Goal: Task Accomplishment & Management: Use online tool/utility

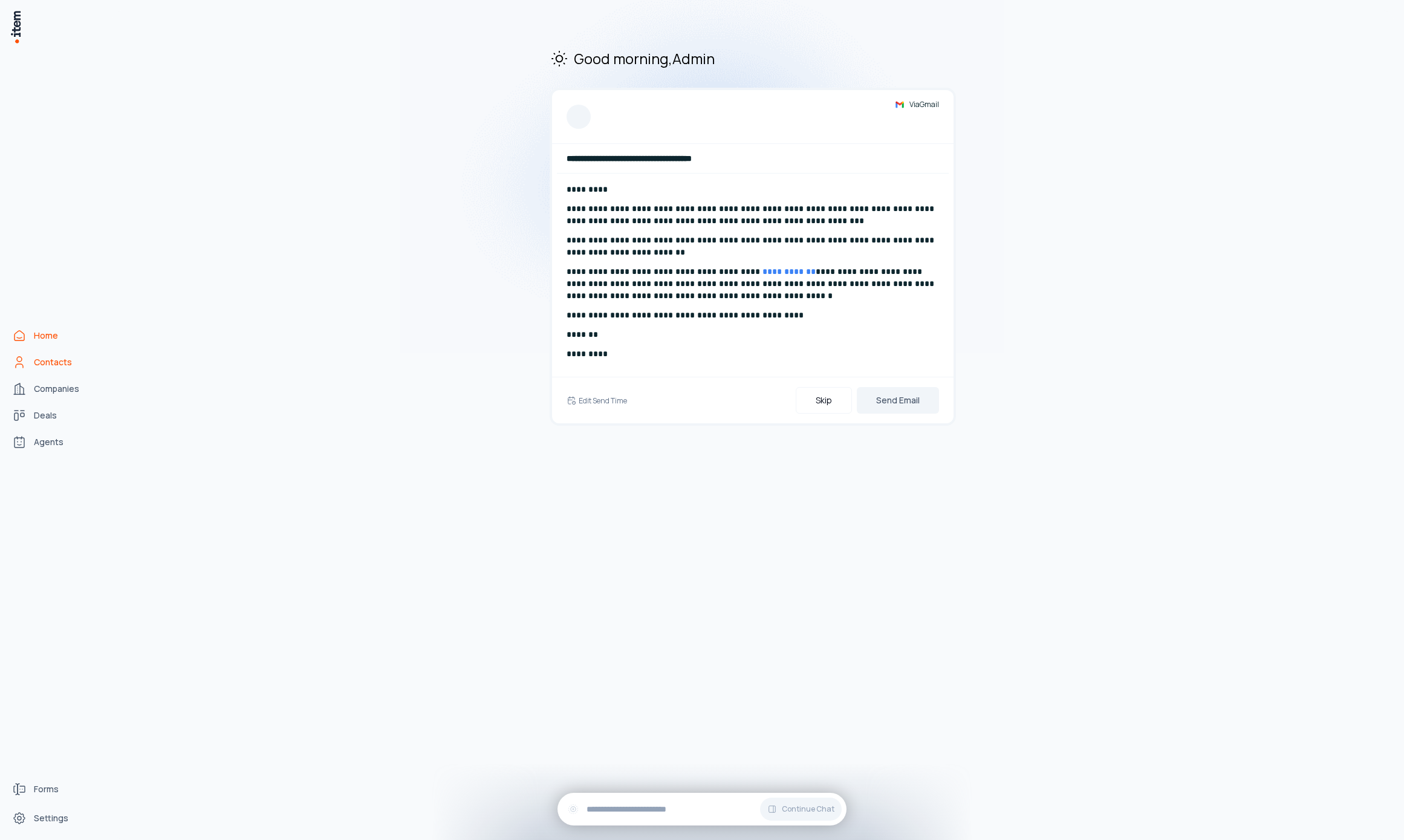
click at [17, 351] on link "Contacts" at bounding box center [53, 362] width 92 height 24
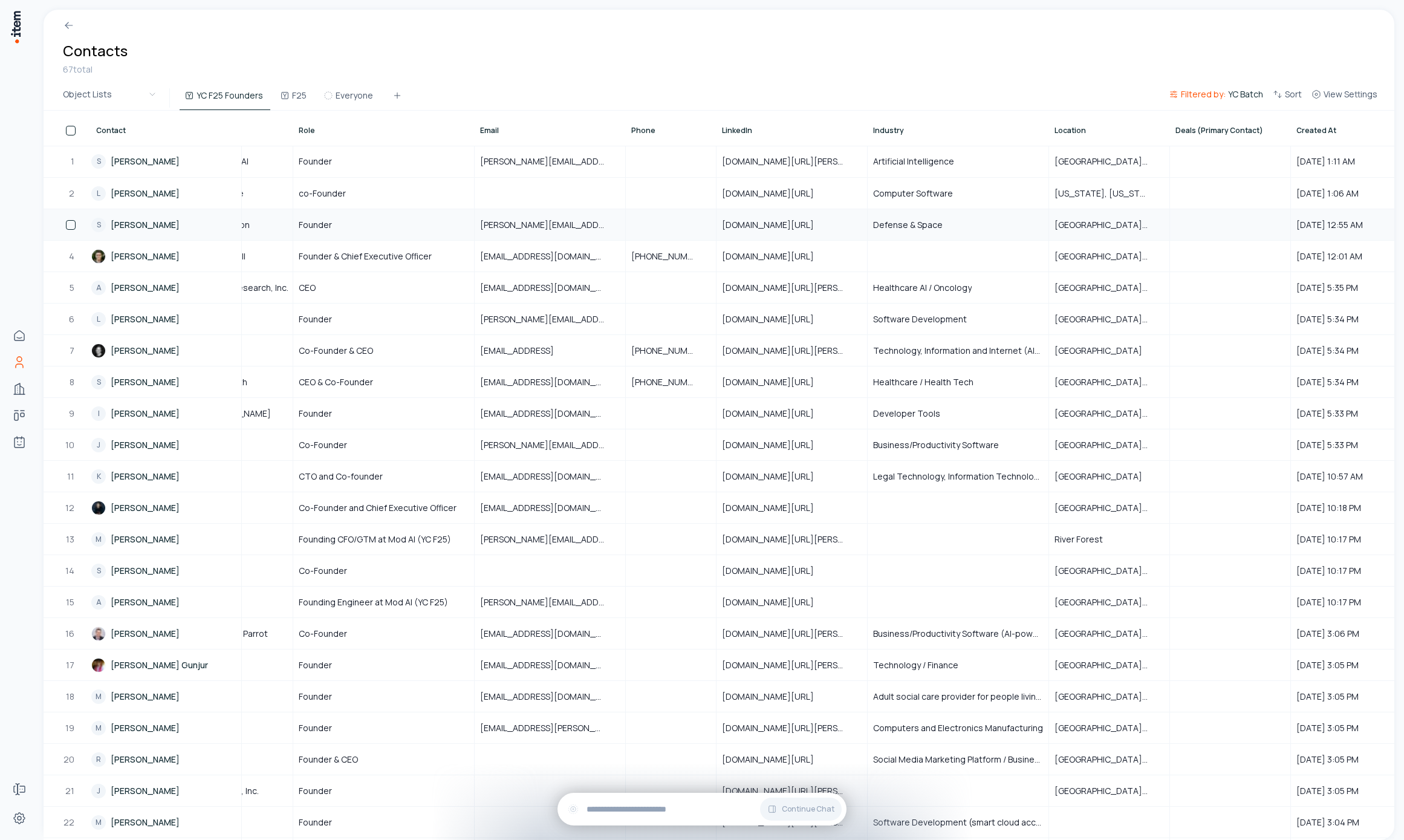
scroll to position [0, 13]
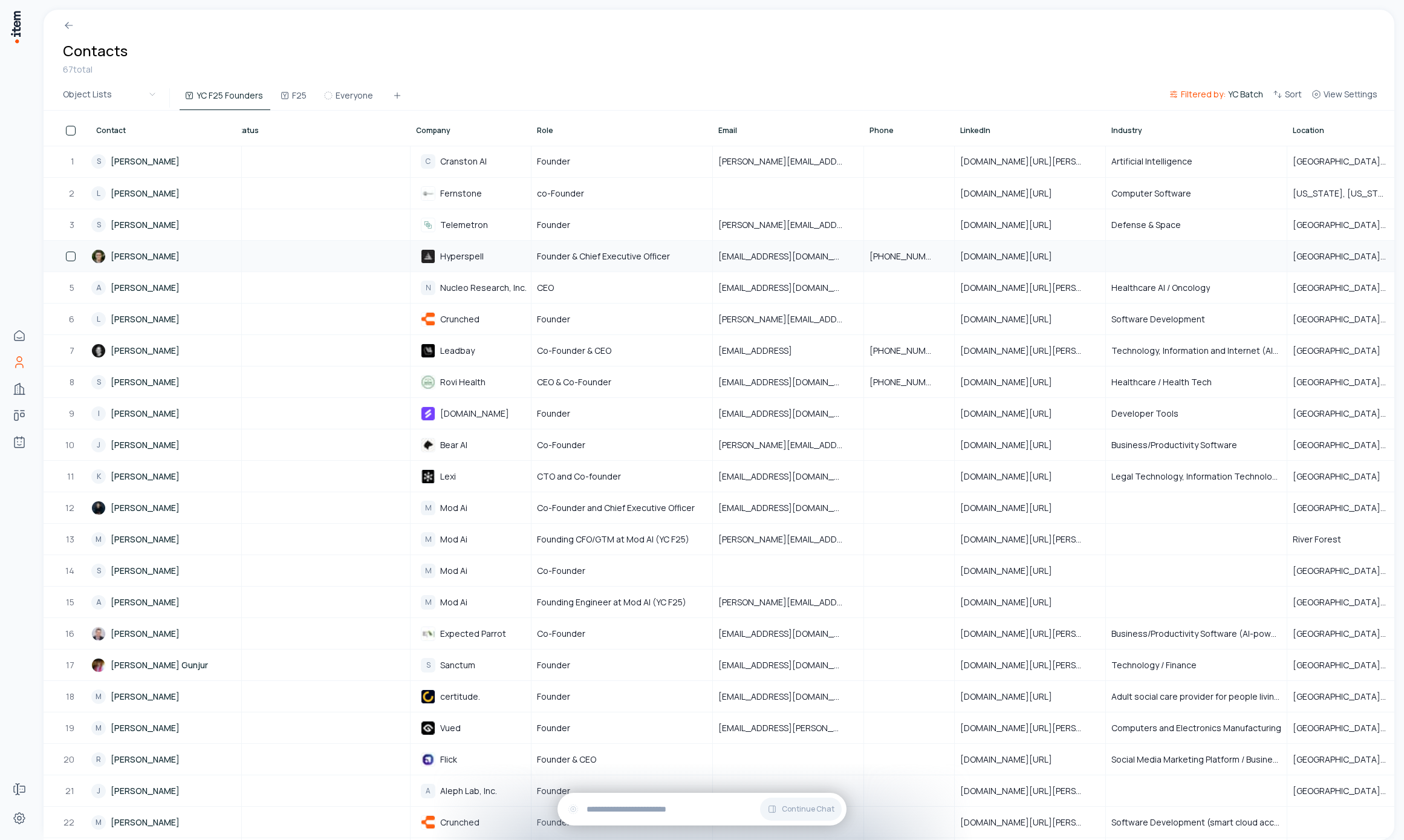
click at [159, 259] on link "[PERSON_NAME]" at bounding box center [166, 256] width 149 height 30
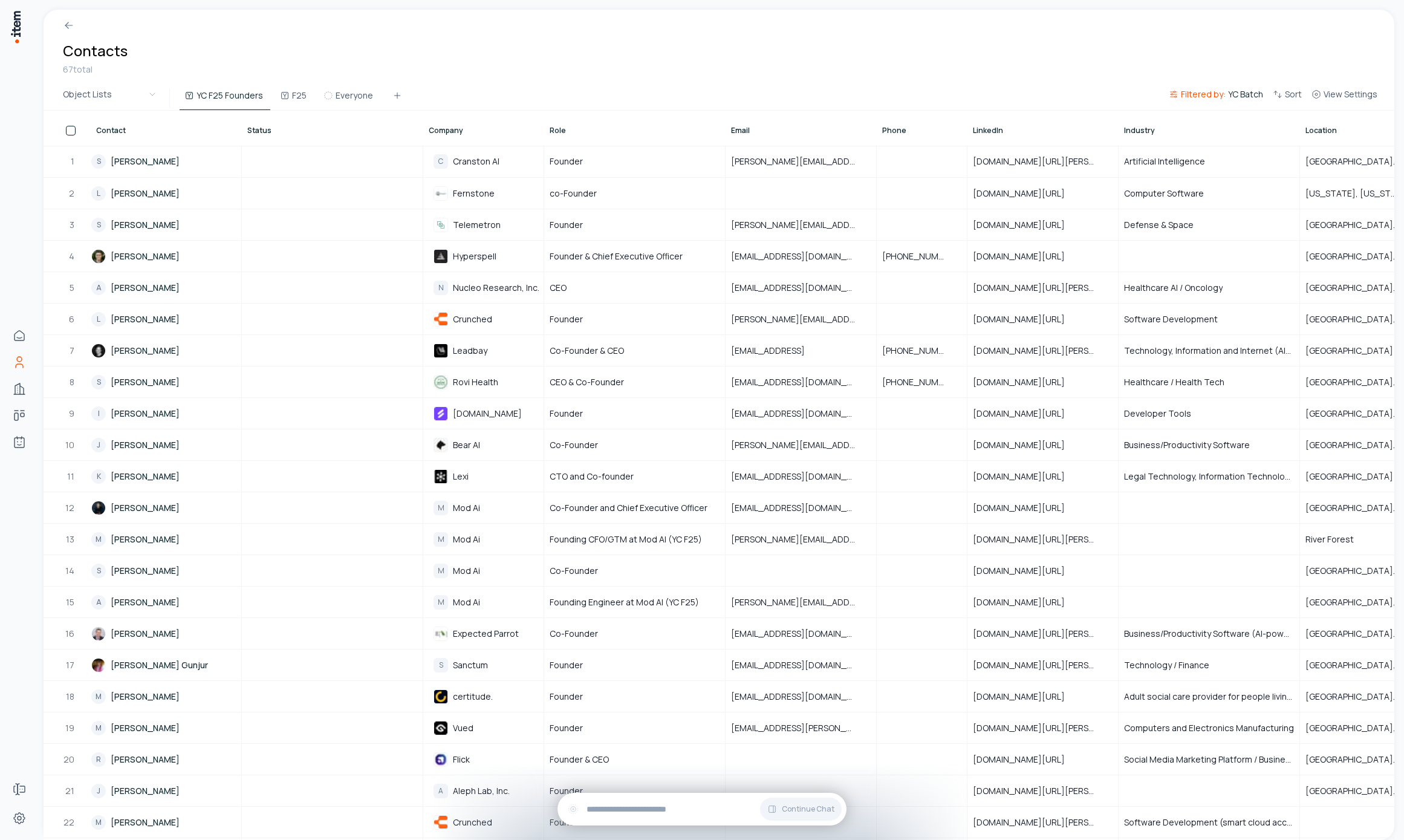
click at [585, 60] on div "Contacts 67 total" at bounding box center [719, 48] width 1351 height 76
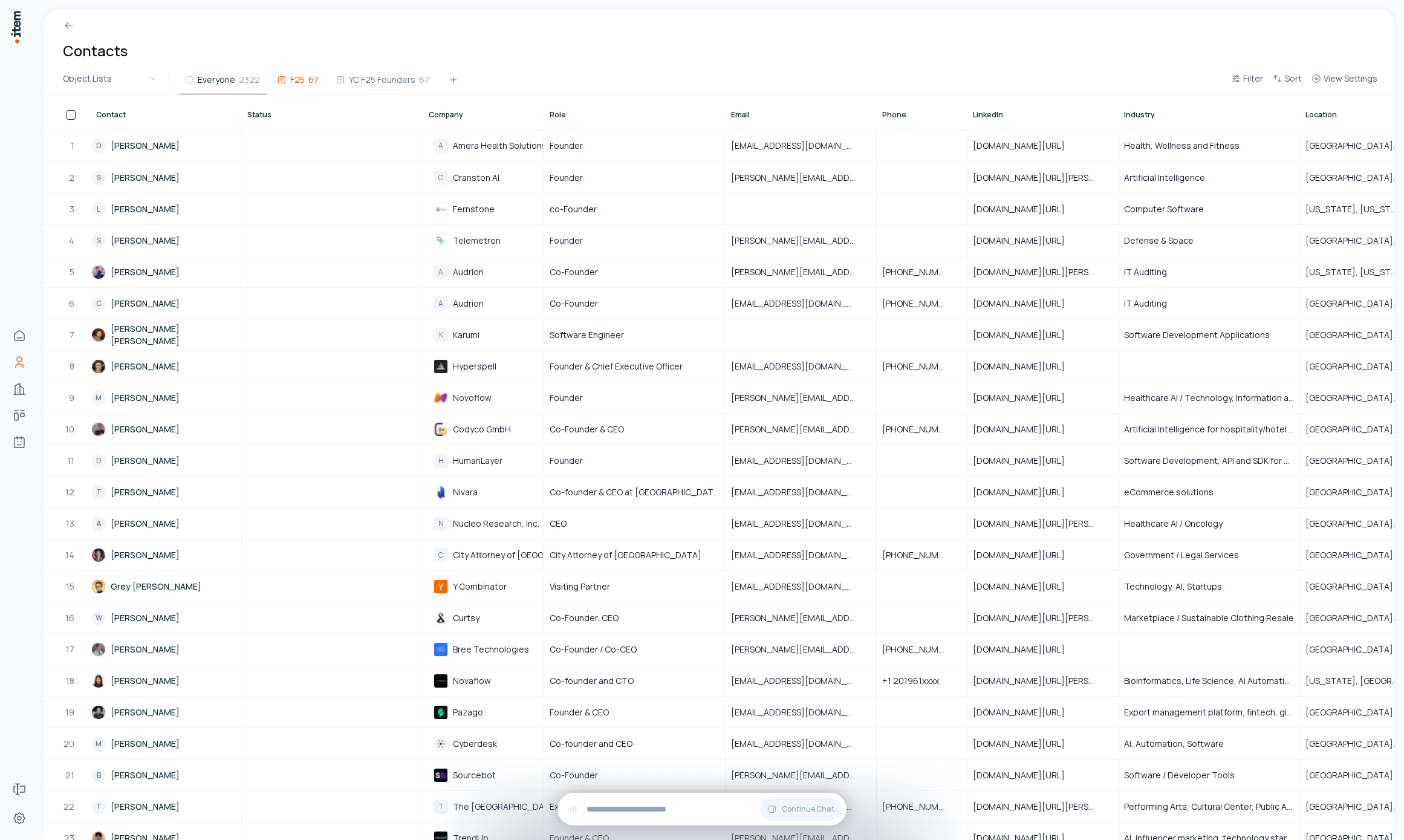
click at [309, 84] on span "67" at bounding box center [314, 79] width 10 height 12
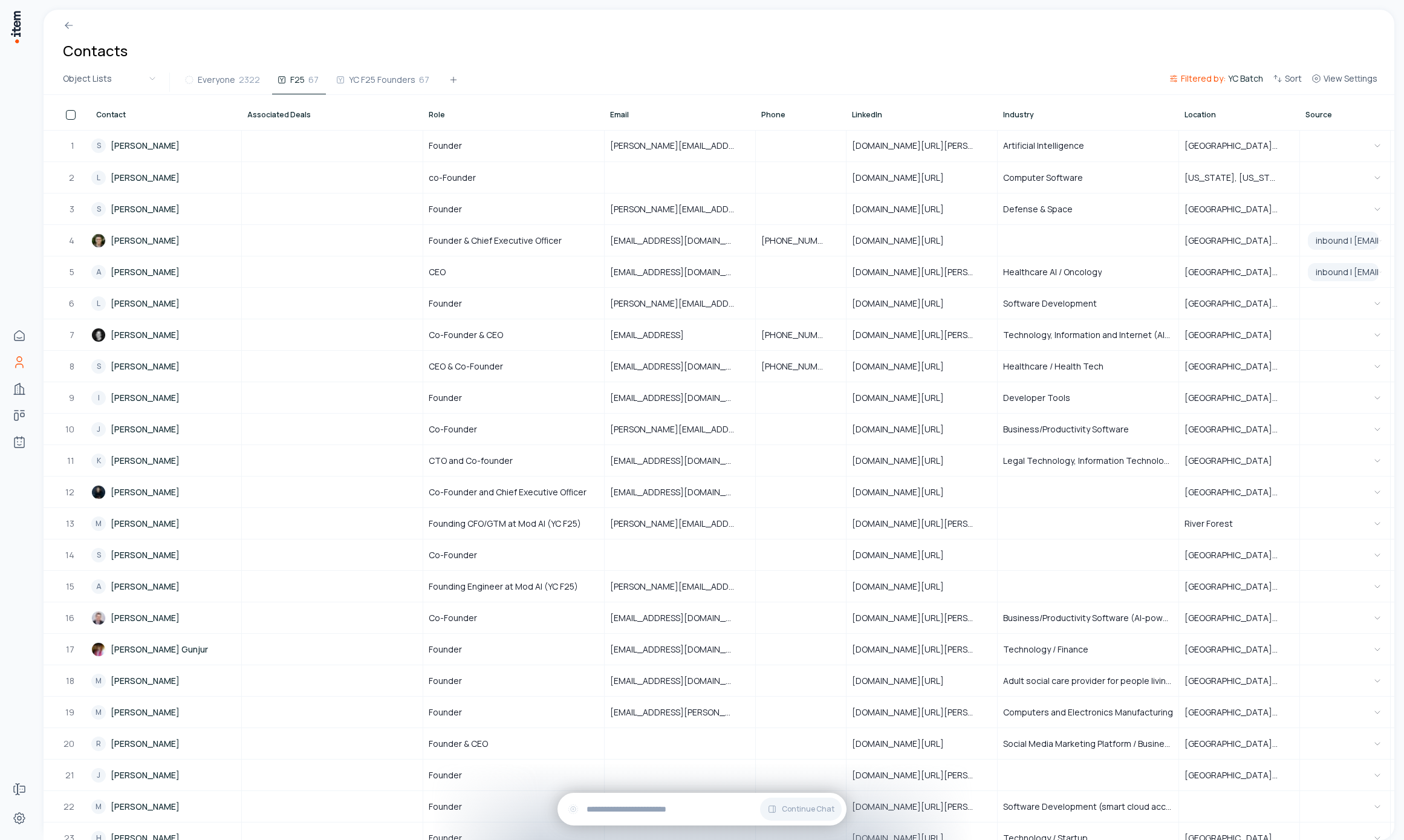
click at [400, 69] on div "Contacts" at bounding box center [719, 39] width 1351 height 60
click at [381, 73] on button "YC F25 Founders 67" at bounding box center [384, 83] width 106 height 22
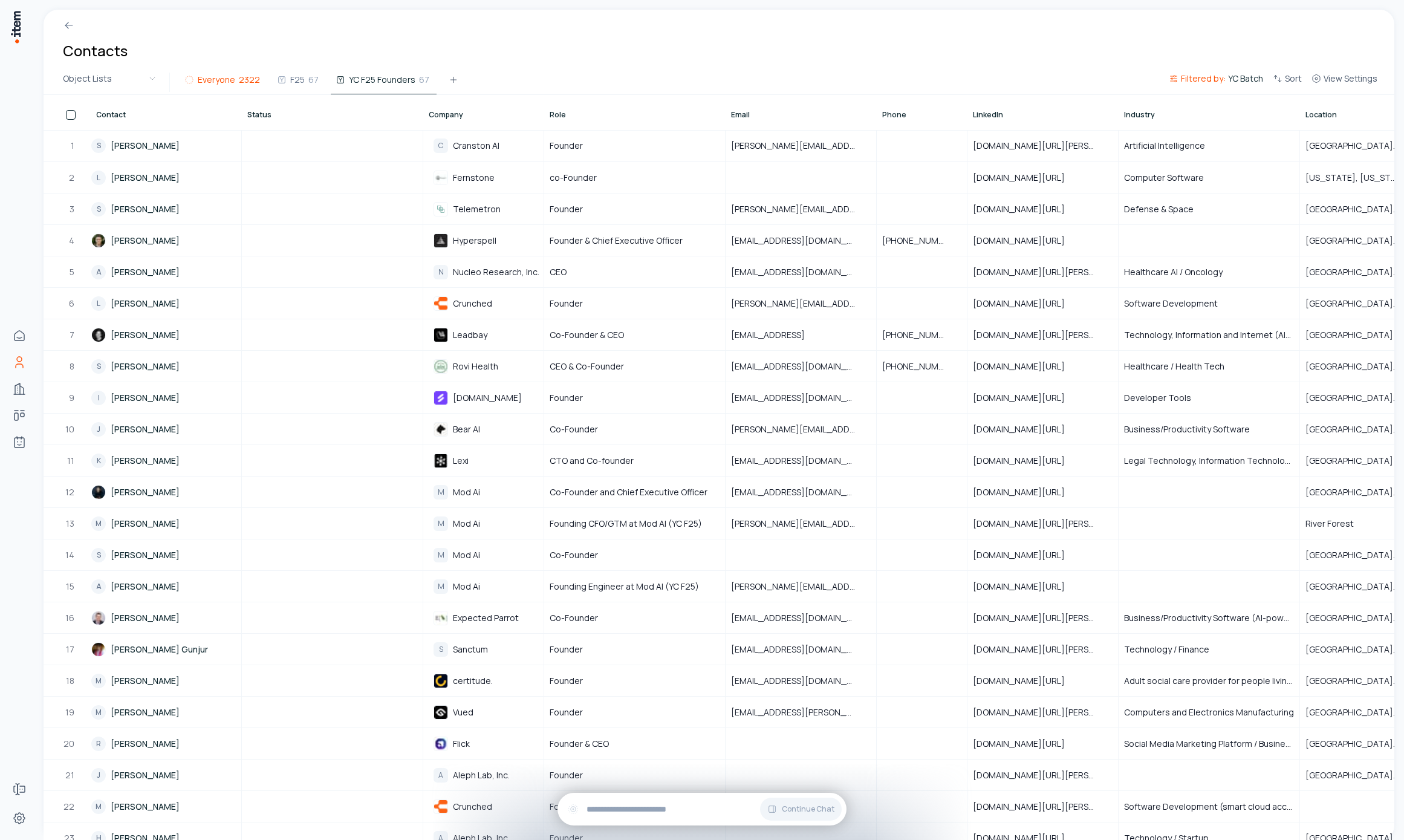
click at [217, 76] on span "Everyone" at bounding box center [216, 79] width 37 height 12
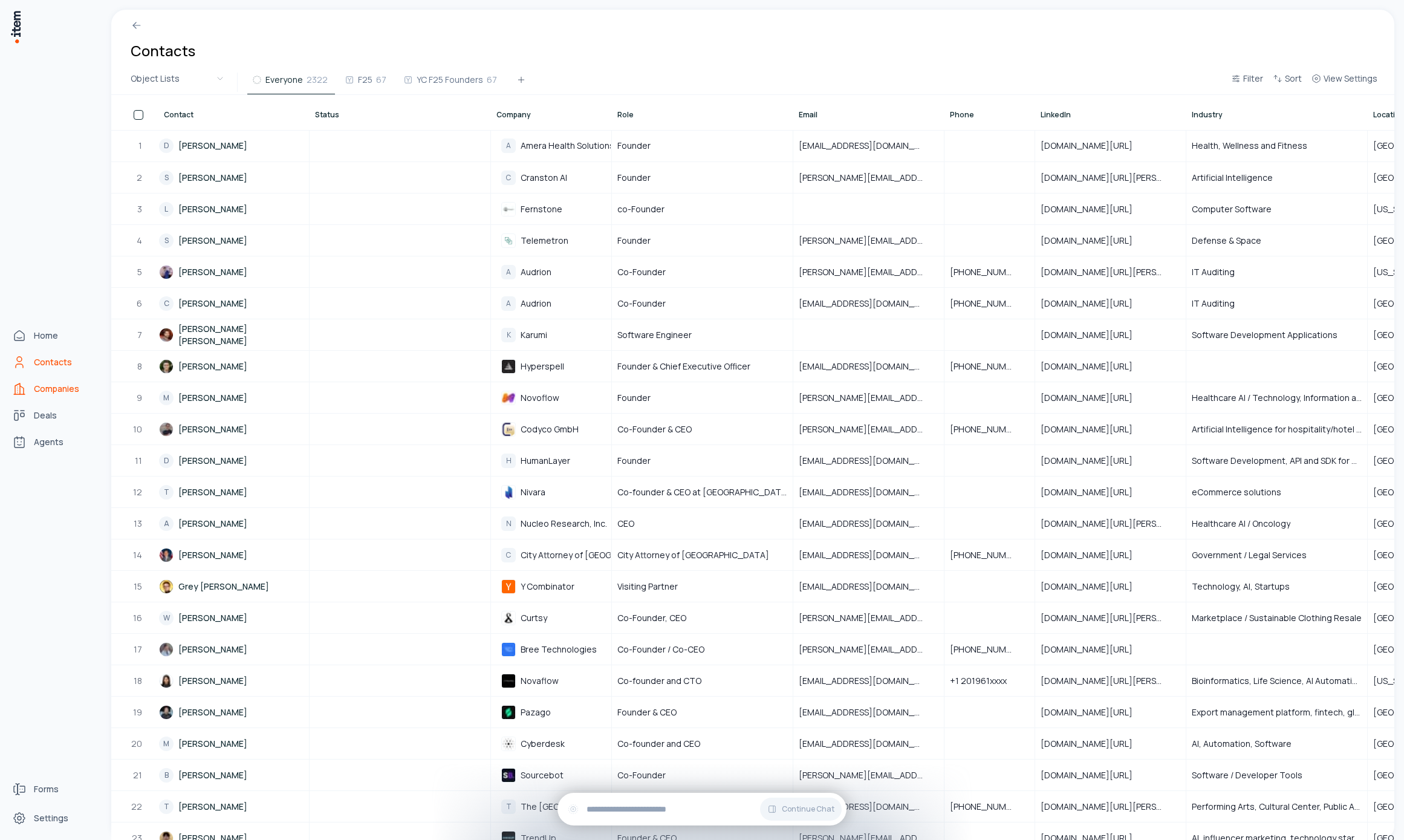
click at [32, 387] on link "Companies" at bounding box center [53, 389] width 92 height 24
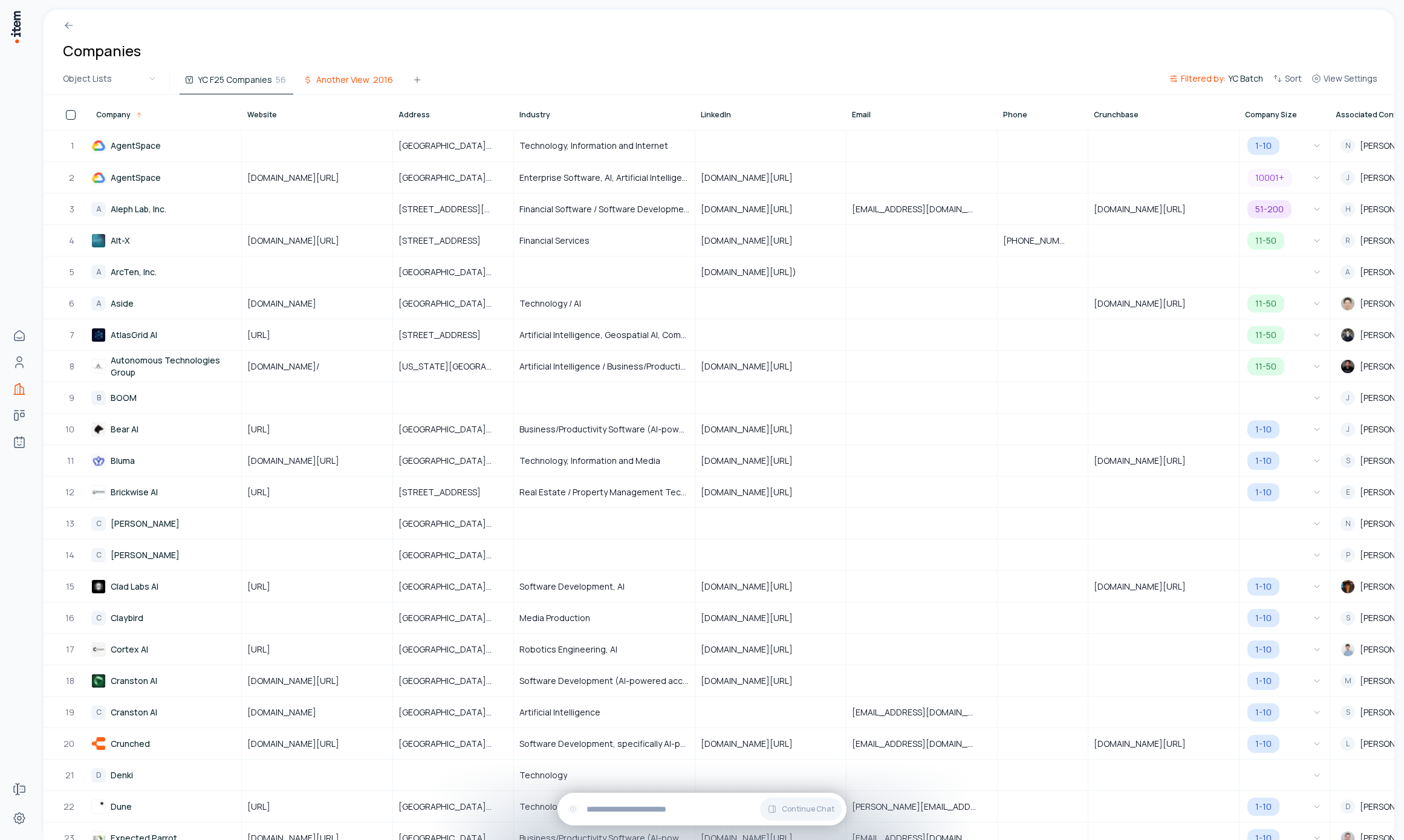
click at [348, 78] on span "Another View" at bounding box center [343, 79] width 53 height 12
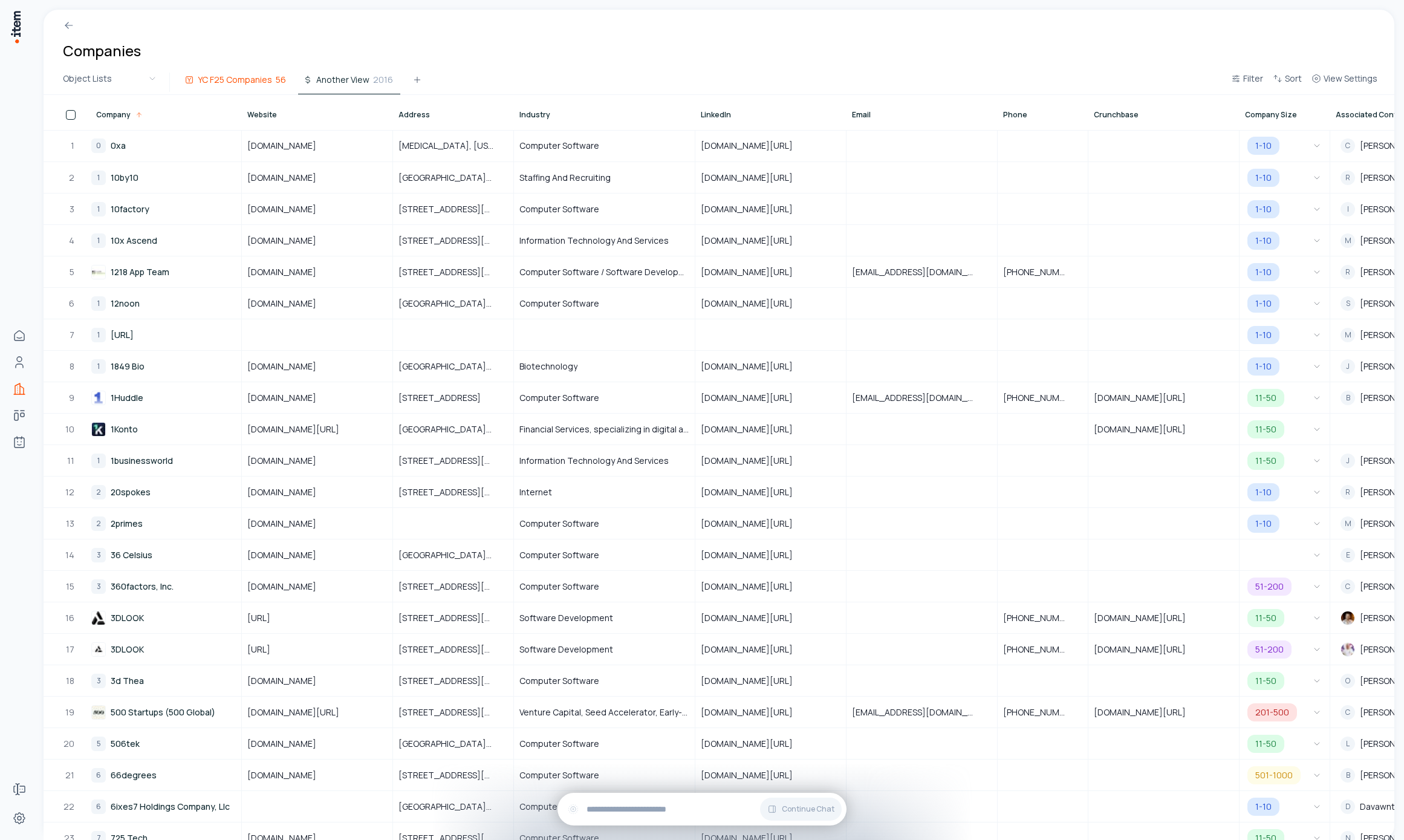
click at [241, 83] on span "YC F25 Companies" at bounding box center [234, 79] width 74 height 12
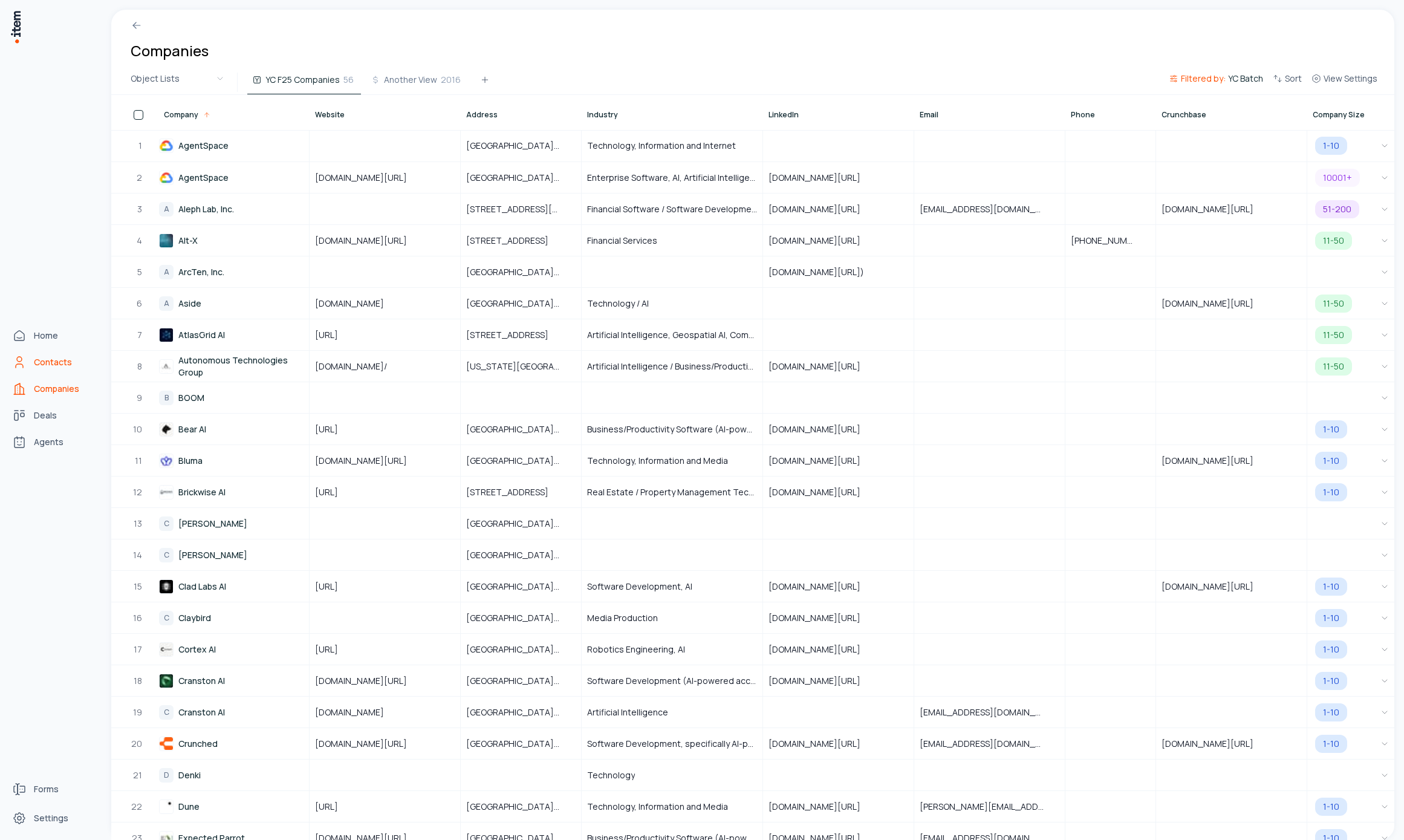
click at [46, 364] on span "Contacts" at bounding box center [53, 362] width 38 height 12
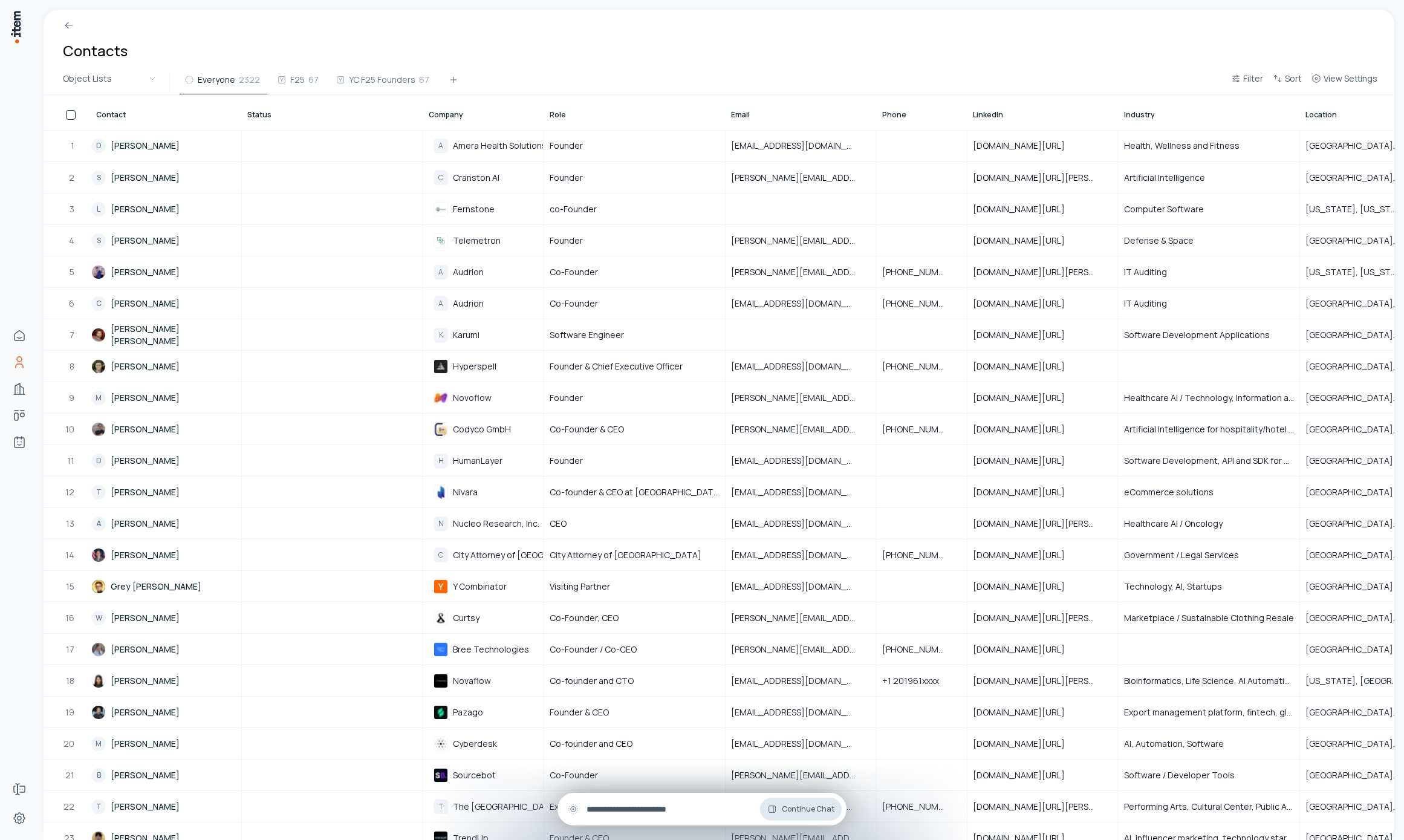
click at [789, 809] on span "Continue Chat" at bounding box center [808, 808] width 53 height 10
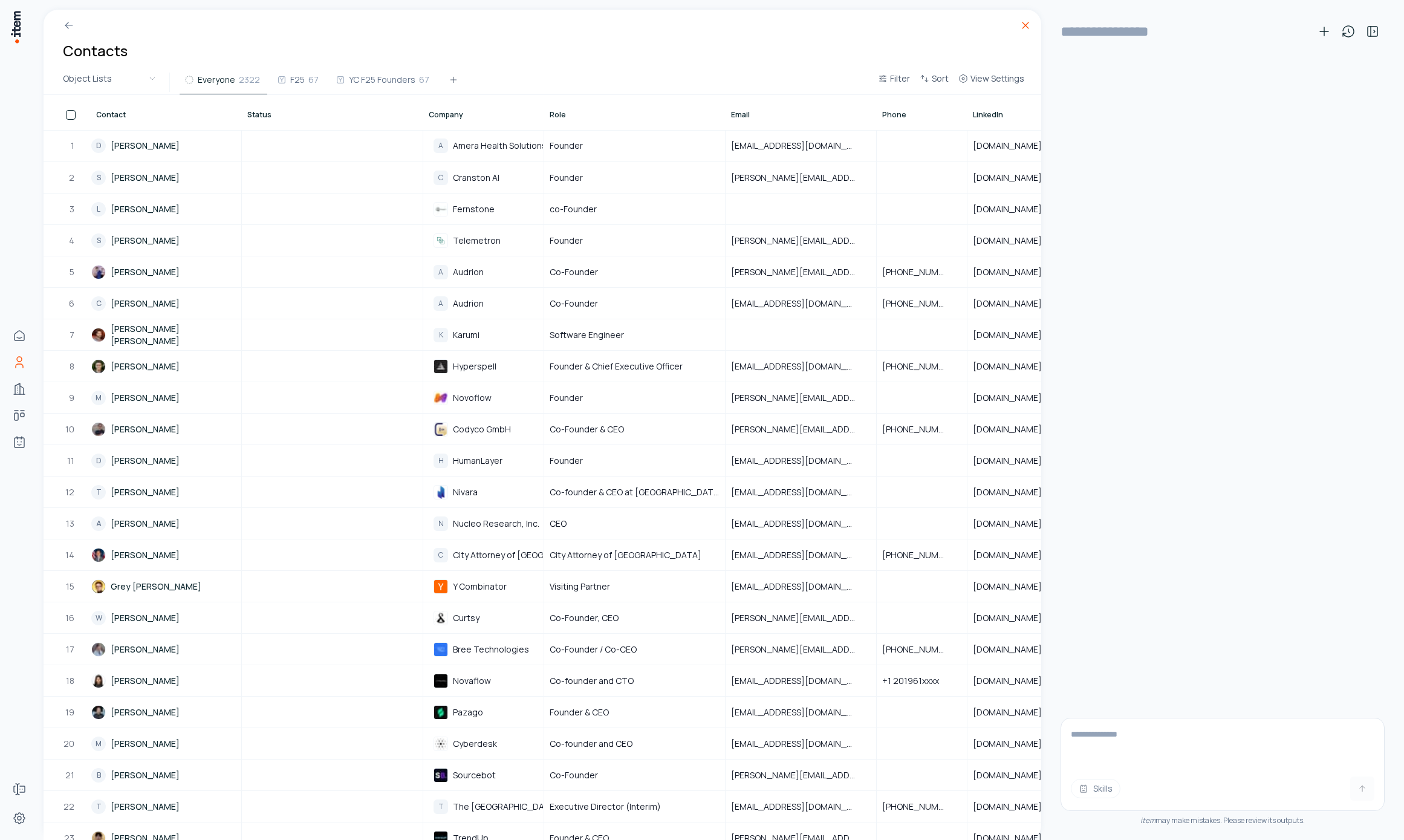
click at [1024, 27] on icon at bounding box center [1026, 25] width 6 height 6
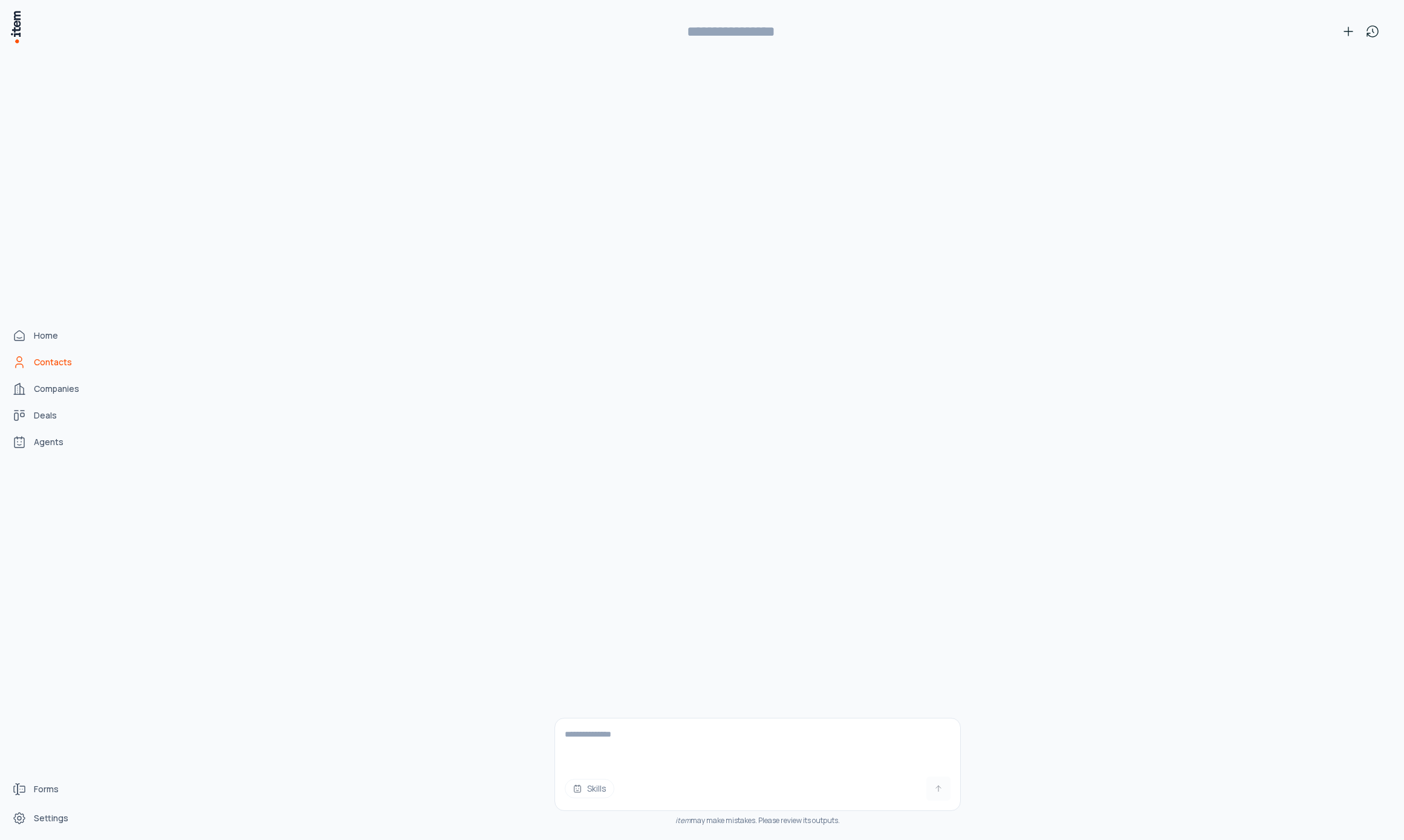
click at [32, 354] on link "Contacts" at bounding box center [53, 362] width 92 height 24
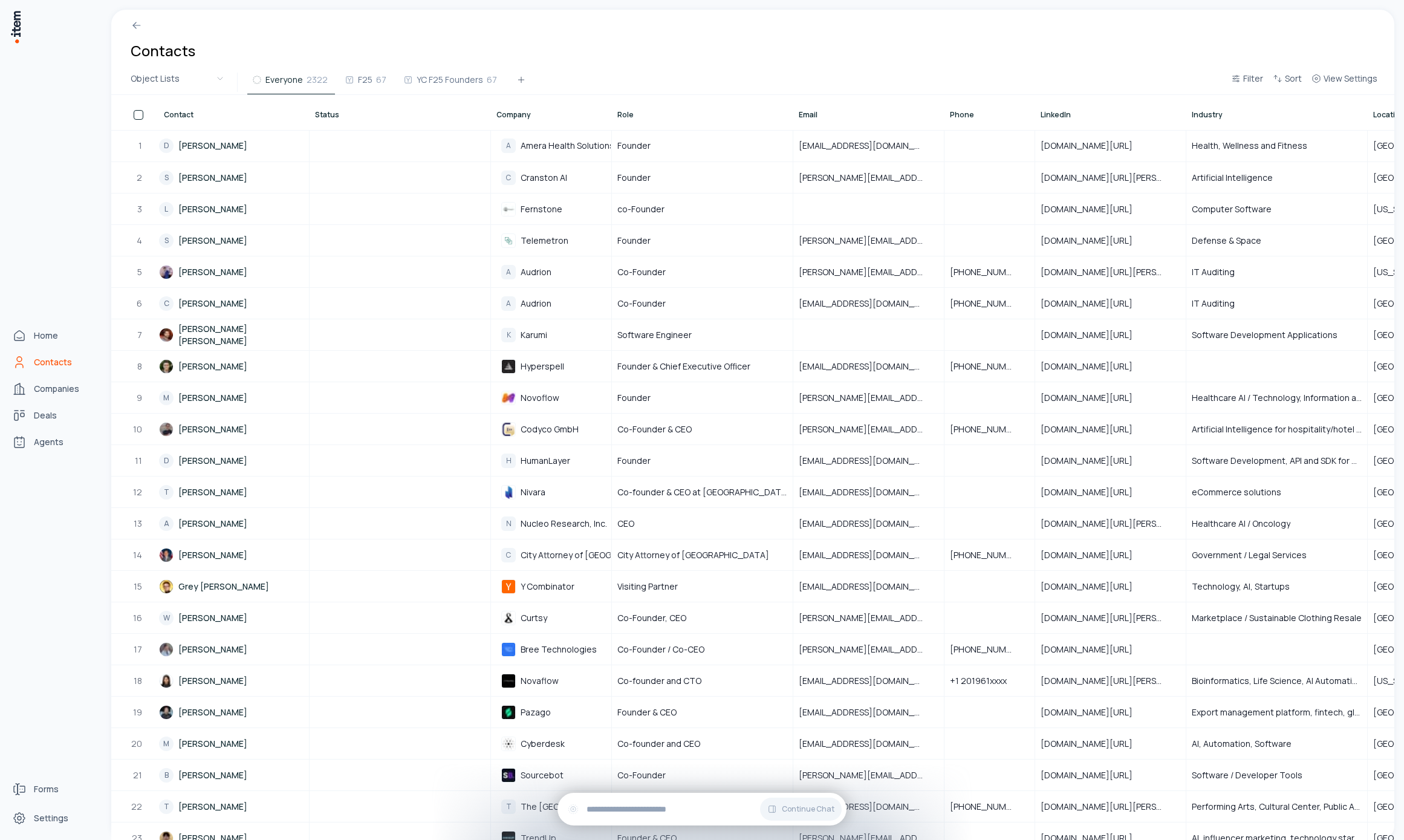
click at [6, 386] on div "Home Contacts Companies Deals Agents" at bounding box center [53, 389] width 107 height 777
click at [45, 389] on span "Companies" at bounding box center [56, 389] width 45 height 12
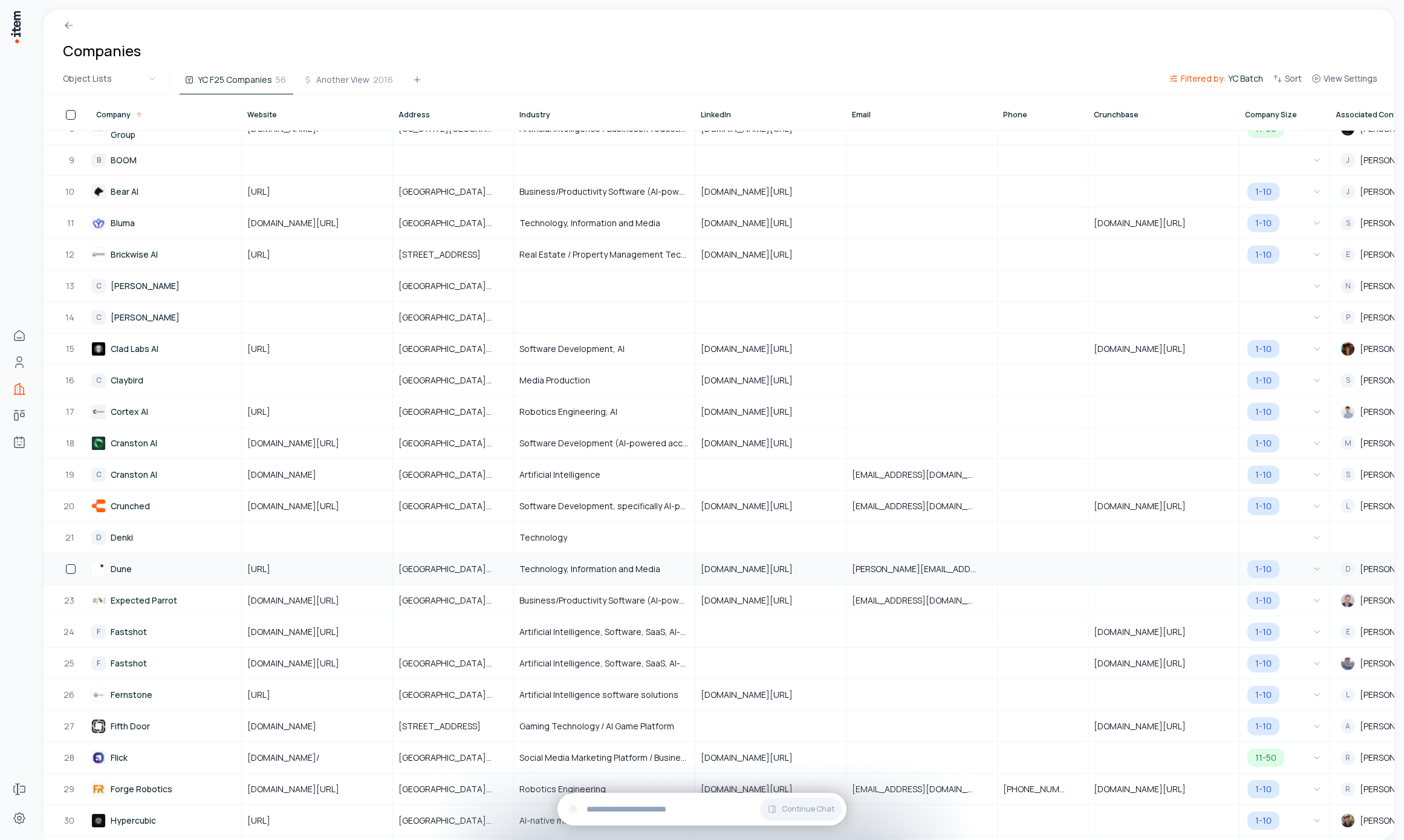
scroll to position [510, 0]
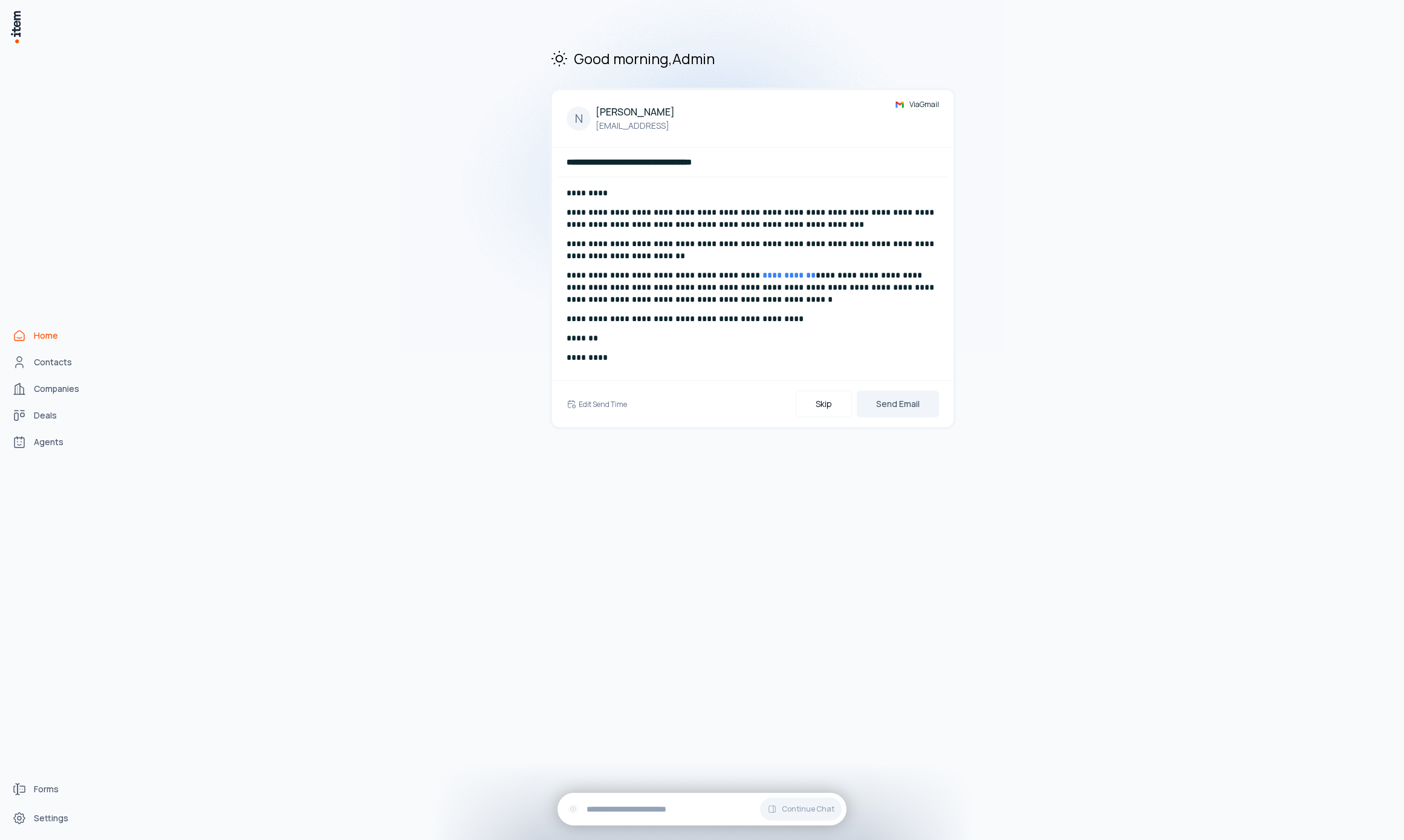
click at [55, 348] on div "Home Contacts Companies Deals Agents" at bounding box center [53, 389] width 107 height 777
click at [67, 361] on span "Contacts" at bounding box center [53, 362] width 38 height 12
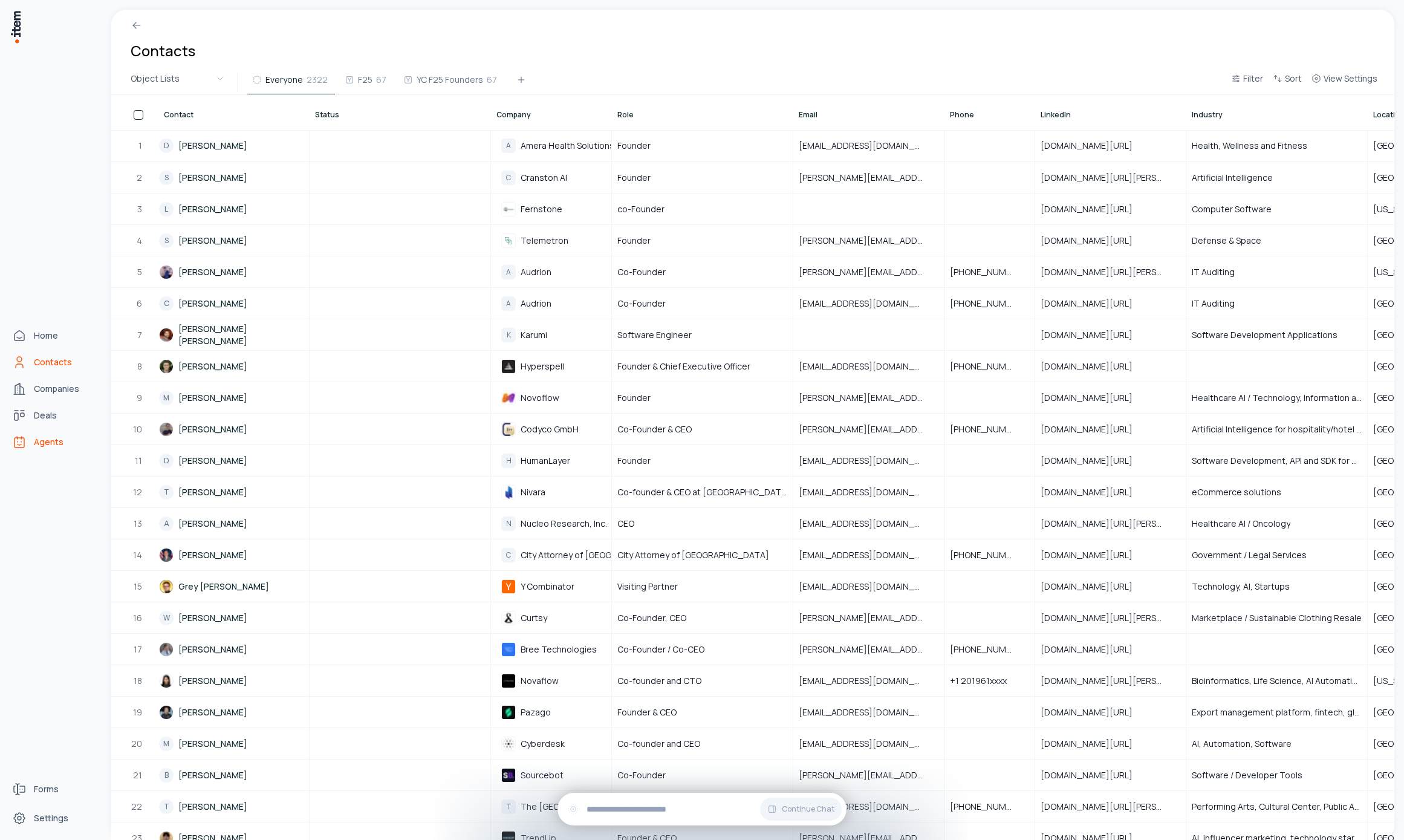
click at [34, 443] on span "Agents" at bounding box center [48, 442] width 30 height 12
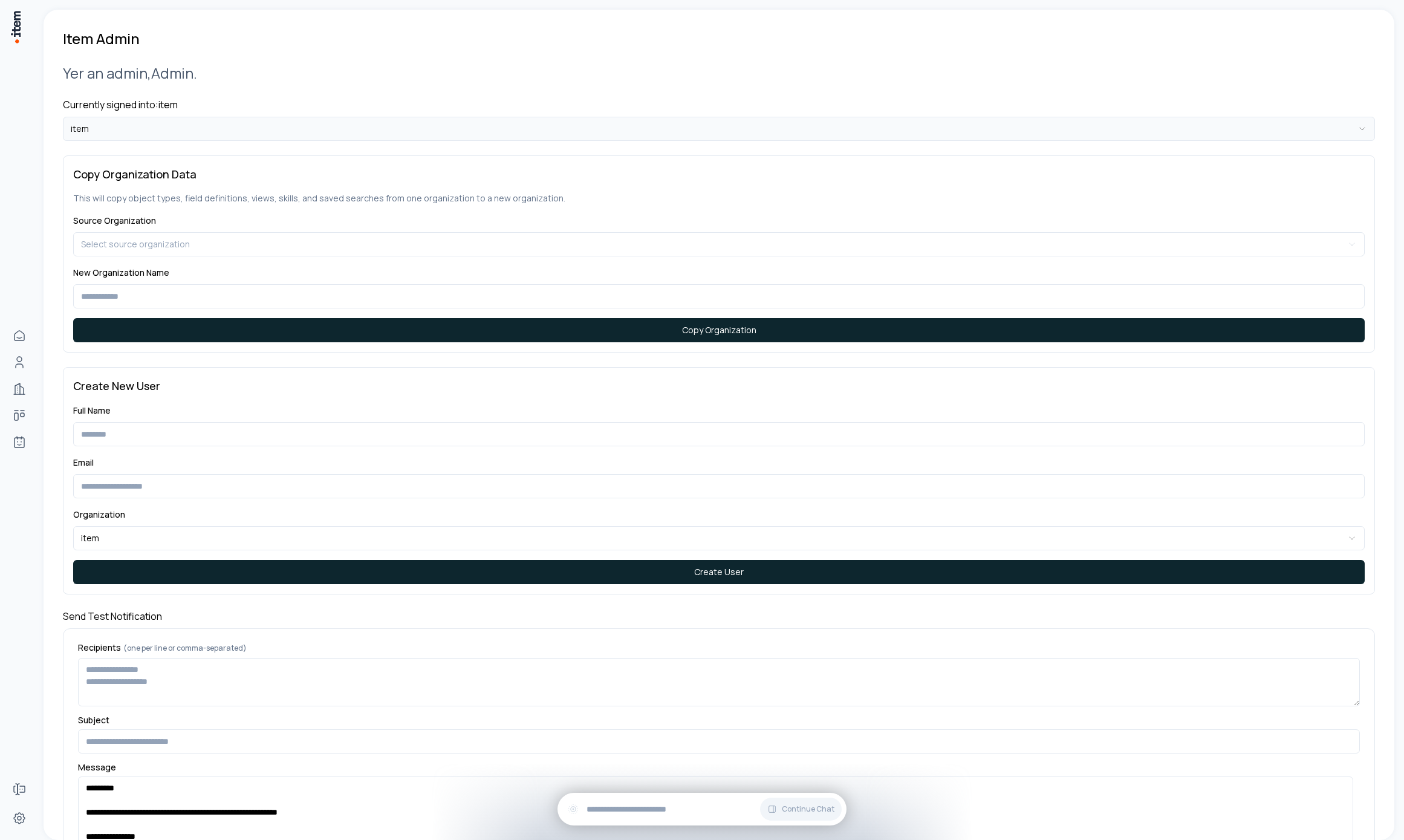
click at [286, 130] on html "**********" at bounding box center [702, 420] width 1404 height 840
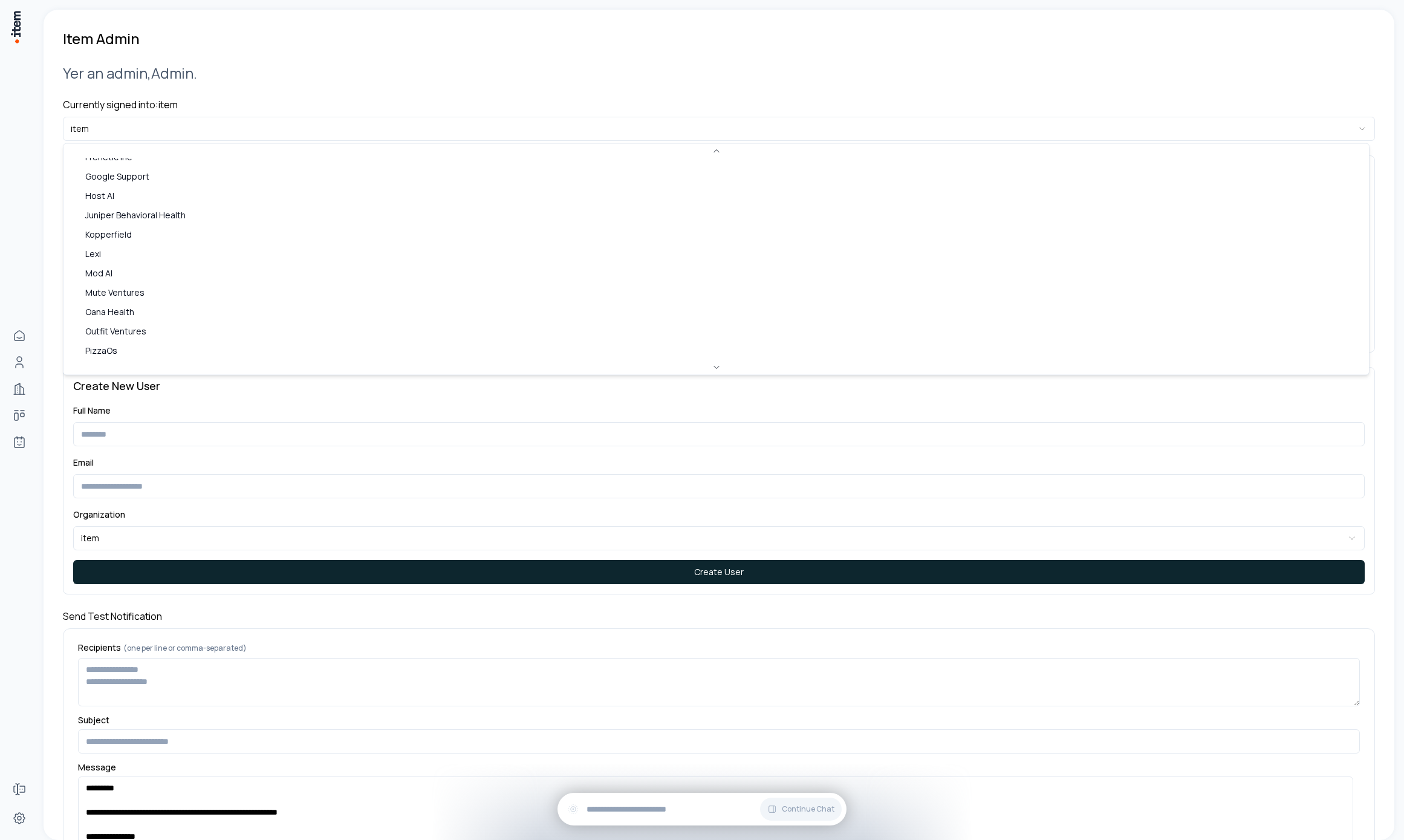
scroll to position [147, 0]
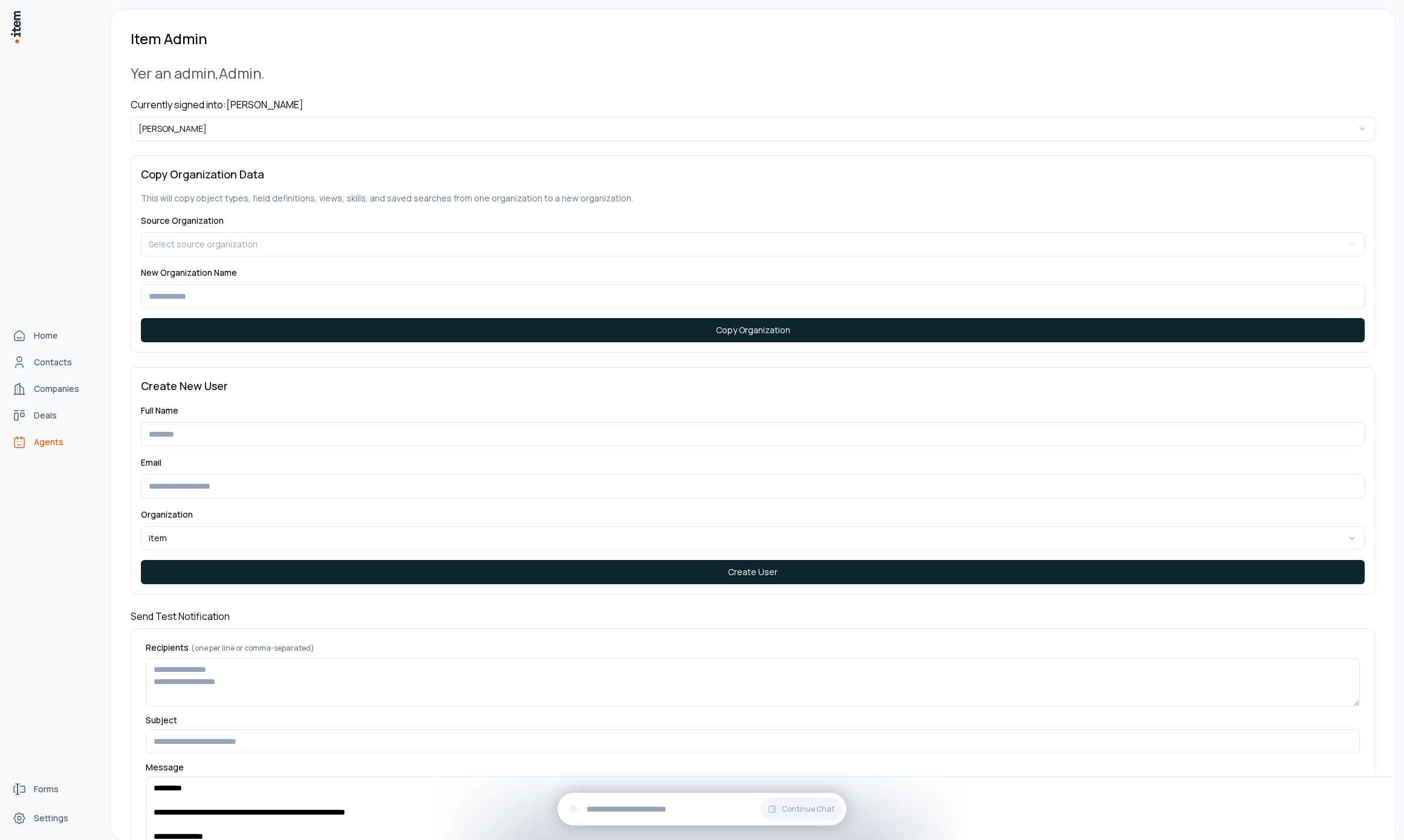
click at [27, 450] on link "Agents" at bounding box center [53, 442] width 92 height 24
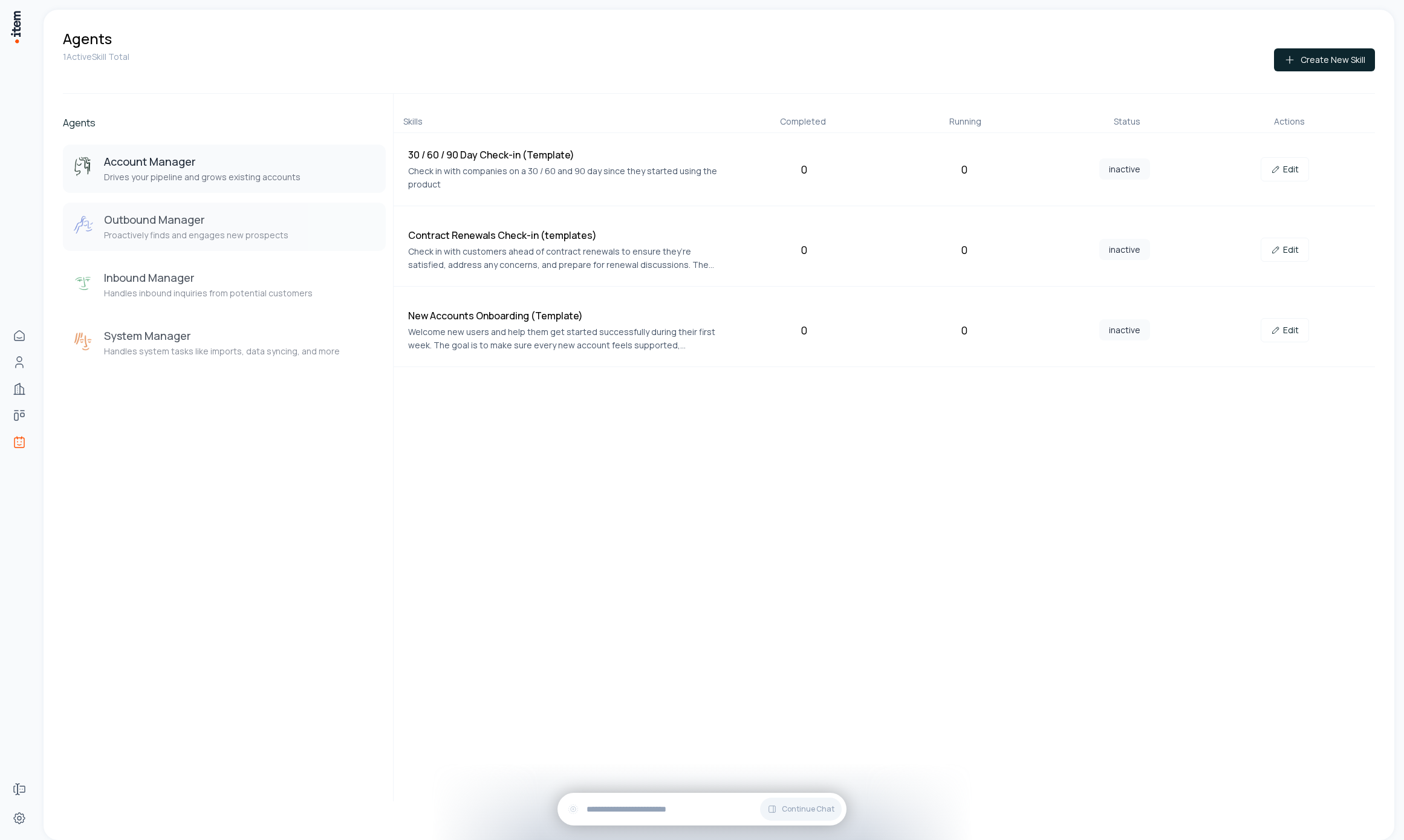
click at [135, 215] on h3 "Outbound Manager" at bounding box center [196, 219] width 184 height 15
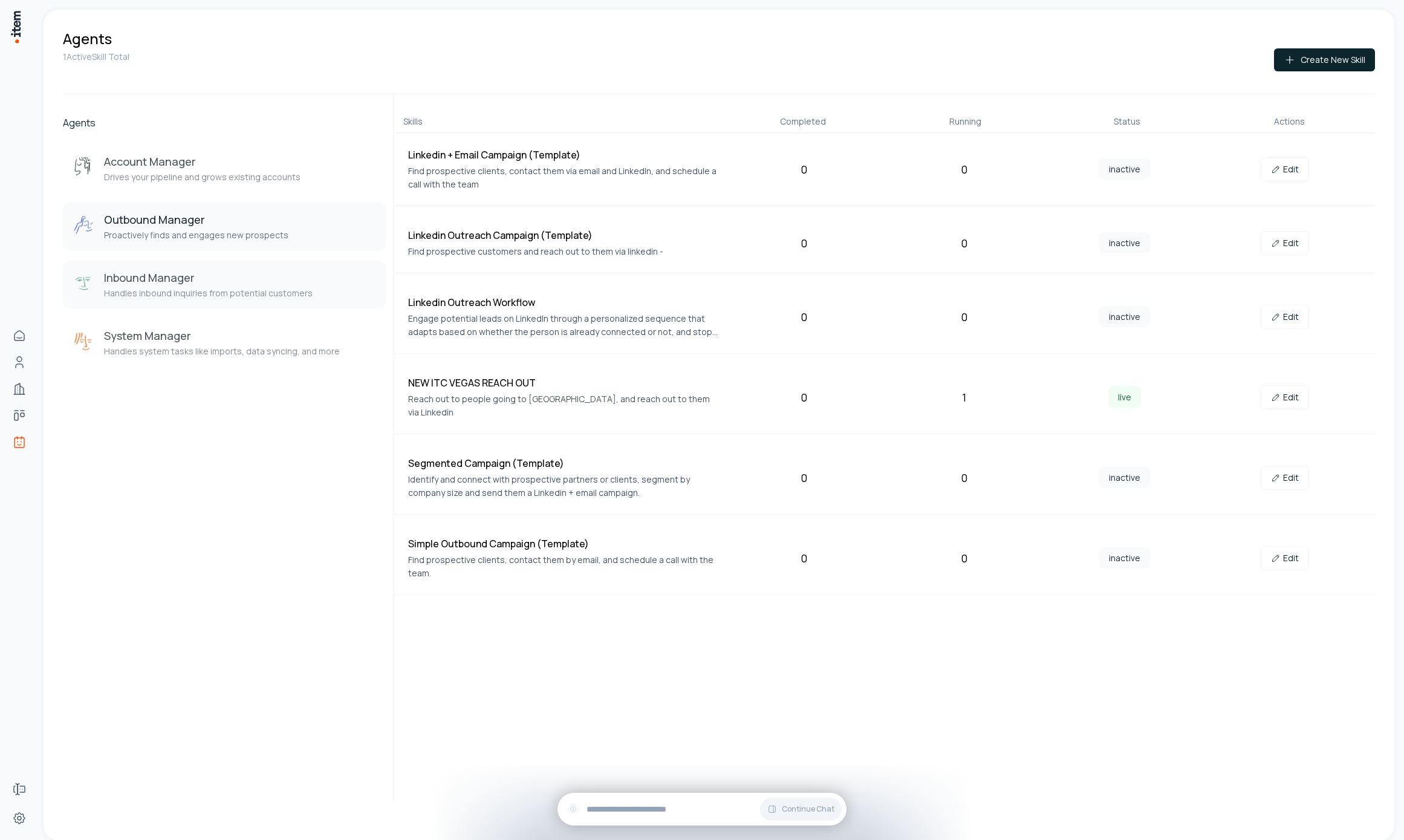
click at [265, 283] on h3 "Inbound Manager" at bounding box center [208, 277] width 209 height 15
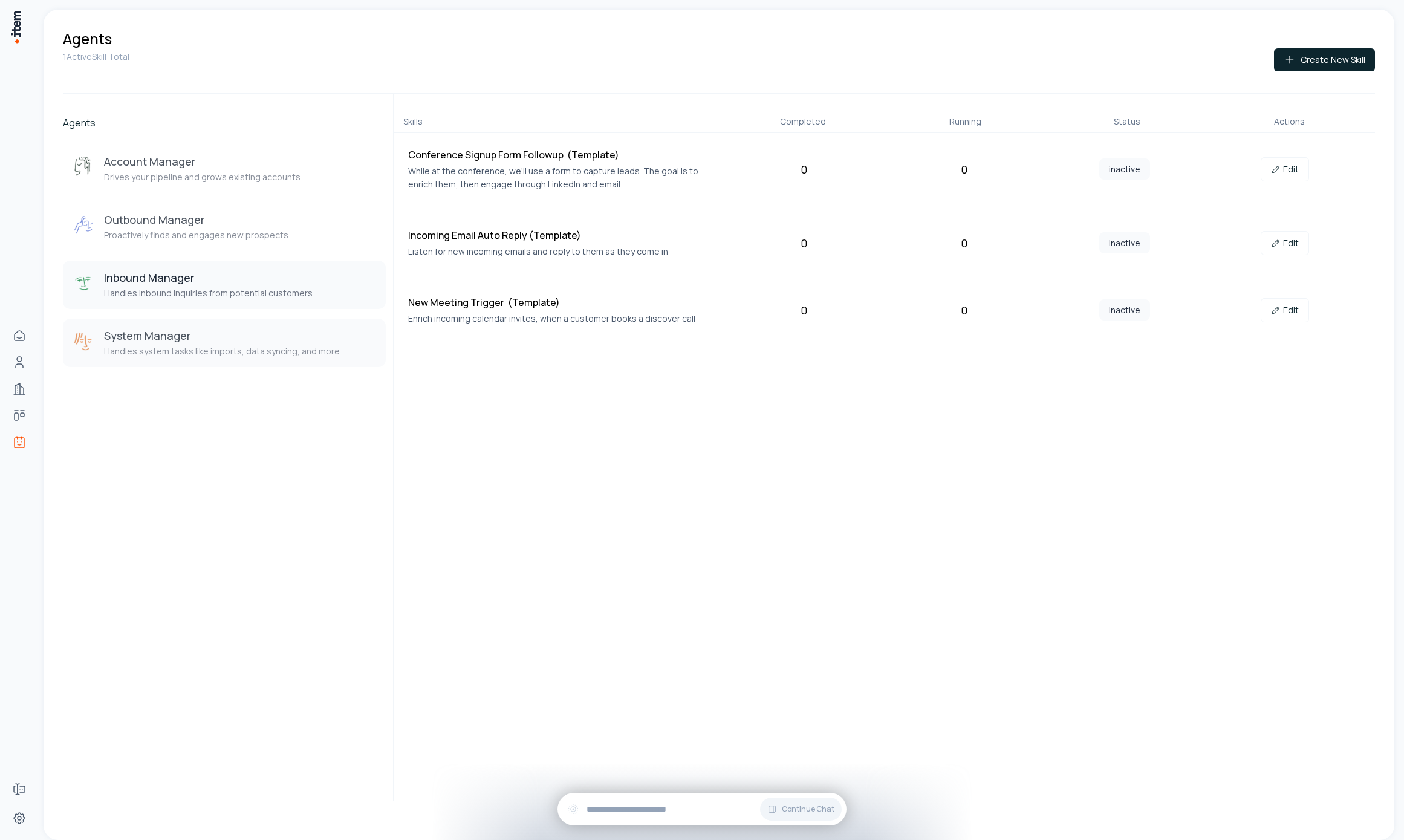
click at [247, 330] on h3 "System Manager" at bounding box center [222, 335] width 236 height 15
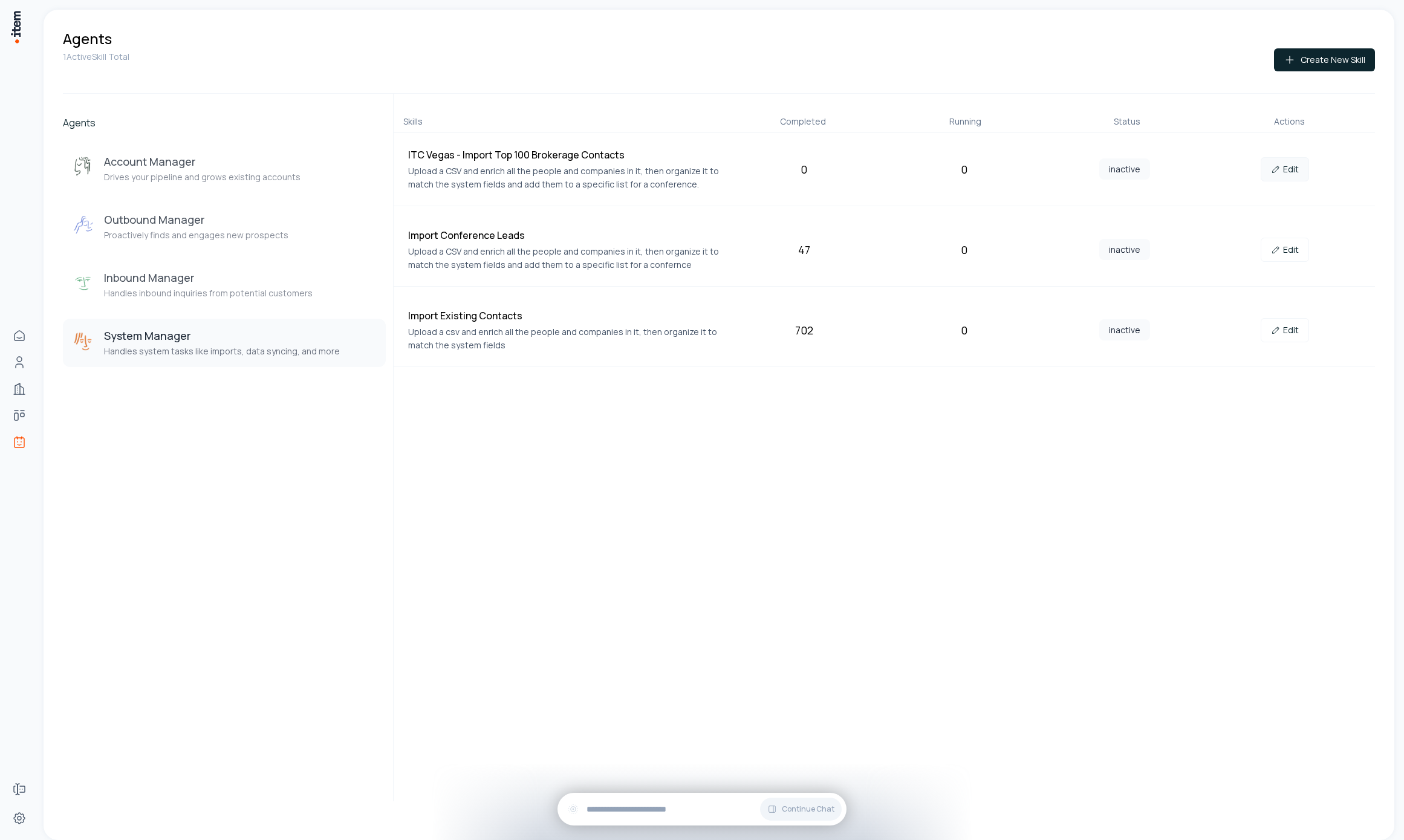
click at [1294, 162] on link "Edit" at bounding box center [1285, 170] width 48 height 24
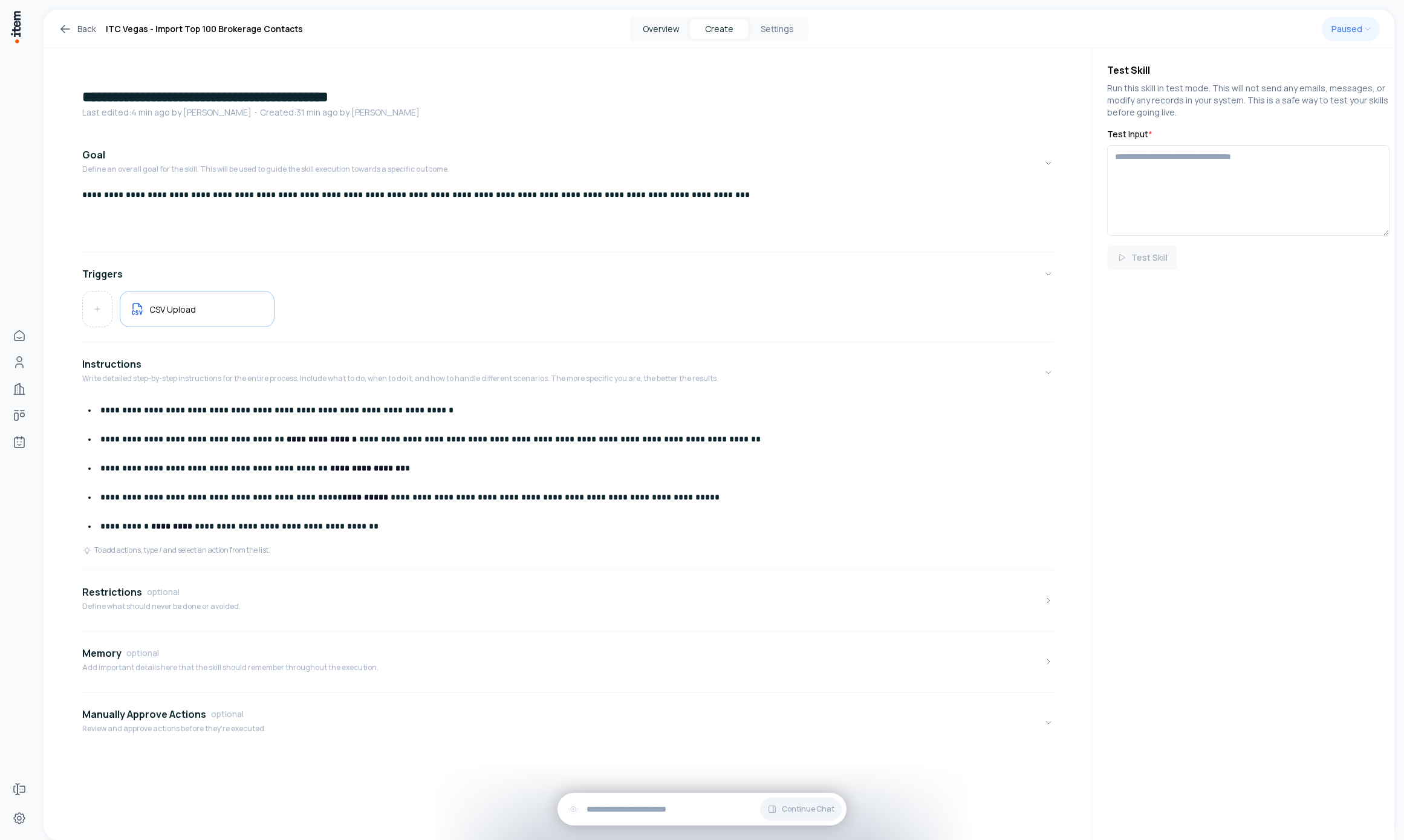
click at [671, 23] on button "Overview" at bounding box center [660, 29] width 58 height 19
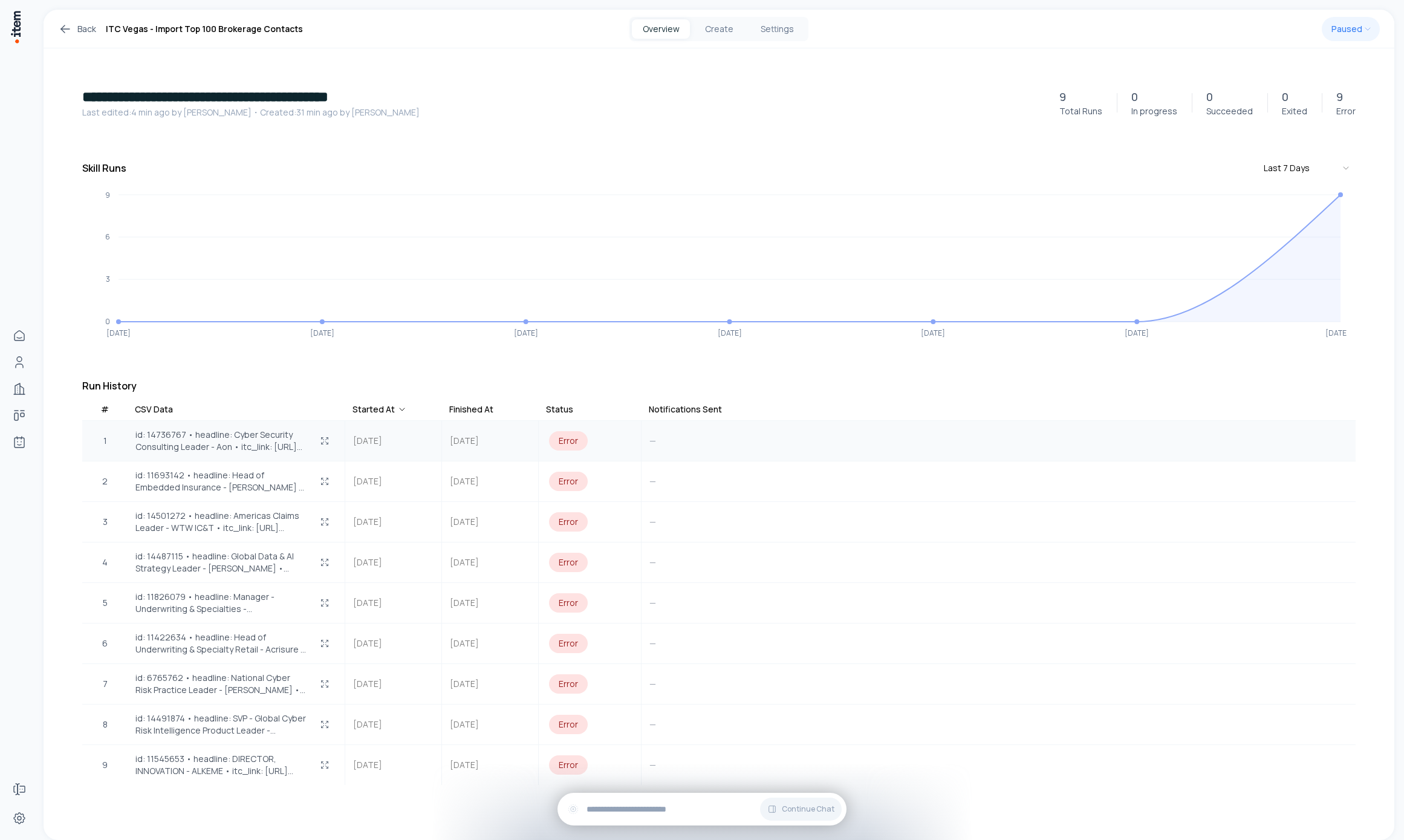
click at [181, 442] on span "id: 14736767 • headline: Cyber Security Consulting Leader - Aon • itc_link: [UR…" at bounding box center [221, 441] width 172 height 24
click at [212, 435] on span "id: 14736767 • headline: Cyber Security Consulting Leader - Aon • itc_link: [UR…" at bounding box center [221, 441] width 172 height 24
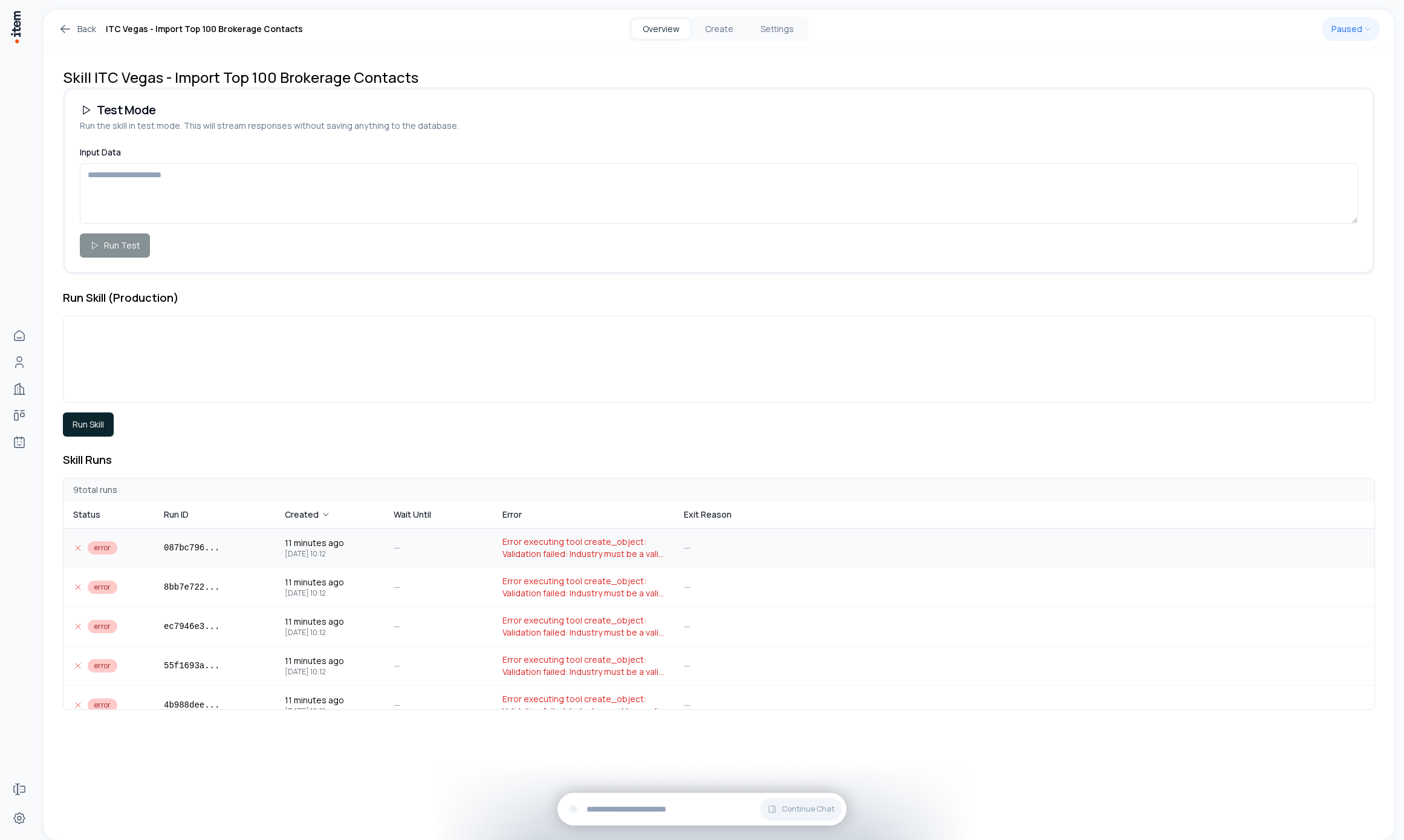
click at [554, 546] on span "Error executing tool create_object: Validation failed: Industry must be a valid…" at bounding box center [583, 548] width 162 height 24
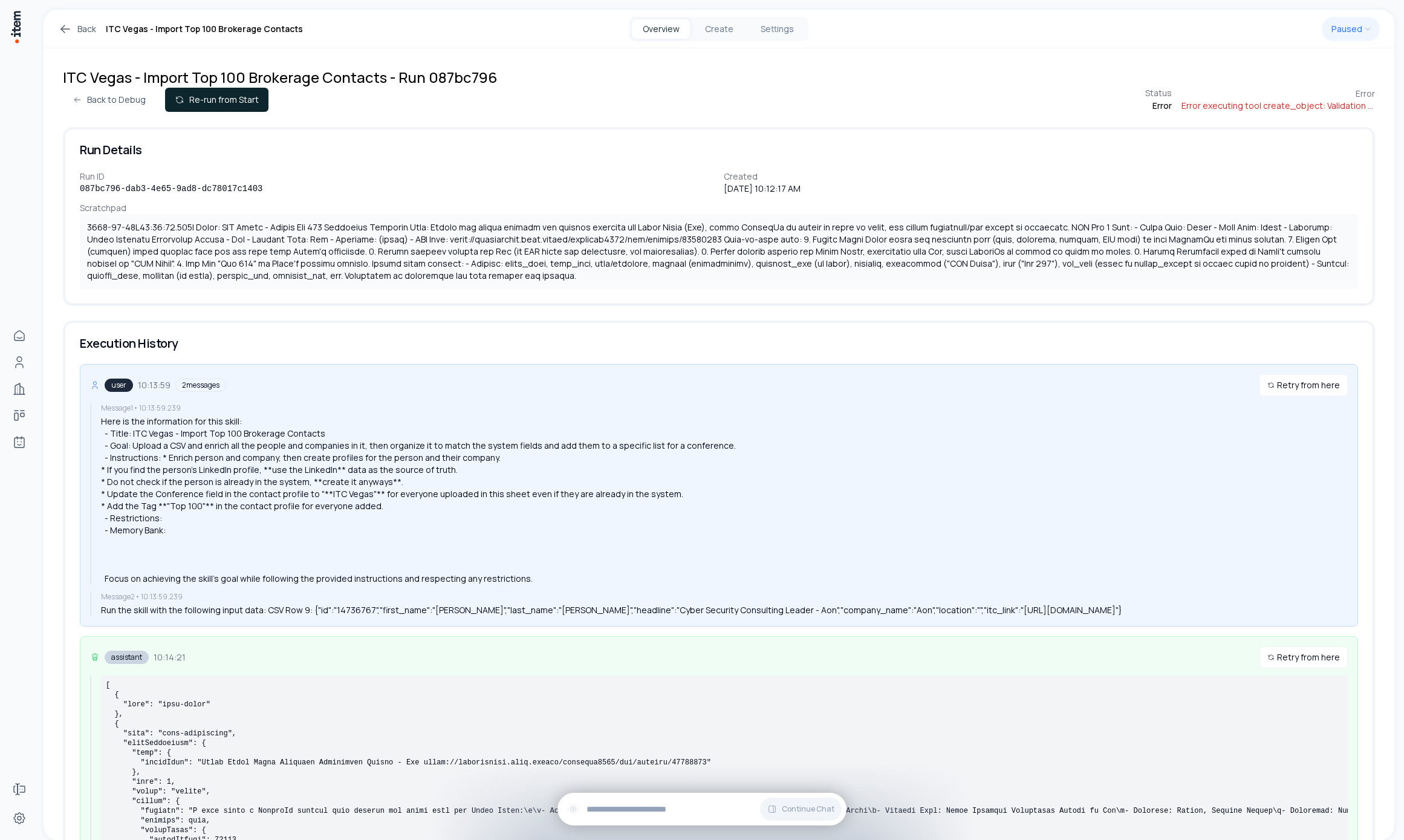
drag, startPoint x: 1151, startPoint y: 277, endPoint x: 1143, endPoint y: 275, distance: 8.2
click at [1151, 277] on div at bounding box center [719, 251] width 1278 height 75
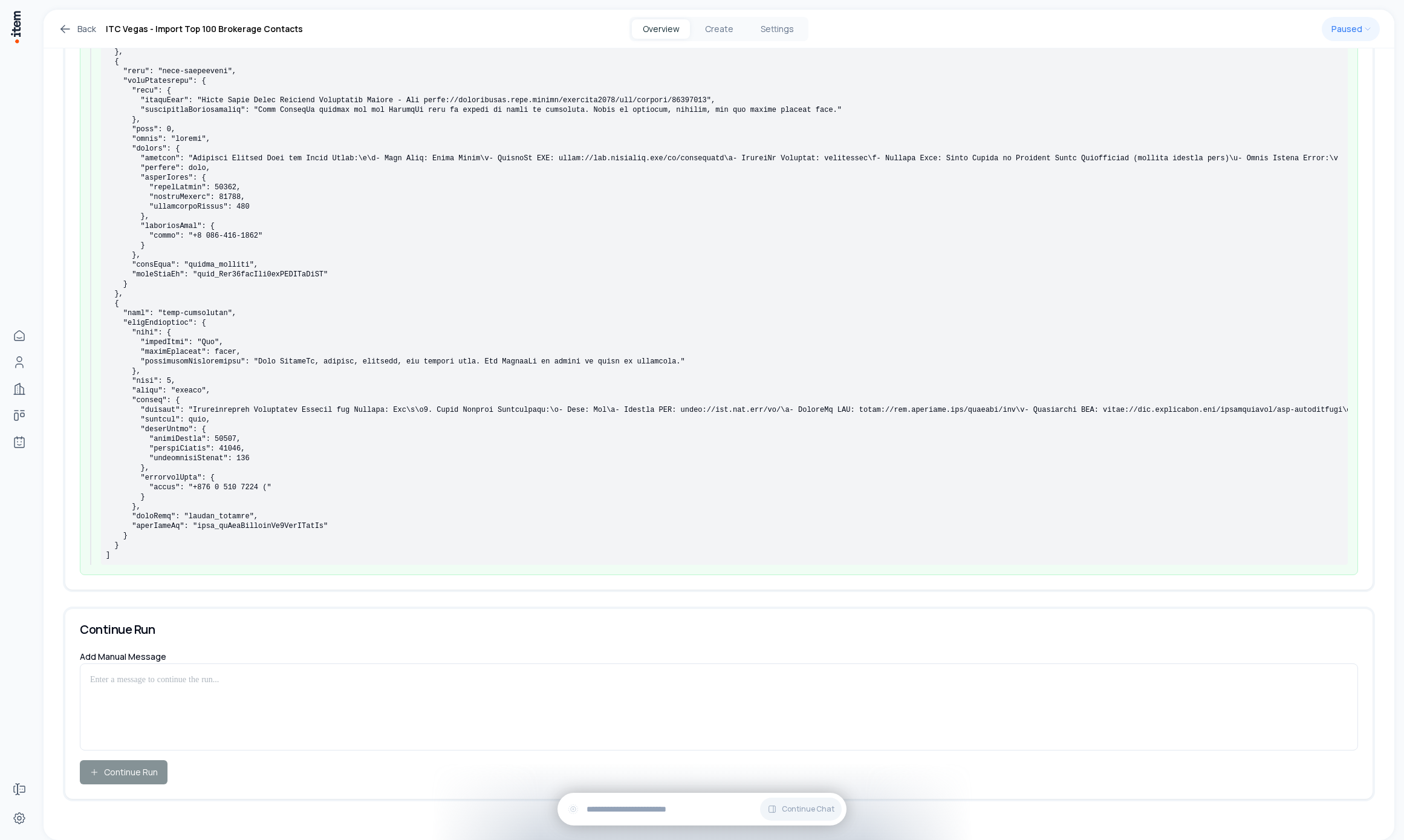
scroll to position [2444, 0]
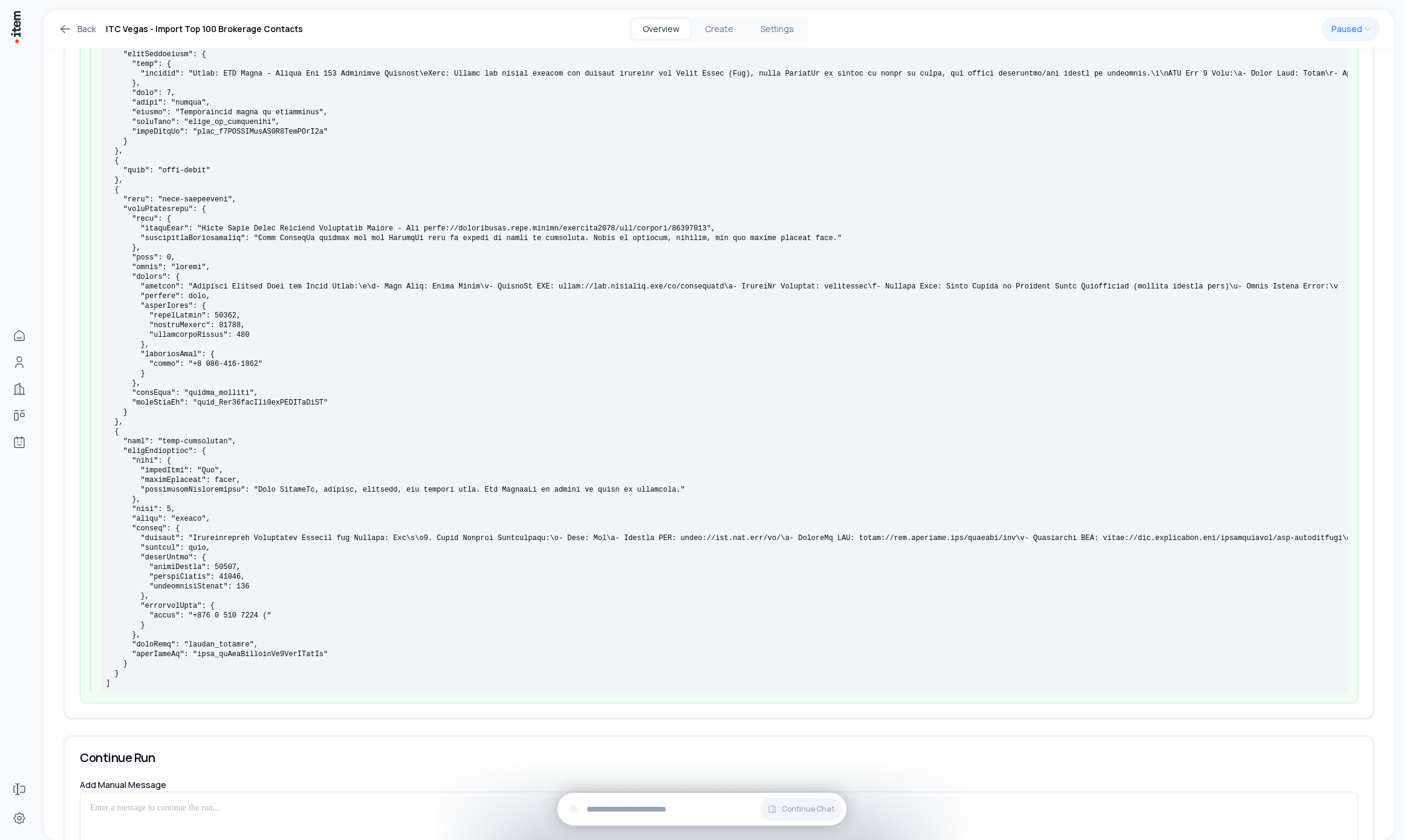
click at [672, 574] on pre at bounding box center [725, 340] width 1237 height 697
drag, startPoint x: 672, startPoint y: 574, endPoint x: 782, endPoint y: 578, distance: 110.1
click at [672, 573] on pre at bounding box center [725, 340] width 1237 height 697
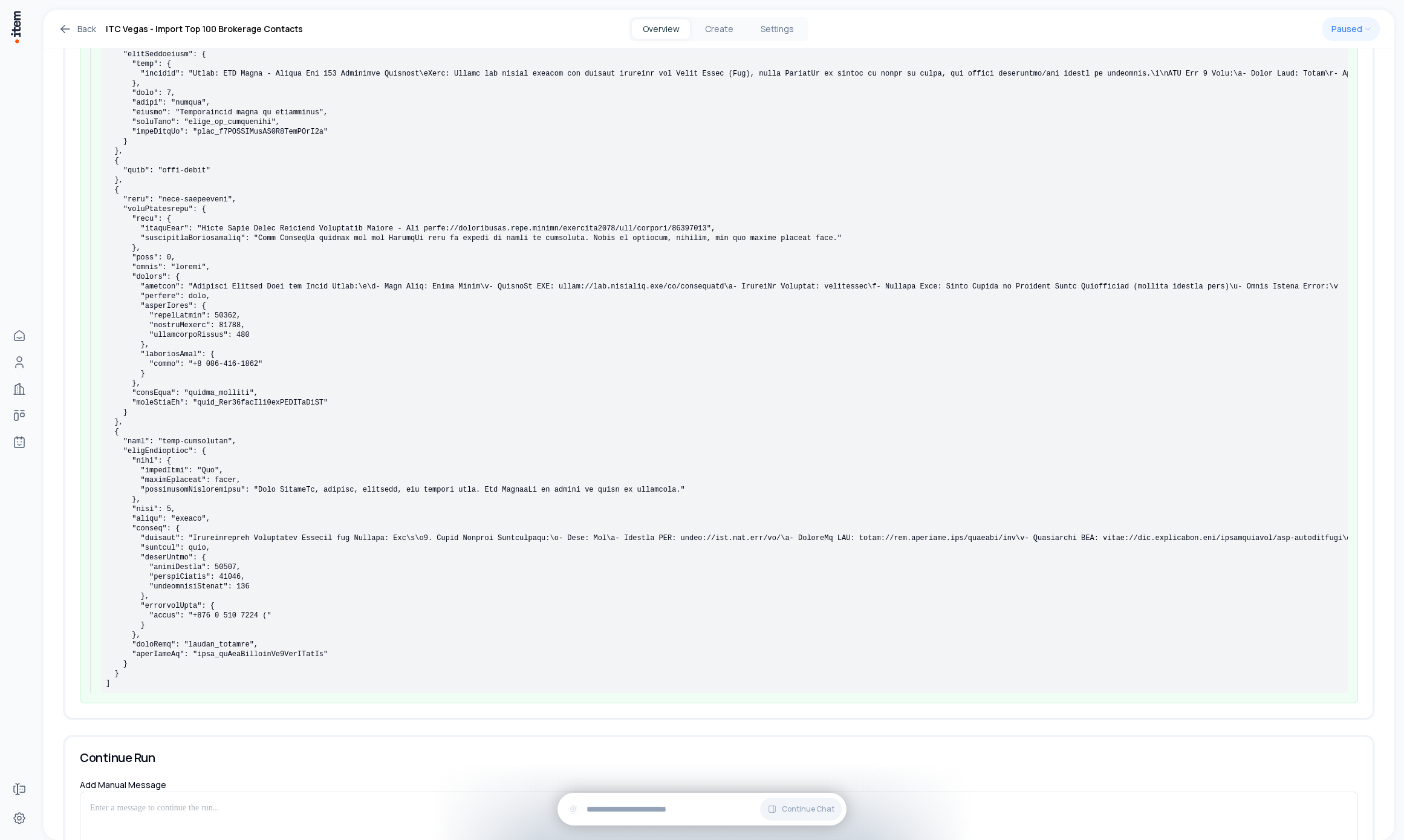
click at [786, 580] on pre at bounding box center [725, 340] width 1237 height 697
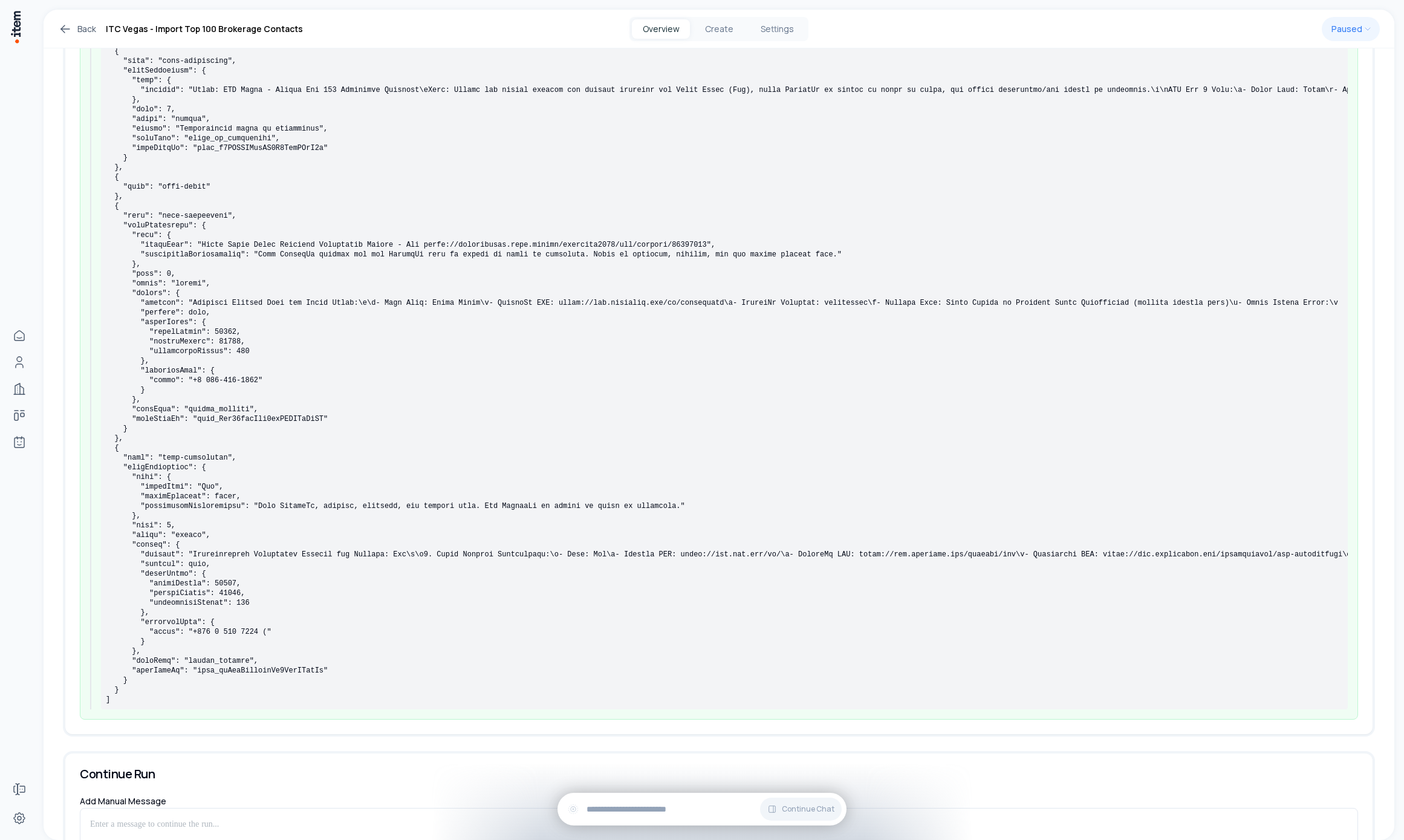
scroll to position [2672, 0]
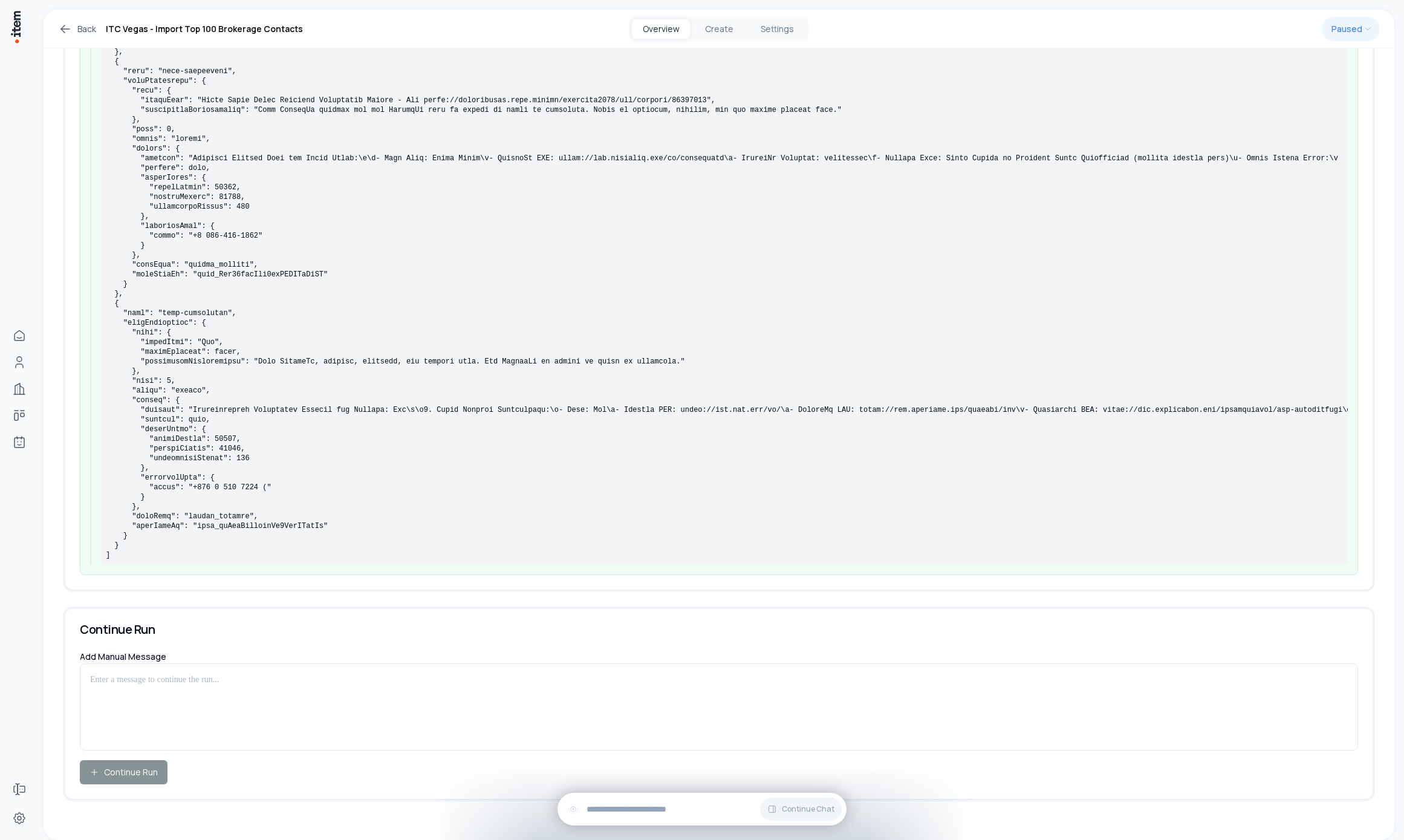
click at [244, 507] on pre at bounding box center [725, 211] width 1237 height 697
click at [245, 526] on pre at bounding box center [725, 211] width 1237 height 697
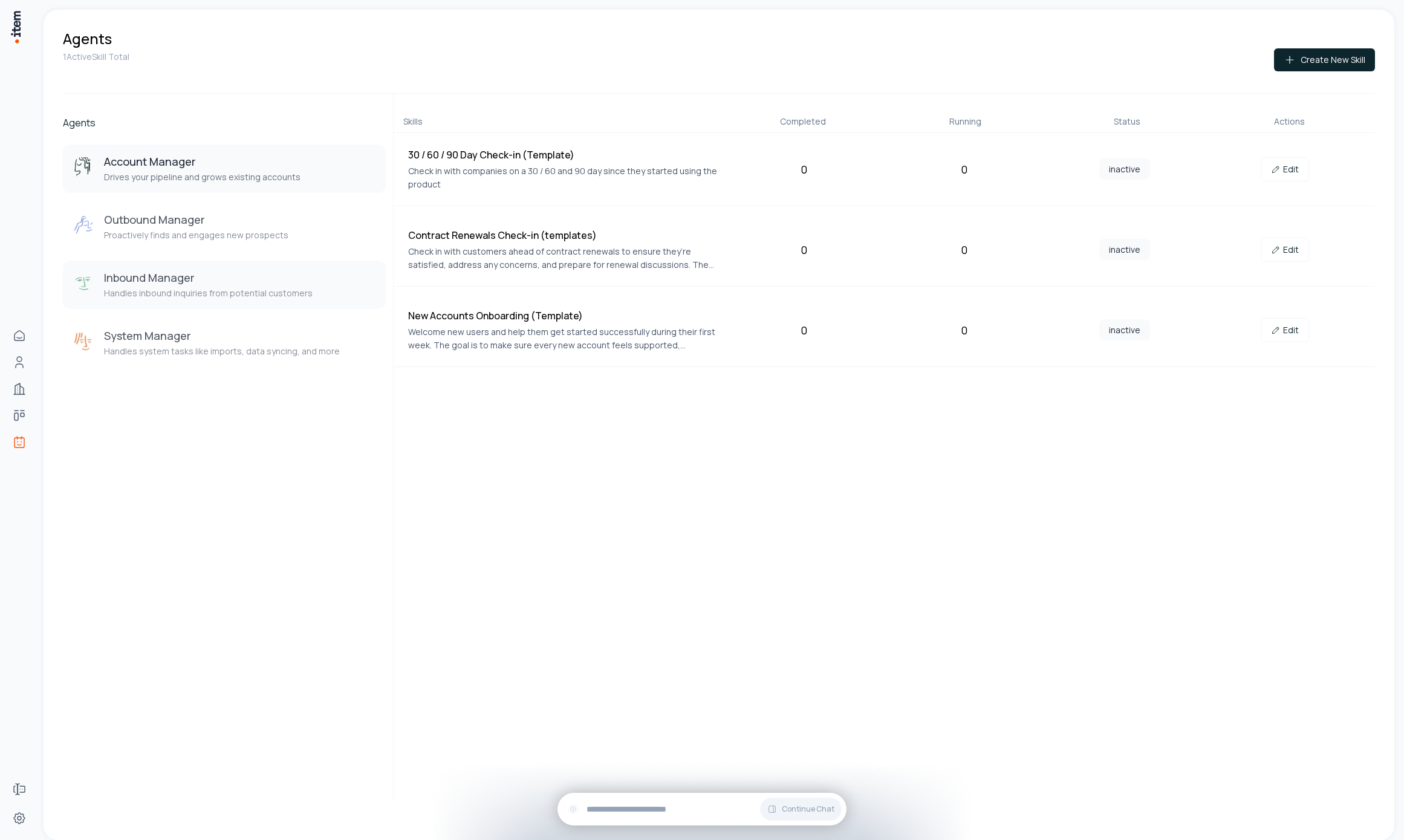
click at [187, 283] on h3 "Inbound Manager" at bounding box center [208, 277] width 209 height 15
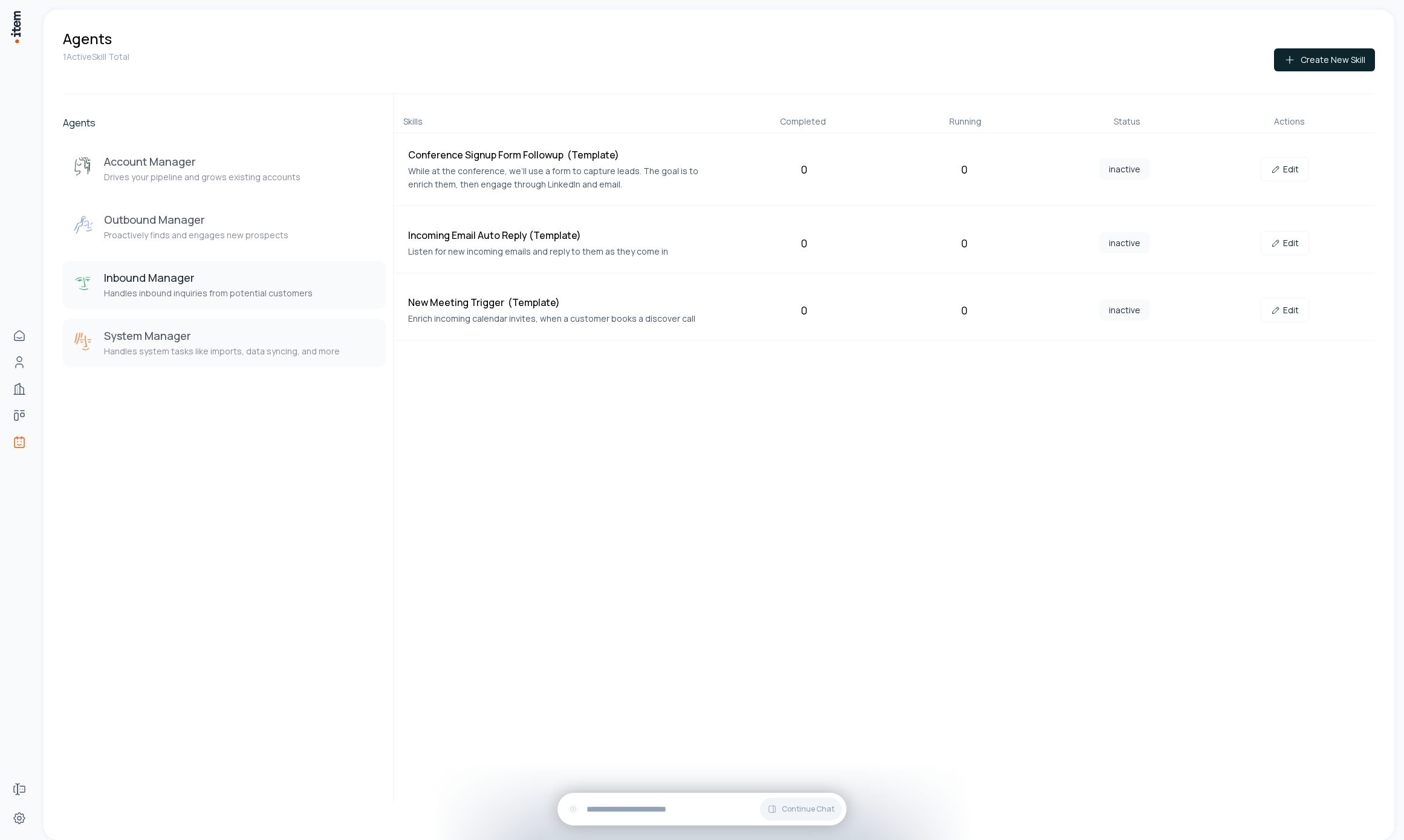
click at [191, 331] on h3 "System Manager" at bounding box center [222, 335] width 236 height 15
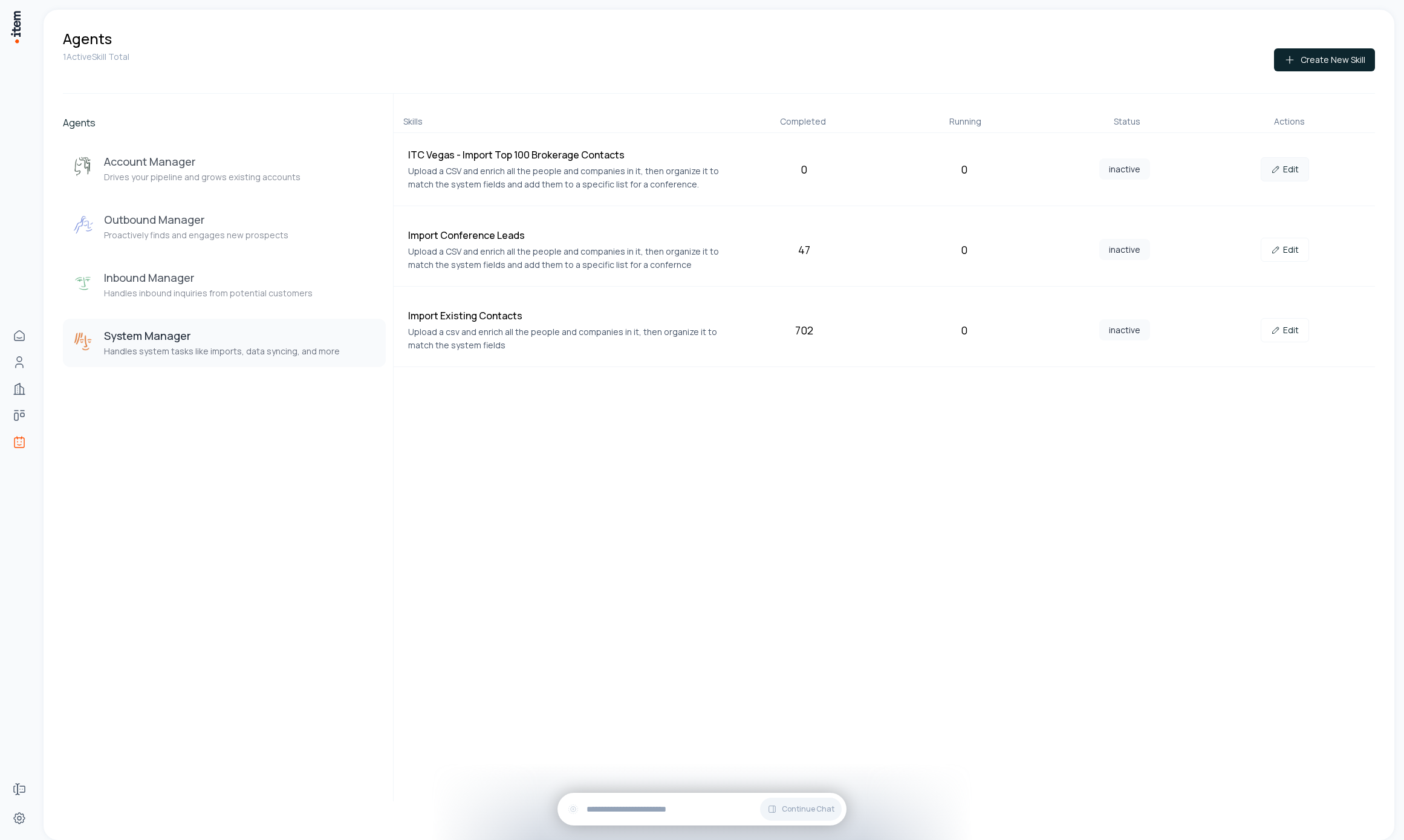
click at [1281, 164] on link "Edit" at bounding box center [1285, 170] width 48 height 24
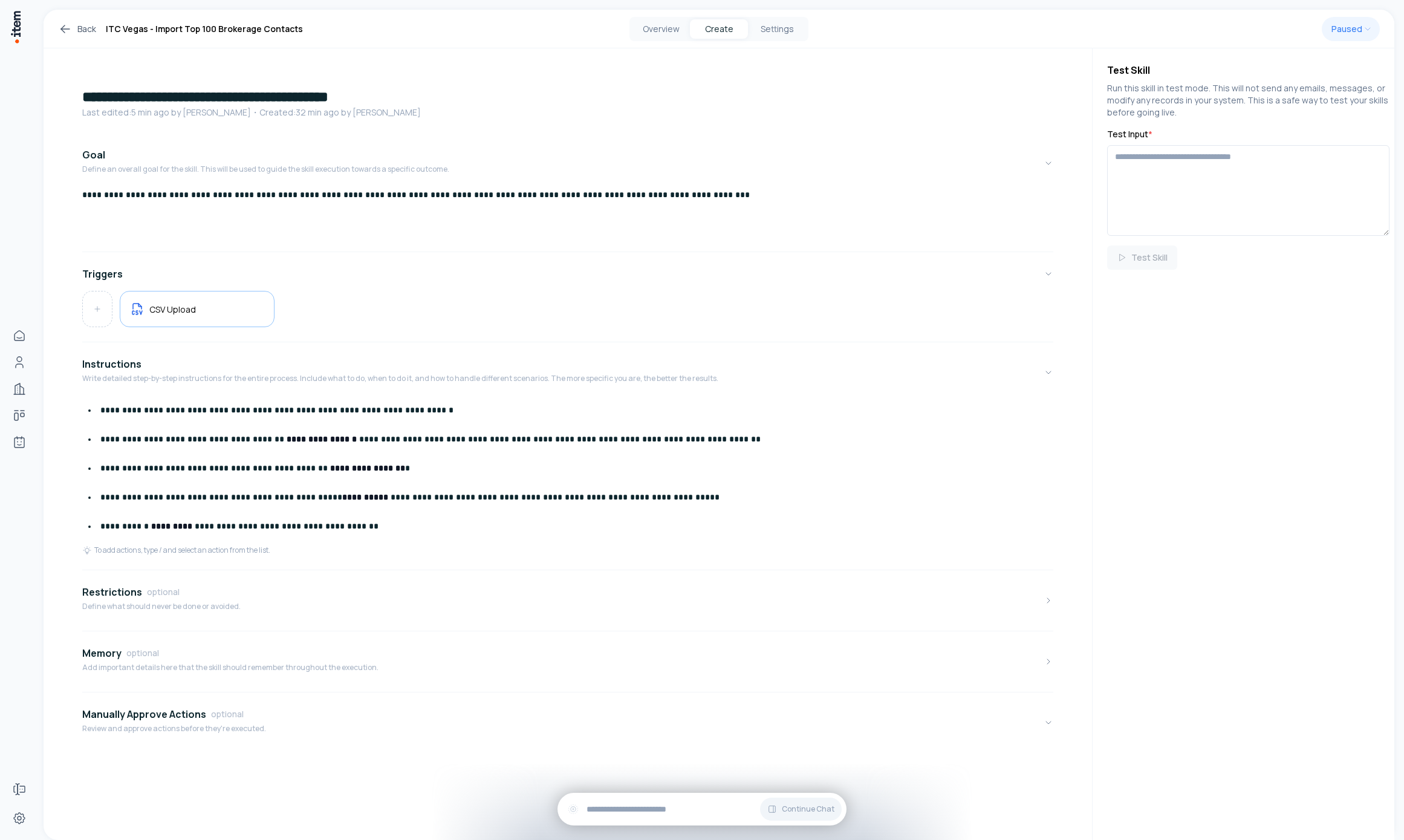
click at [427, 540] on div "**********" at bounding box center [568, 472] width 971 height 147
click at [652, 27] on button "Overview" at bounding box center [660, 29] width 58 height 19
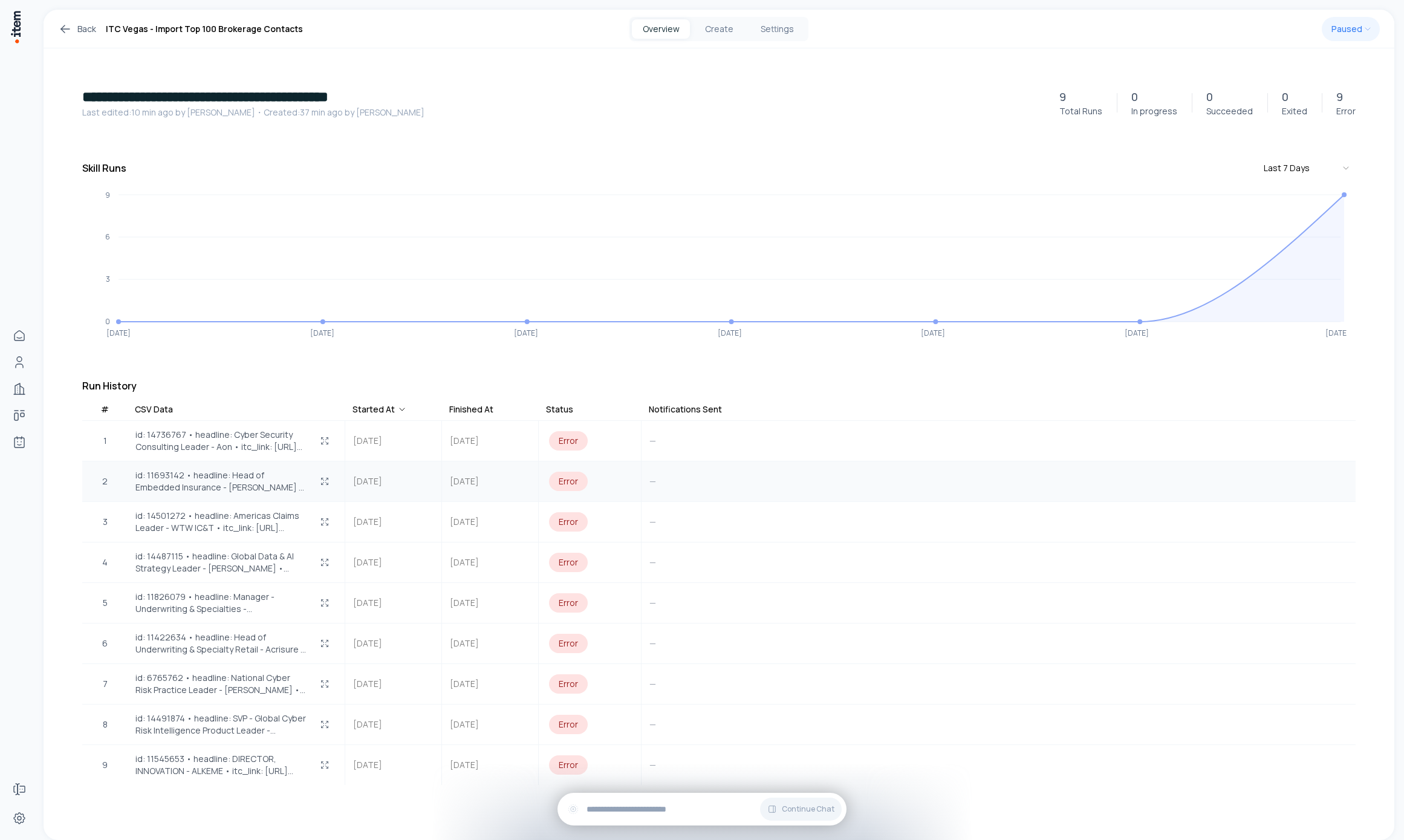
scroll to position [42, 0]
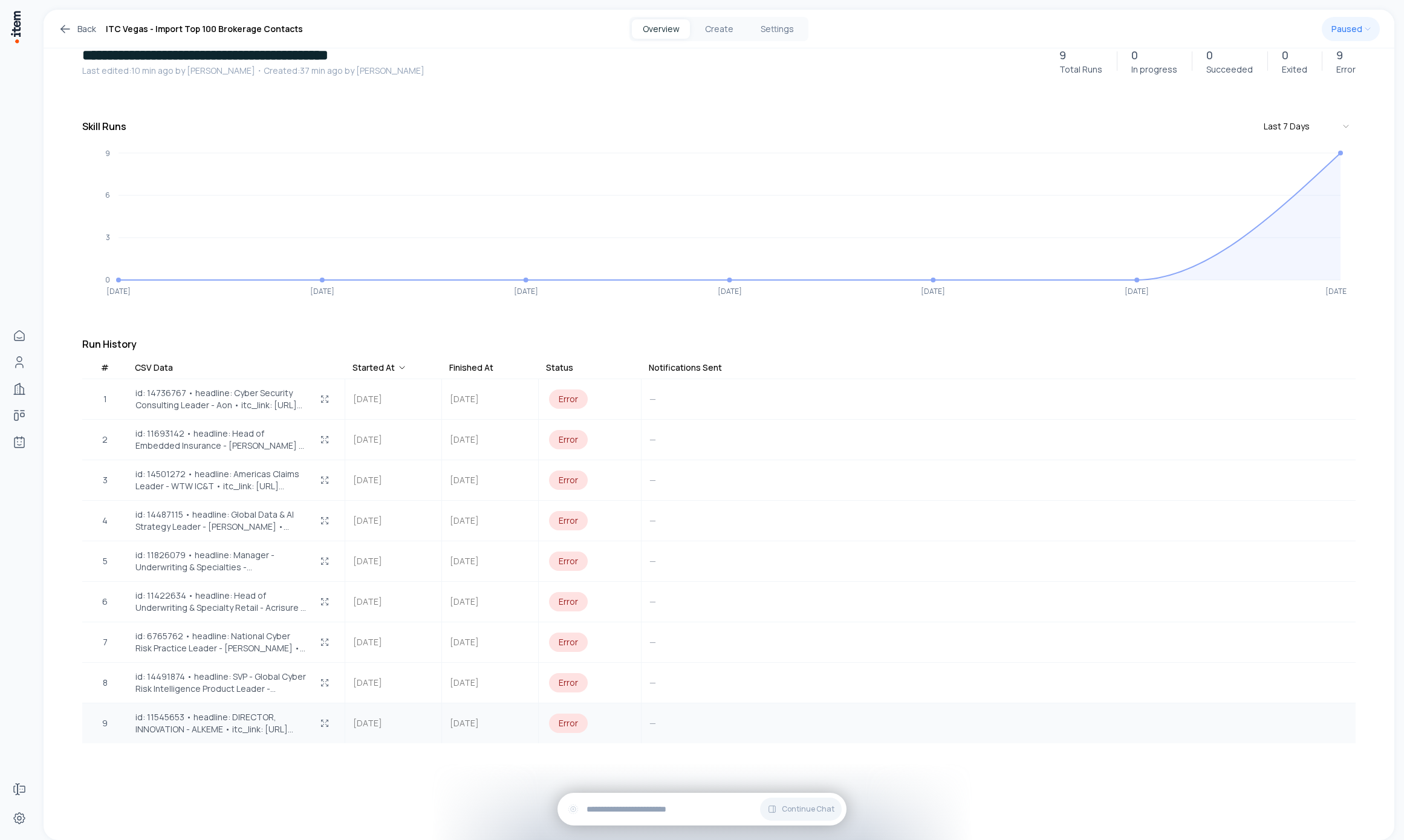
click at [210, 730] on span "id: 11545653 • headline: DIRECTOR, INNOVATION - ALKEME • itc_link: [URL][DOMAIN…" at bounding box center [221, 723] width 172 height 24
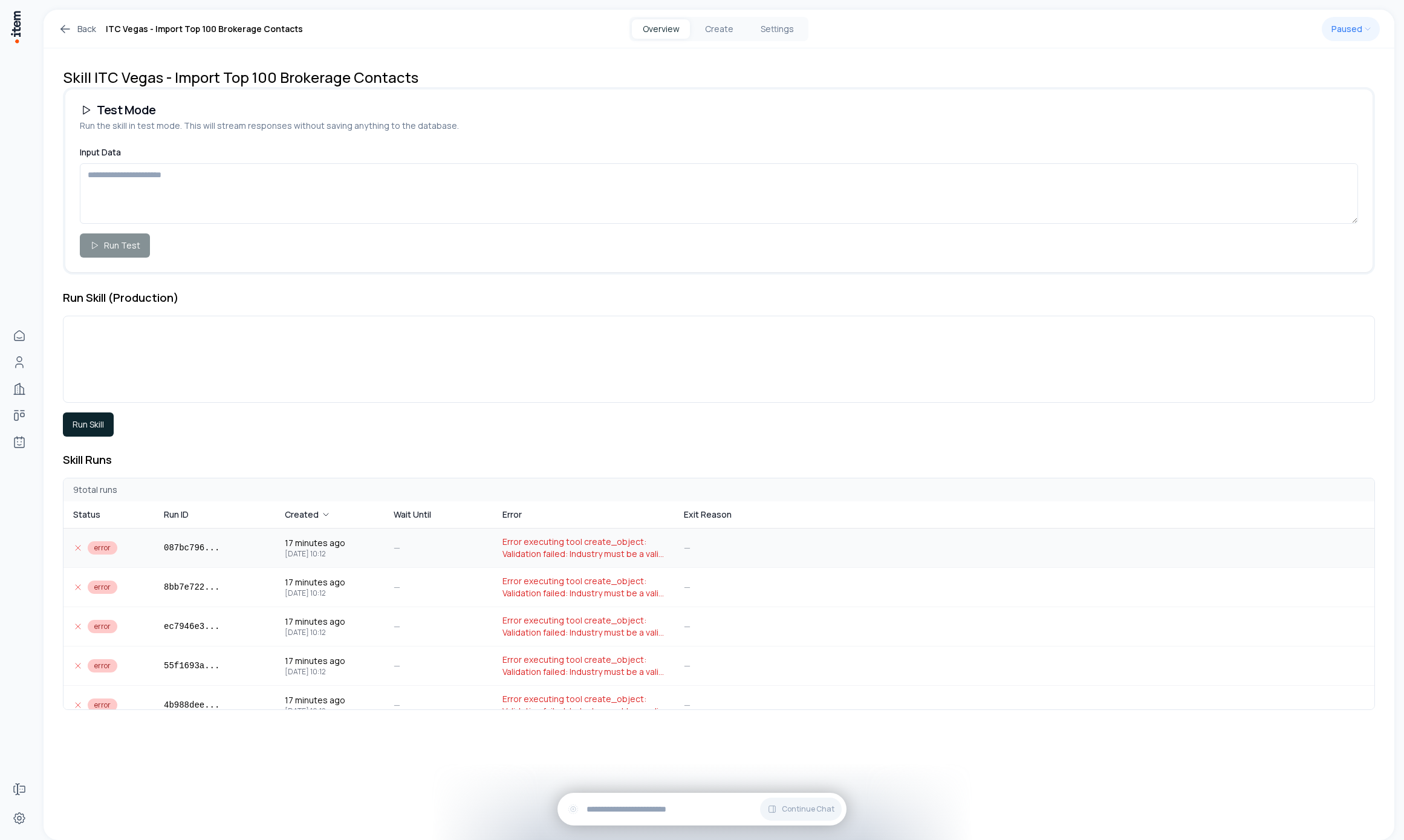
click at [97, 554] on td "error" at bounding box center [109, 547] width 91 height 39
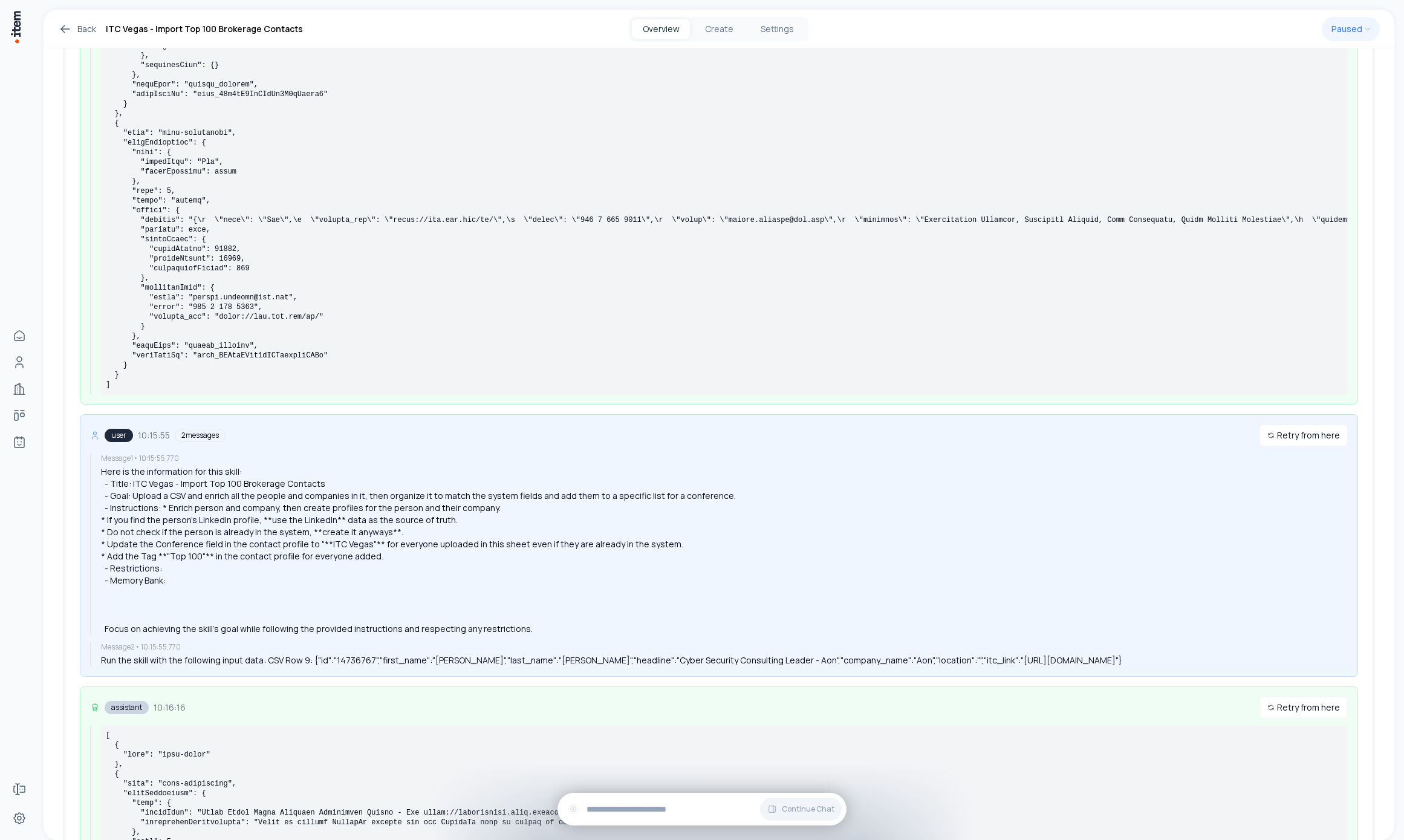
scroll to position [1112, 0]
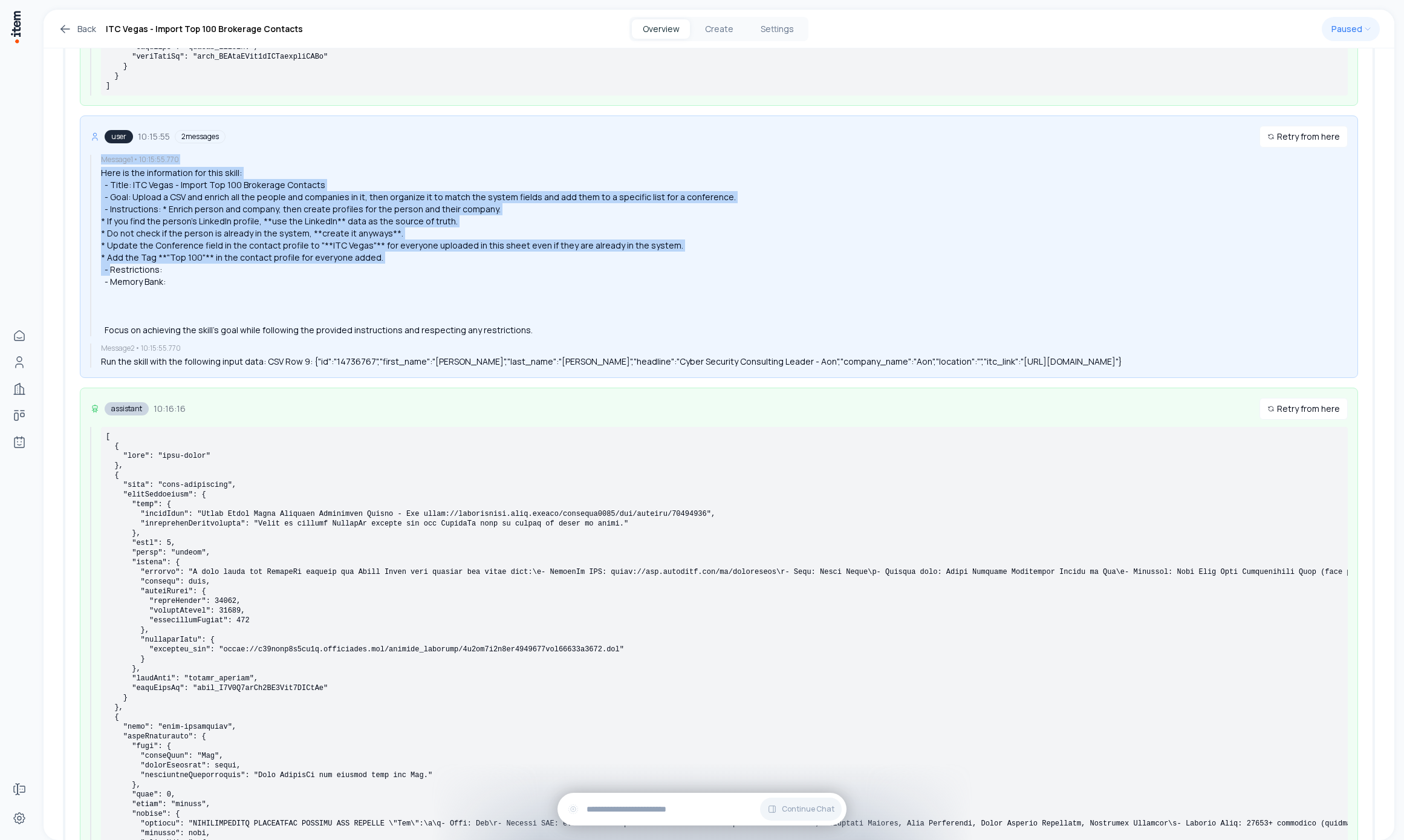
drag, startPoint x: 422, startPoint y: 187, endPoint x: 466, endPoint y: 340, distance: 159.2
click at [458, 343] on div "user 10:15:55 2 messages Retry from here Message 1 • 10:15:55.770 Here is the i…" at bounding box center [719, 246] width 1278 height 262
click at [639, 323] on div "Here is the information for this skill: - Title: ITC Vegas - Import Top 100 Bro…" at bounding box center [725, 251] width 1247 height 170
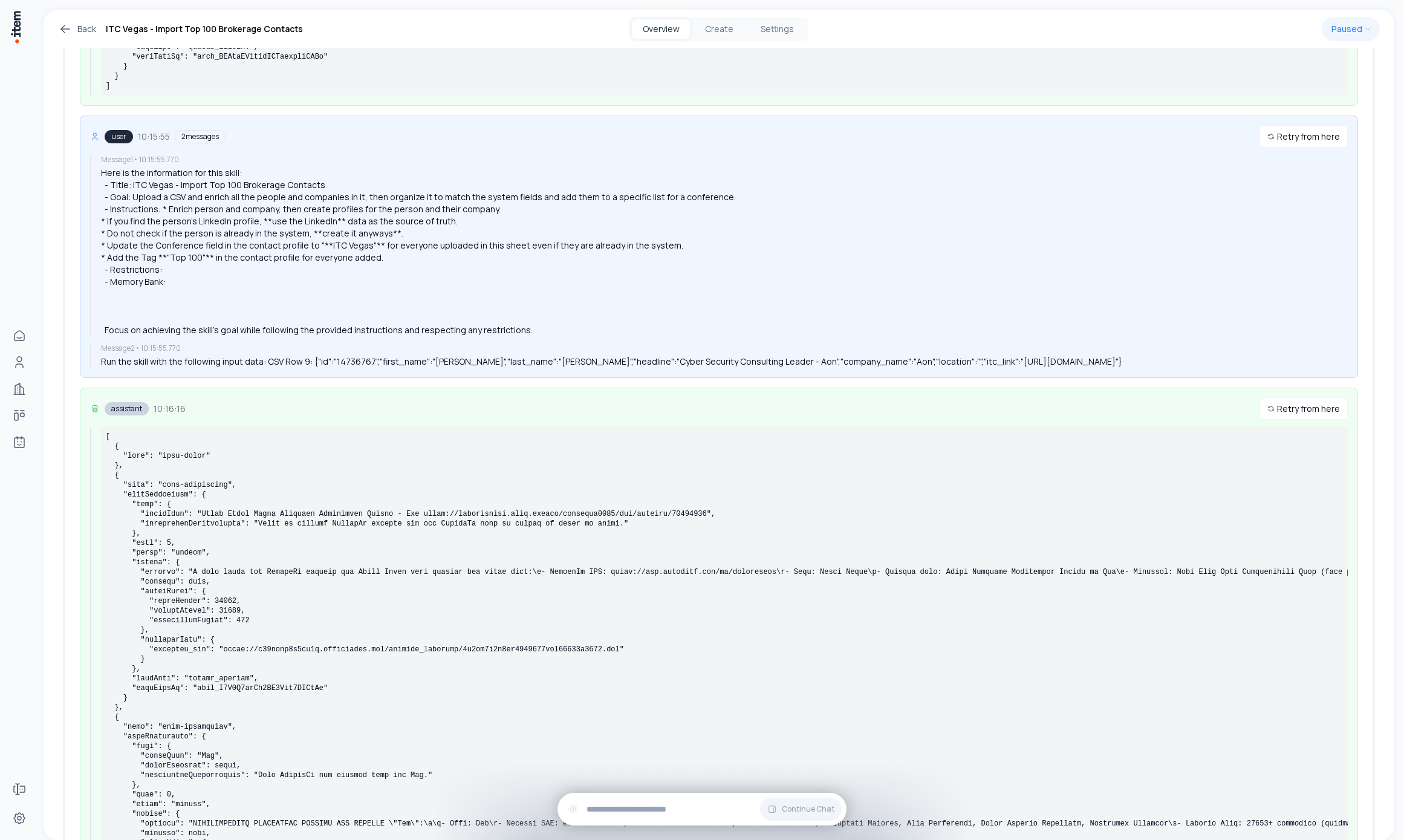
scroll to position [1258, 0]
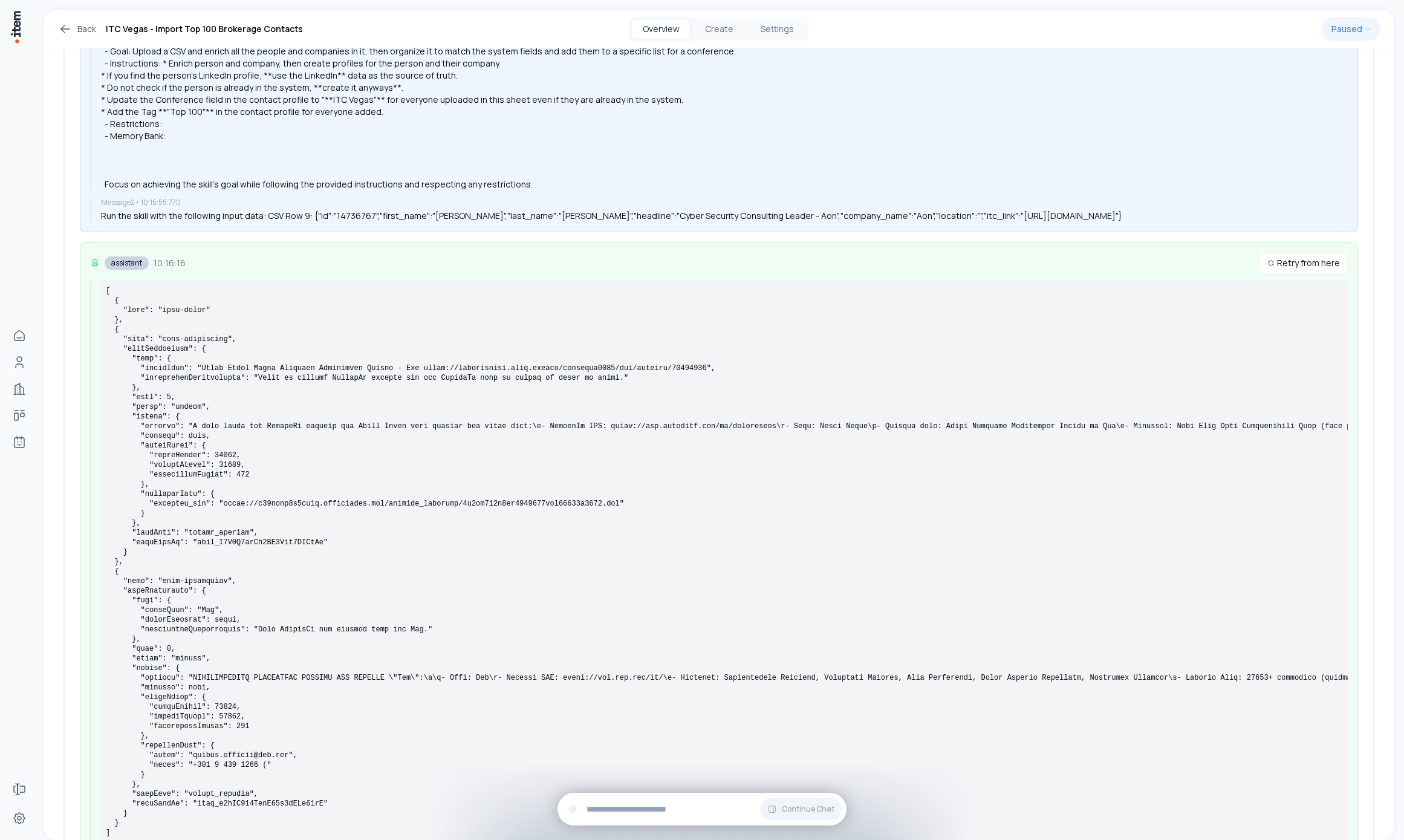
click at [568, 232] on div "user 10:15:55 2 messages Retry from here Message 1 • 10:15:55.770 Here is the i…" at bounding box center [719, 100] width 1278 height 262
click at [567, 232] on div "user 10:15:55 2 messages Retry from here Message 1 • 10:15:55.770 Here is the i…" at bounding box center [719, 100] width 1278 height 262
drag, startPoint x: 567, startPoint y: 279, endPoint x: 647, endPoint y: 284, distance: 80.2
click at [567, 222] on div "Run the skill with the following input data: CSV Row 9: {"id":"14736767","first…" at bounding box center [725, 215] width 1247 height 12
click at [673, 232] on div "user 10:15:55 2 messages Retry from here Message 1 • 10:15:55.770 Here is the i…" at bounding box center [719, 100] width 1278 height 262
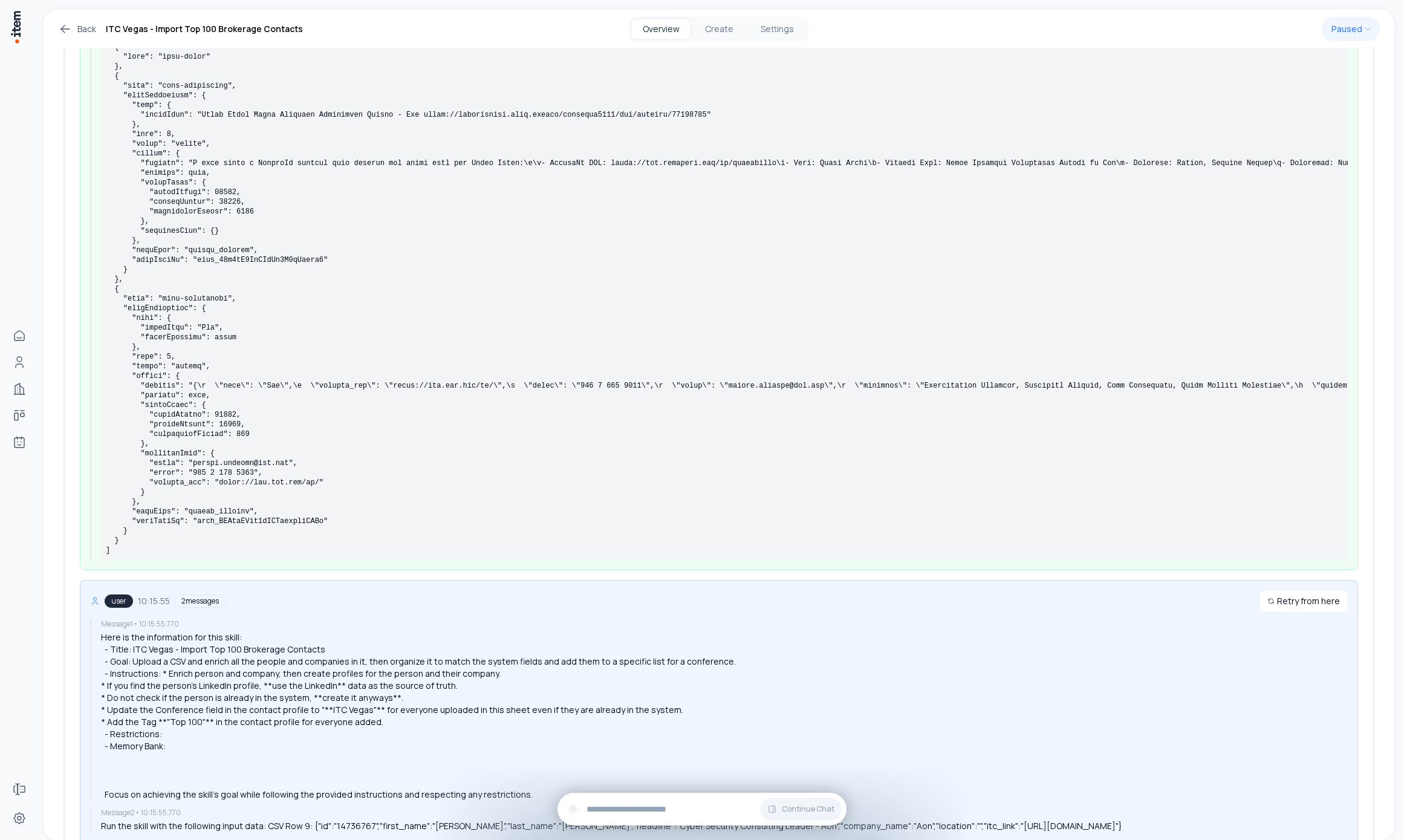
scroll to position [267, 0]
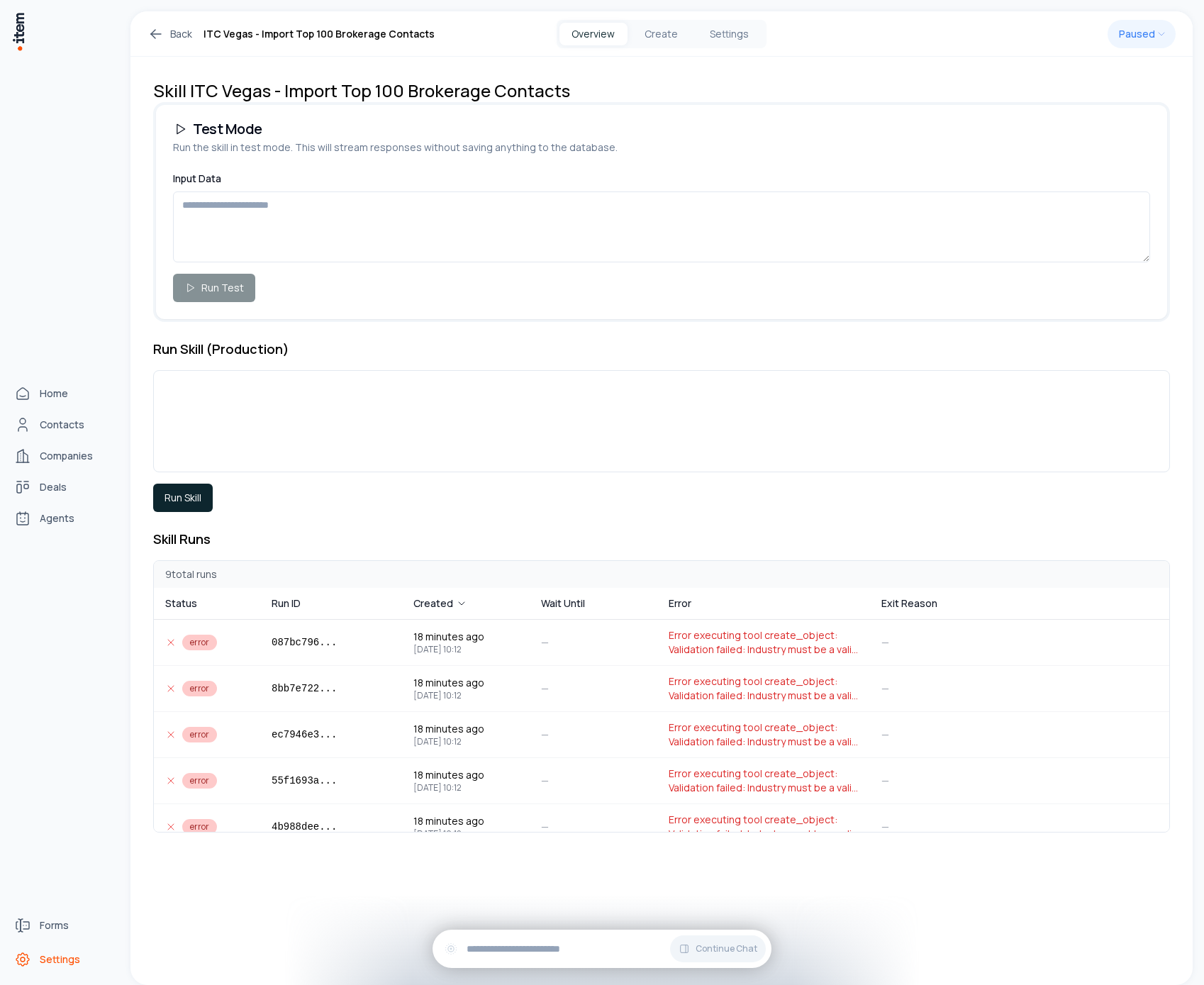
click at [42, 959] on span "Settings" at bounding box center [60, 959] width 40 height 14
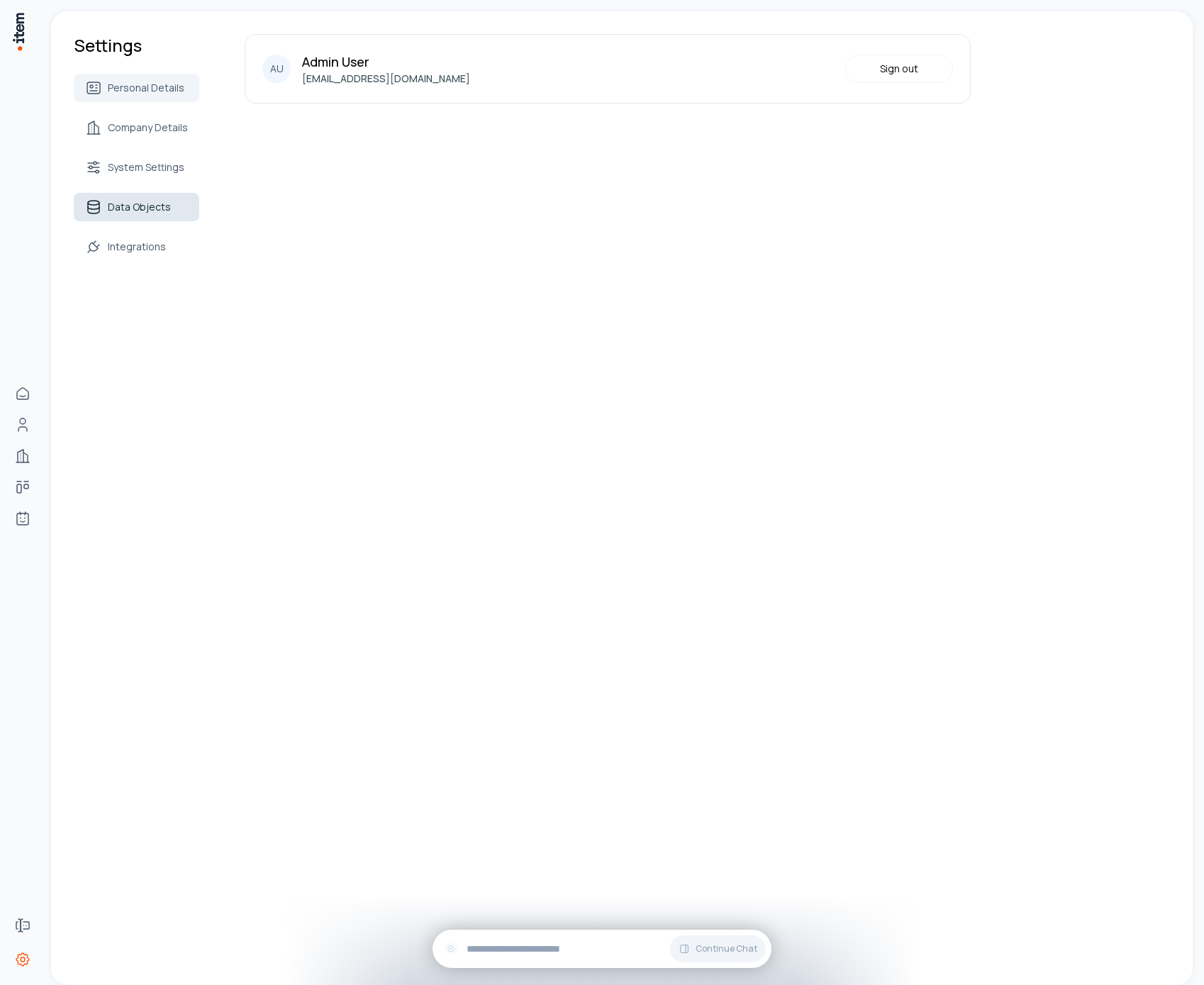
click at [162, 209] on span "Data Objects" at bounding box center [139, 207] width 63 height 14
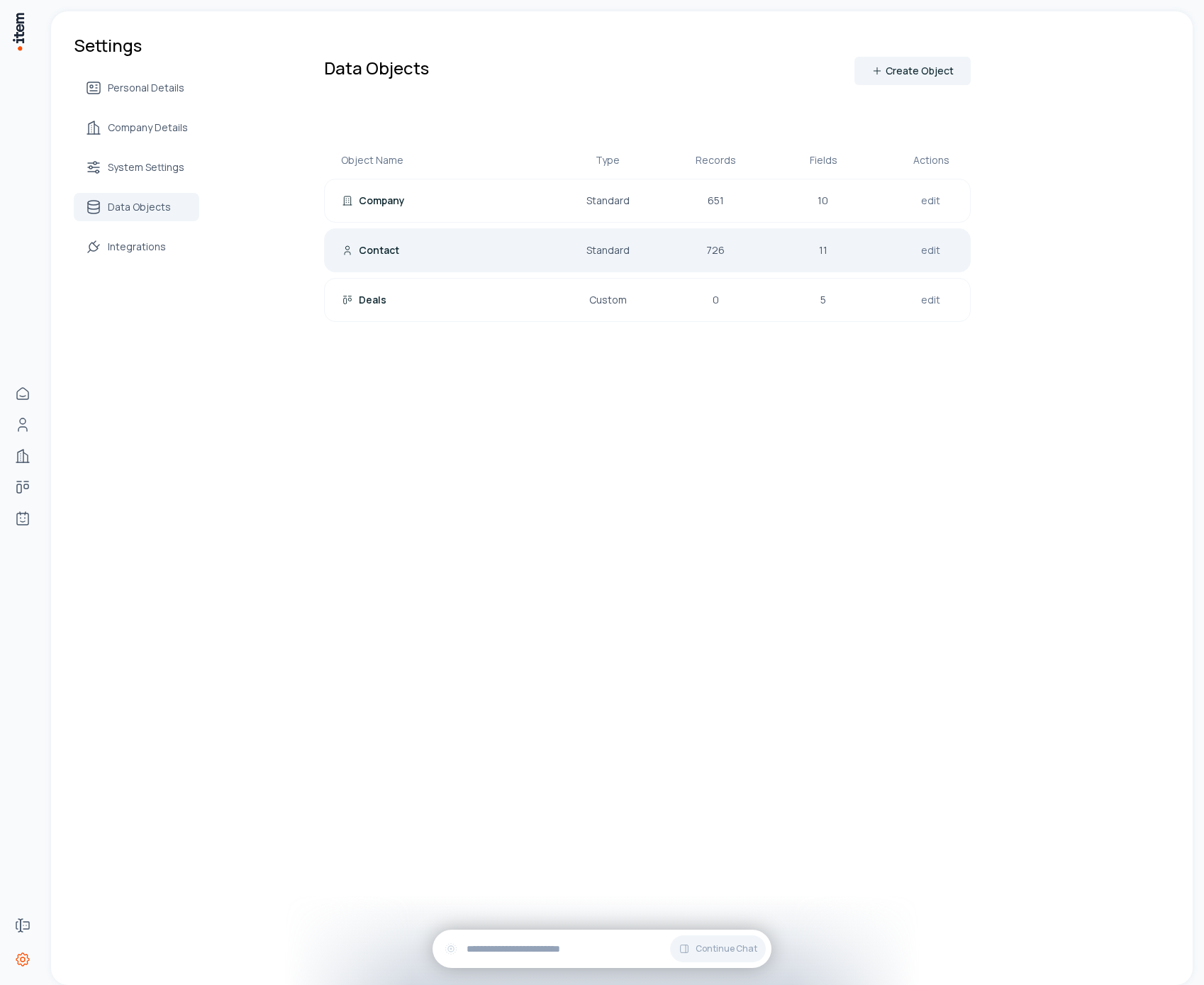
click at [404, 250] on div "Contact" at bounding box center [433, 250] width 182 height 14
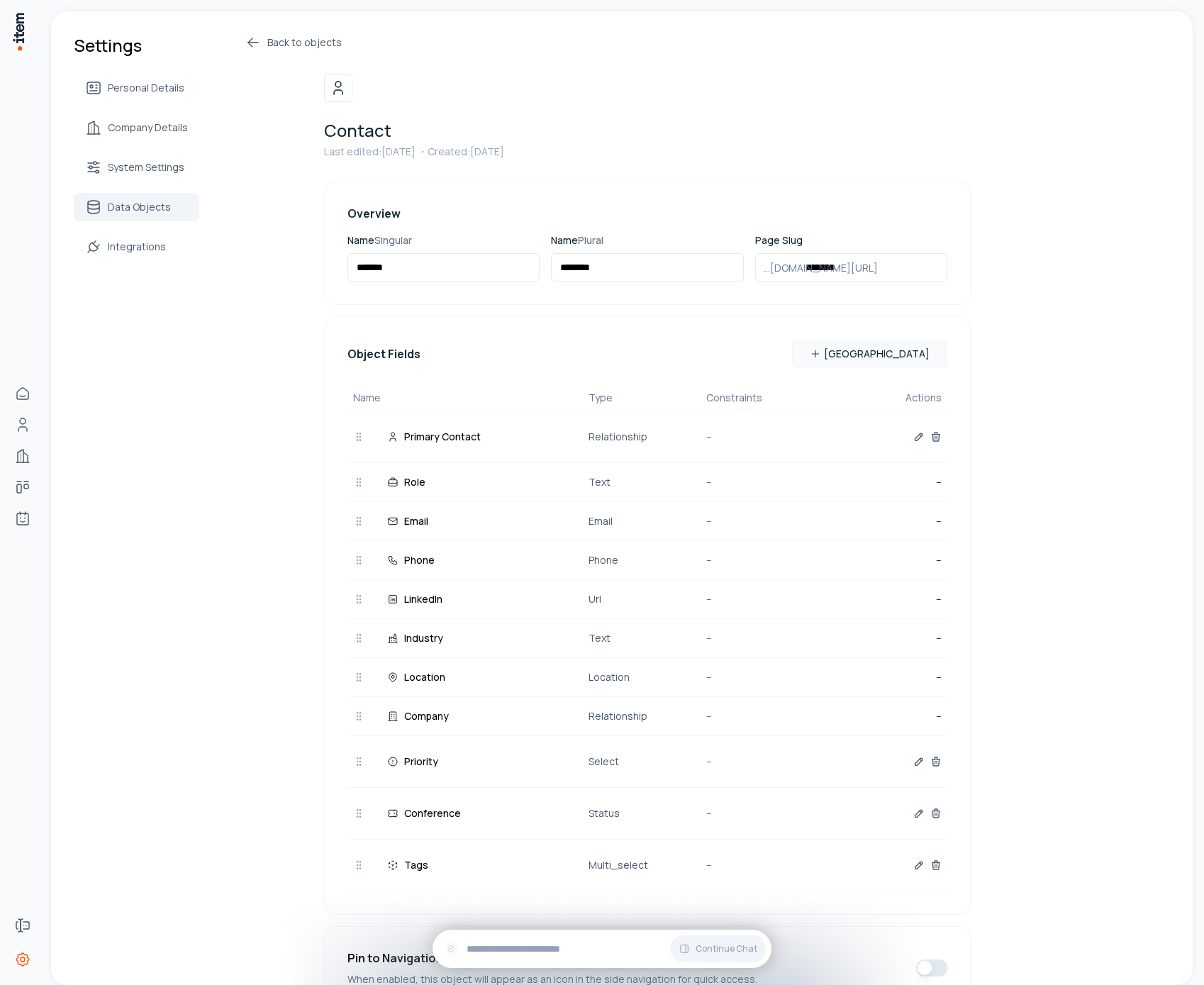
scroll to position [8, 0]
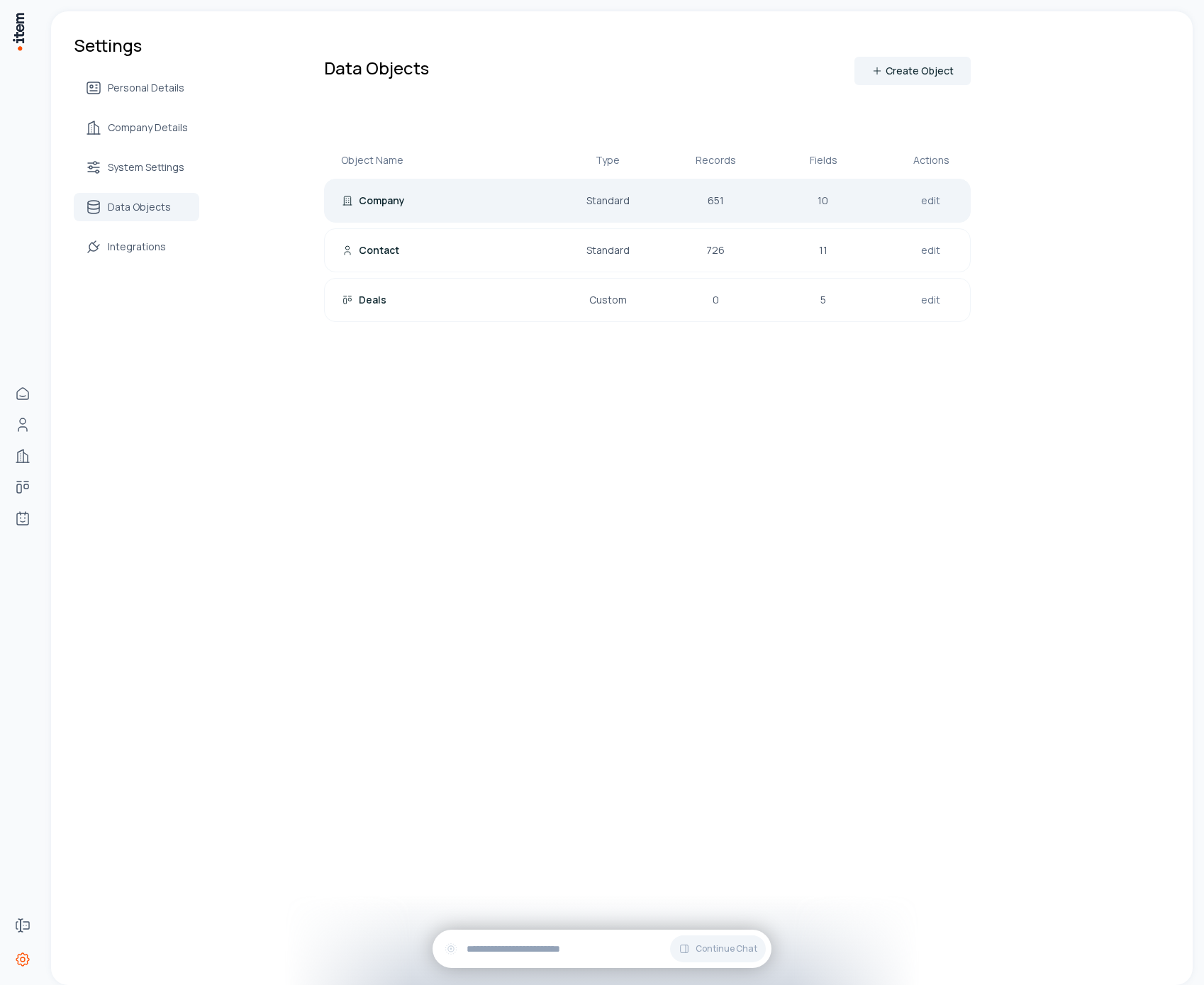
click at [457, 188] on div "Company Standard 651 10 edit" at bounding box center [647, 200] width 646 height 44
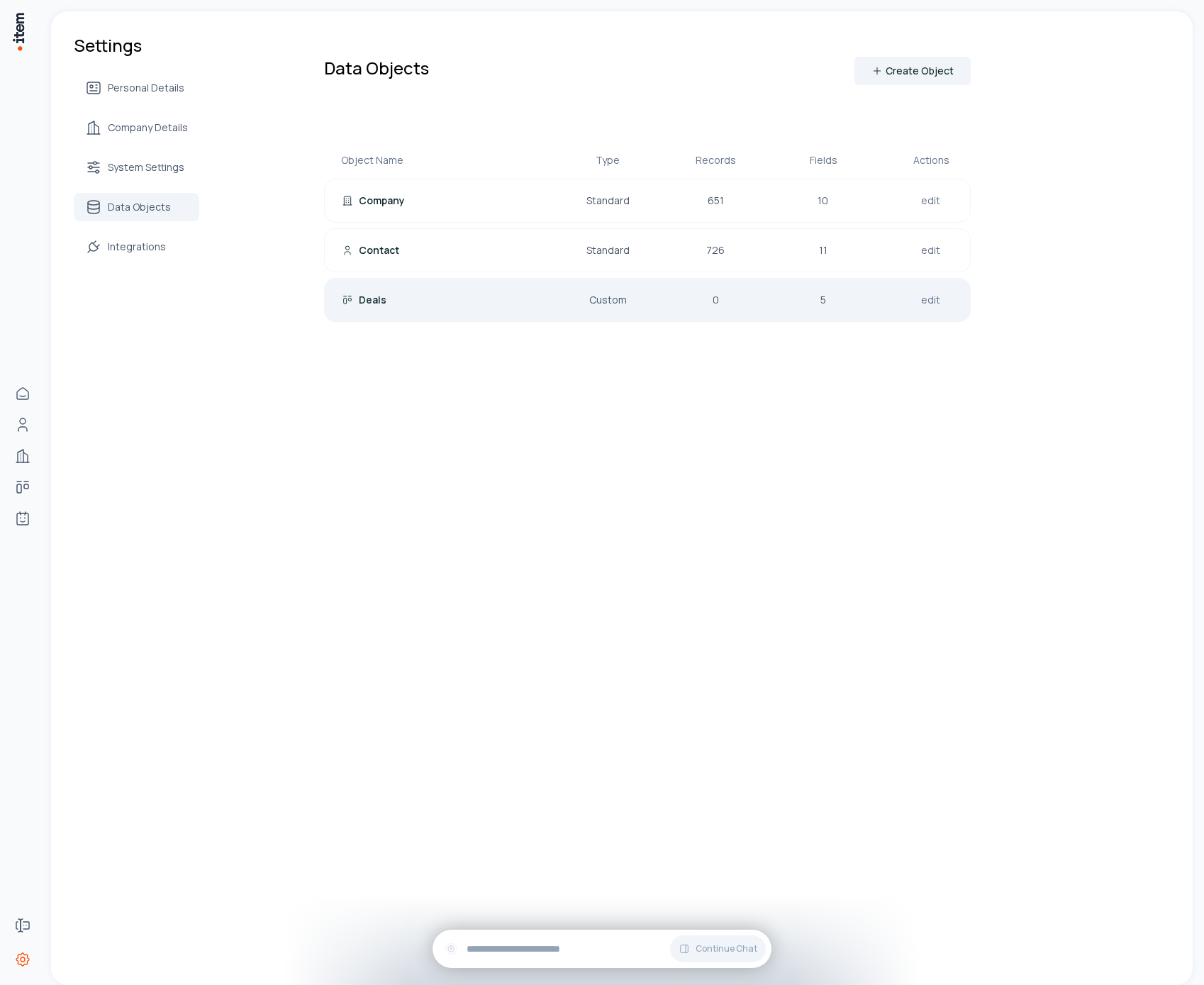
click at [477, 296] on div "Deals" at bounding box center [433, 299] width 182 height 14
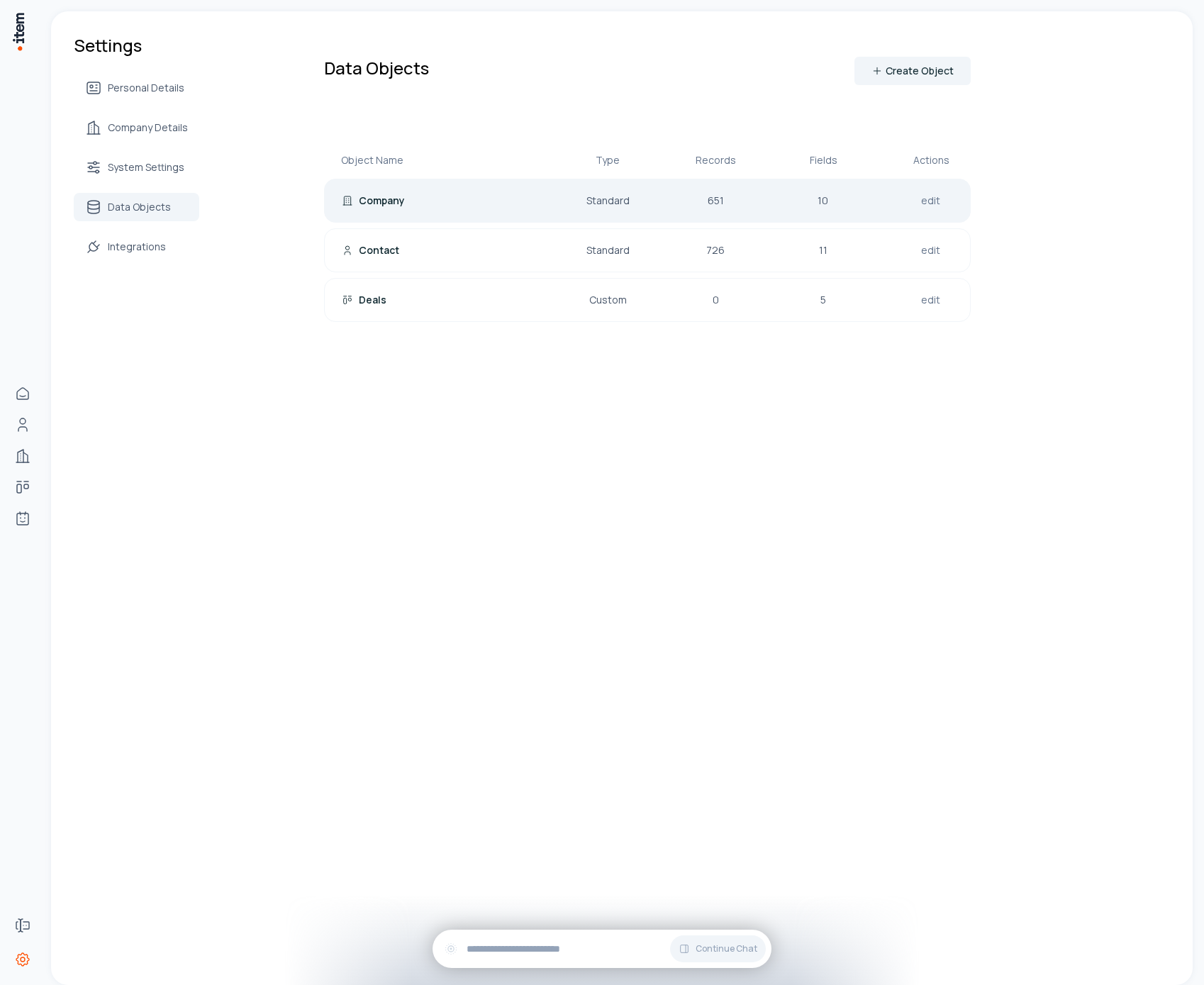
click at [453, 187] on div "Company Standard 651 10 edit" at bounding box center [647, 200] width 646 height 44
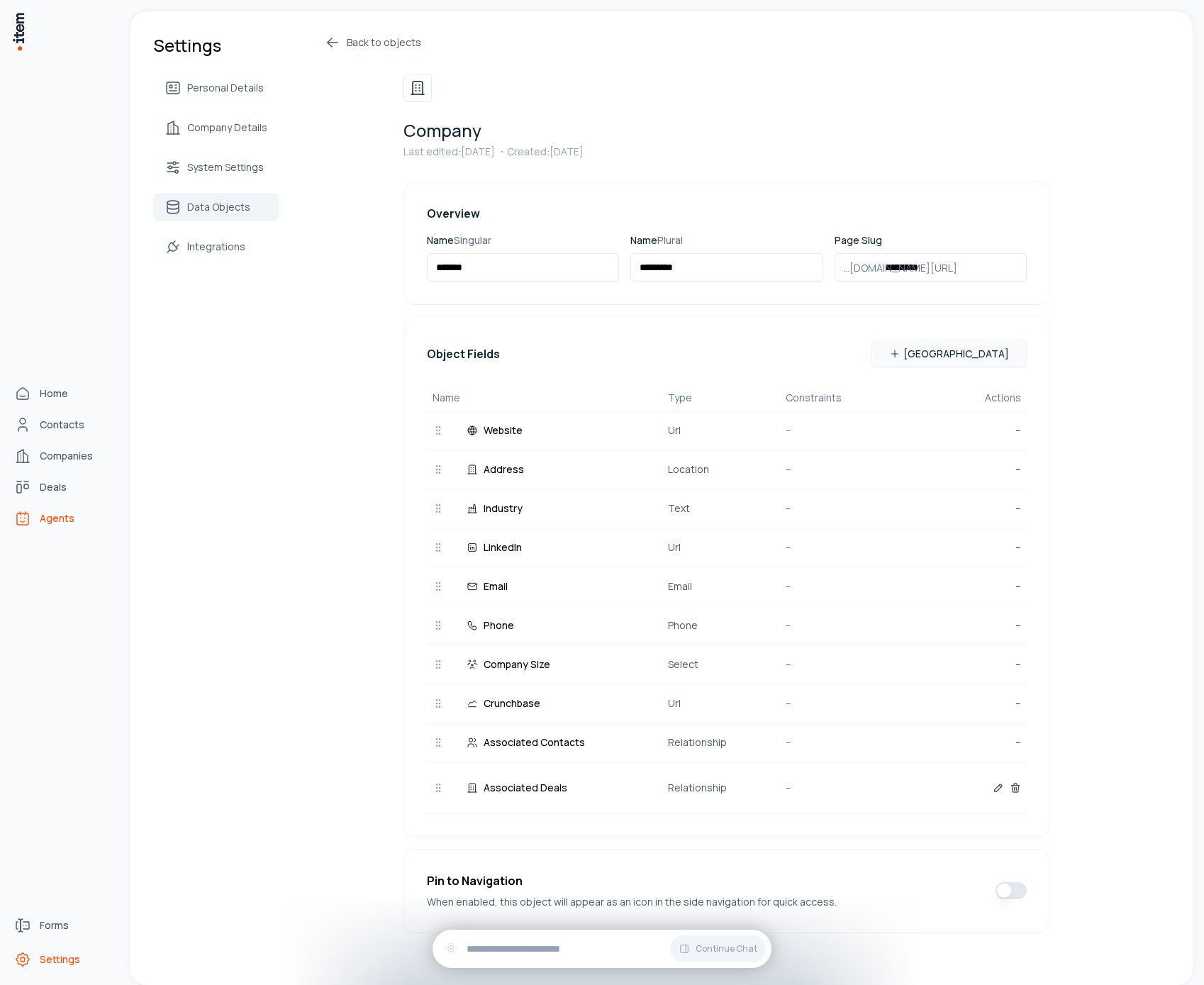
click at [48, 509] on link "Agents" at bounding box center [62, 518] width 108 height 28
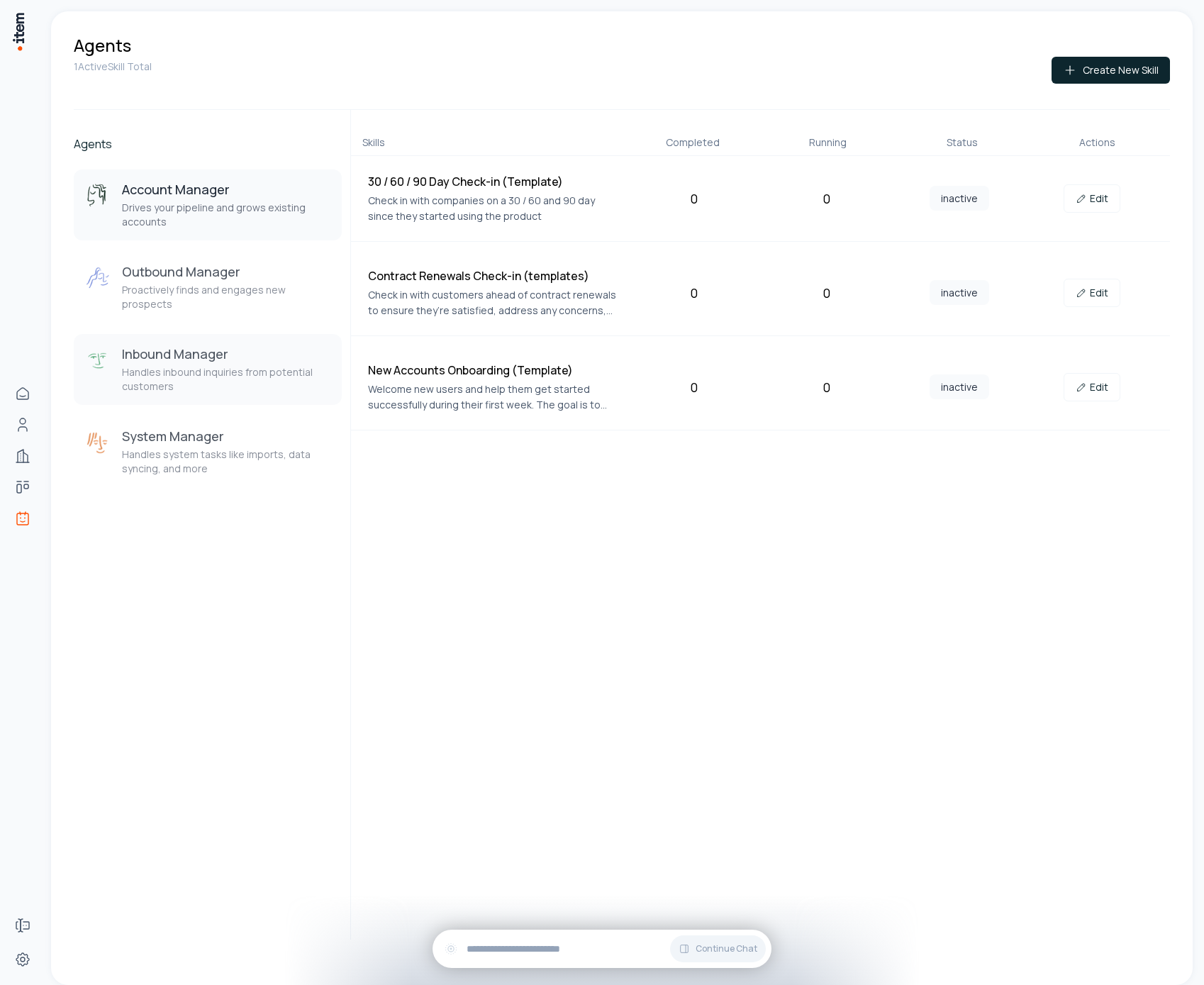
click at [163, 365] on p "Handles inbound inquiries from potential customers" at bounding box center [226, 379] width 208 height 28
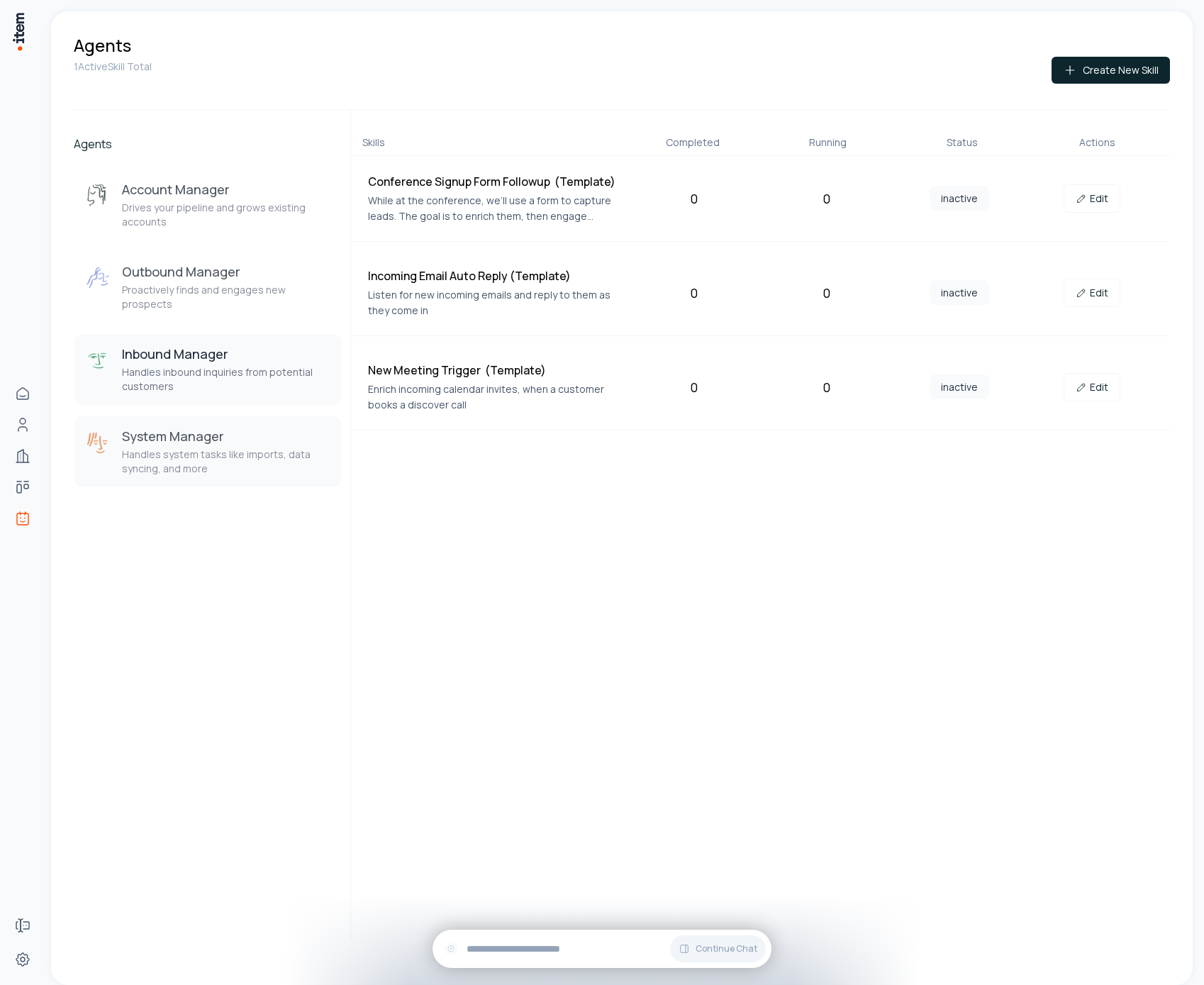
click at [185, 428] on h3 "System Manager" at bounding box center [226, 436] width 208 height 17
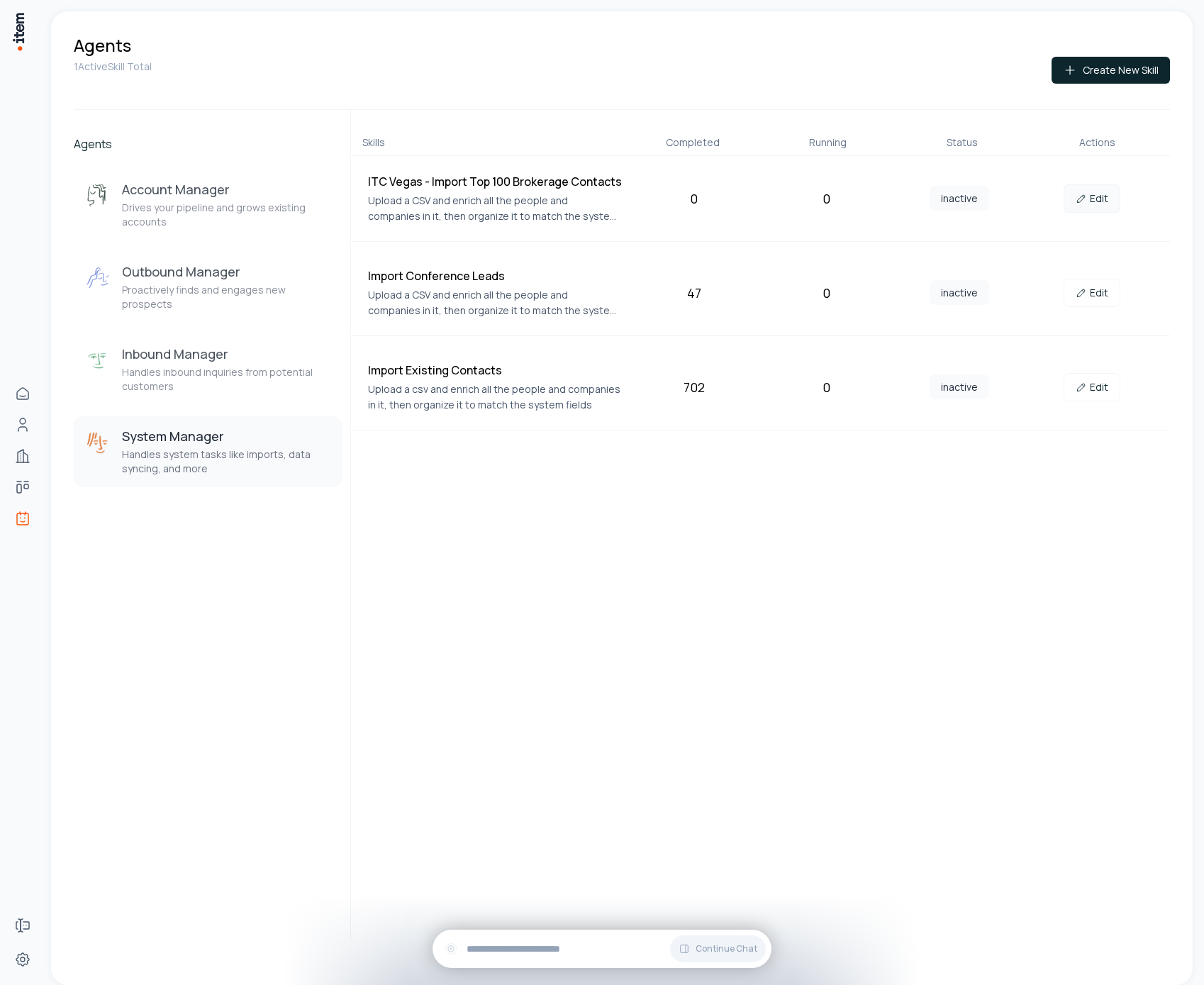
click at [1101, 199] on link "Edit" at bounding box center [1092, 199] width 57 height 28
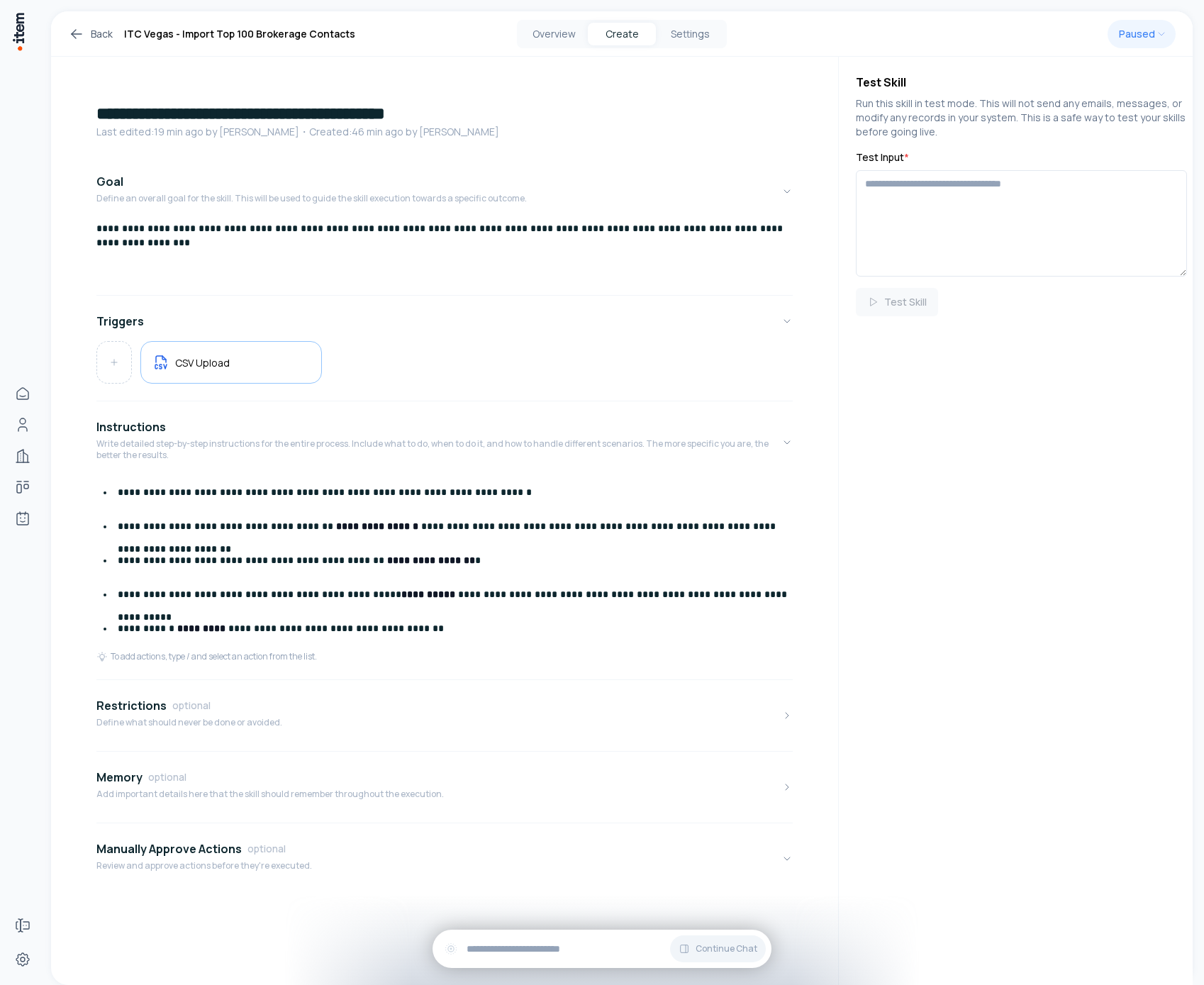
click at [356, 511] on ul "**********" at bounding box center [445, 560] width 696 height 159
click at [511, 243] on div "**********" at bounding box center [445, 255] width 696 height 68
click at [410, 555] on strong "**********" at bounding box center [431, 560] width 88 height 10
click at [526, 572] on ul "**********" at bounding box center [445, 560] width 696 height 159
click at [517, 562] on p "**********" at bounding box center [455, 560] width 675 height 22
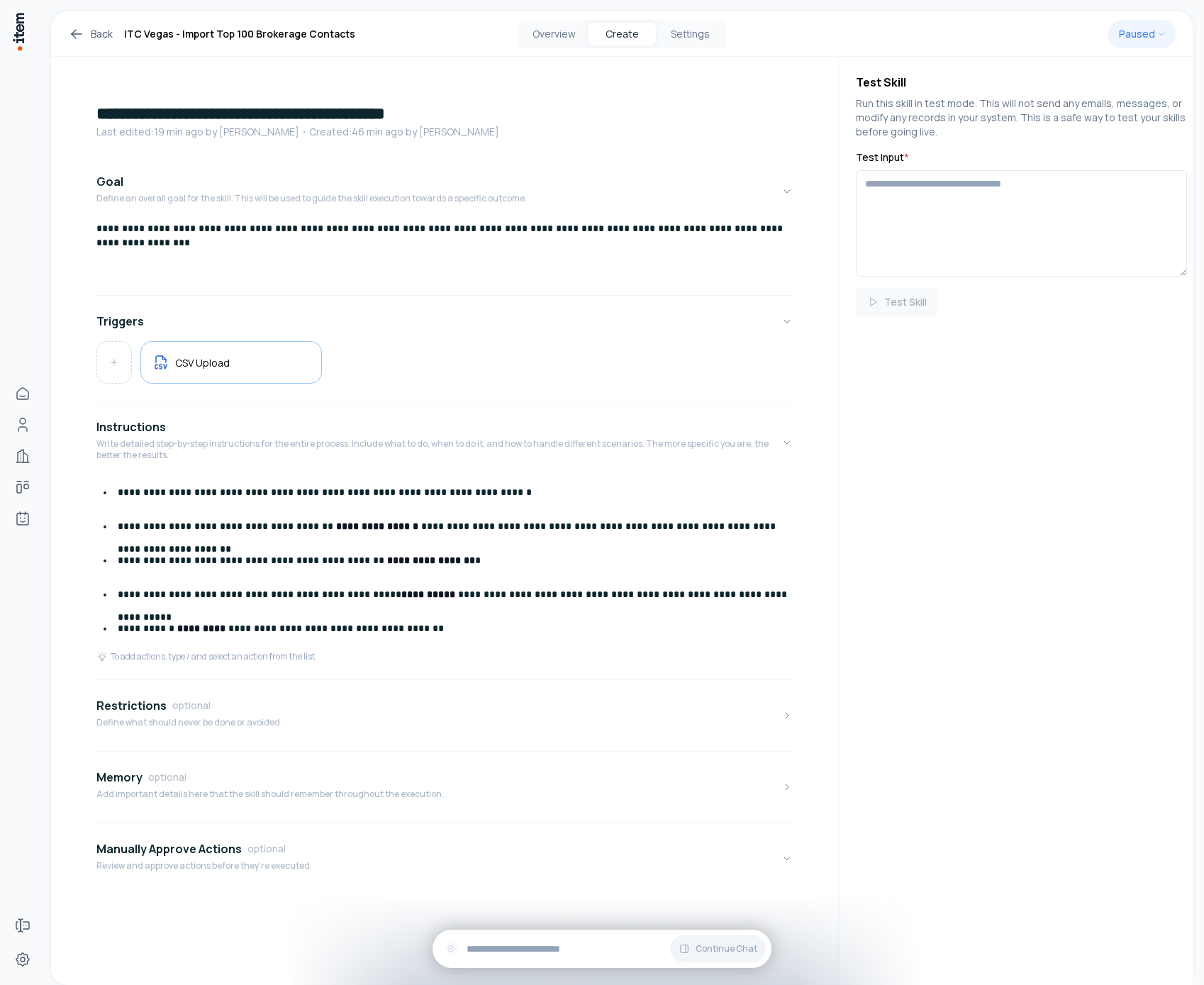
click at [401, 596] on strong "**********" at bounding box center [428, 593] width 54 height 10
drag, startPoint x: 395, startPoint y: 596, endPoint x: 363, endPoint y: 597, distance: 32.0
click at [401, 596] on strong "**********" at bounding box center [428, 593] width 54 height 10
copy strong "*********"
drag, startPoint x: 436, startPoint y: 635, endPoint x: 383, endPoint y: 591, distance: 68.9
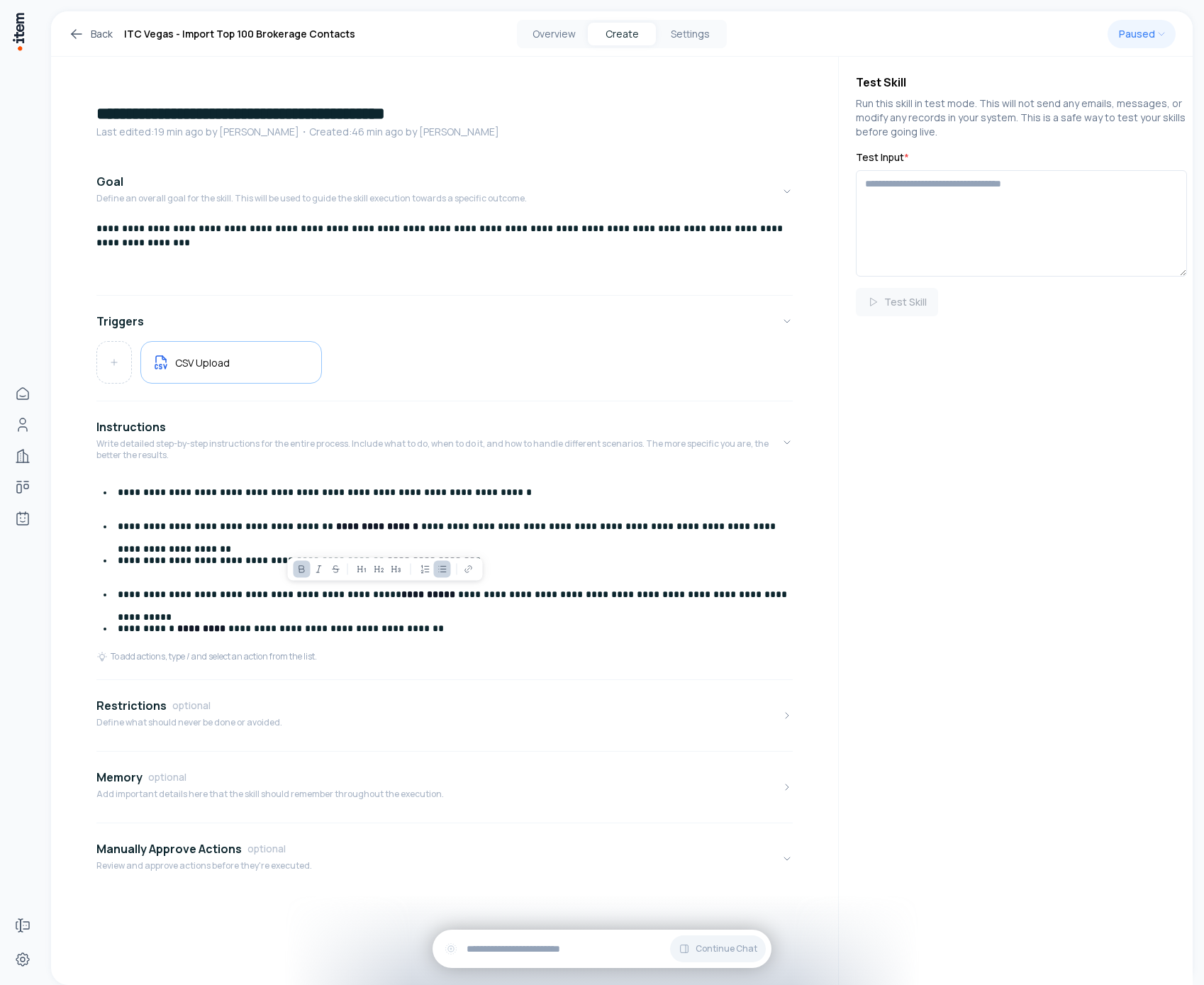
click at [436, 635] on p "**********" at bounding box center [455, 628] width 675 height 22
drag, startPoint x: 63, startPoint y: 954, endPoint x: 1122, endPoint y: 148, distance: 1330.8
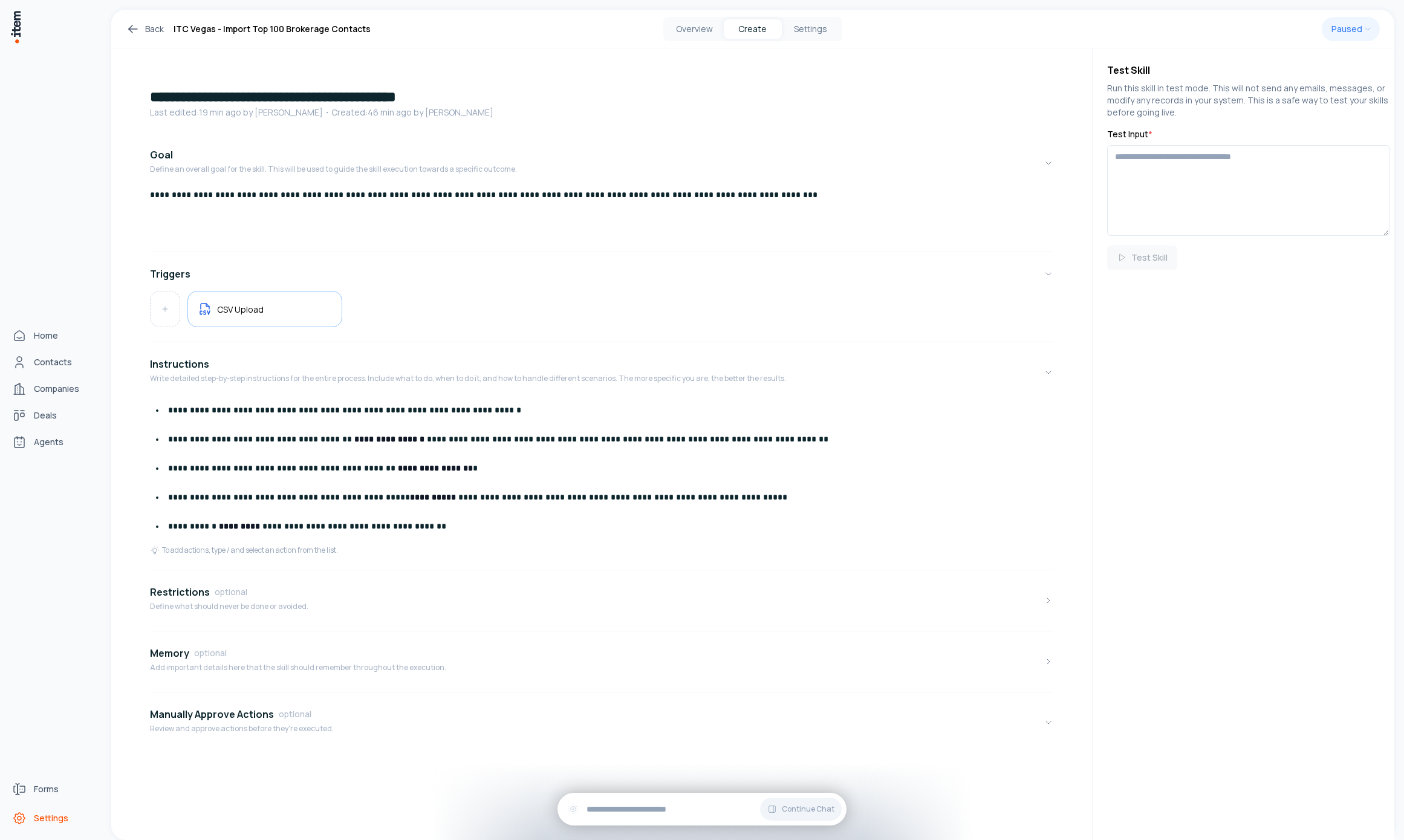
click at [32, 815] on link "Settings" at bounding box center [53, 818] width 92 height 24
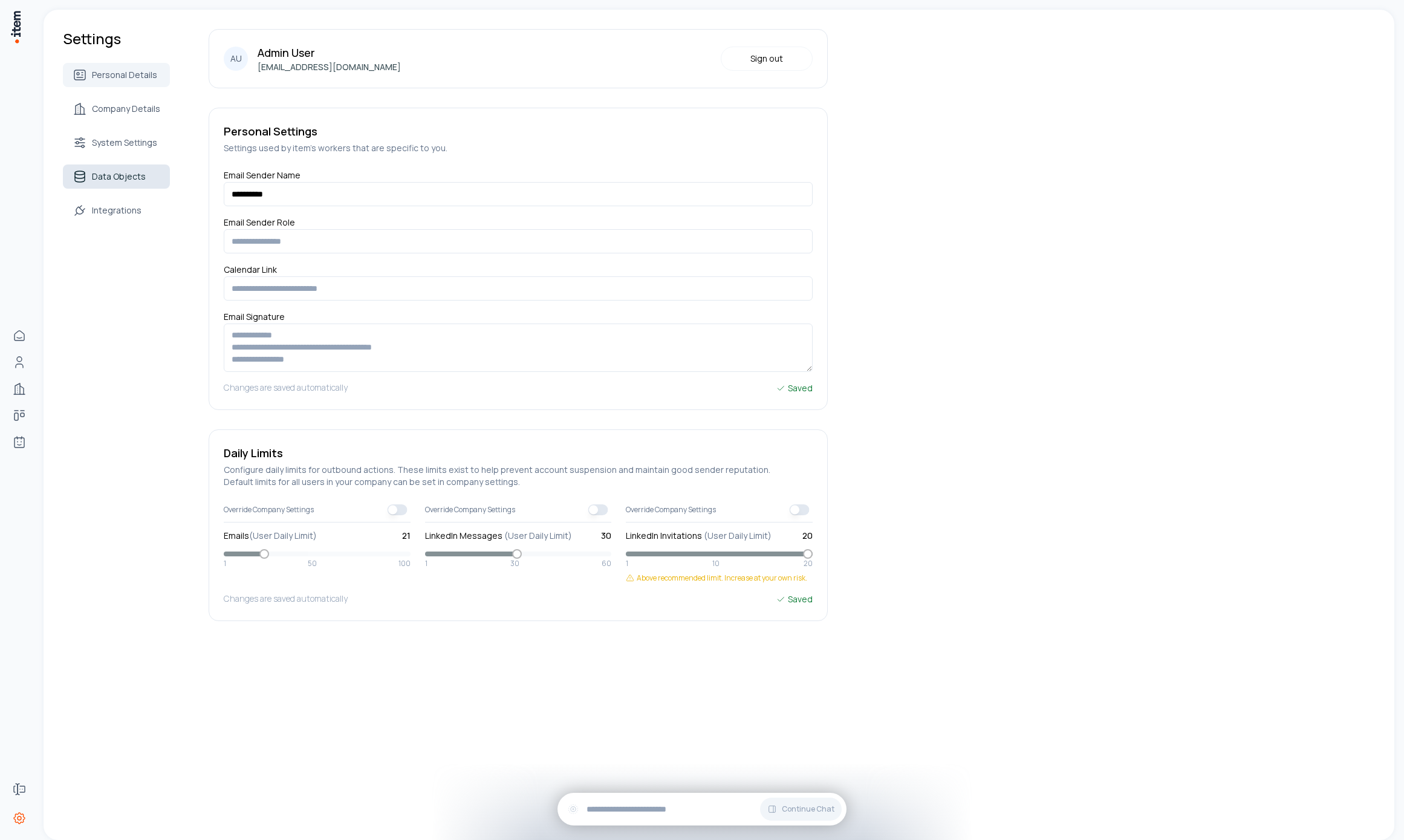
click at [130, 164] on link "Data Objects" at bounding box center [116, 177] width 107 height 24
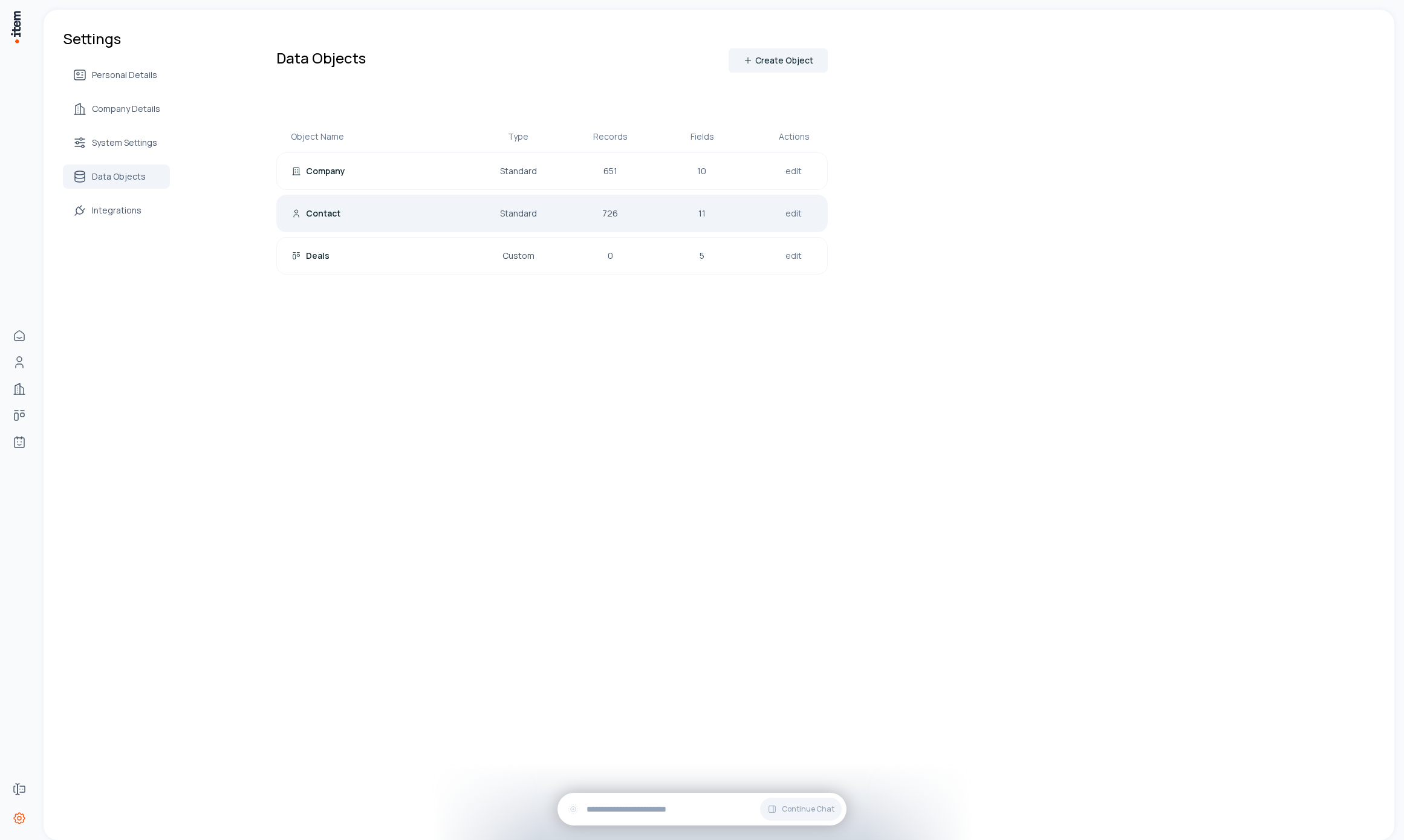
click at [337, 209] on div "Contact" at bounding box center [369, 213] width 155 height 12
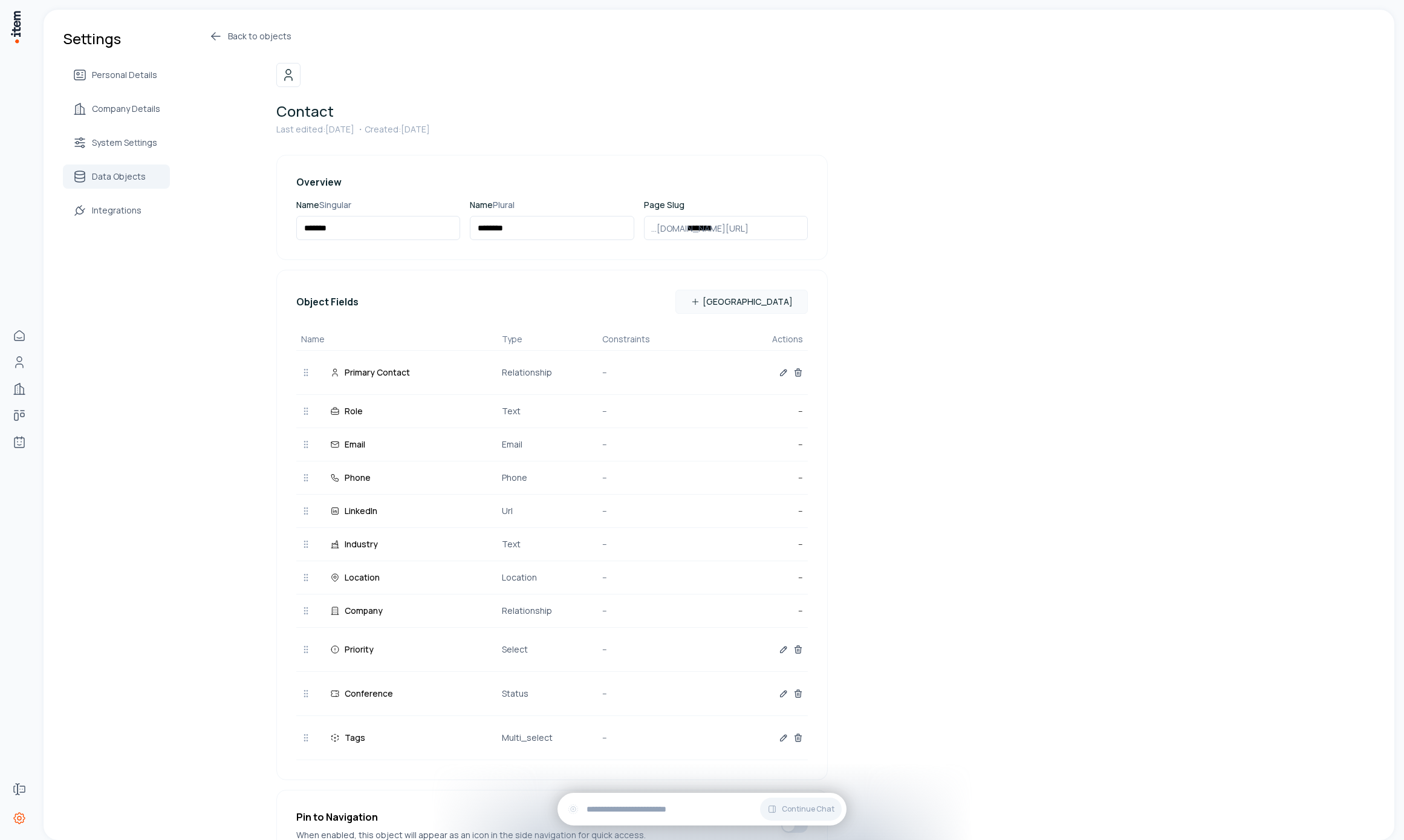
scroll to position [79, 0]
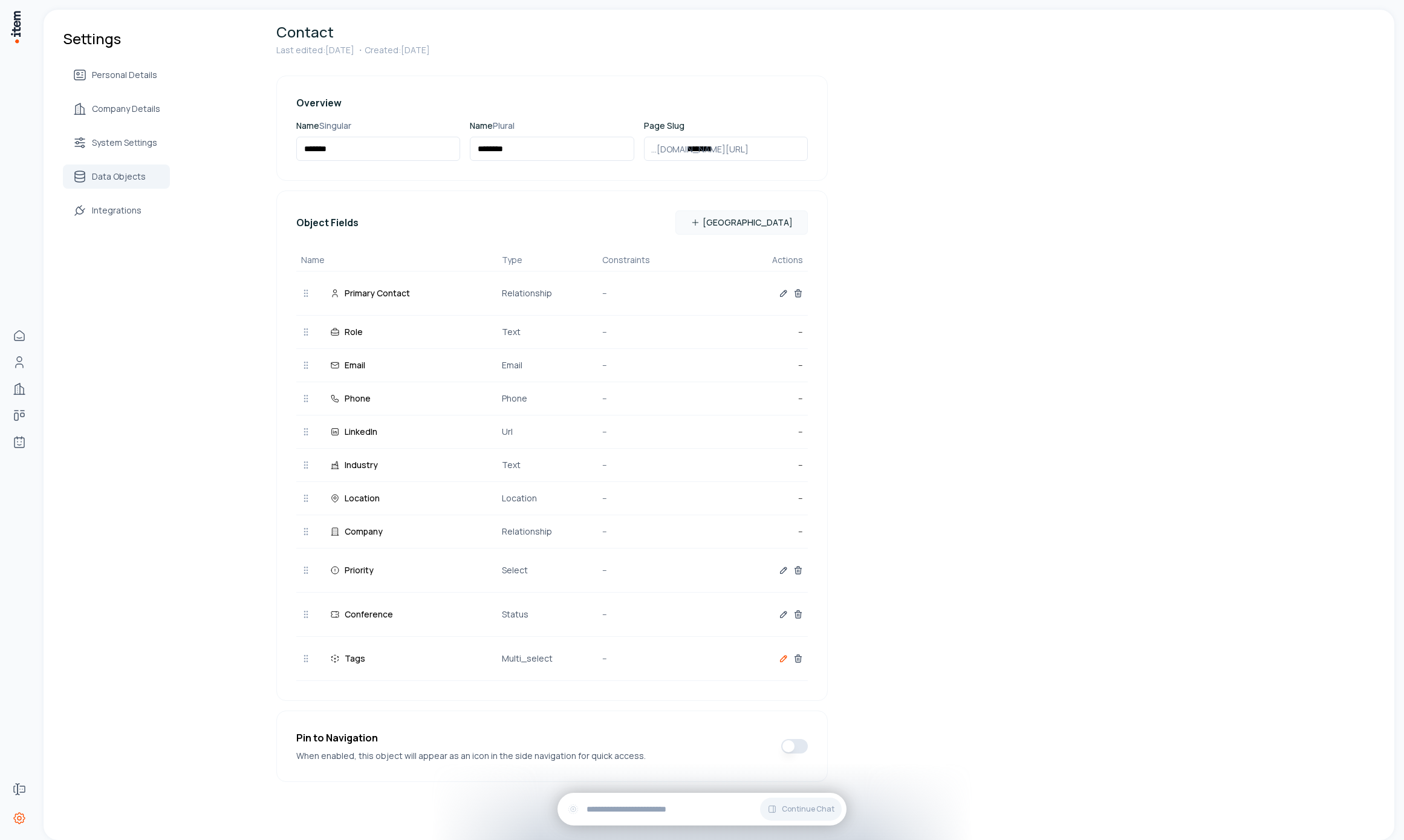
click at [779, 652] on button "button" at bounding box center [784, 658] width 10 height 24
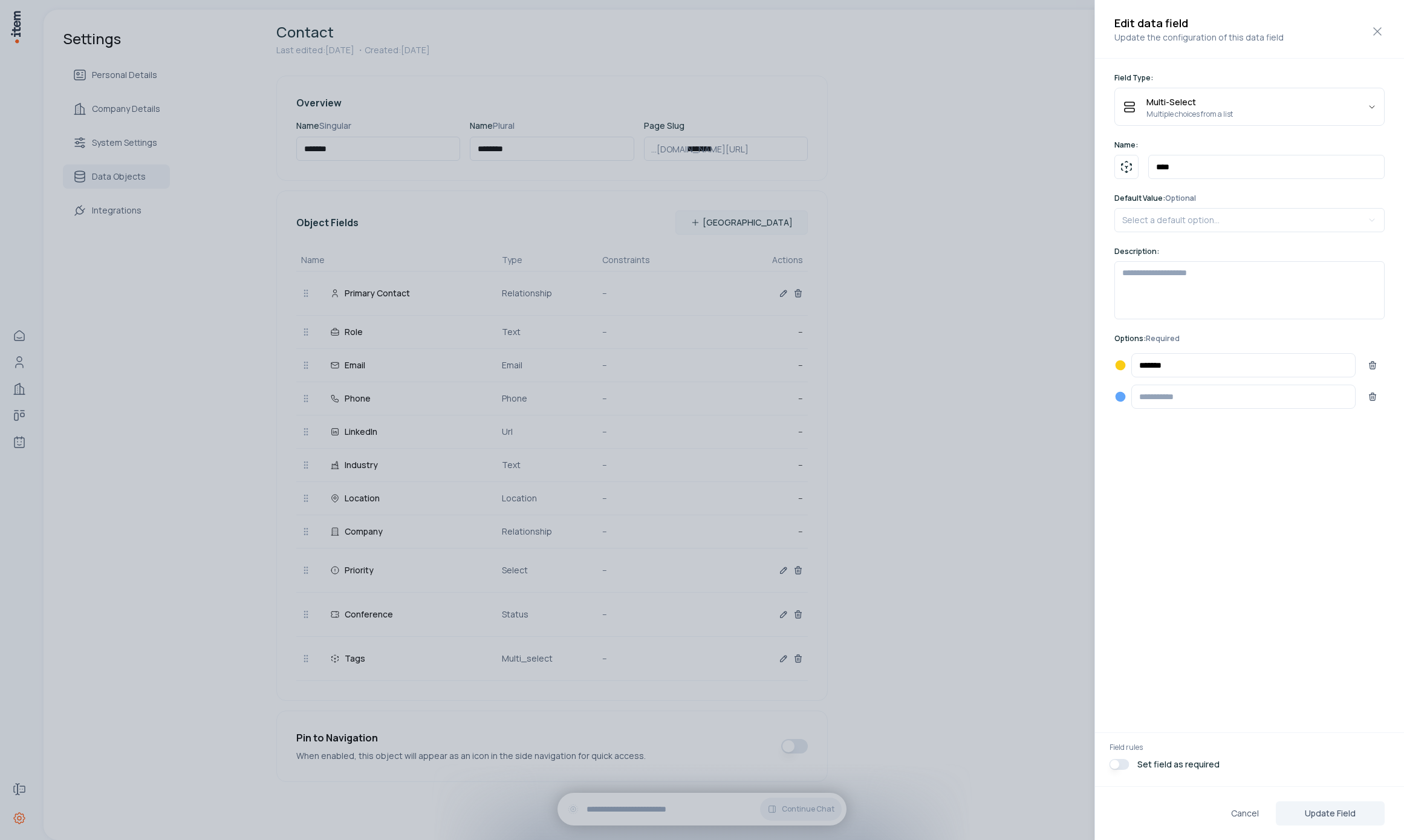
click at [949, 520] on div at bounding box center [702, 420] width 1404 height 840
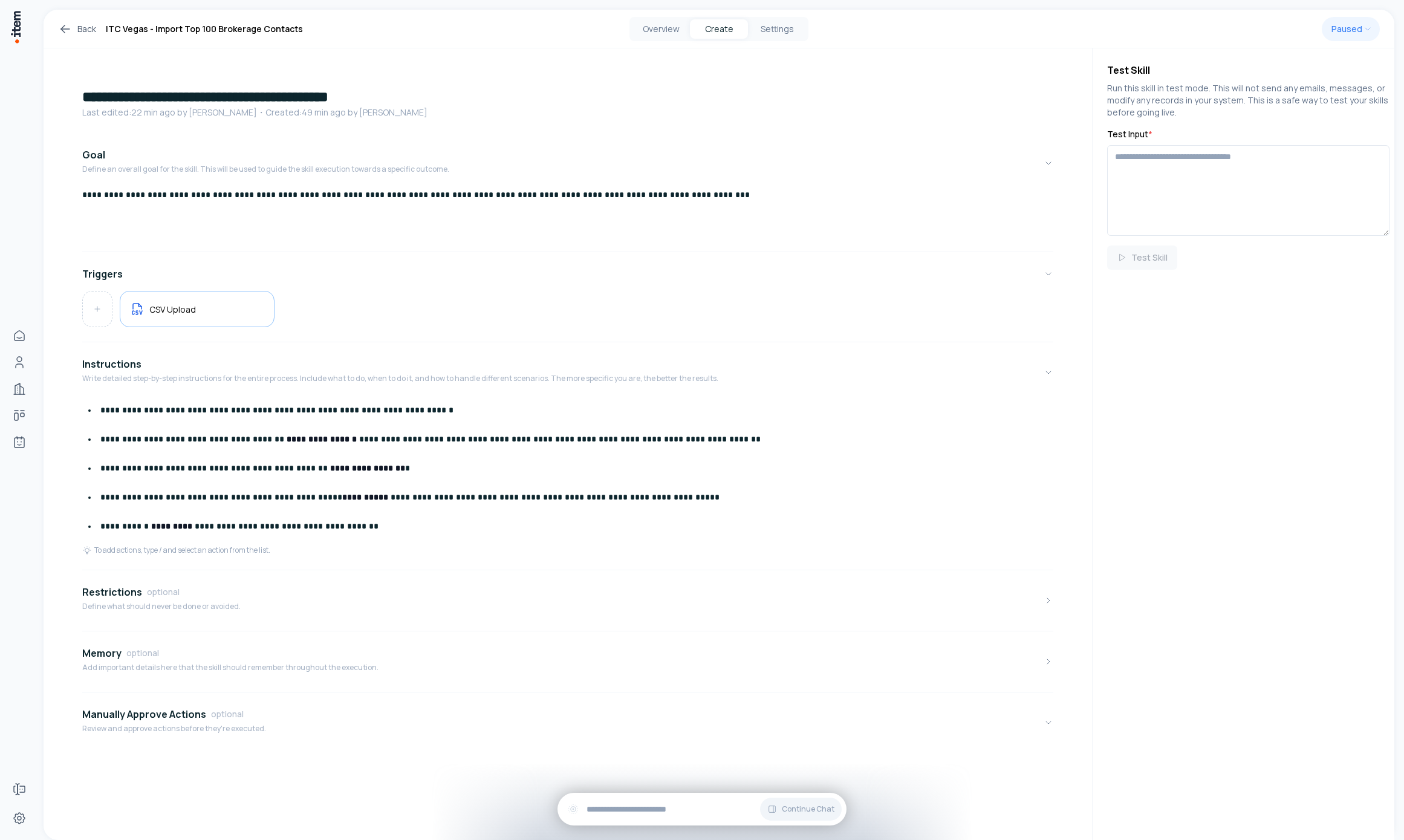
click at [291, 207] on div "**********" at bounding box center [568, 217] width 971 height 58
click at [323, 386] on div "Instructions Write detailed step-by-step instructions for the entire process. I…" at bounding box center [401, 373] width 636 height 32
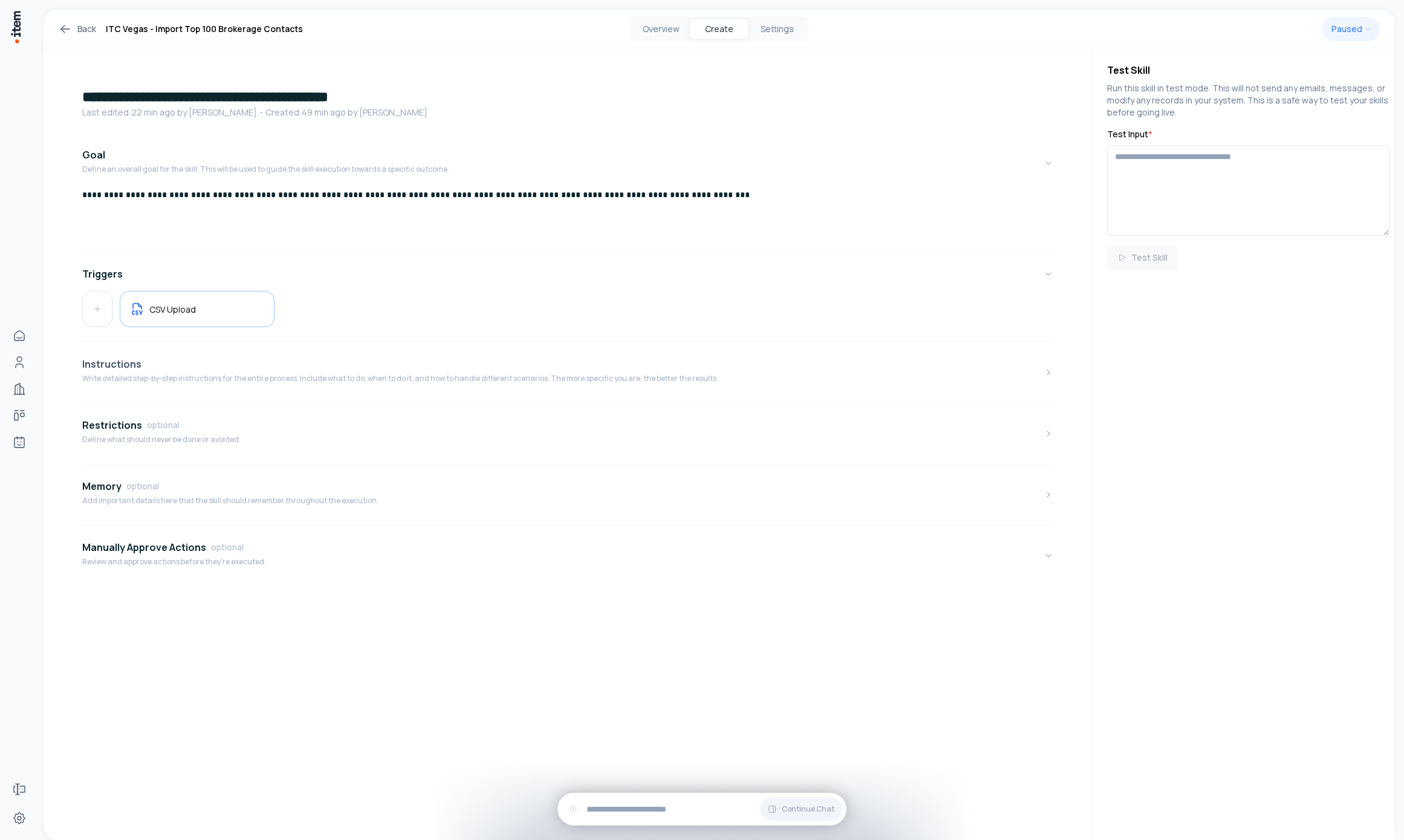
click at [312, 382] on p "Write detailed step-by-step instructions for the entire process. Include what t…" at bounding box center [401, 378] width 636 height 10
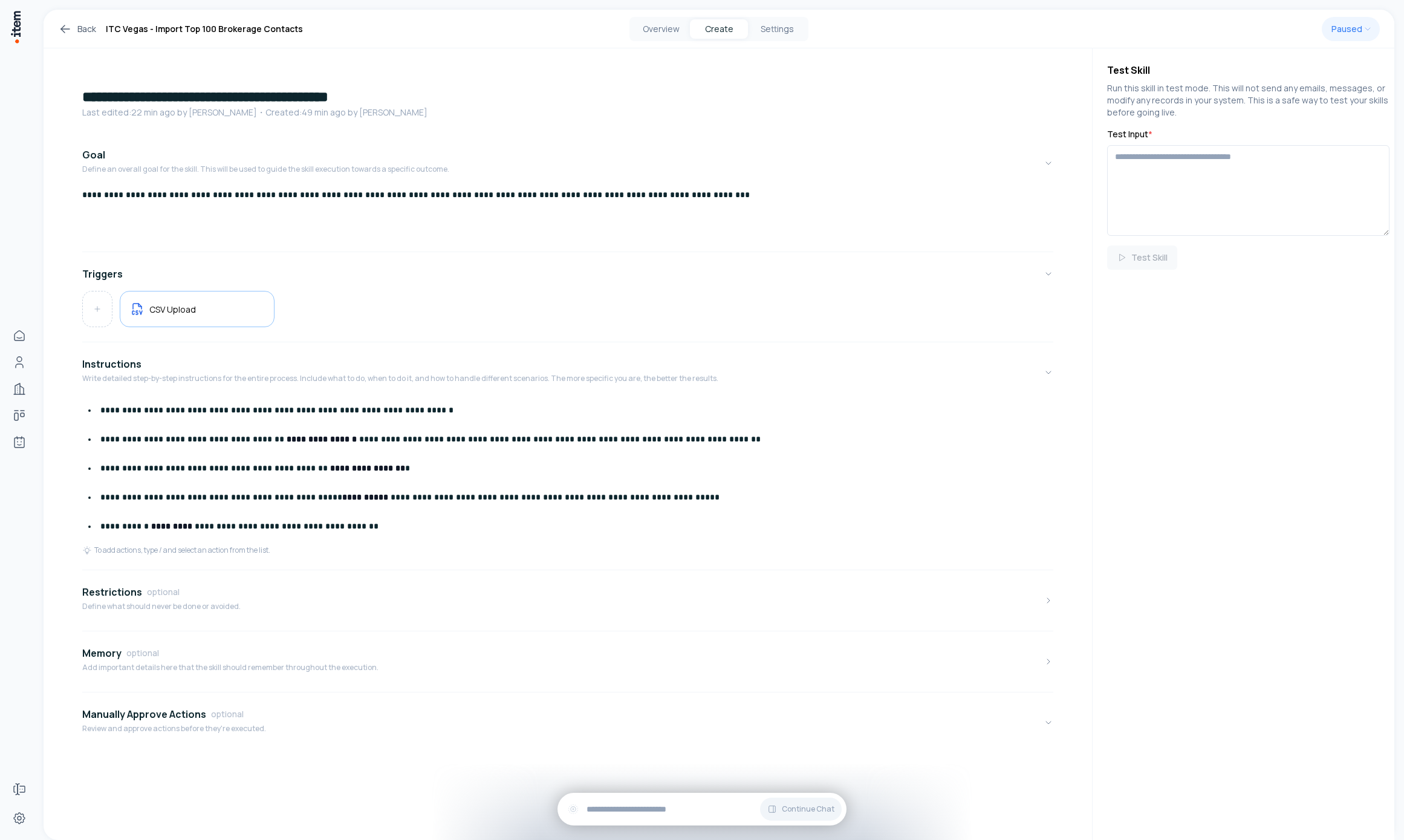
click at [263, 467] on p "**********" at bounding box center [577, 468] width 953 height 19
click at [634, 145] on button "Goal Define an overall goal for the skill. This will be used to guide the skill…" at bounding box center [568, 163] width 971 height 51
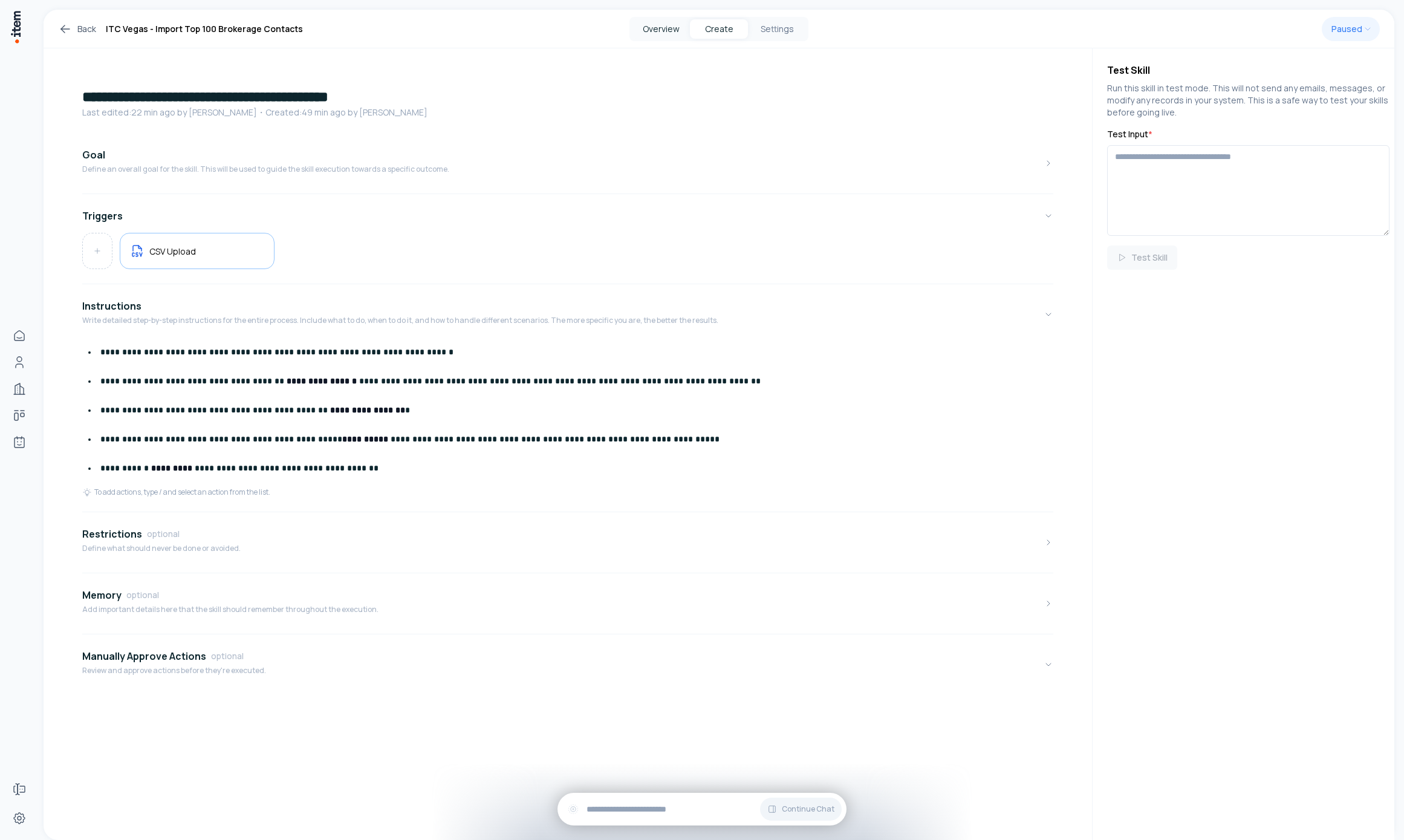
click at [659, 26] on button "Overview" at bounding box center [660, 29] width 58 height 19
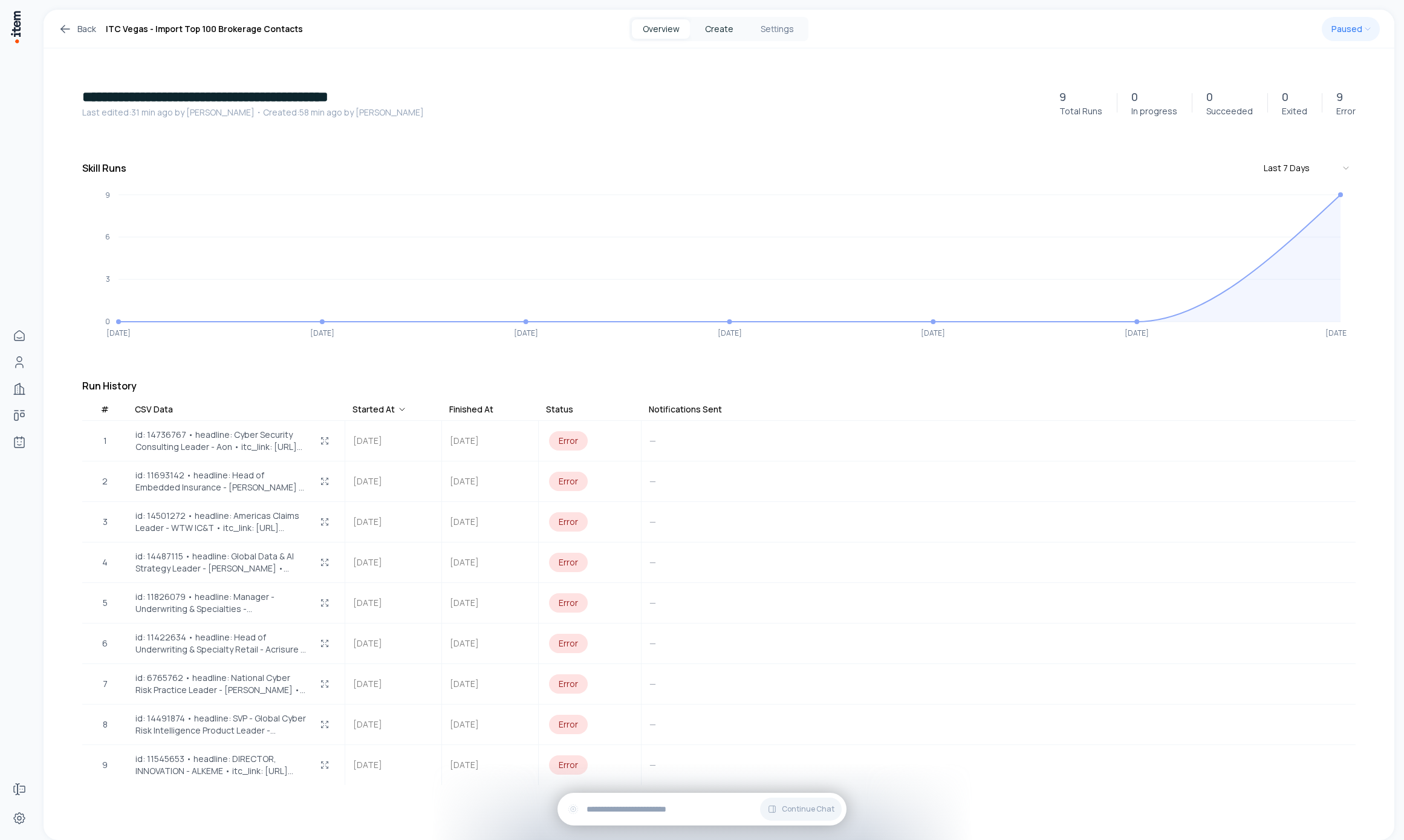
click at [715, 30] on button "Create" at bounding box center [719, 29] width 58 height 19
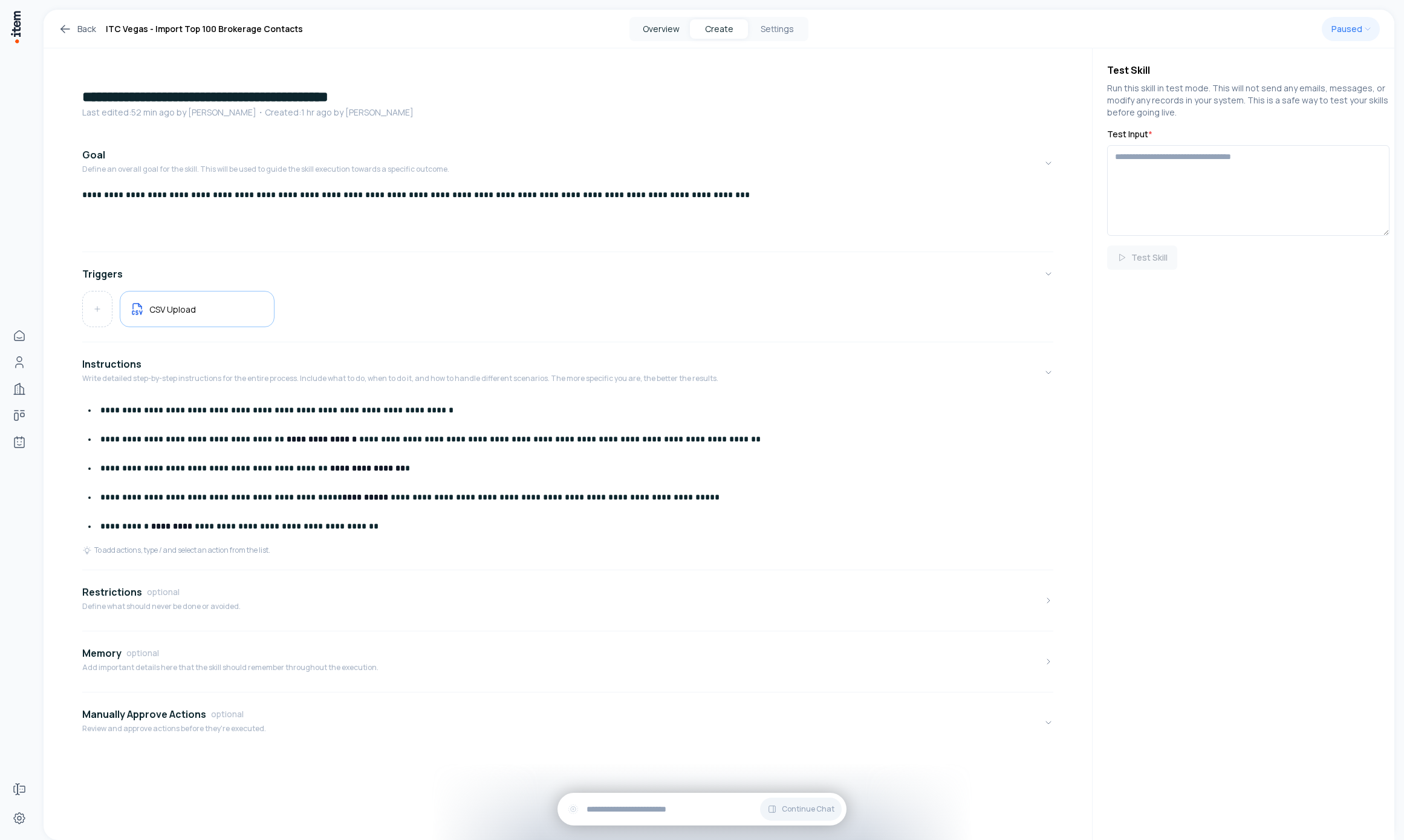
click at [657, 30] on button "Overview" at bounding box center [660, 29] width 58 height 19
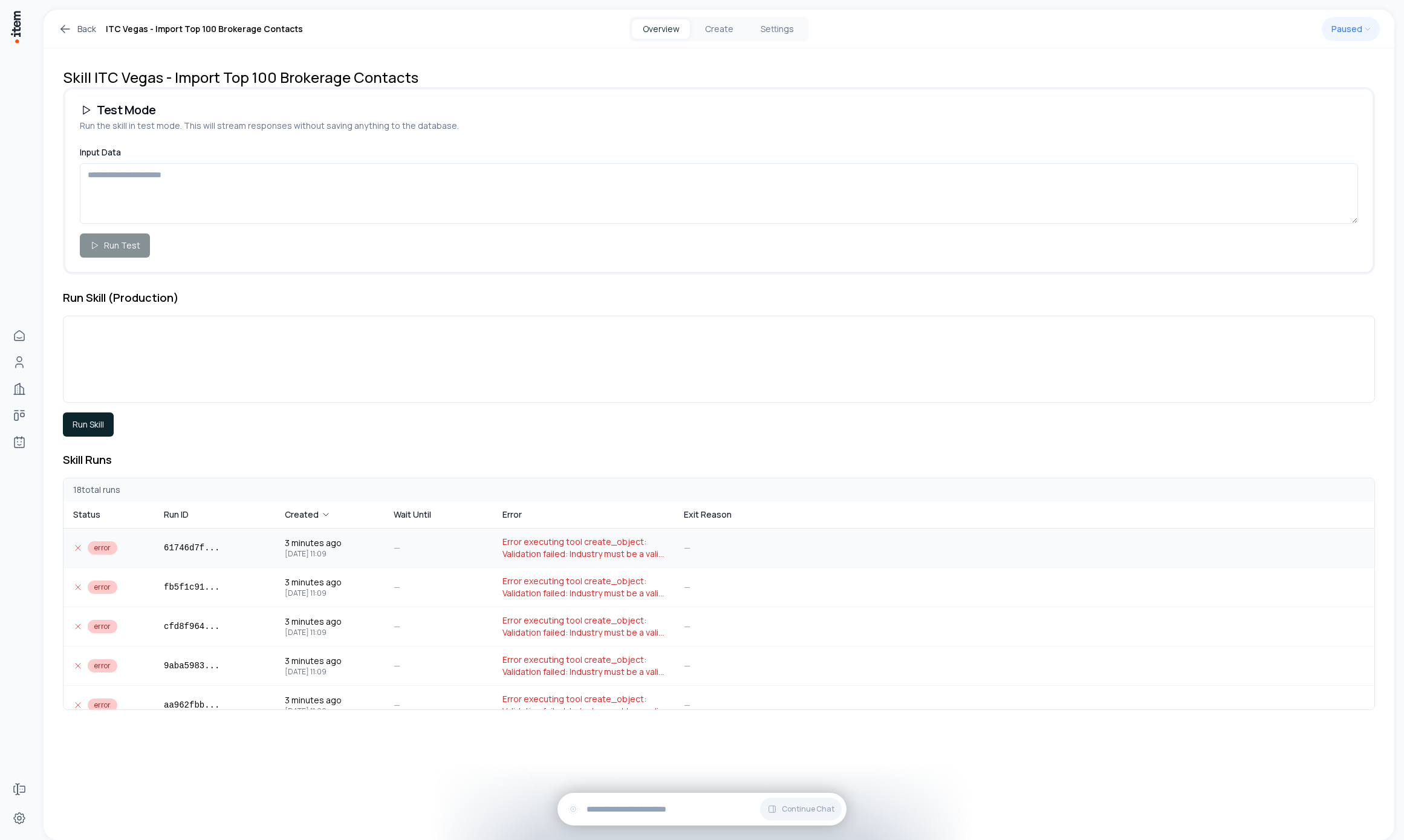
click at [578, 545] on span "Error executing tool create_object: Validation failed: Industry must be a valid…" at bounding box center [583, 548] width 162 height 24
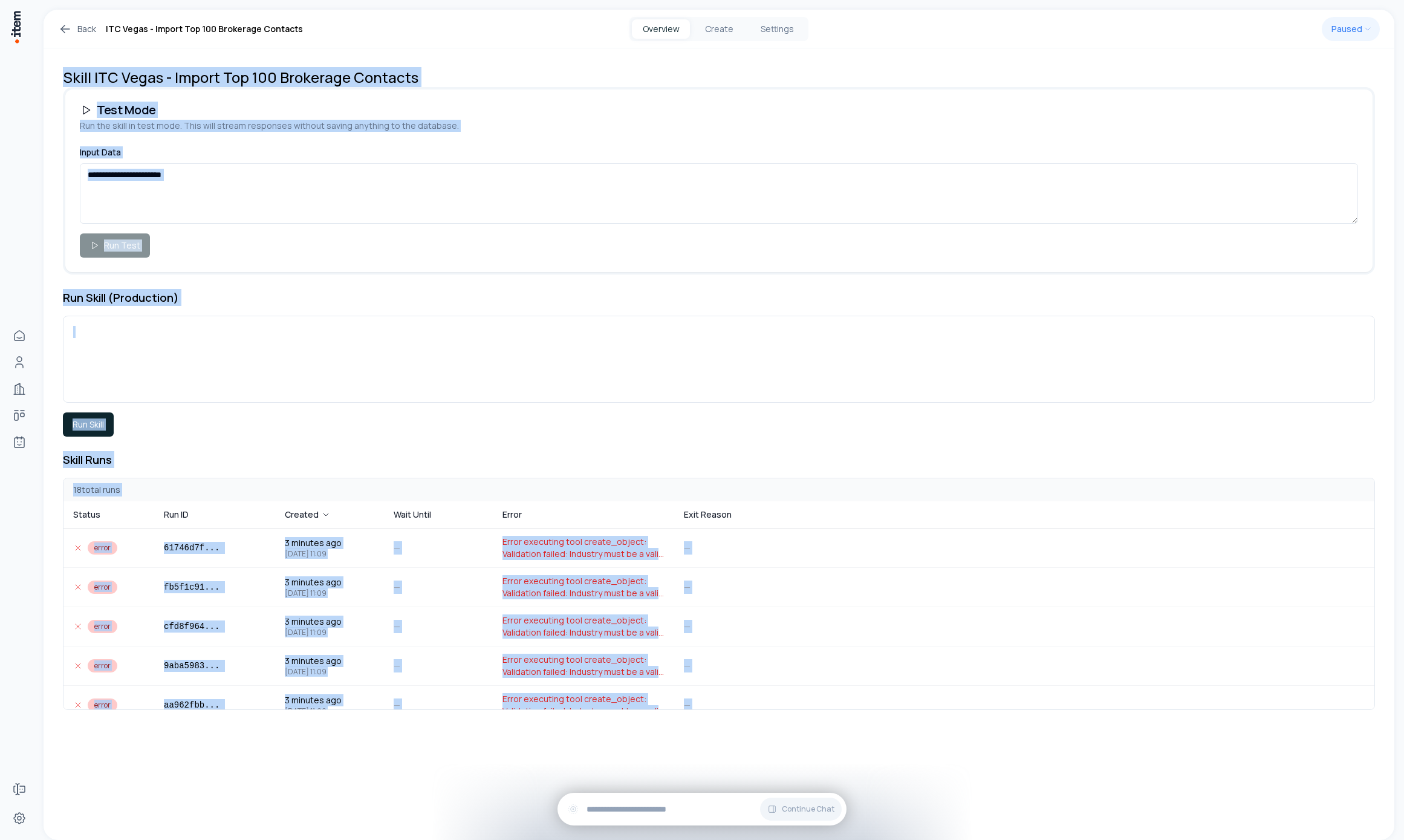
click at [579, 545] on div "Skill ITC Vegas - Import Top 100 Brokerage Contacts Test Mode Run the skill in …" at bounding box center [719, 444] width 1351 height 791
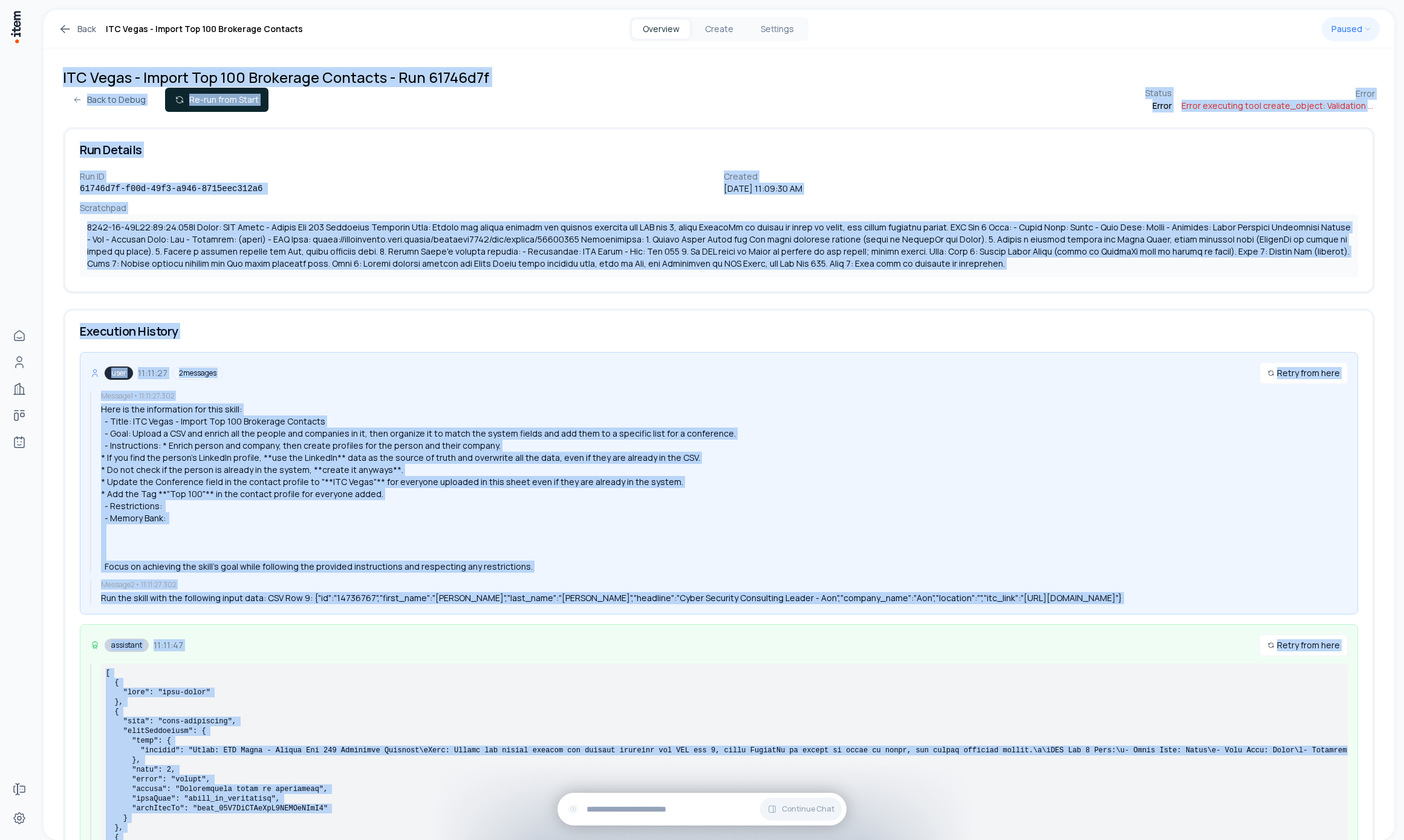
click at [403, 474] on div "Here is the information for this skill: - Title: ITC Vegas - Import Top 100 Bro…" at bounding box center [725, 488] width 1247 height 170
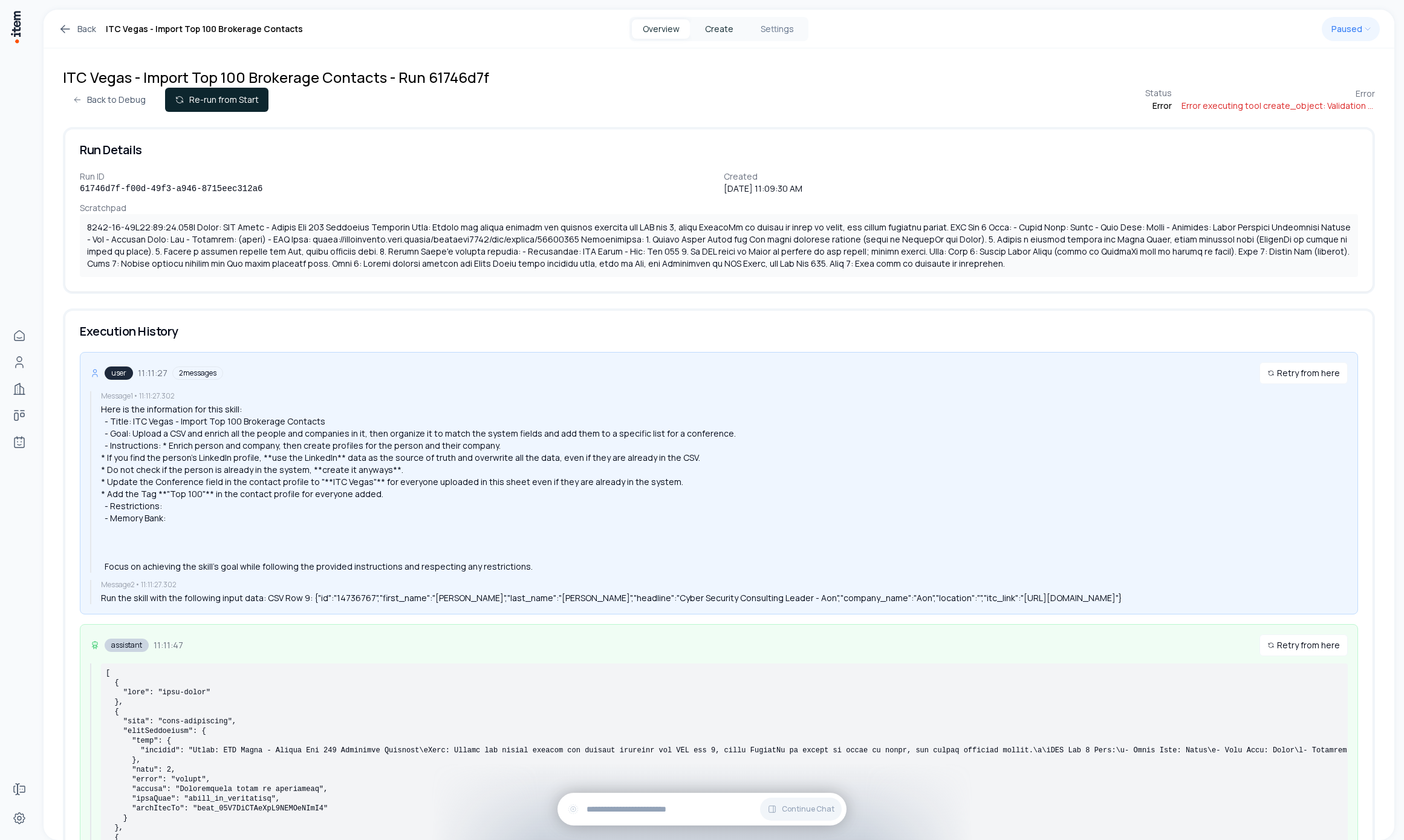
click at [723, 23] on button "Create" at bounding box center [719, 29] width 58 height 19
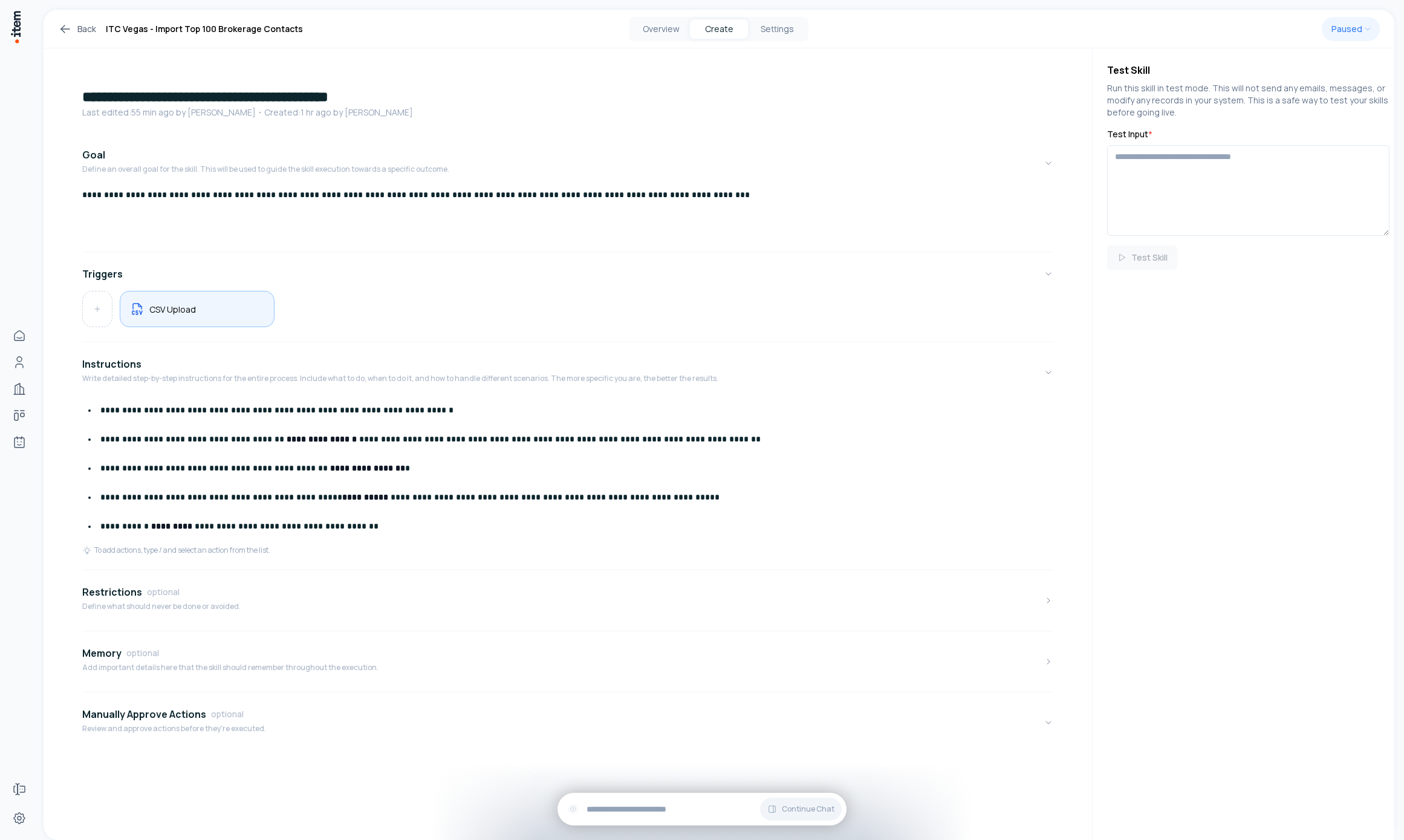
click at [200, 308] on div "CSV Upload" at bounding box center [197, 309] width 134 height 16
click at [1135, 166] on input "file" at bounding box center [1243, 168] width 272 height 22
type input "**********"
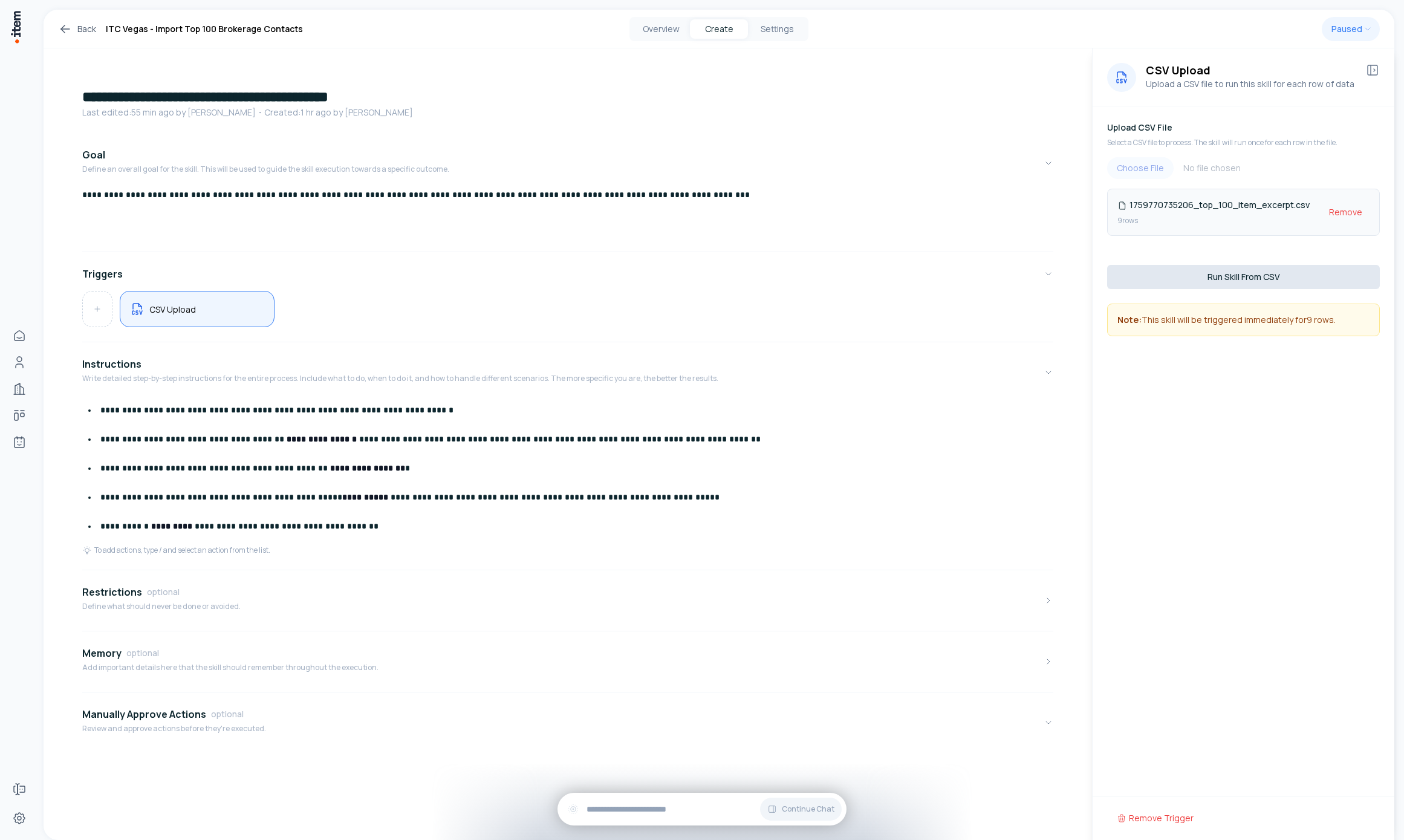
click at [1282, 276] on button "Run Skill From CSV" at bounding box center [1243, 277] width 272 height 24
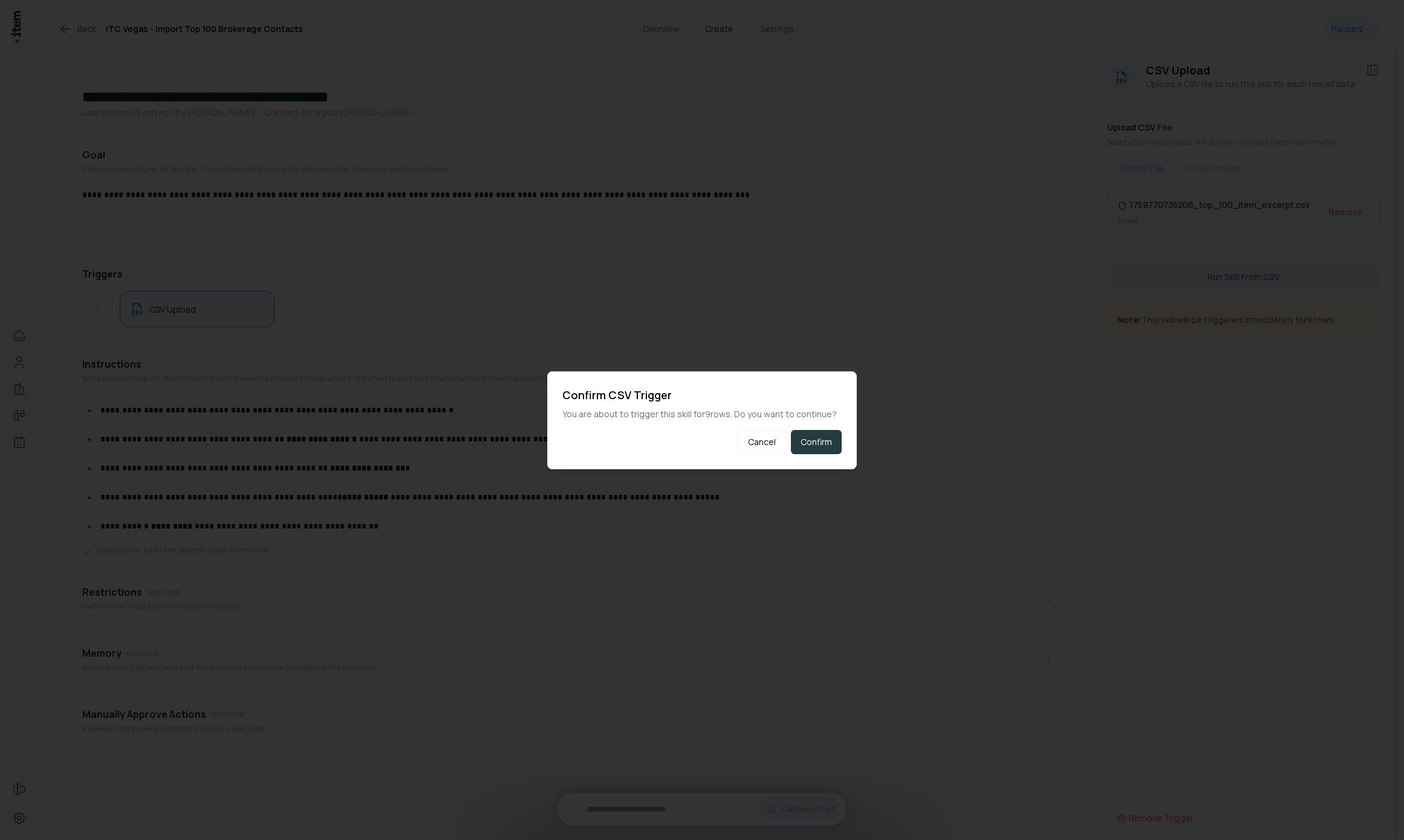
click at [812, 450] on button "Confirm" at bounding box center [817, 442] width 51 height 24
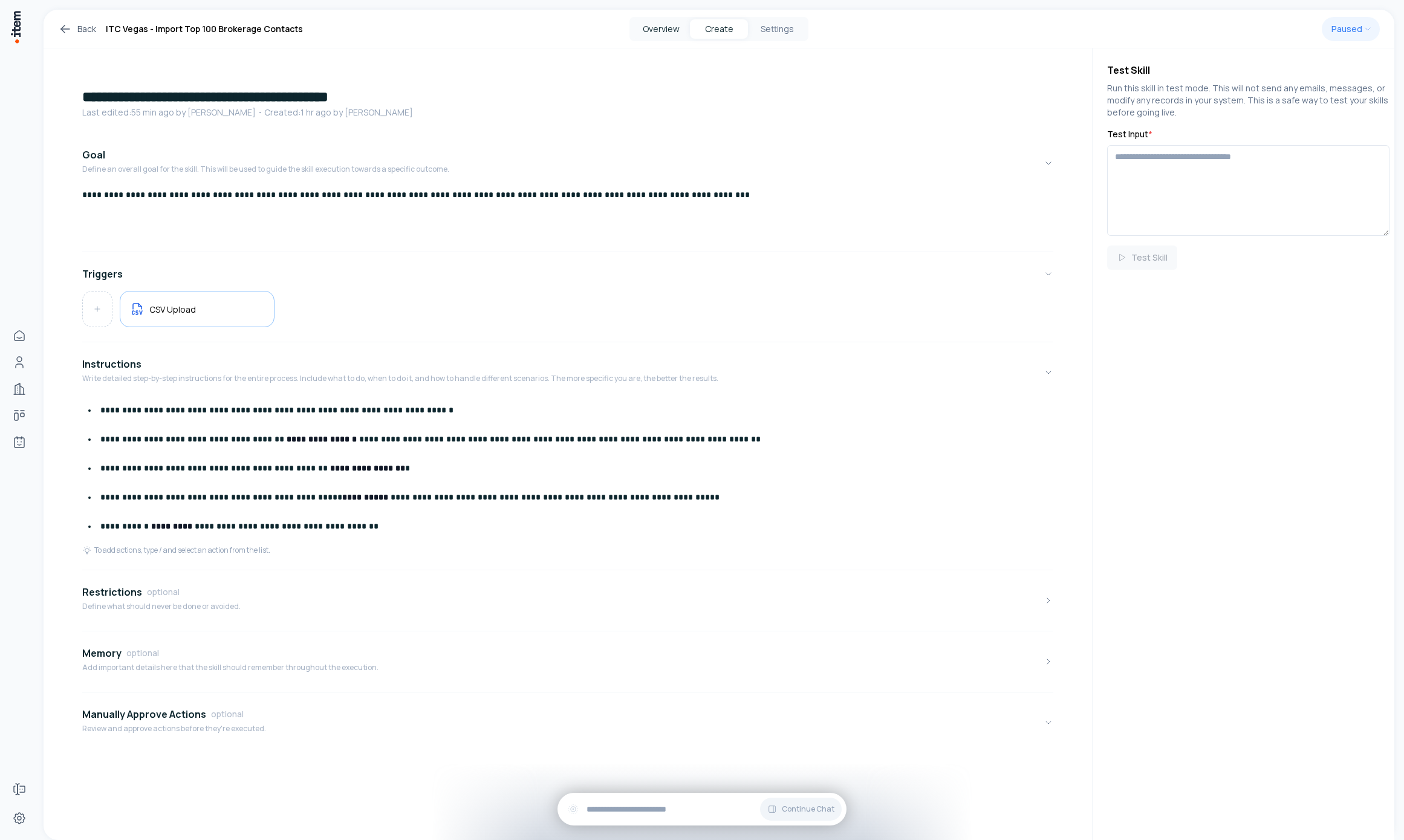
click at [650, 30] on button "Overview" at bounding box center [660, 29] width 58 height 19
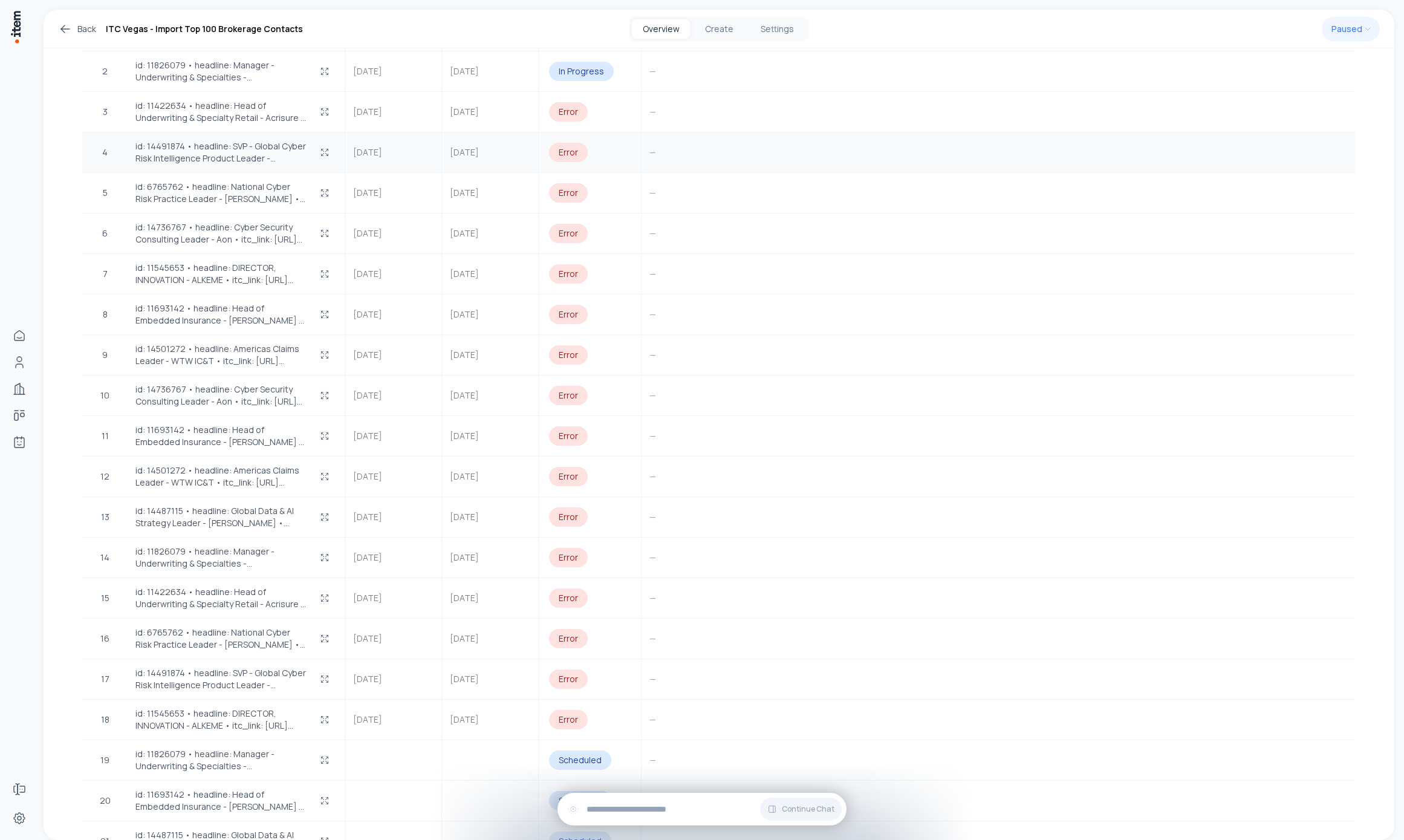
scroll to position [109, 0]
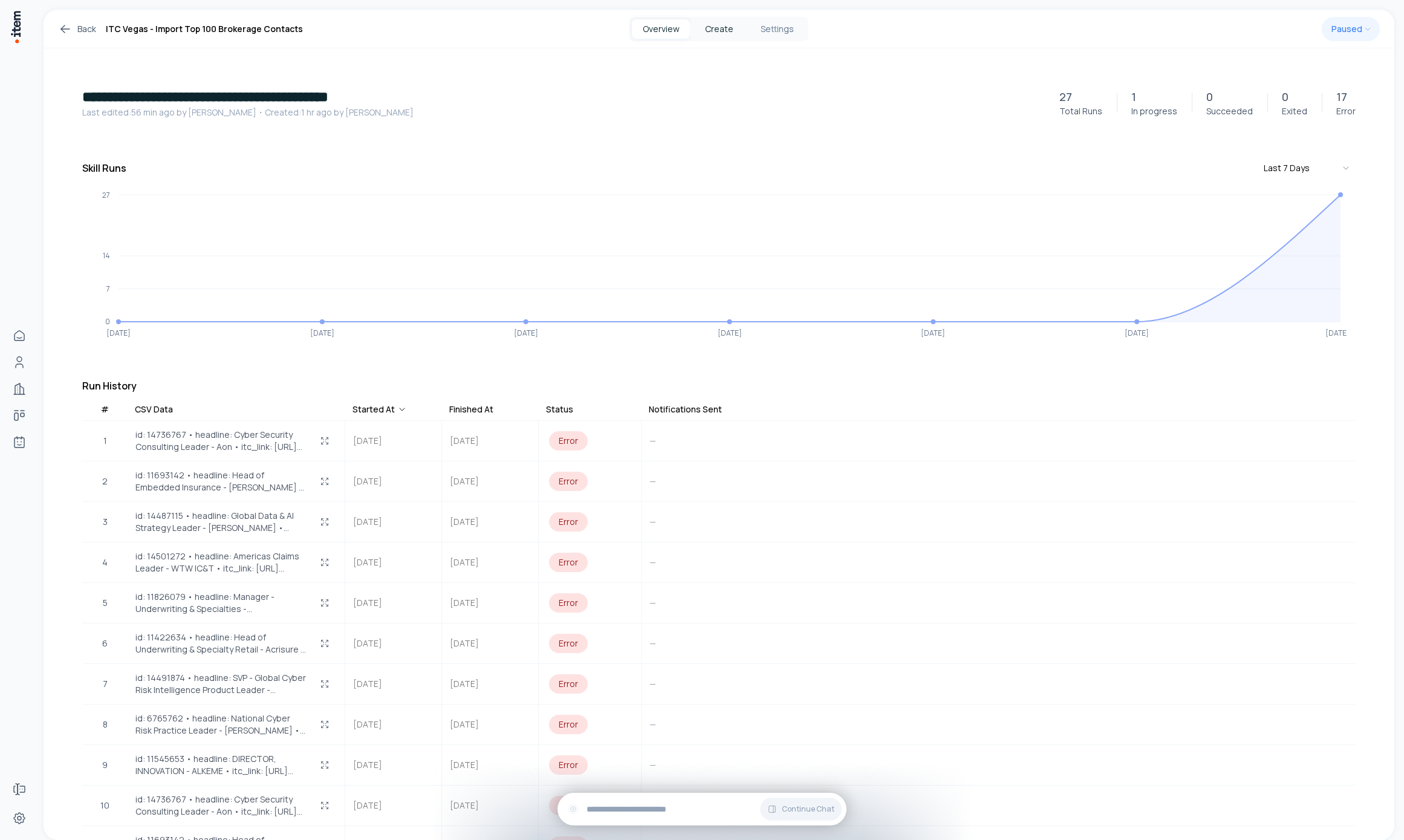
click at [716, 33] on button "Create" at bounding box center [719, 29] width 58 height 19
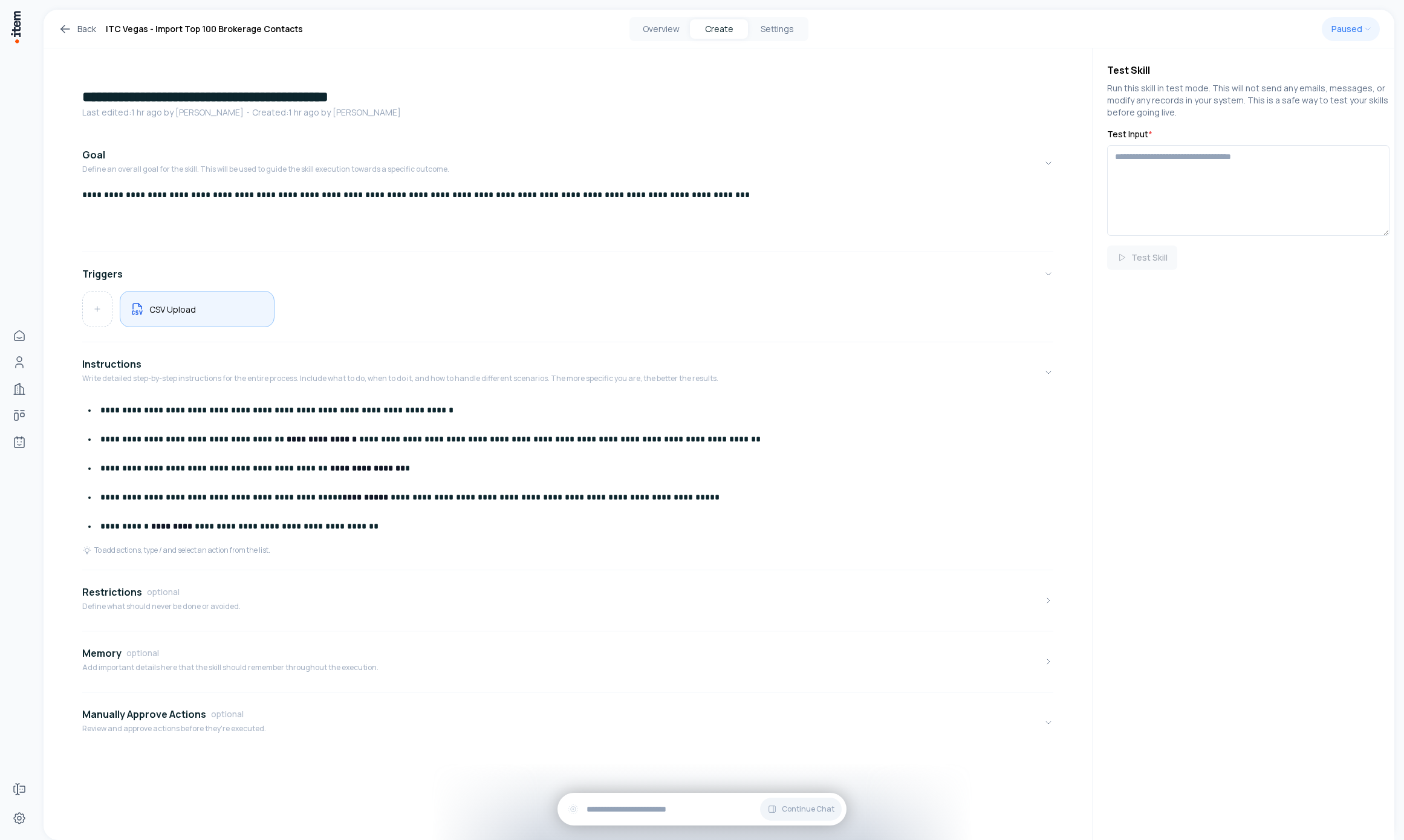
click at [187, 304] on h5 "CSV Upload" at bounding box center [172, 309] width 46 height 11
click at [1365, 72] on icon at bounding box center [1372, 70] width 15 height 15
click at [1188, 183] on textarea "Test Input *" at bounding box center [1248, 190] width 283 height 91
click at [1184, 179] on textarea "Test Input *" at bounding box center [1248, 190] width 283 height 91
paste textarea "**********"
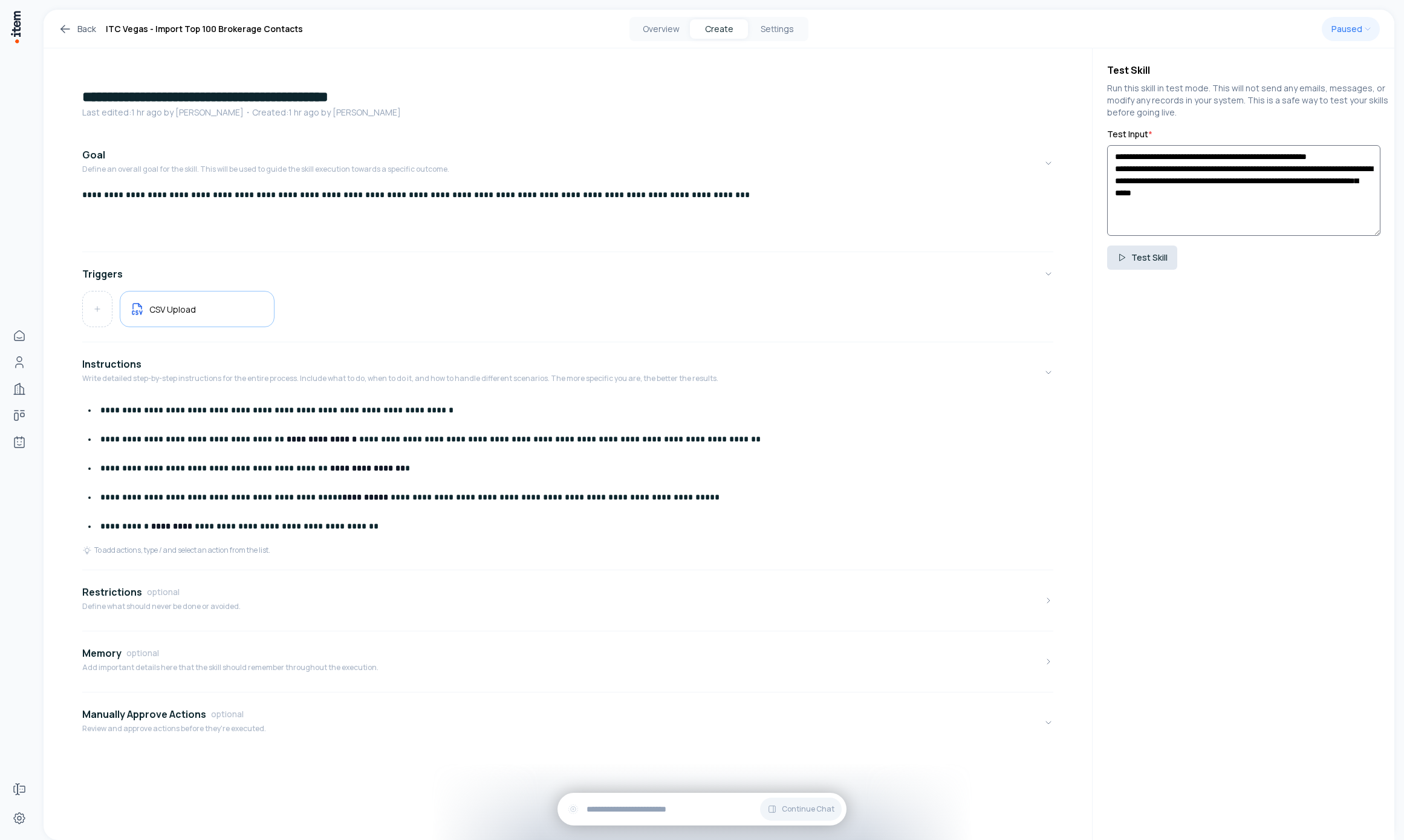
type textarea "**********"
click at [1142, 262] on button "Test Skill" at bounding box center [1142, 258] width 70 height 24
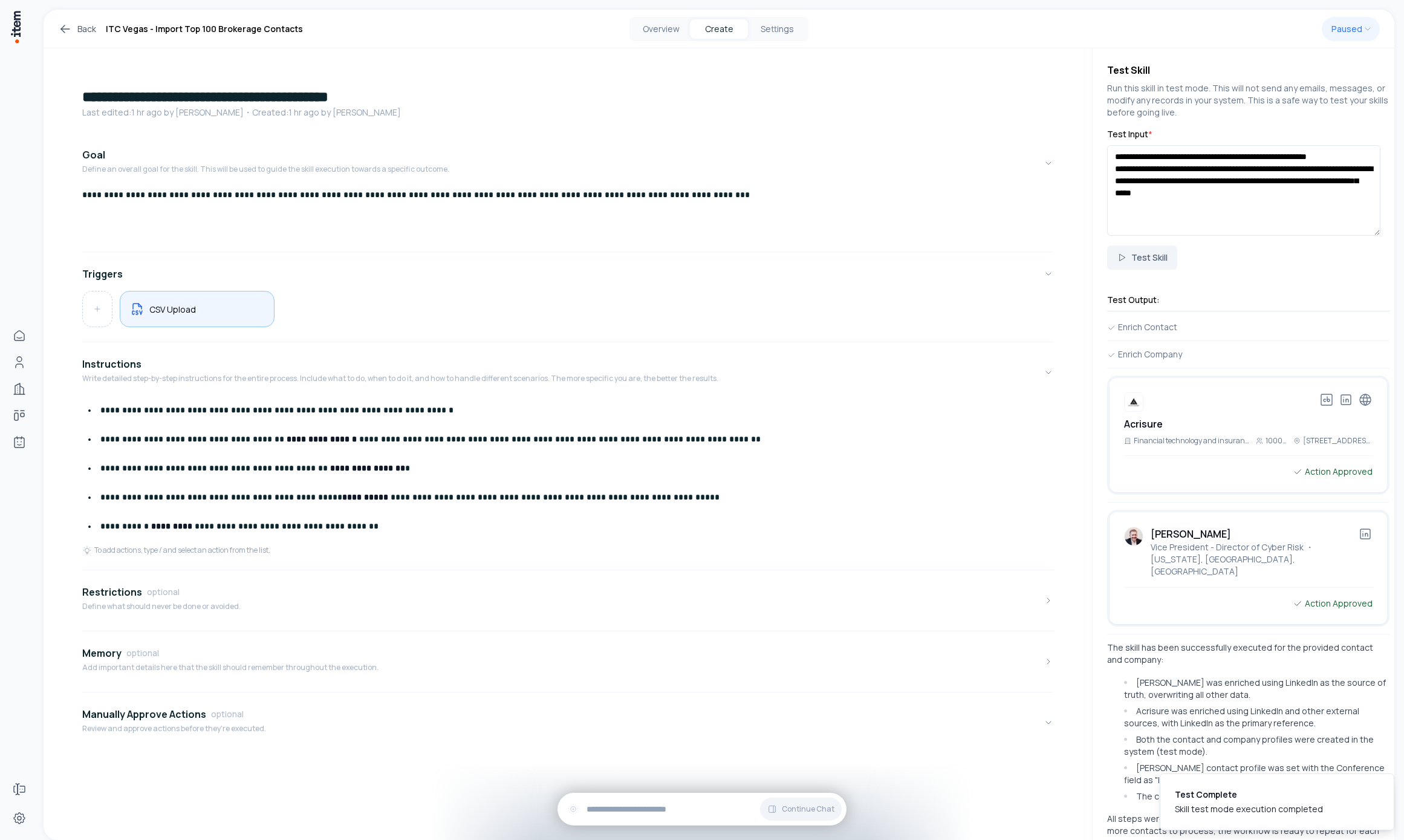
click at [201, 317] on div "CSV Upload" at bounding box center [197, 309] width 155 height 36
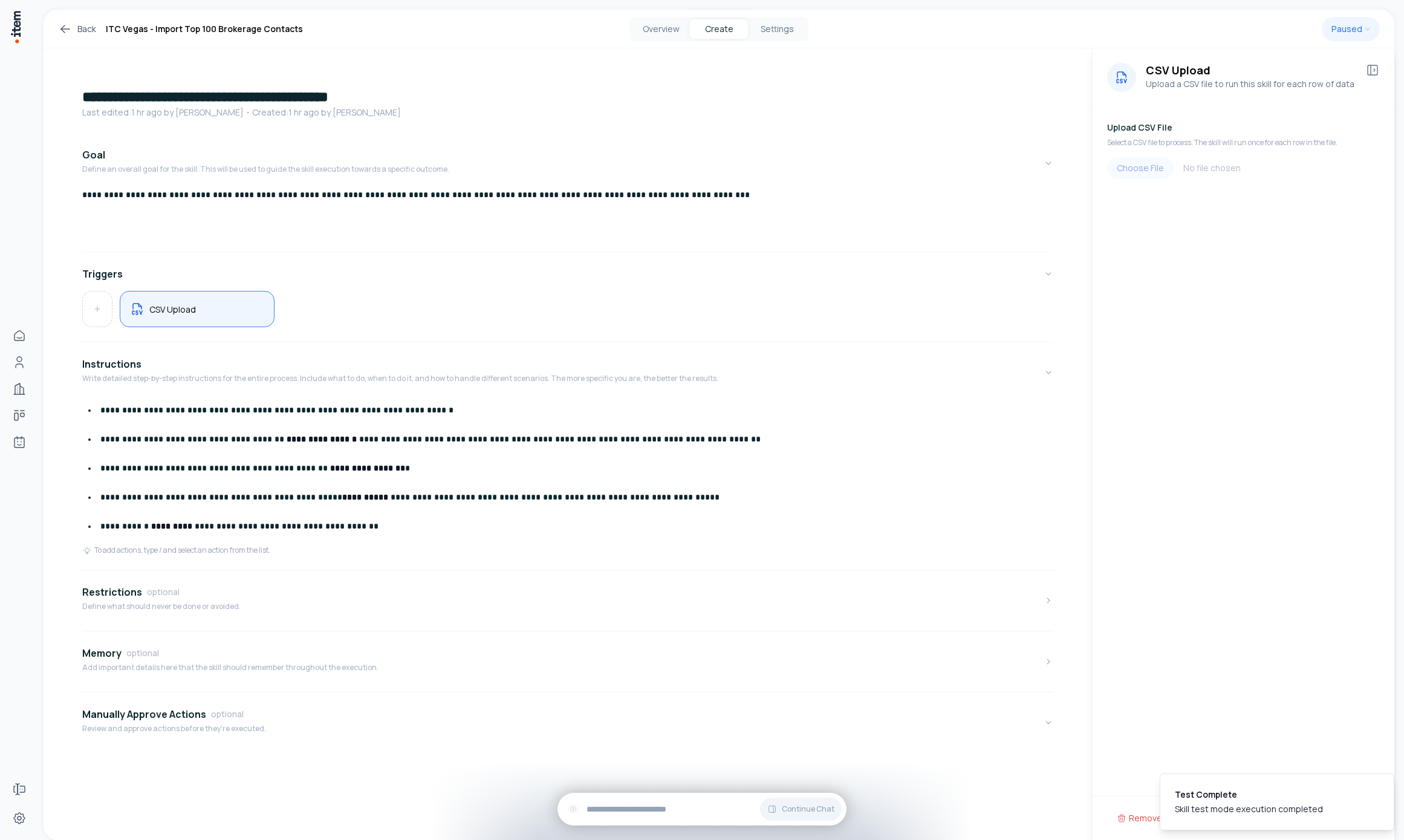
click at [1121, 156] on div "Upload CSV File Select a CSV file to process. The skill will run once for each …" at bounding box center [1243, 150] width 272 height 57
click at [1123, 161] on input "file" at bounding box center [1243, 168] width 272 height 22
type input "**********"
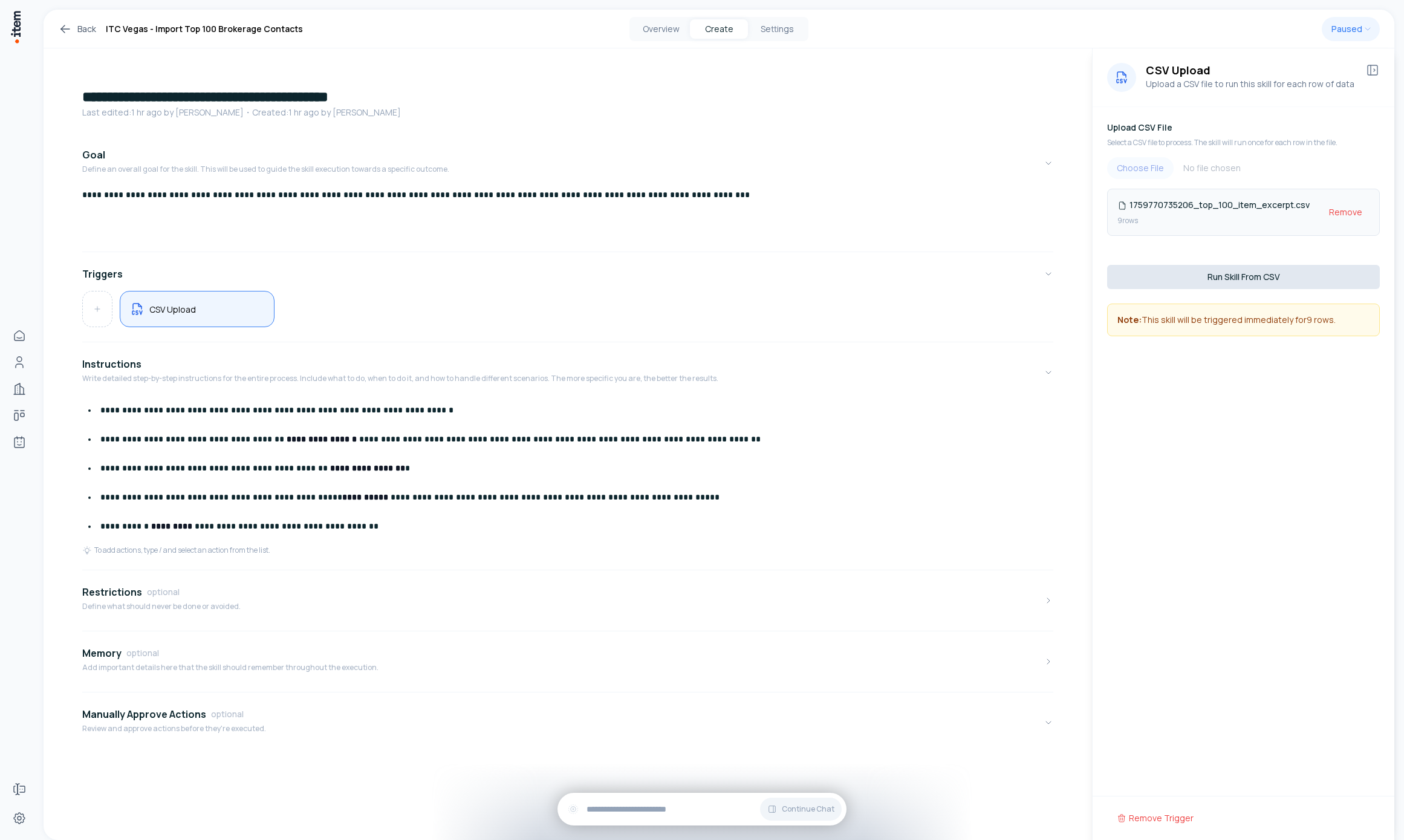
click at [1233, 278] on button "Run Skill From CSV" at bounding box center [1243, 277] width 272 height 24
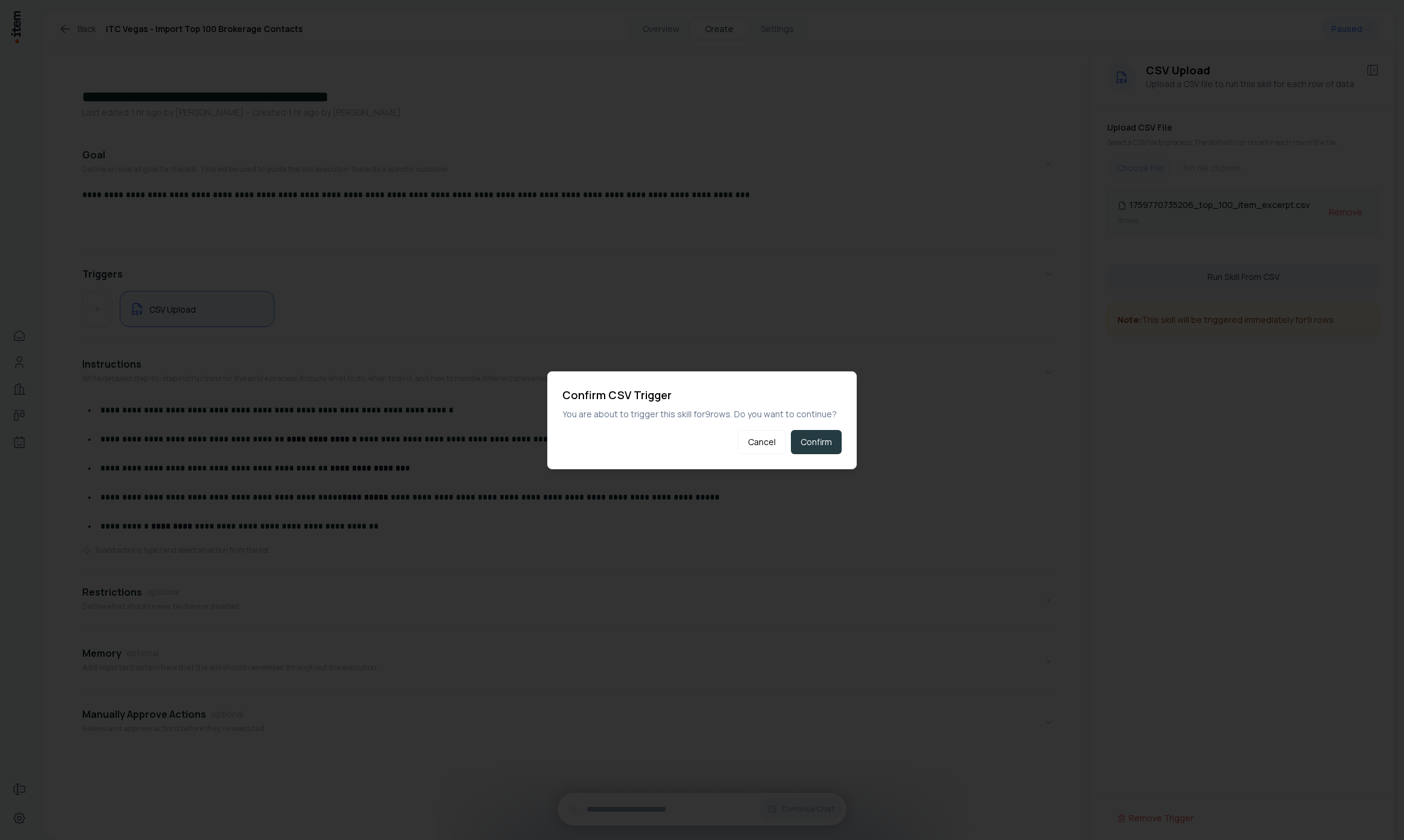
click at [829, 434] on button "Confirm" at bounding box center [817, 442] width 51 height 24
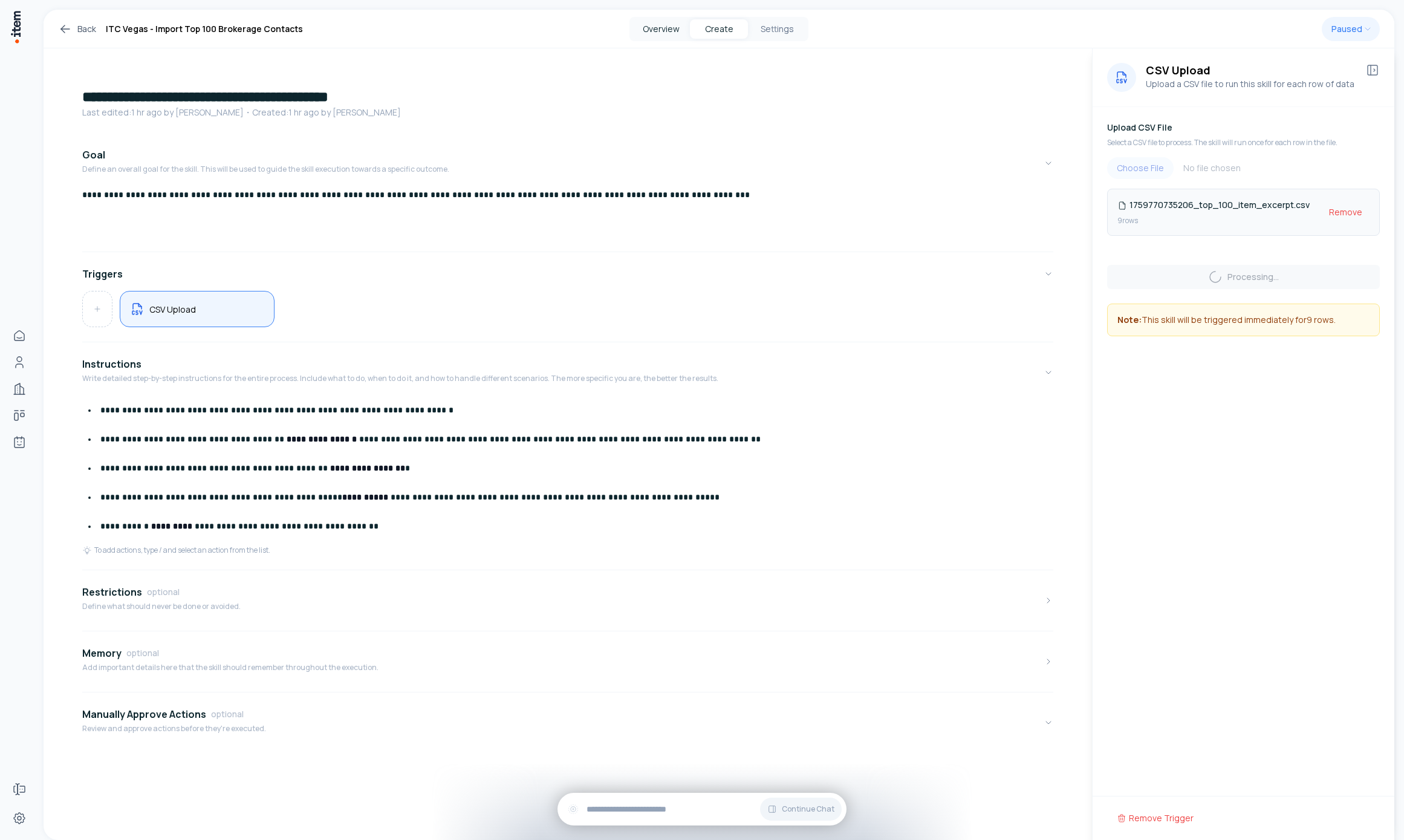
click at [646, 35] on button "Overview" at bounding box center [660, 29] width 58 height 19
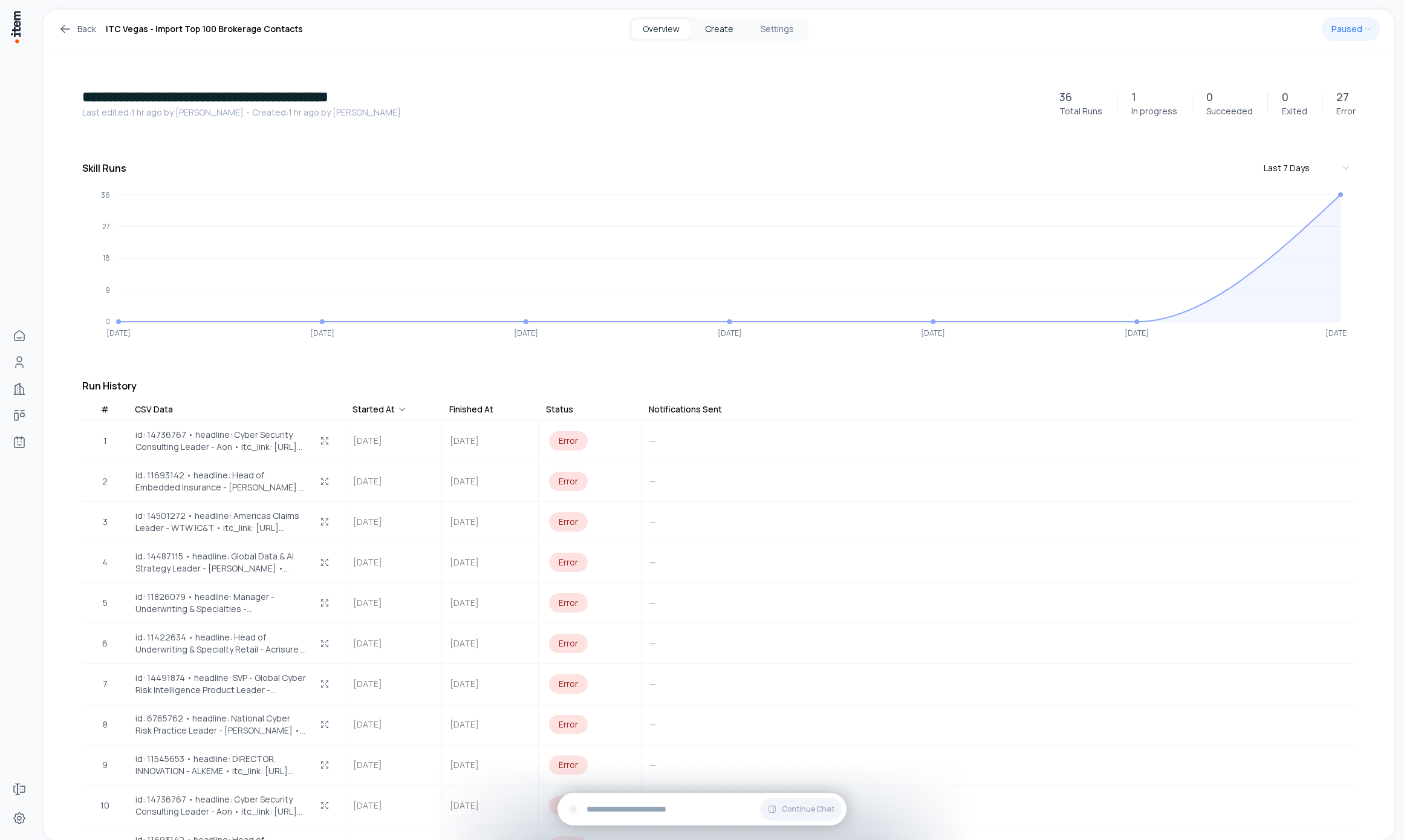
click at [706, 30] on button "Create" at bounding box center [719, 29] width 58 height 19
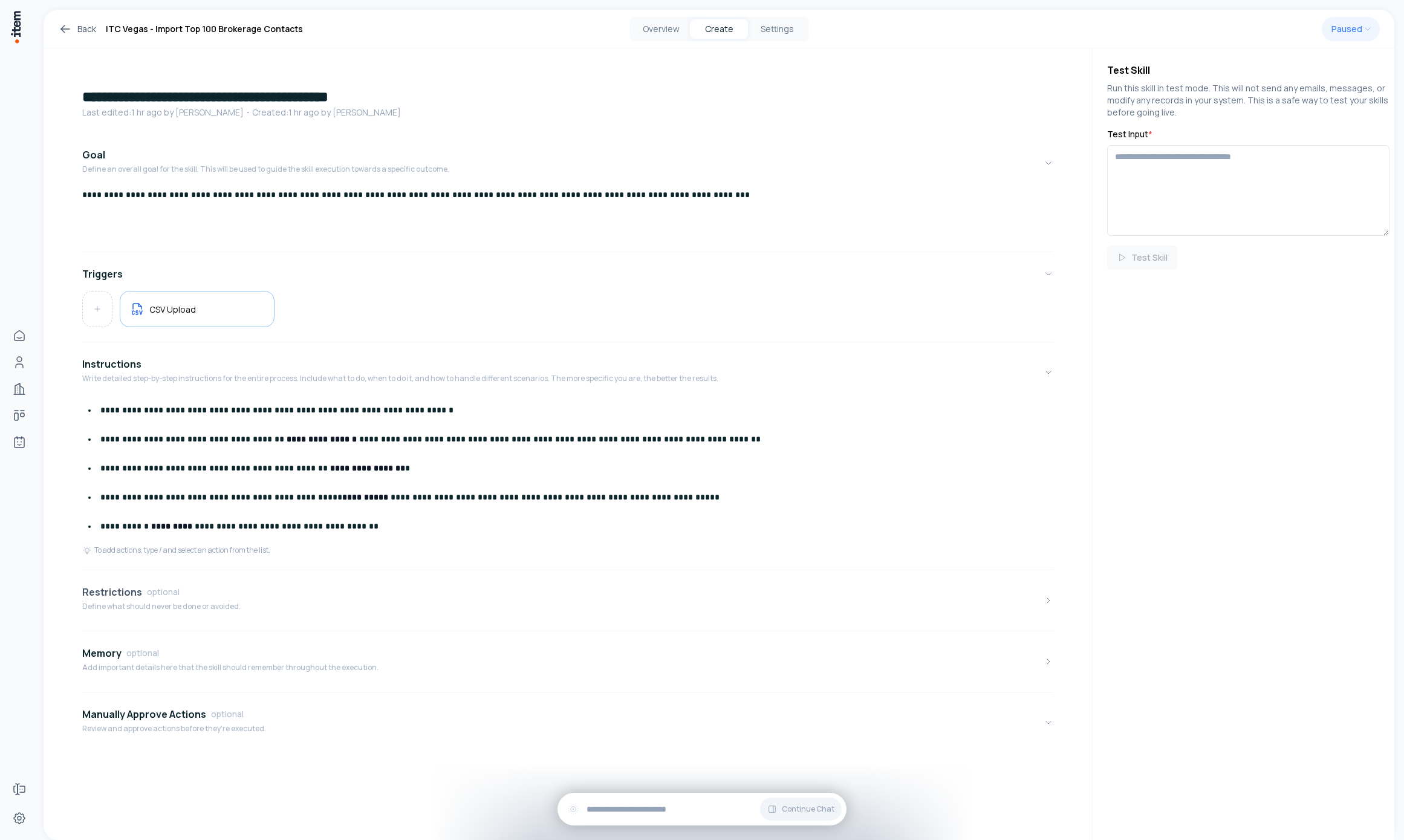
click at [209, 594] on div "Restrictions optional" at bounding box center [161, 592] width 158 height 15
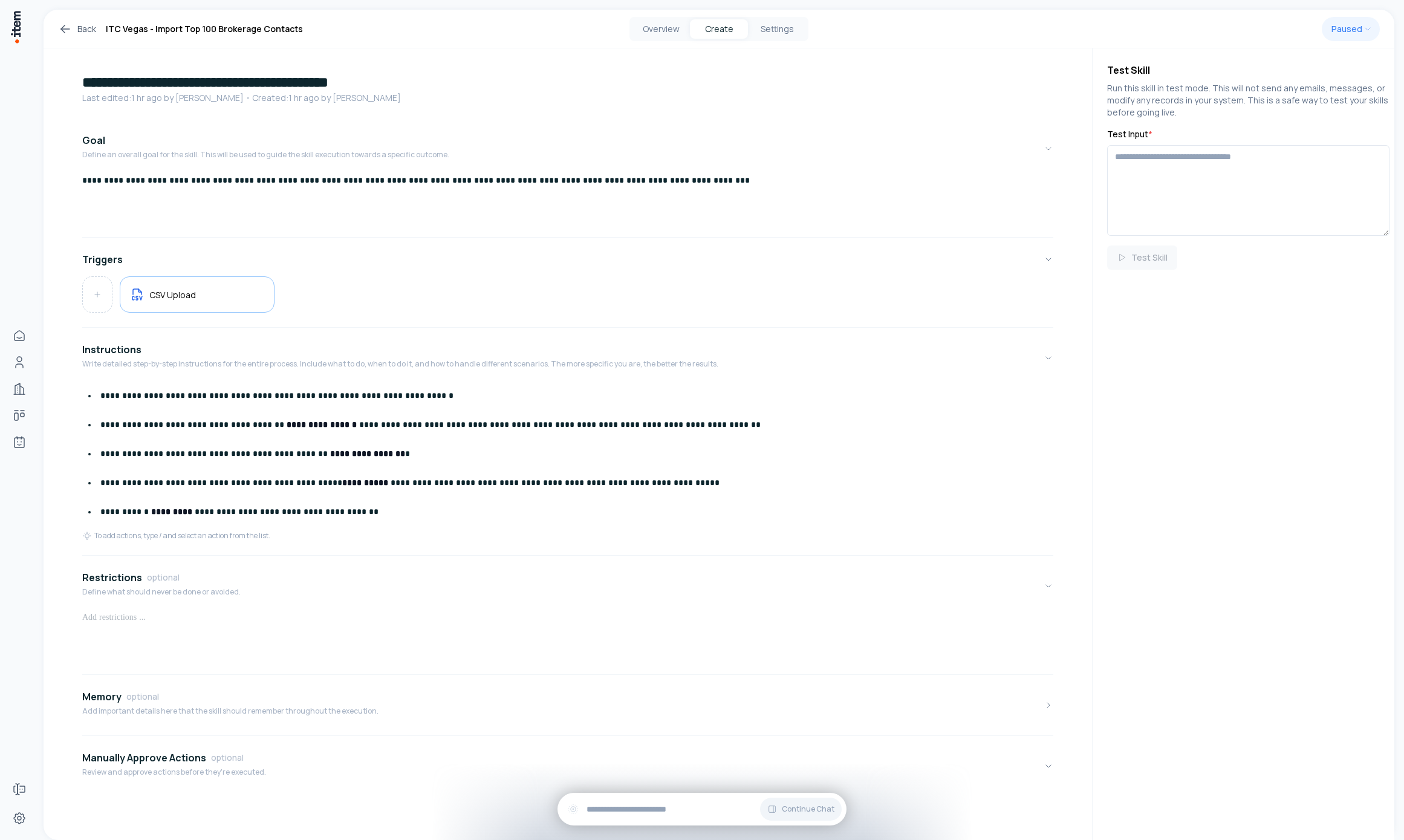
click at [175, 737] on div "**********" at bounding box center [568, 462] width 971 height 677
click at [171, 709] on p "Add important details here that the skill should remember throughout the execut…" at bounding box center [231, 710] width 297 height 10
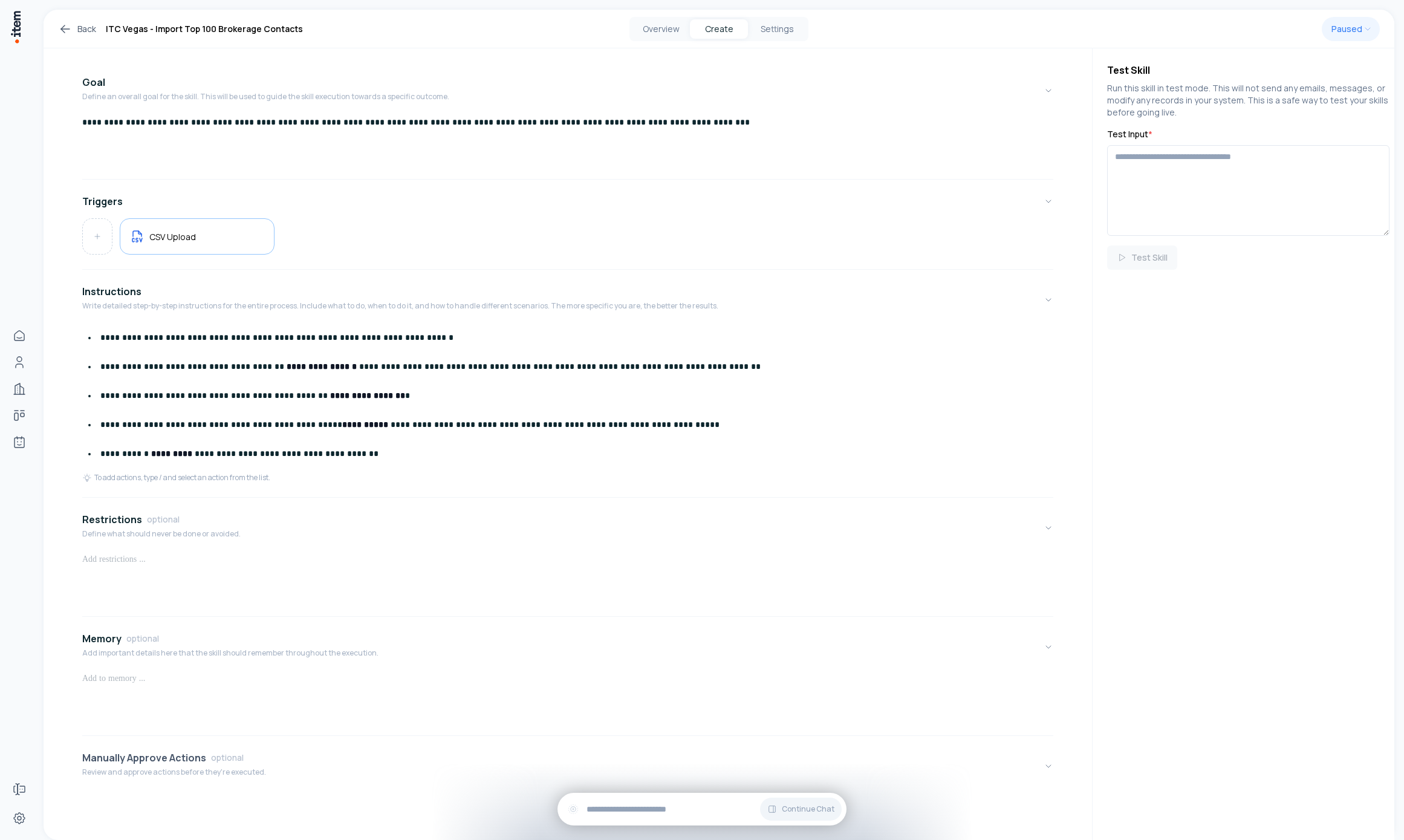
click at [187, 777] on p "Review and approve actions before they're executed." at bounding box center [174, 771] width 184 height 10
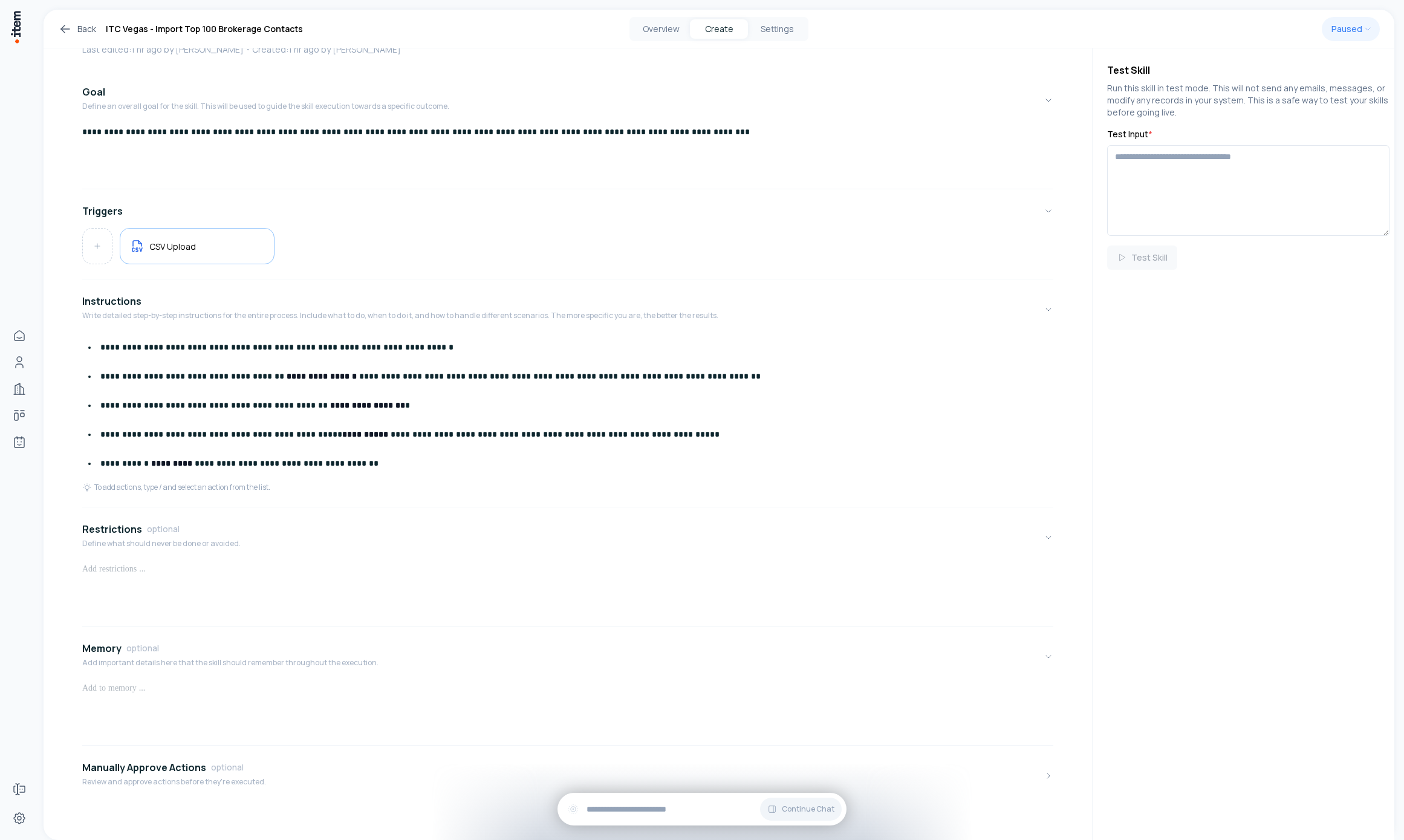
scroll to position [0, 0]
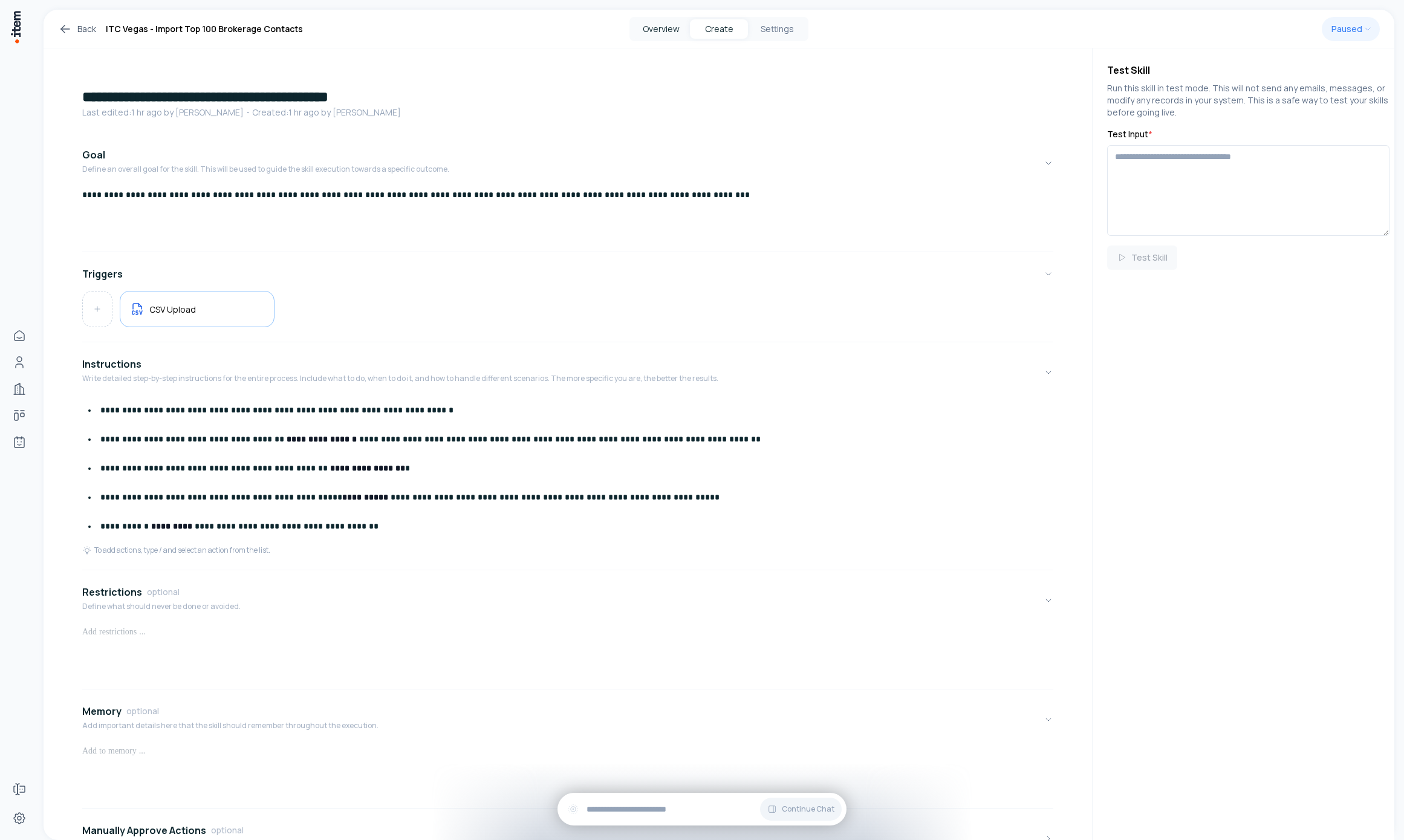
click at [653, 33] on button "Overview" at bounding box center [660, 29] width 58 height 19
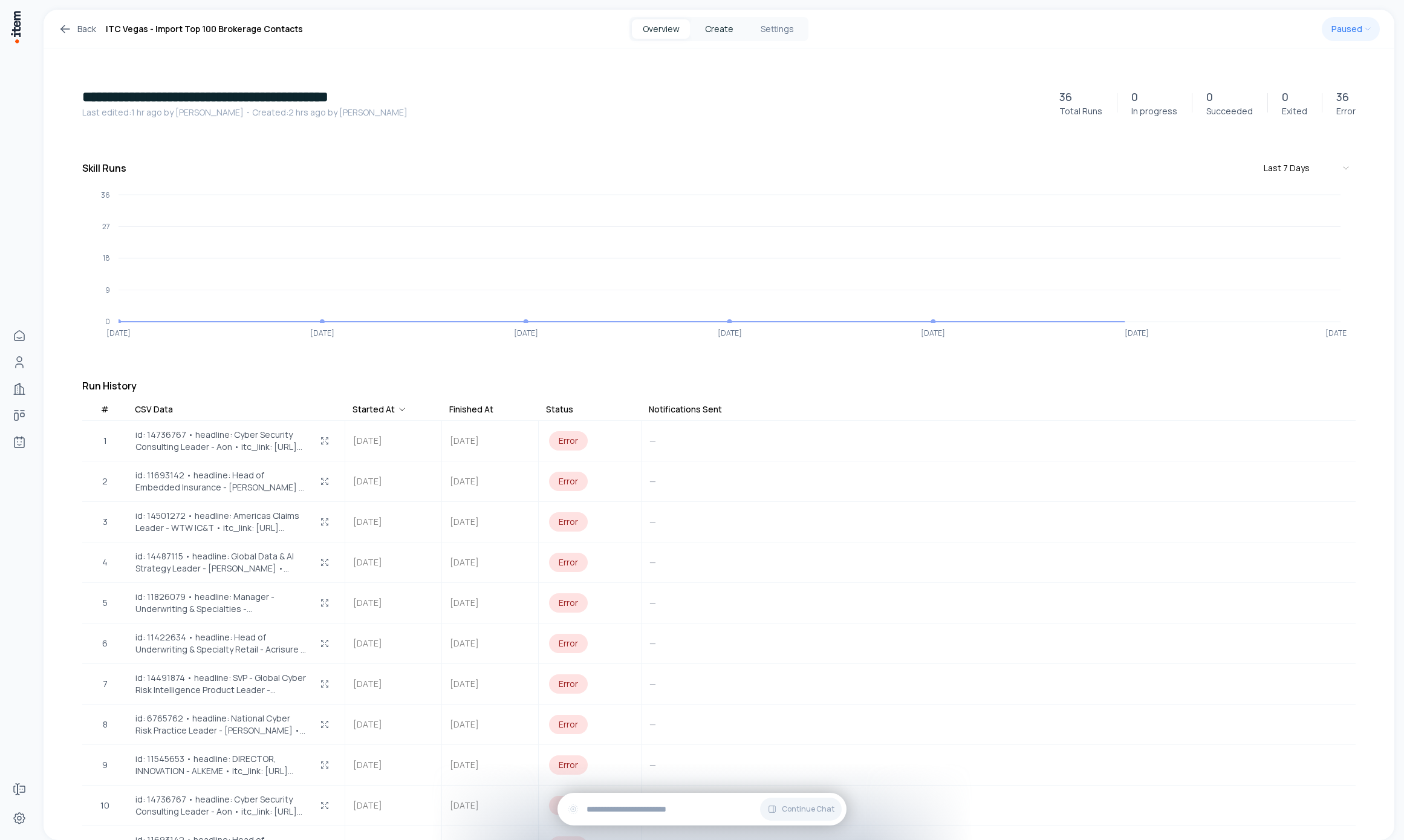
click at [714, 26] on button "Create" at bounding box center [719, 29] width 58 height 19
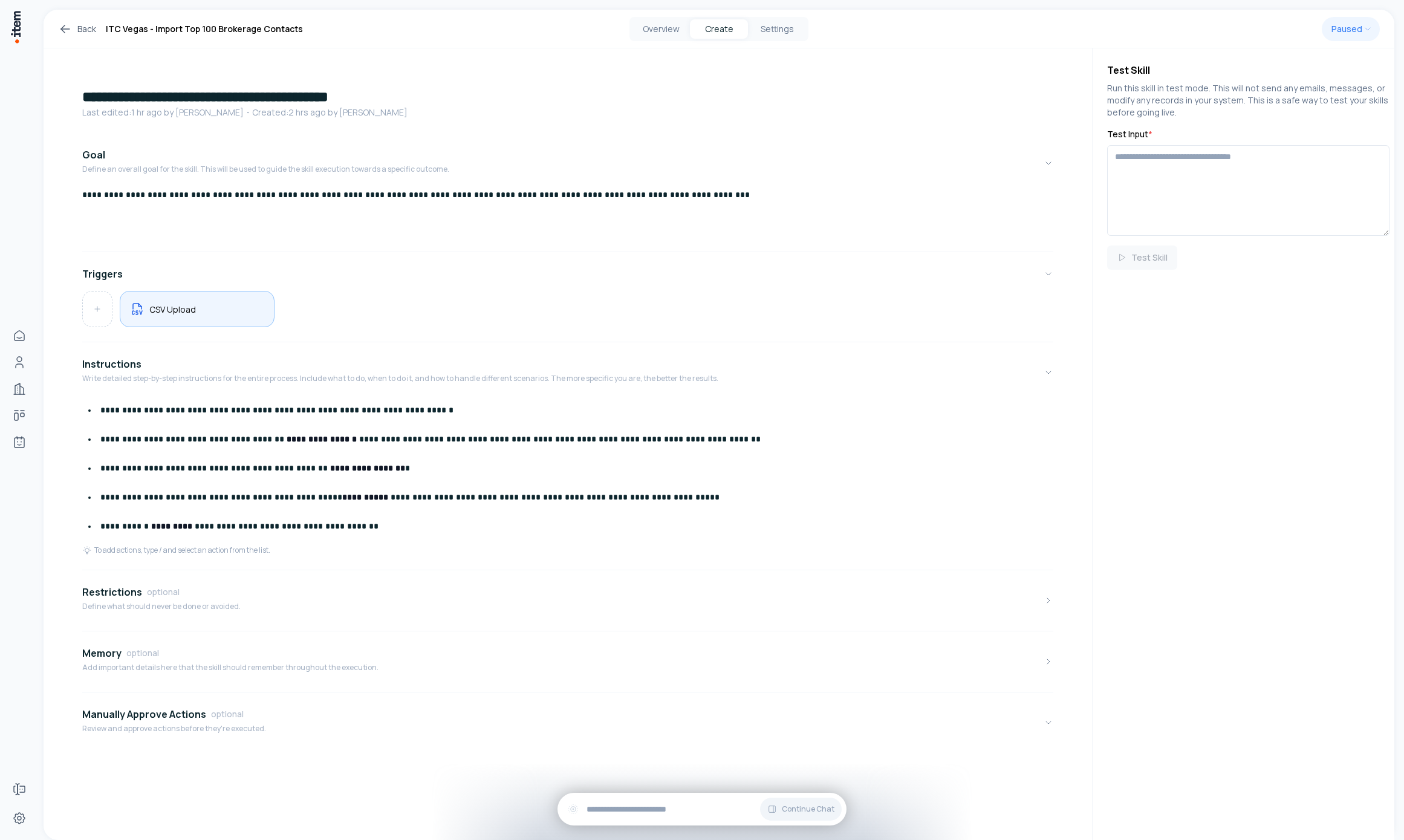
click at [214, 317] on div "CSV Upload" at bounding box center [197, 309] width 155 height 36
click at [1124, 171] on input "file" at bounding box center [1243, 168] width 272 height 22
type input "**********"
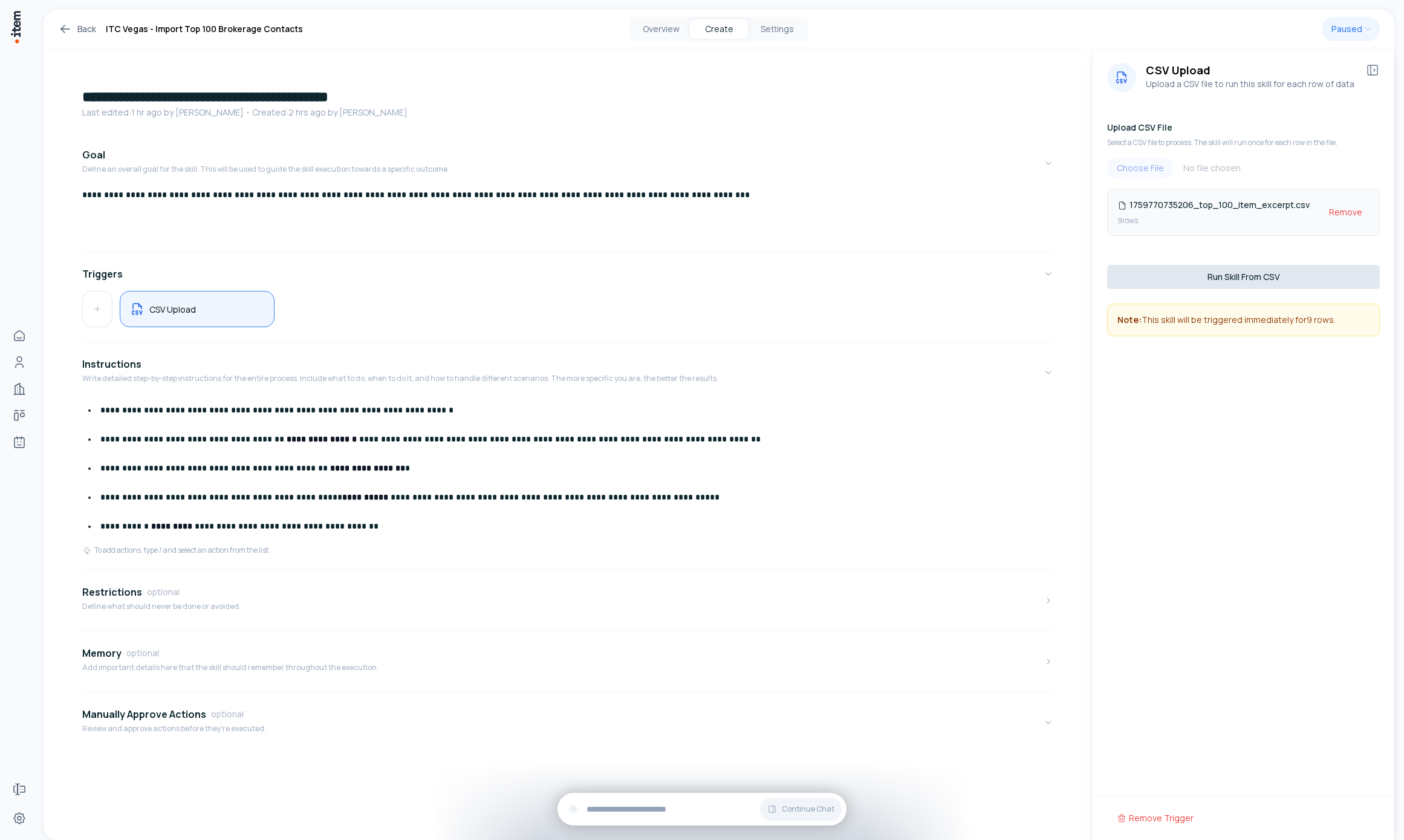
click at [1182, 272] on button "Run Skill From CSV" at bounding box center [1243, 277] width 272 height 24
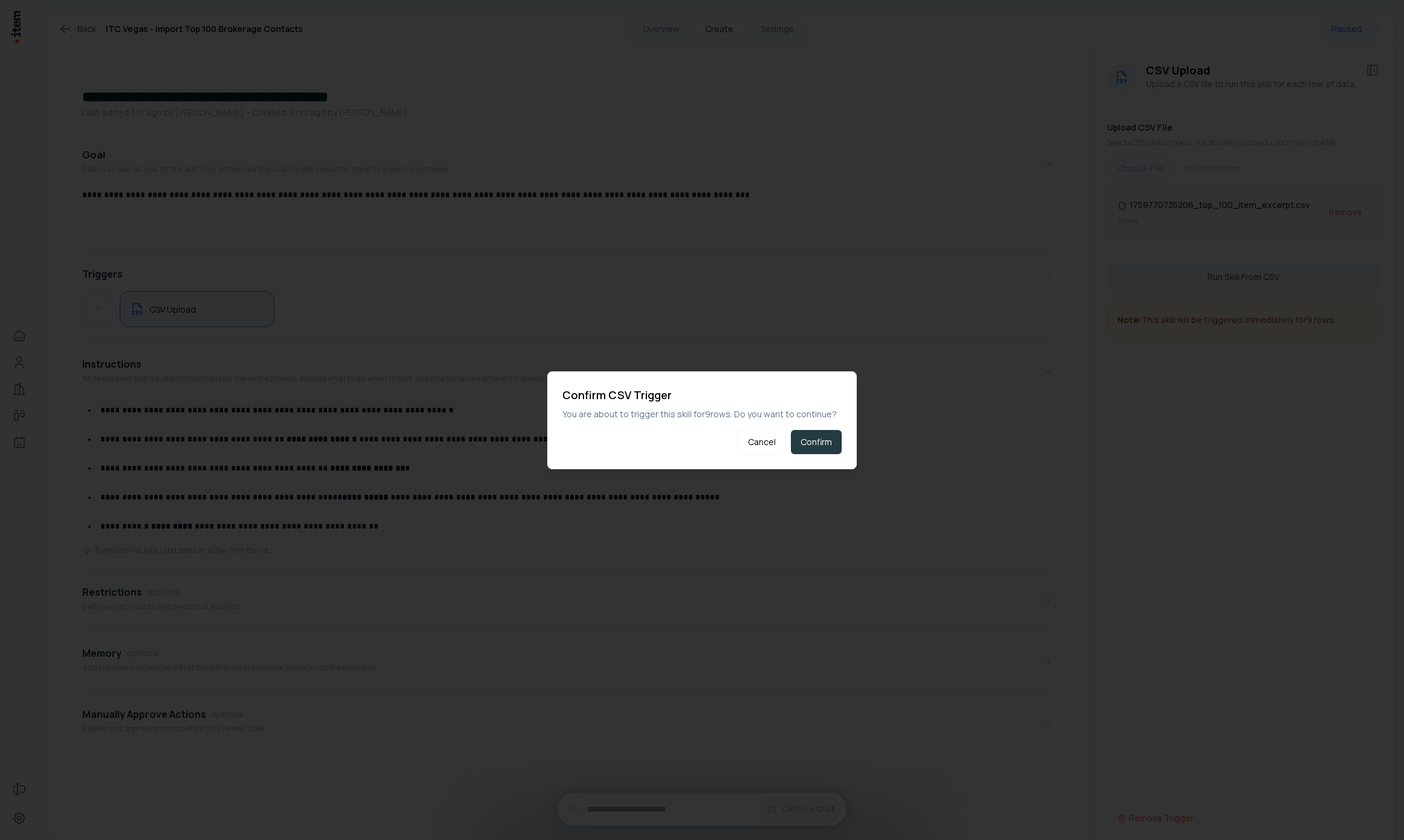
click at [834, 434] on button "Confirm" at bounding box center [817, 442] width 51 height 24
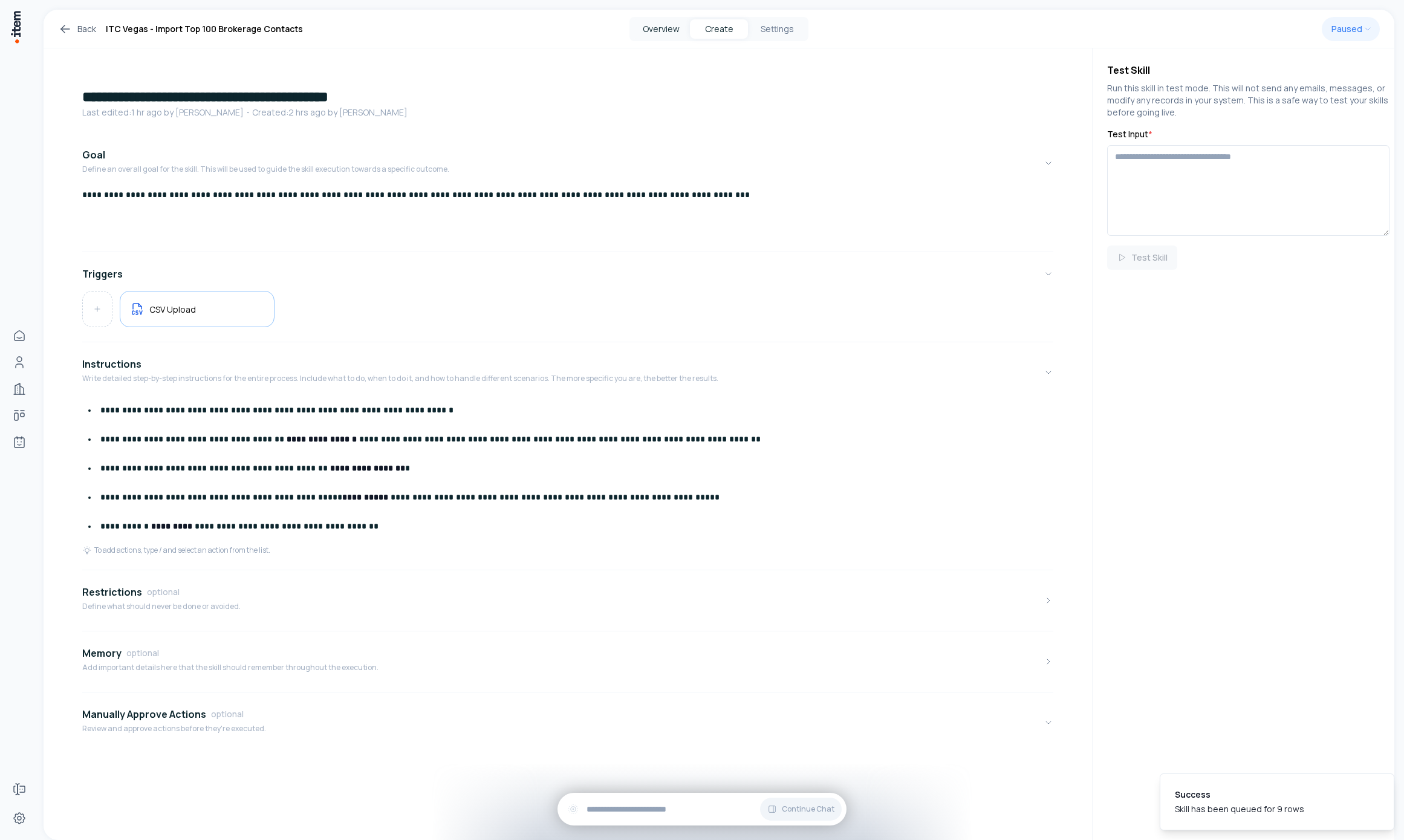
click at [671, 27] on button "Overview" at bounding box center [660, 29] width 58 height 19
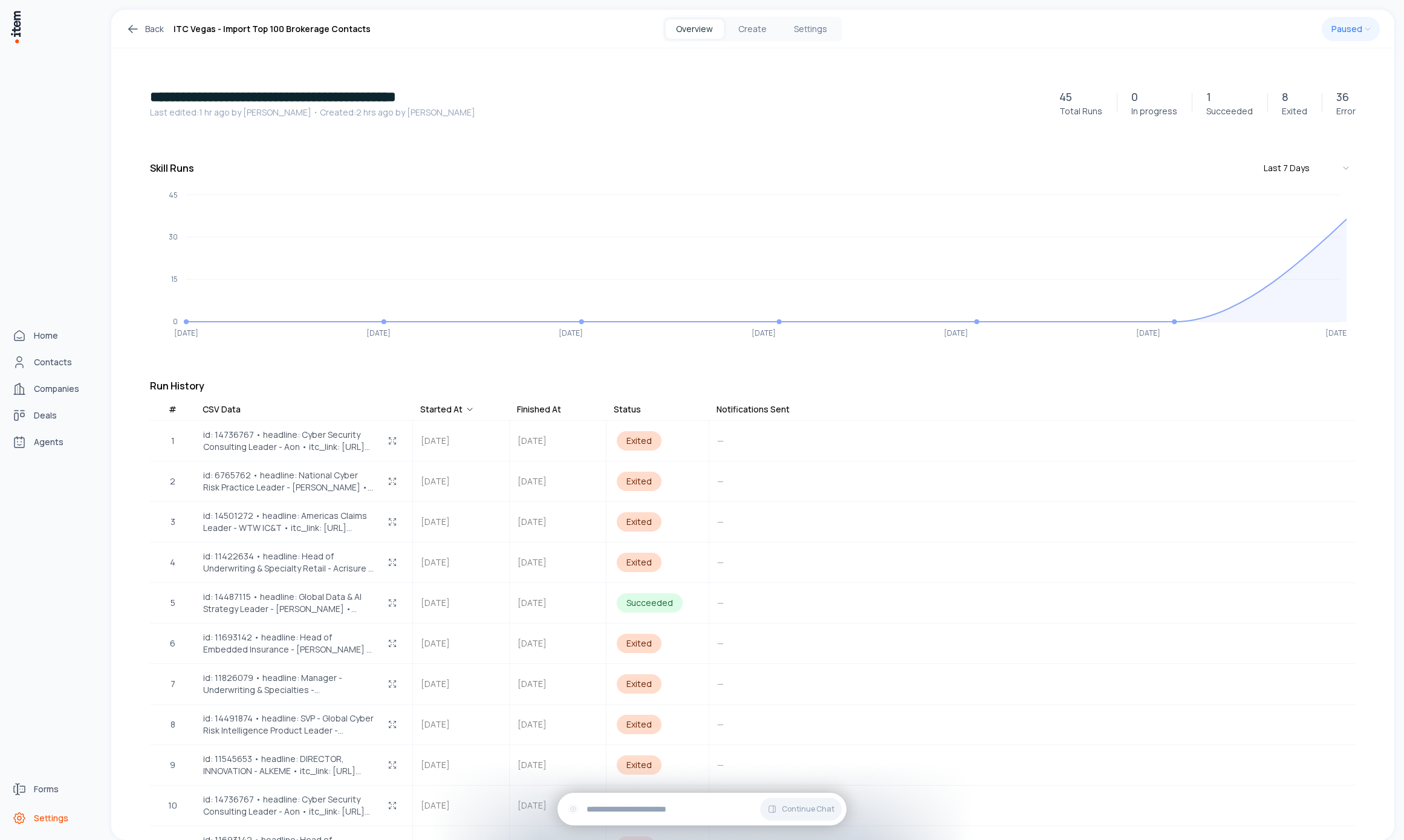
click at [30, 822] on link "Settings" at bounding box center [53, 818] width 92 height 24
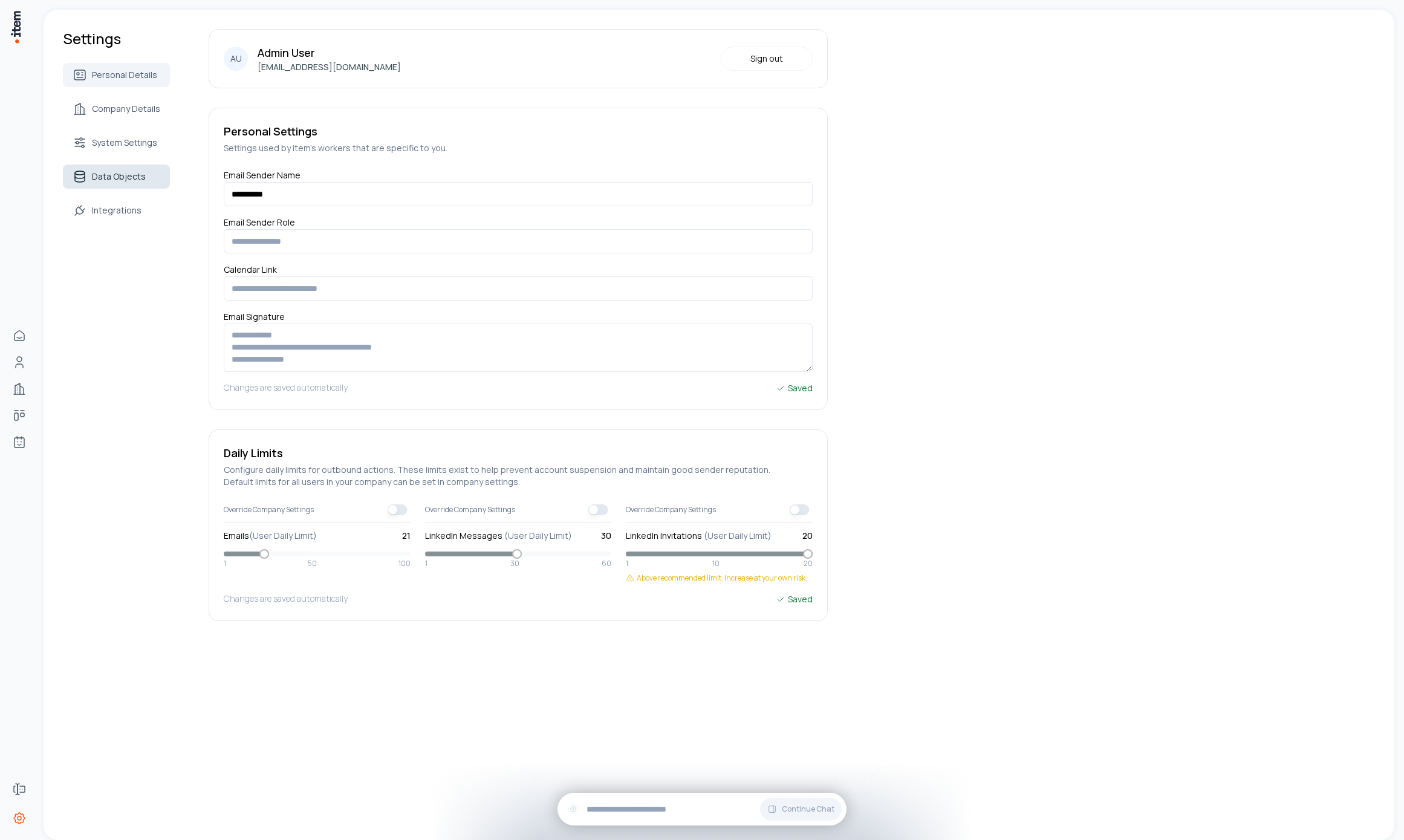
click at [144, 180] on link "Data Objects" at bounding box center [116, 177] width 107 height 24
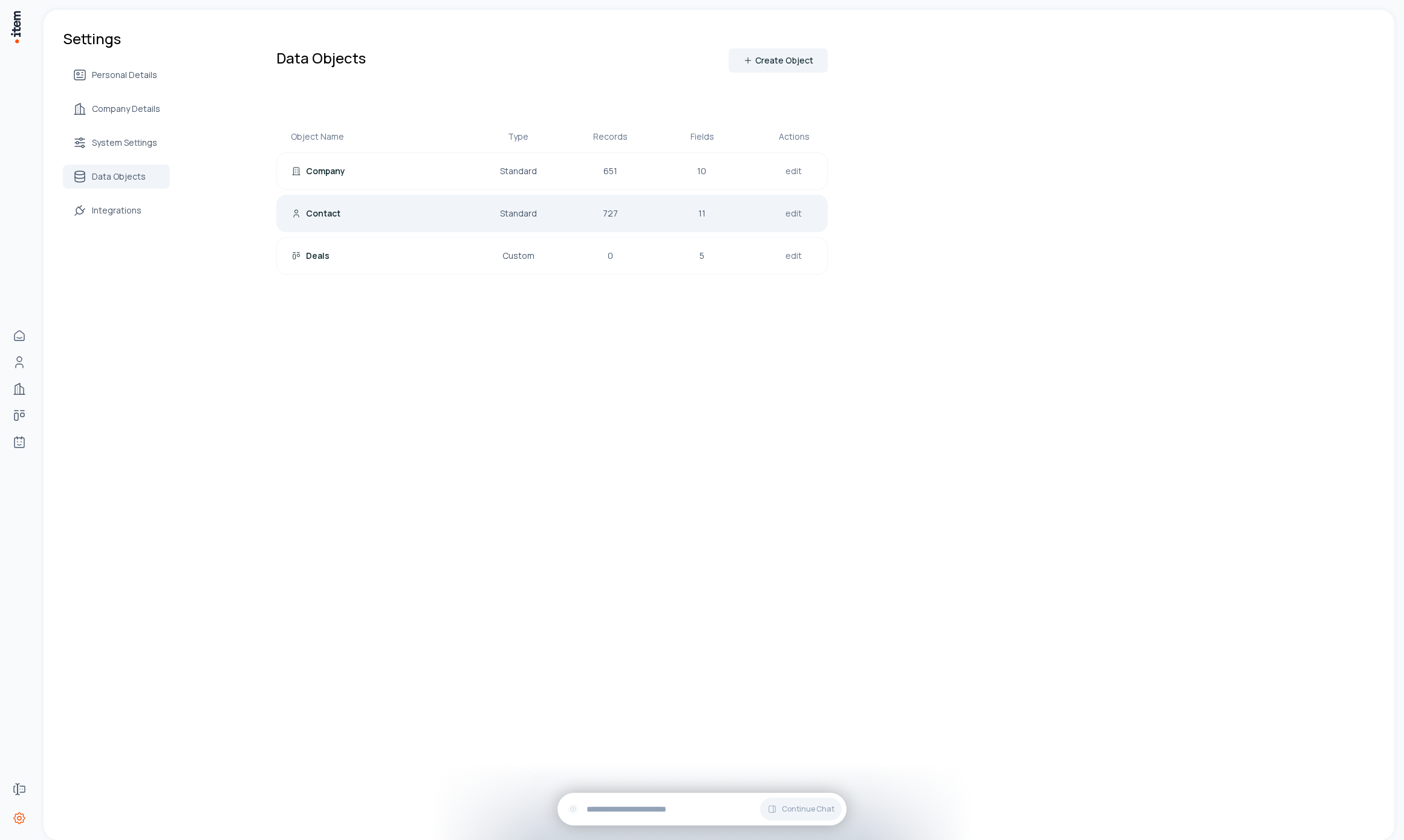
click at [361, 200] on div "Contact Standard 727 11 edit" at bounding box center [552, 213] width 551 height 37
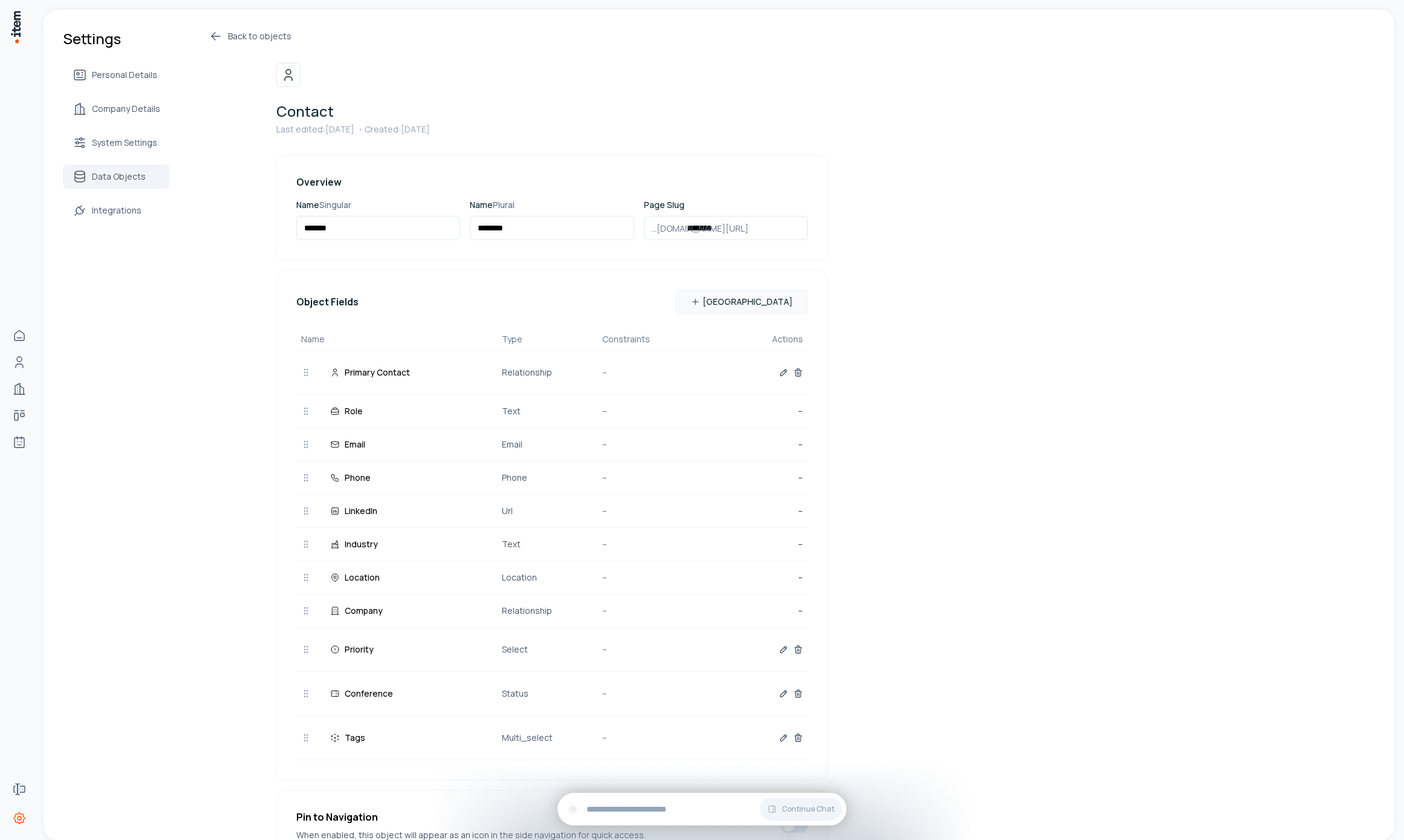
scroll to position [79, 0]
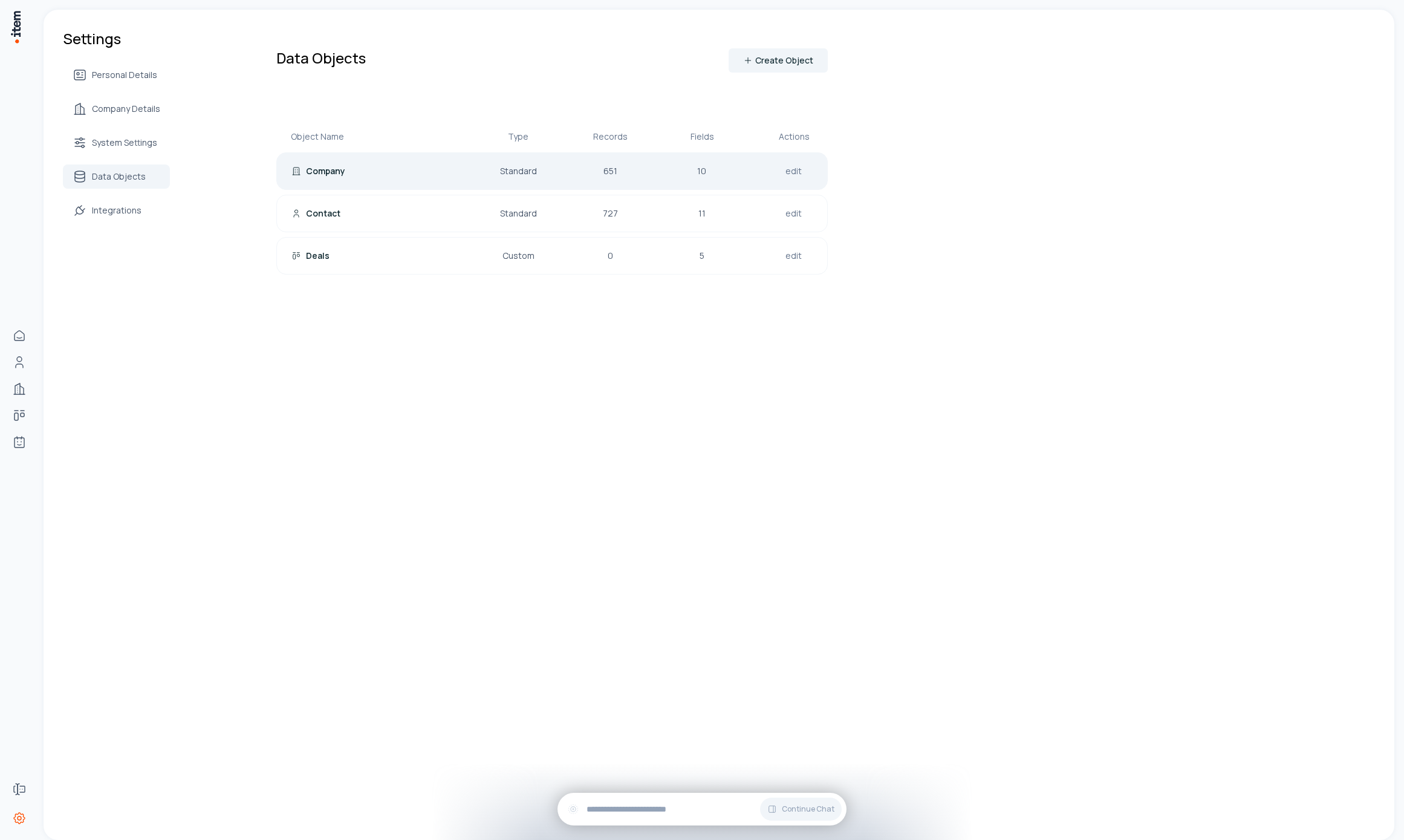
click at [667, 181] on div "Company Standard 651 10 edit" at bounding box center [552, 171] width 551 height 37
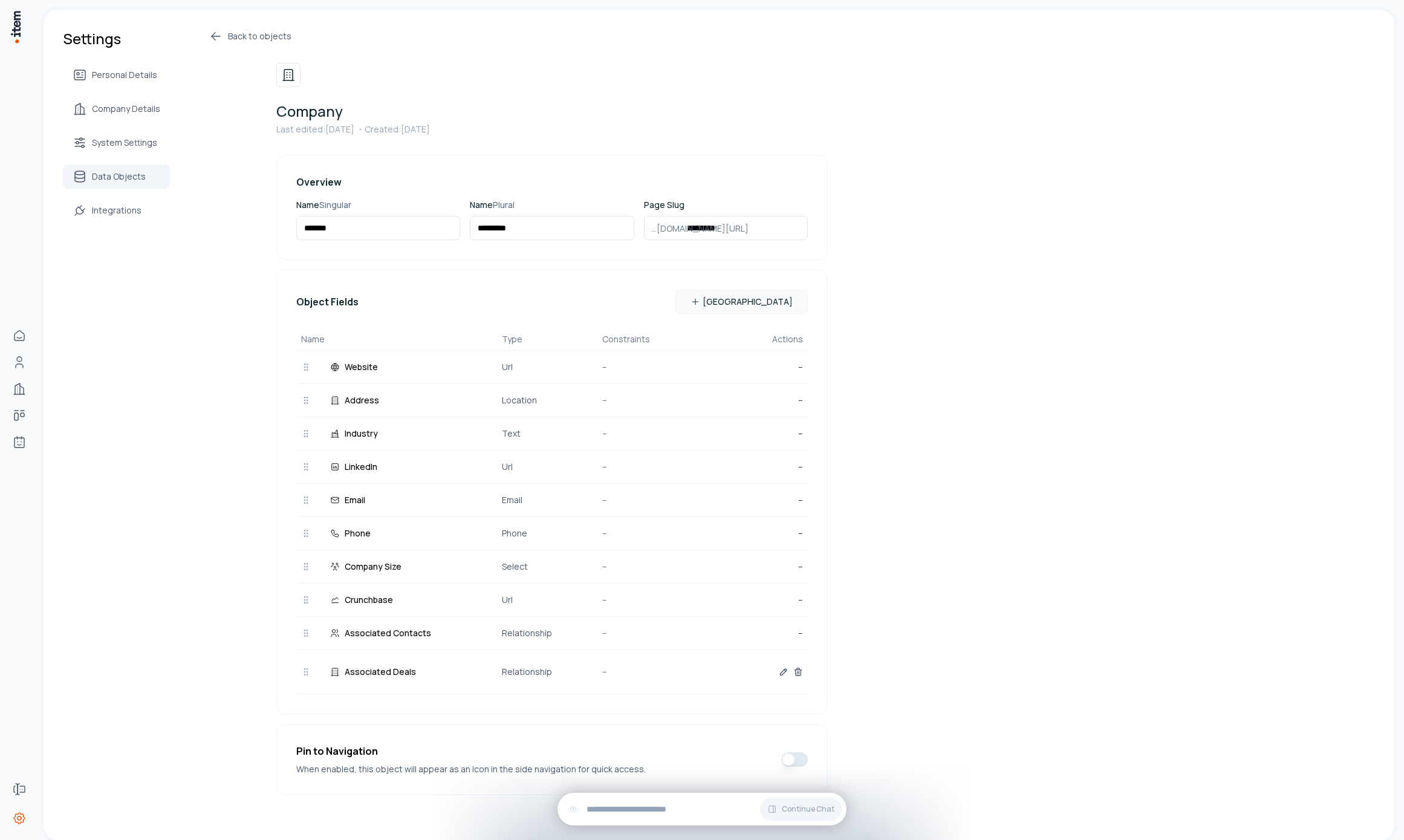
scroll to position [13, 0]
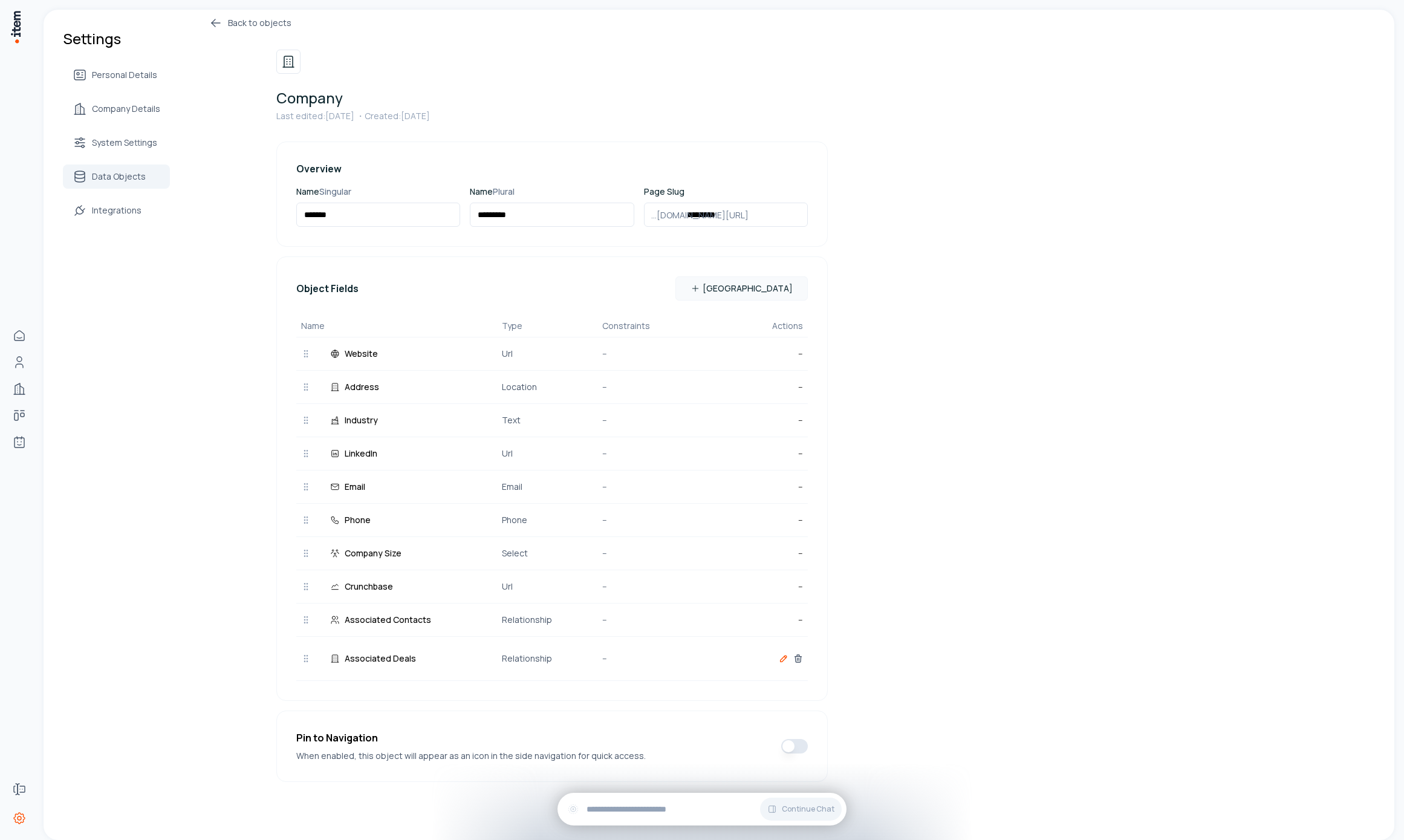
click at [779, 657] on icon "button" at bounding box center [784, 658] width 10 height 10
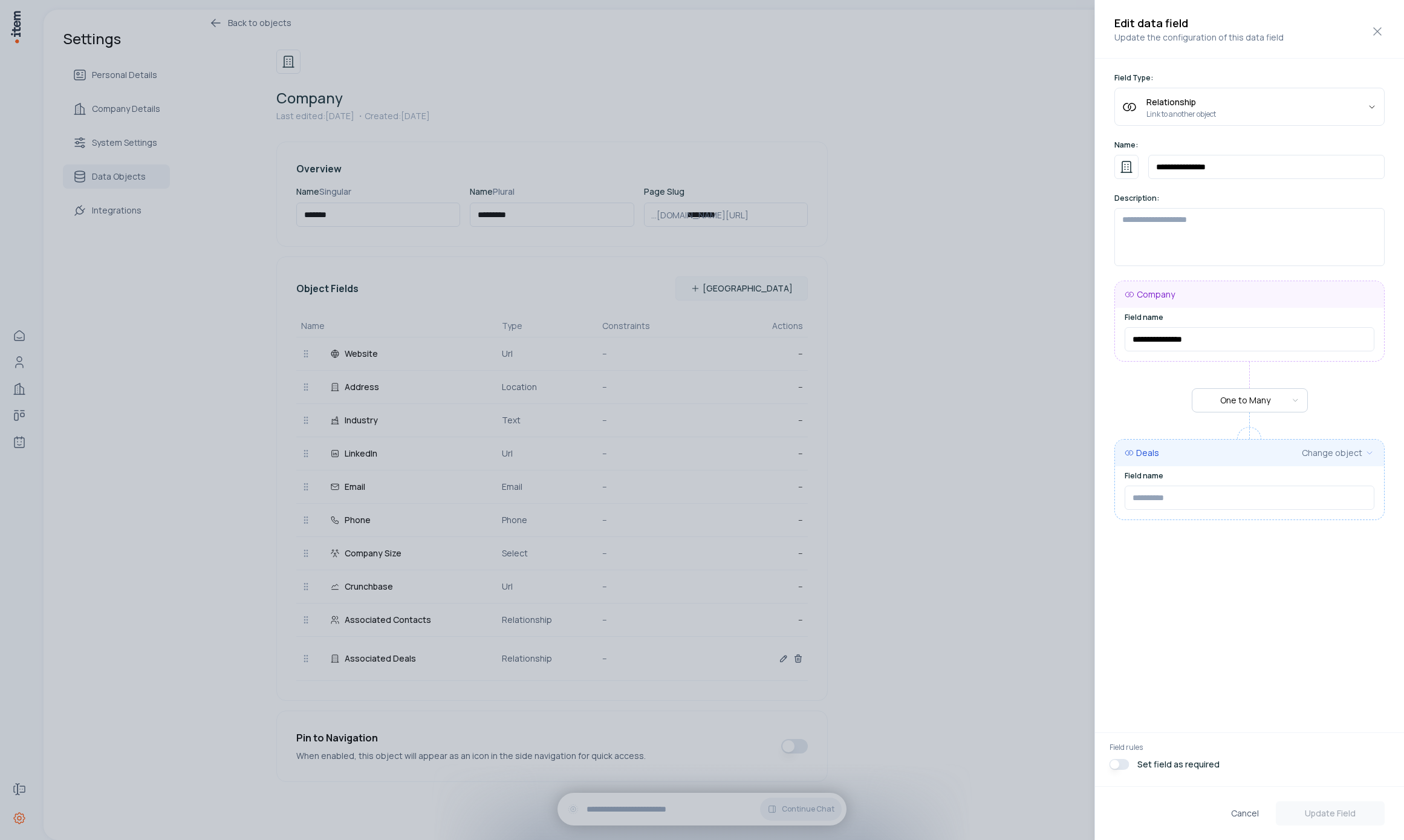
type input "*******"
click at [914, 577] on div at bounding box center [702, 420] width 1404 height 840
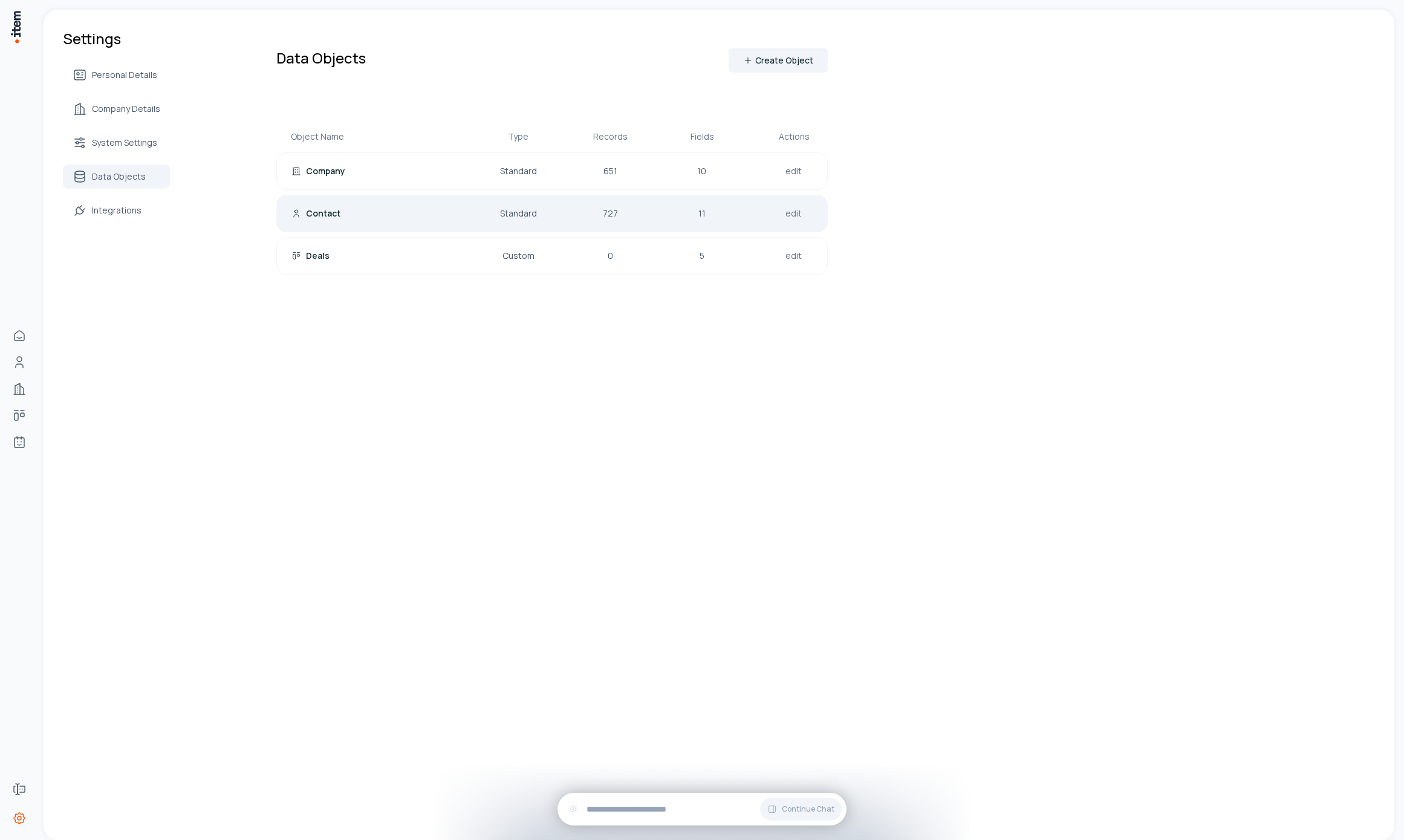
click at [509, 197] on div "Contact Standard 727 11 edit" at bounding box center [552, 213] width 551 height 37
click at [399, 209] on div "Contact" at bounding box center [369, 213] width 155 height 12
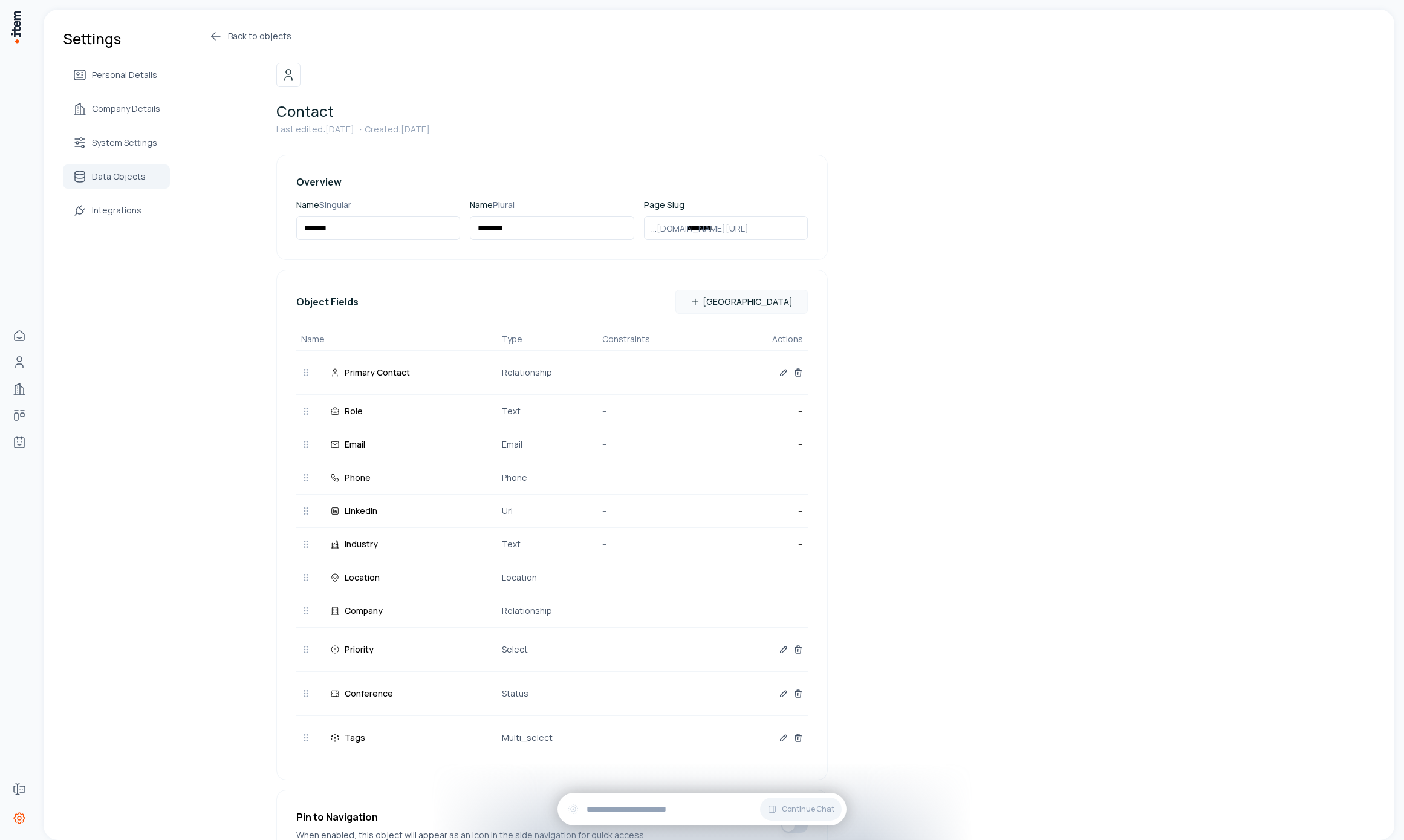
scroll to position [79, 0]
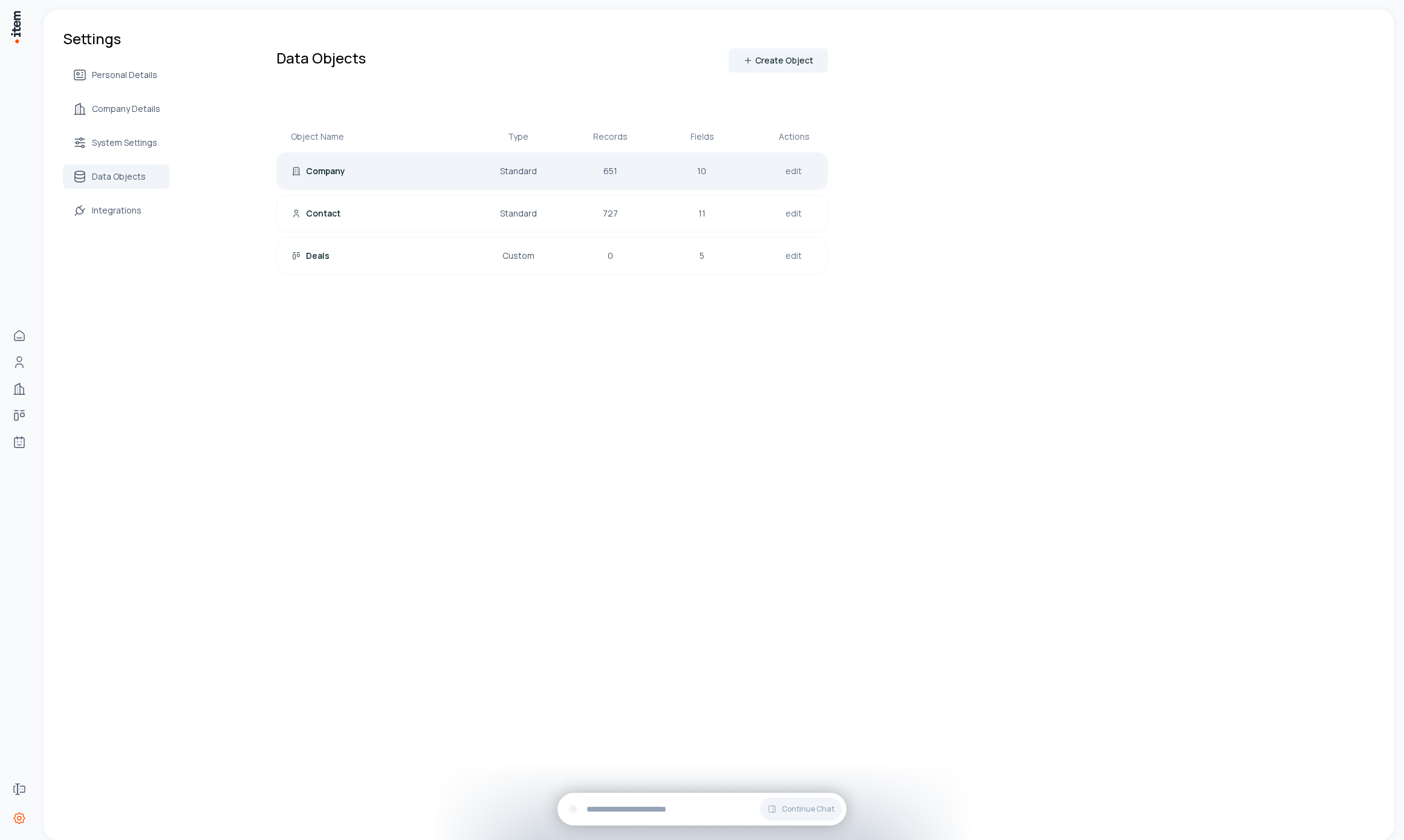
click at [365, 165] on div "Company" at bounding box center [369, 171] width 155 height 12
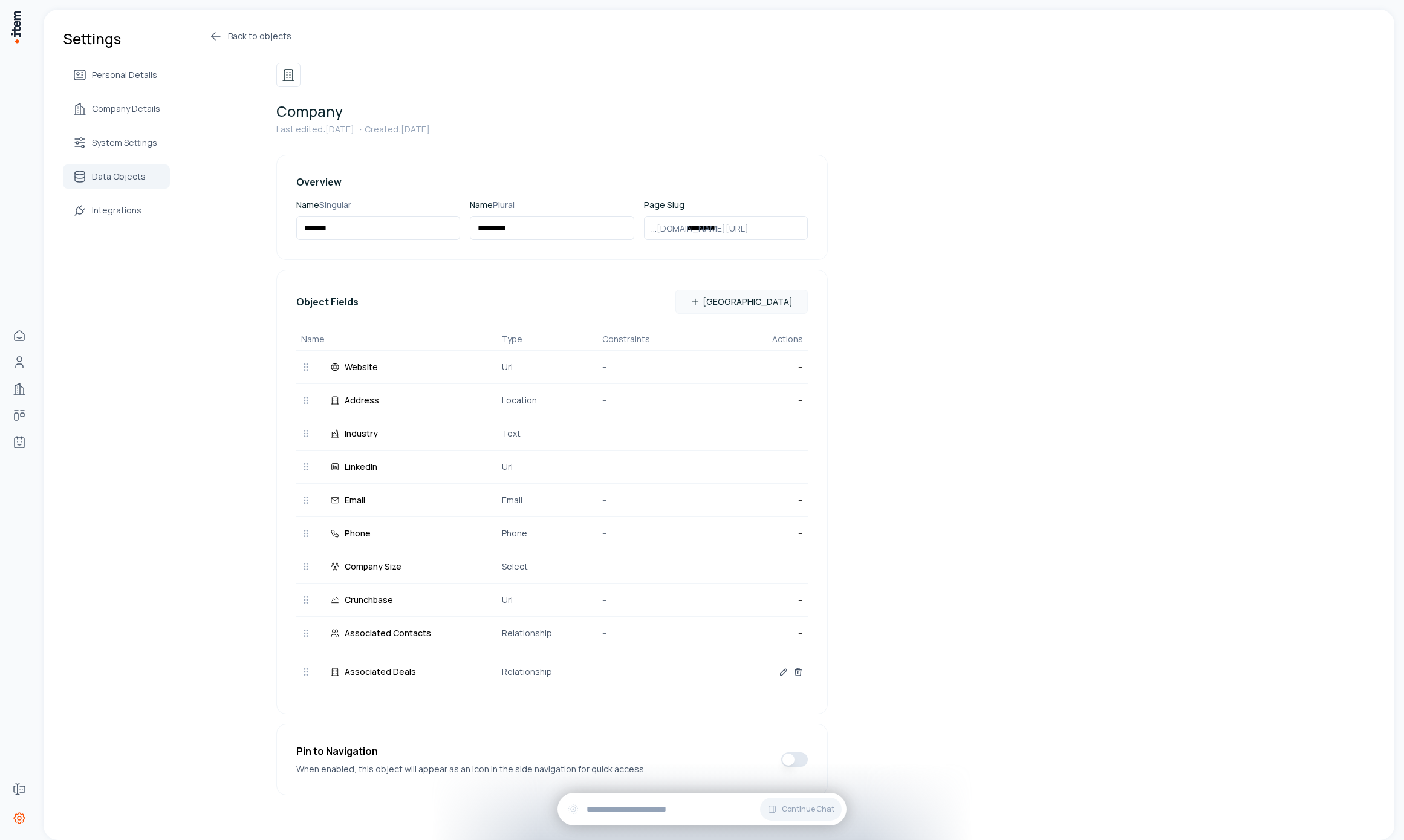
scroll to position [13, 0]
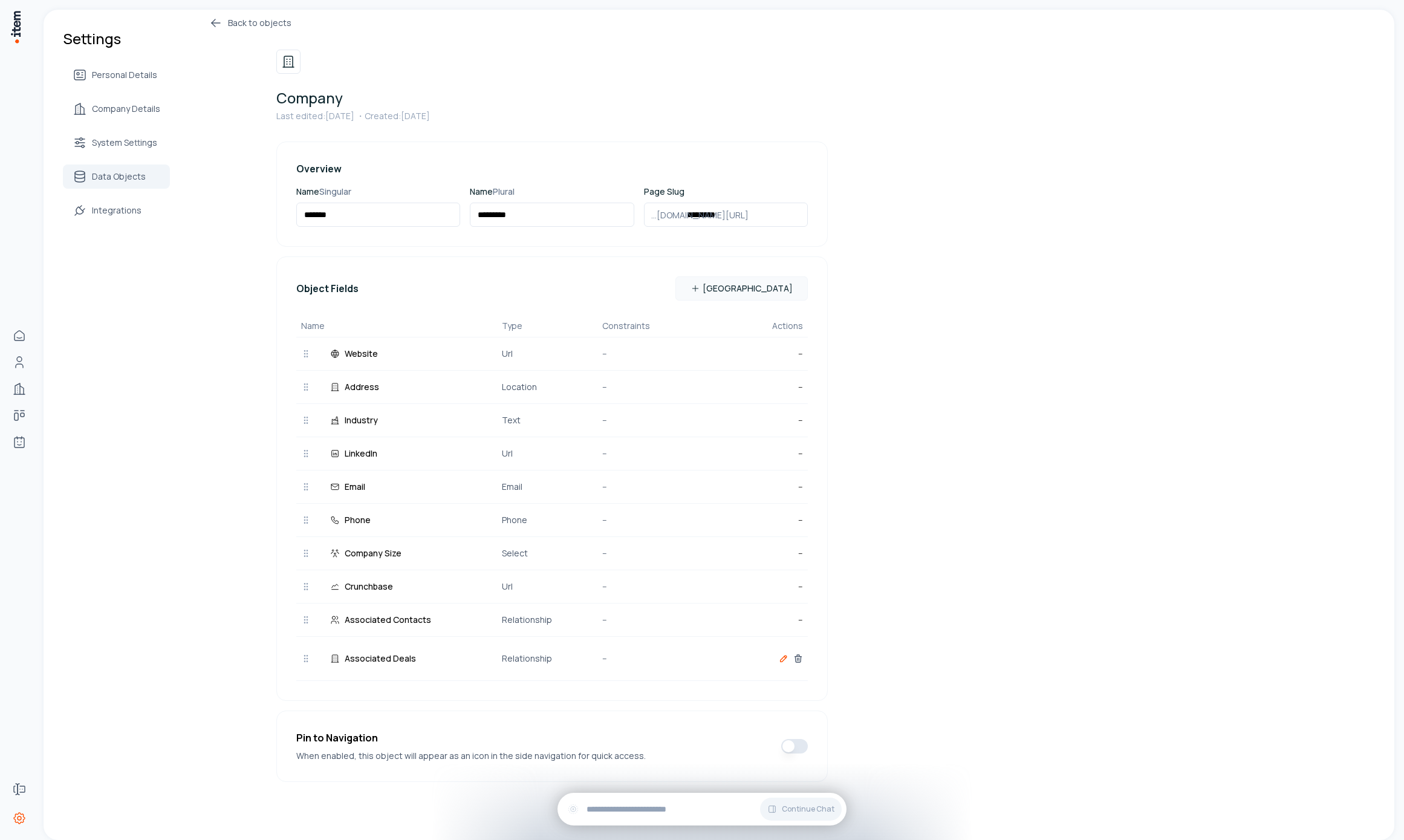
click at [779, 660] on icon "button" at bounding box center [784, 658] width 10 height 10
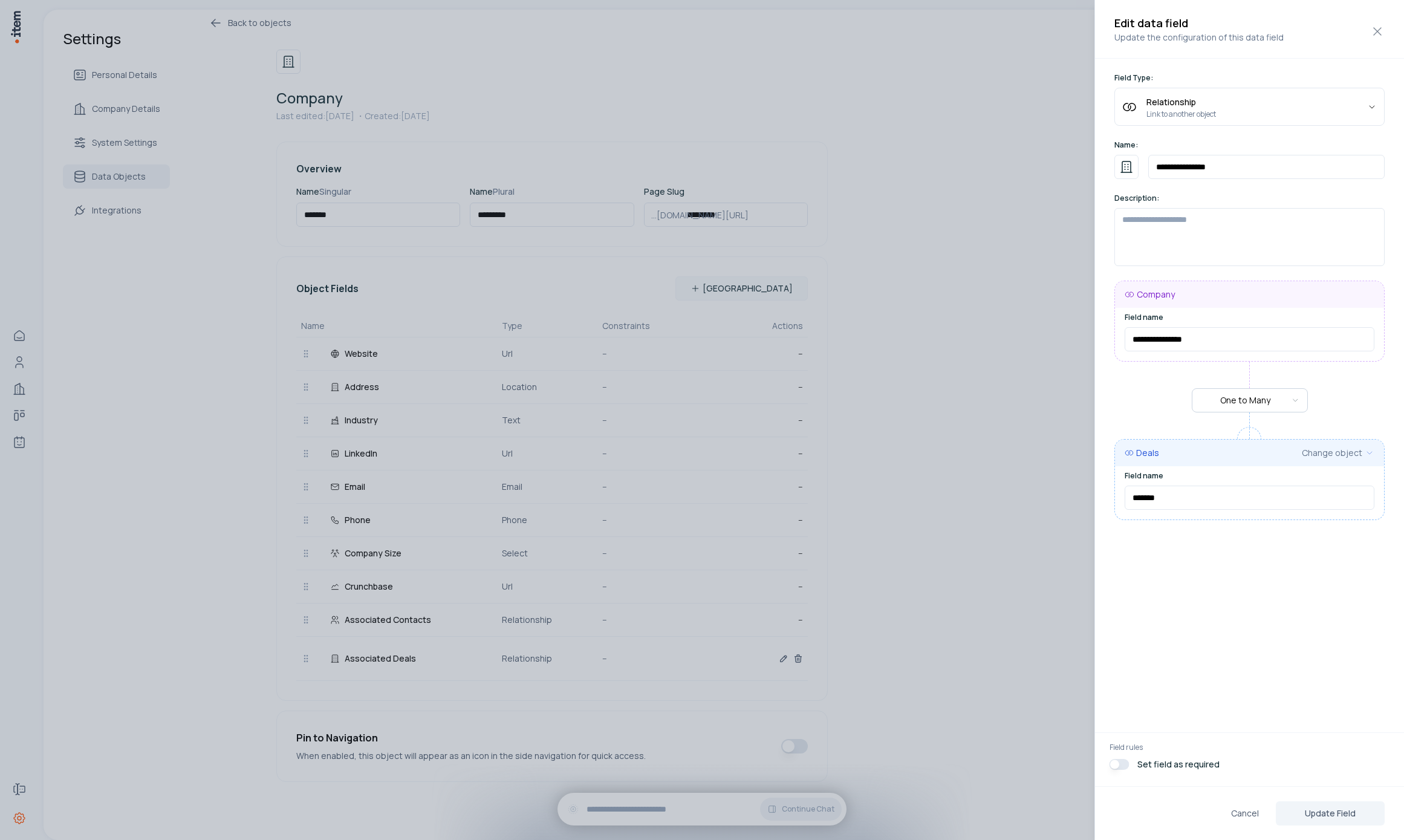
click at [939, 389] on div at bounding box center [702, 420] width 1404 height 840
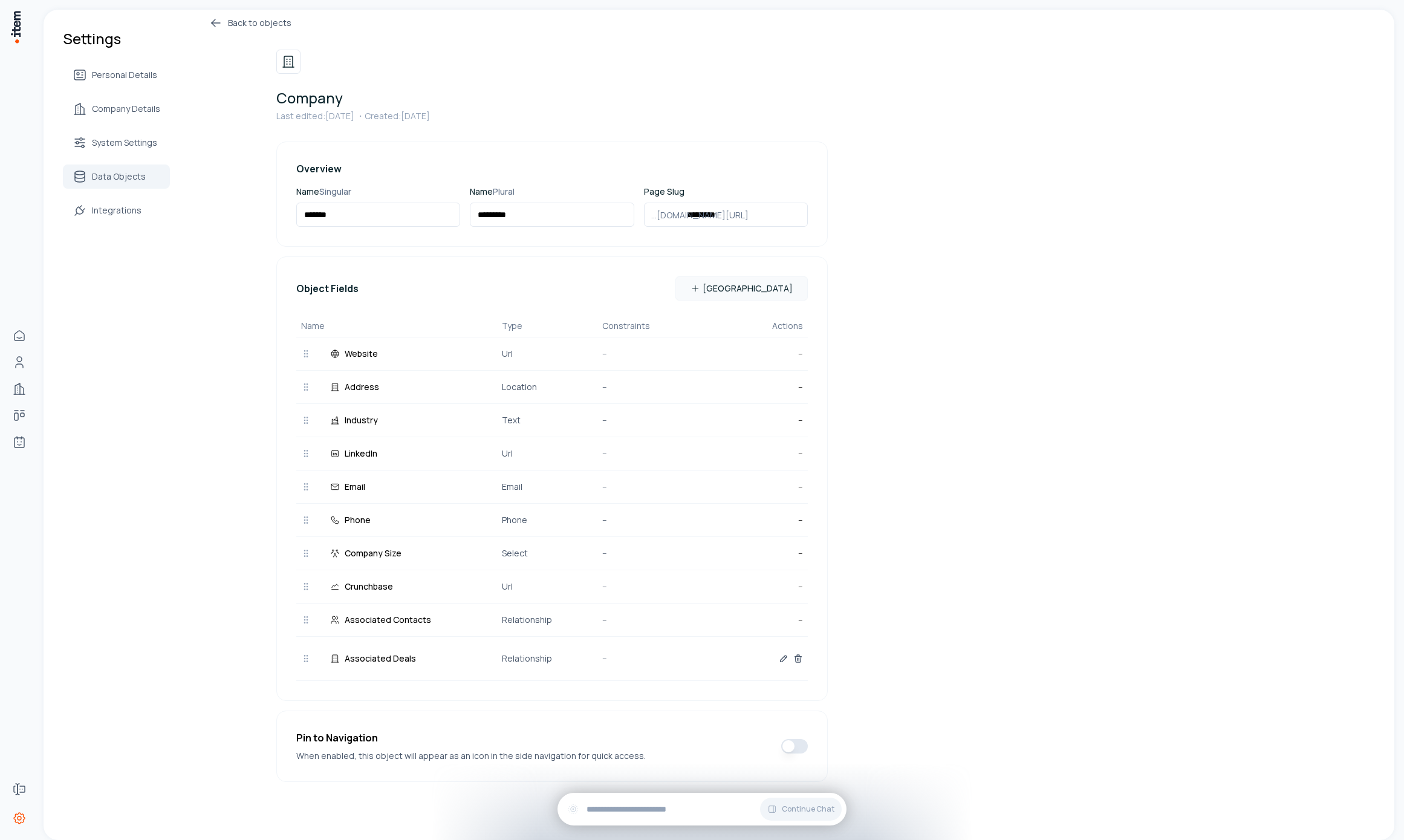
click at [124, 441] on div "Settings Personal Details Company Details System Settings Data Objects Integrat…" at bounding box center [719, 418] width 1351 height 843
click at [91, 211] on link "Integrations" at bounding box center [116, 210] width 107 height 24
click at [98, 197] on div "Personal Details Company Details System Settings Data Objects Integrations" at bounding box center [116, 142] width 107 height 159
click at [99, 188] on link "Data Objects" at bounding box center [116, 177] width 107 height 24
click at [107, 218] on link "Integrations" at bounding box center [116, 210] width 107 height 24
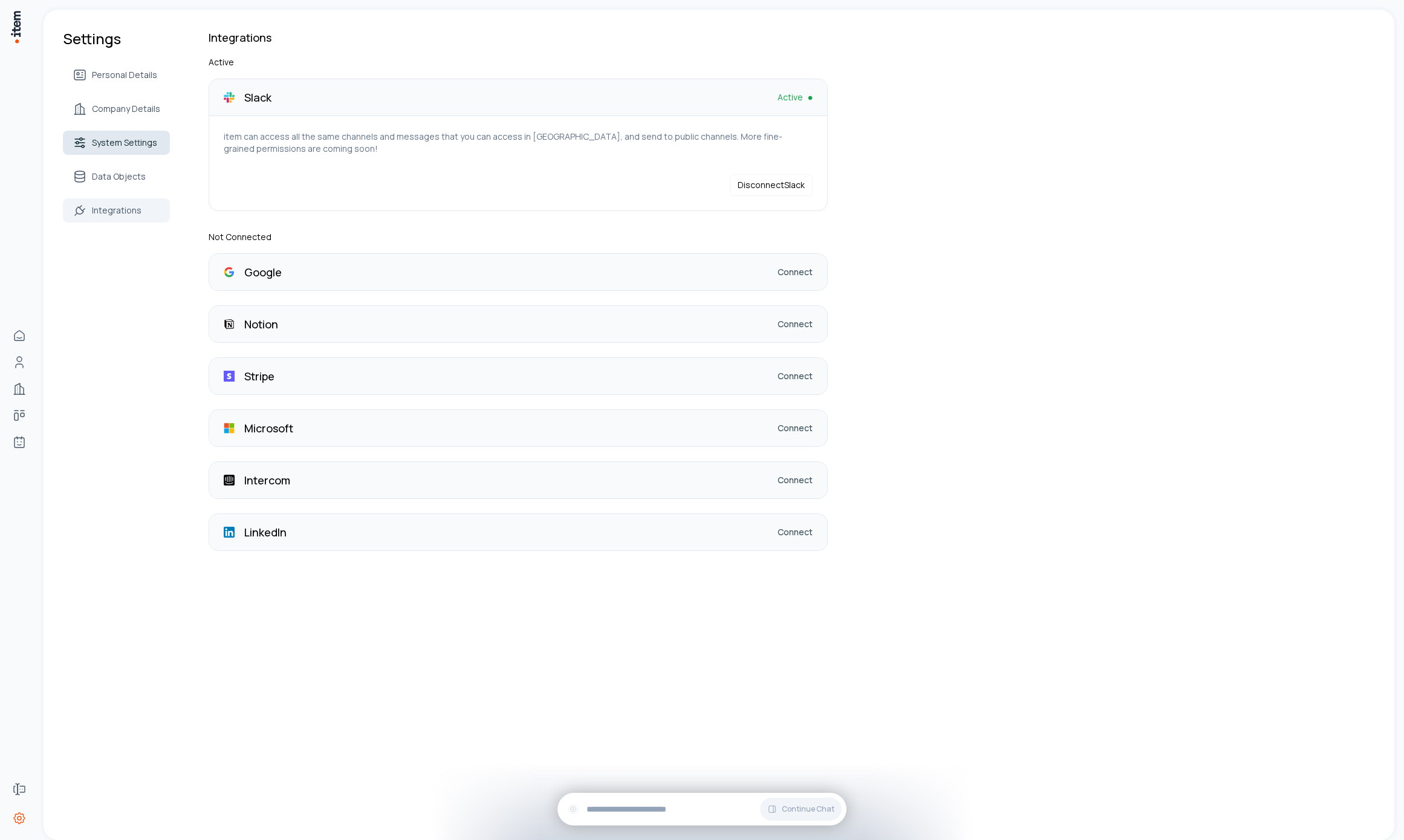
click at [124, 145] on span "System Settings" at bounding box center [124, 142] width 65 height 12
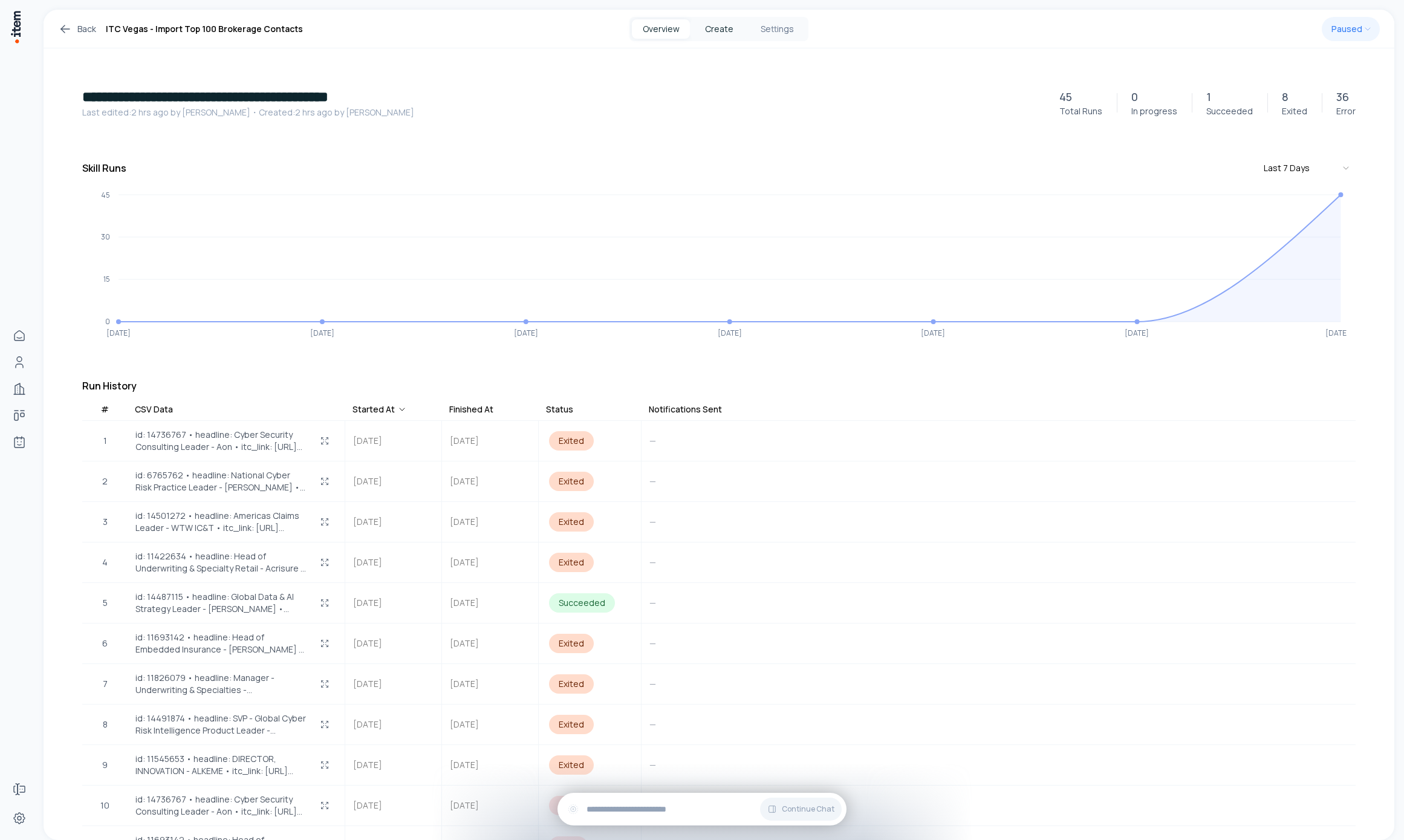
click at [729, 37] on button "Create" at bounding box center [719, 29] width 58 height 19
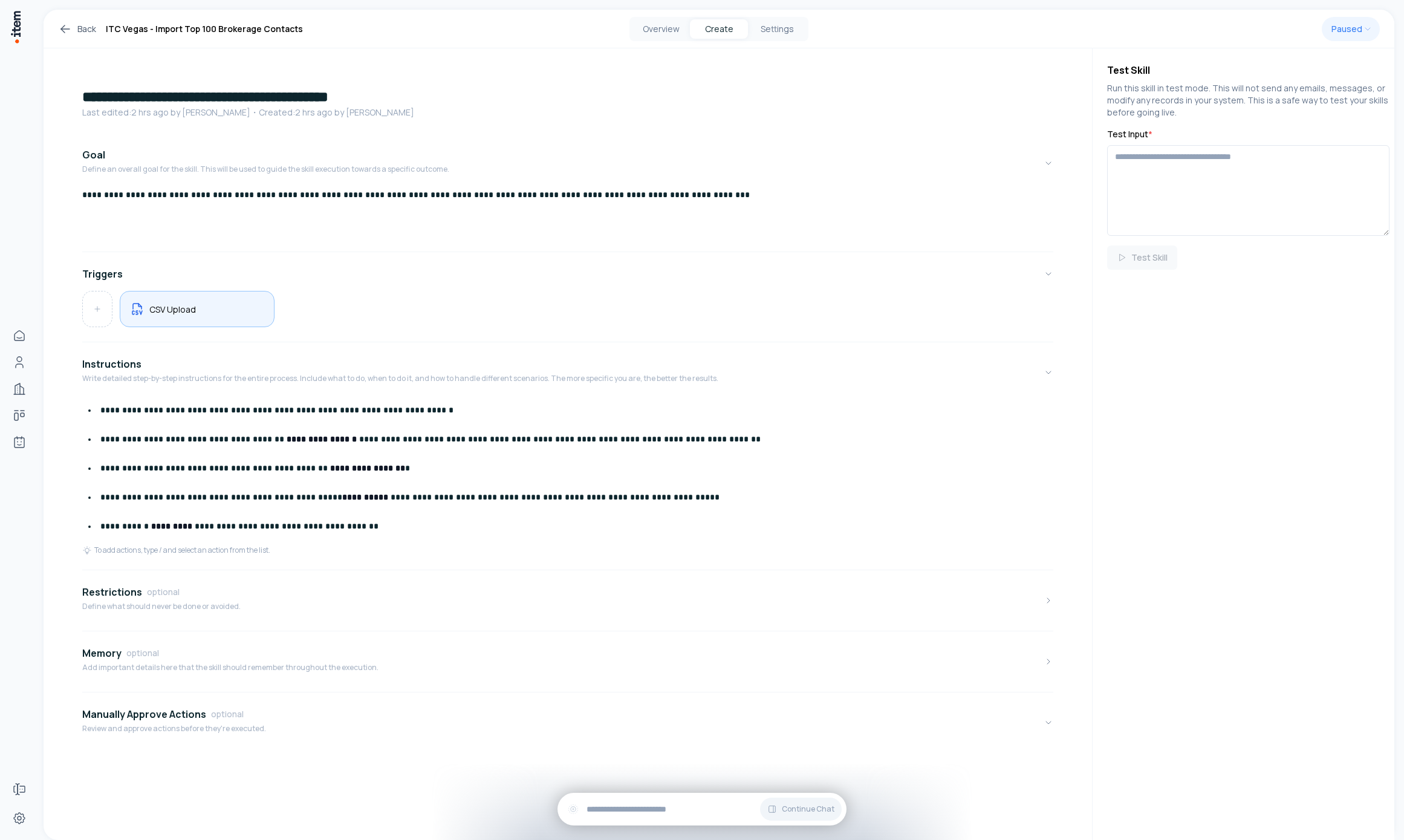
click at [216, 307] on div "CSV Upload" at bounding box center [197, 309] width 134 height 16
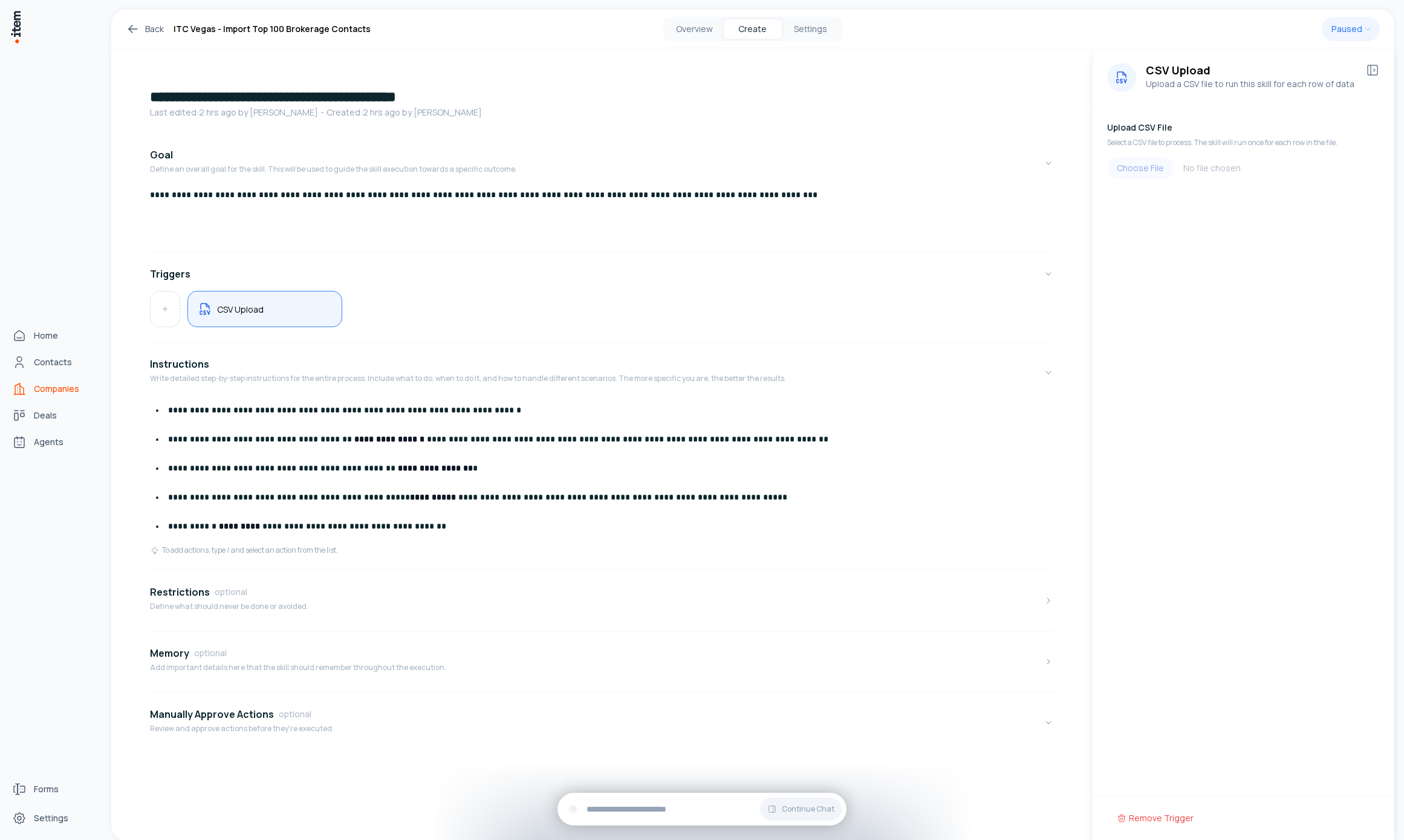
click at [39, 383] on span "Companies" at bounding box center [56, 389] width 45 height 12
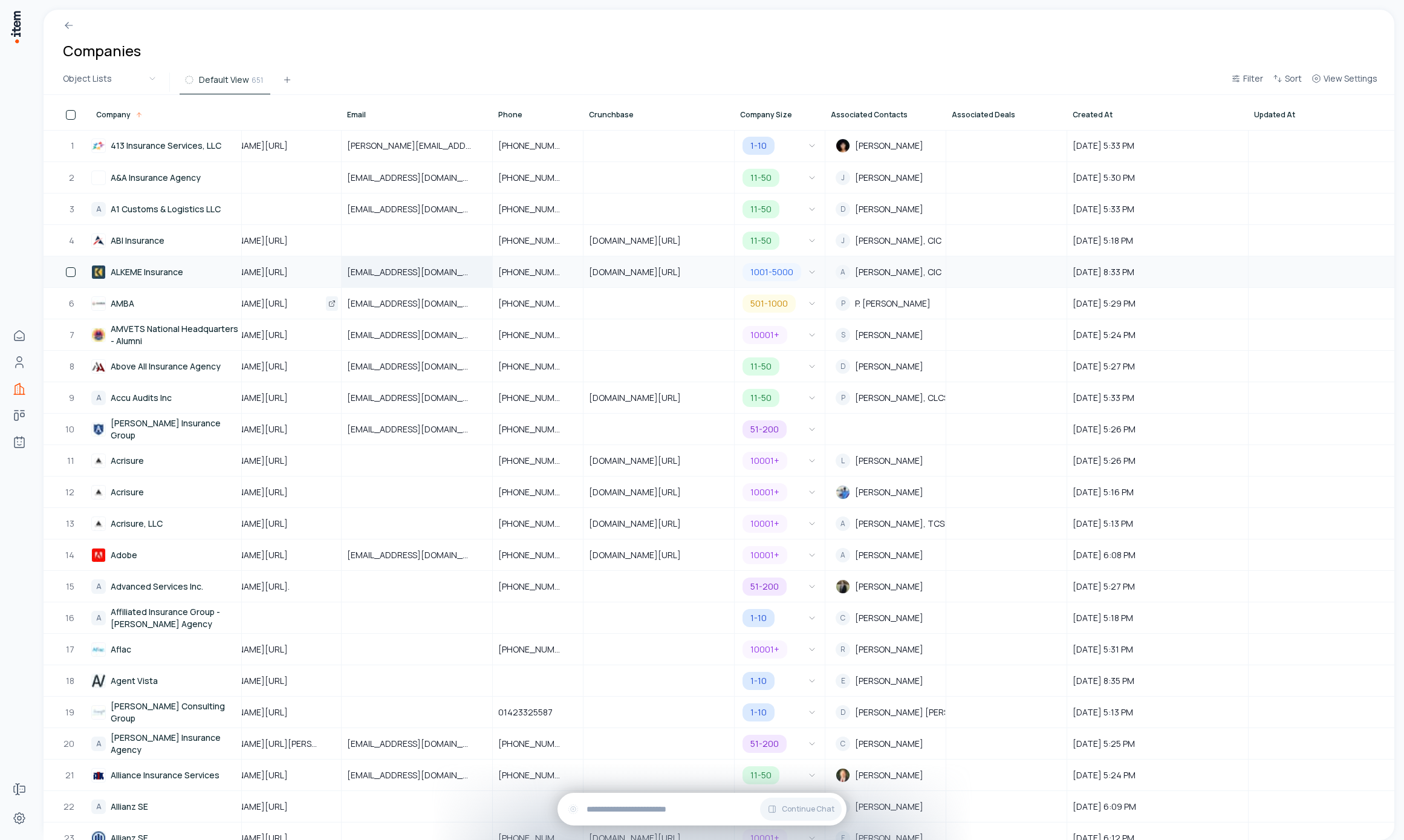
scroll to position [0, 551]
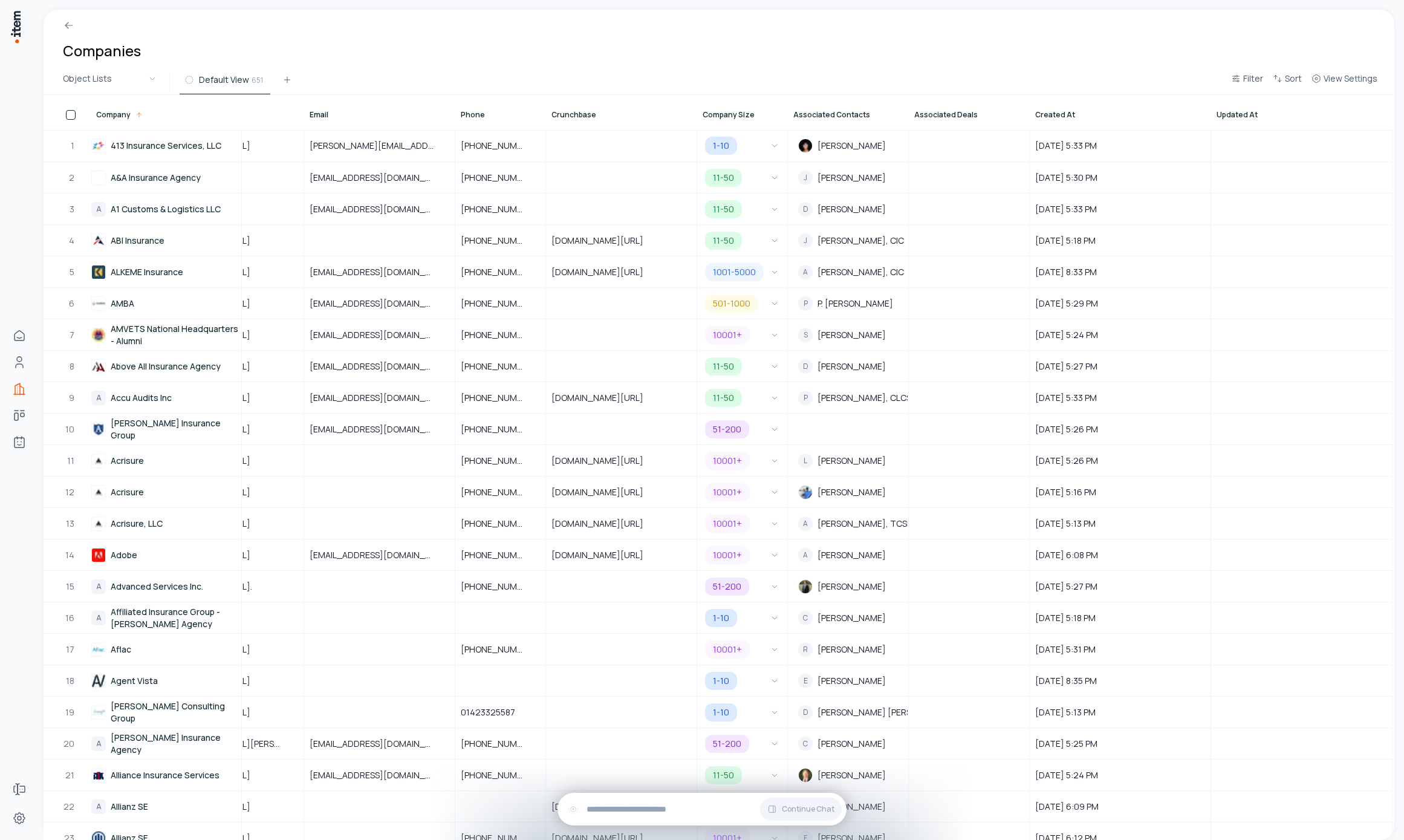
click at [1048, 112] on span "Created At" at bounding box center [1055, 114] width 40 height 10
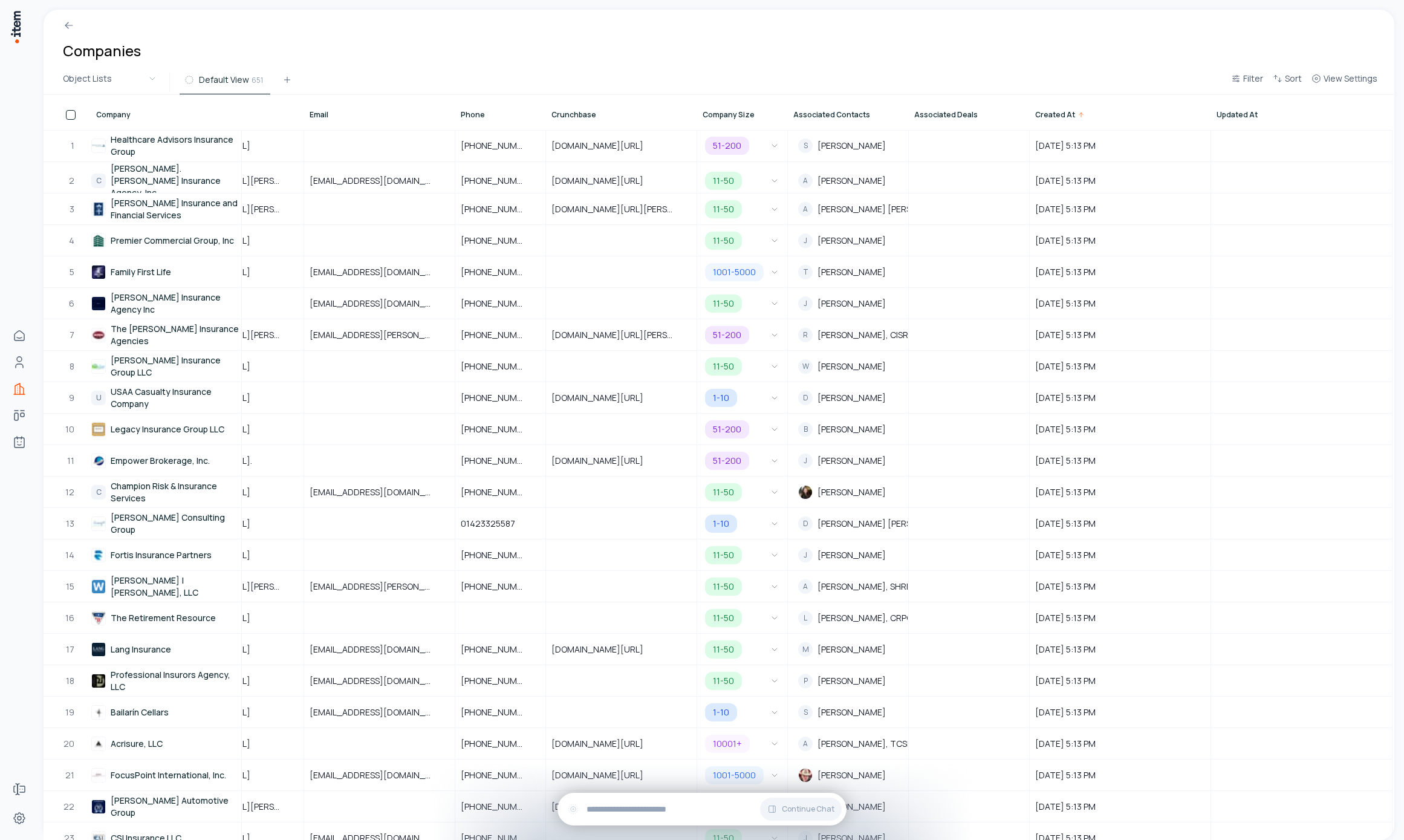
click at [1047, 112] on span "Created At" at bounding box center [1055, 114] width 40 height 10
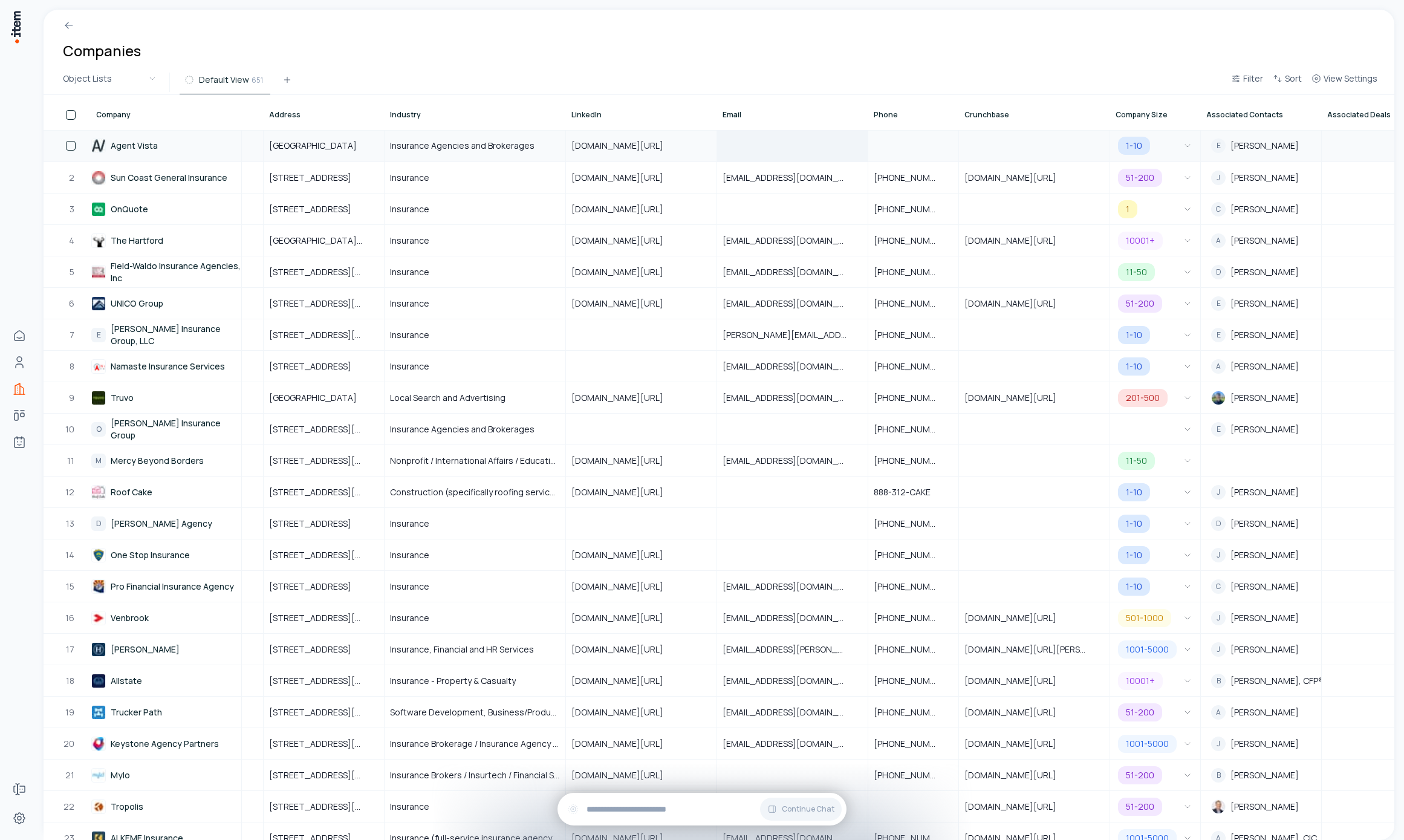
scroll to position [0, 0]
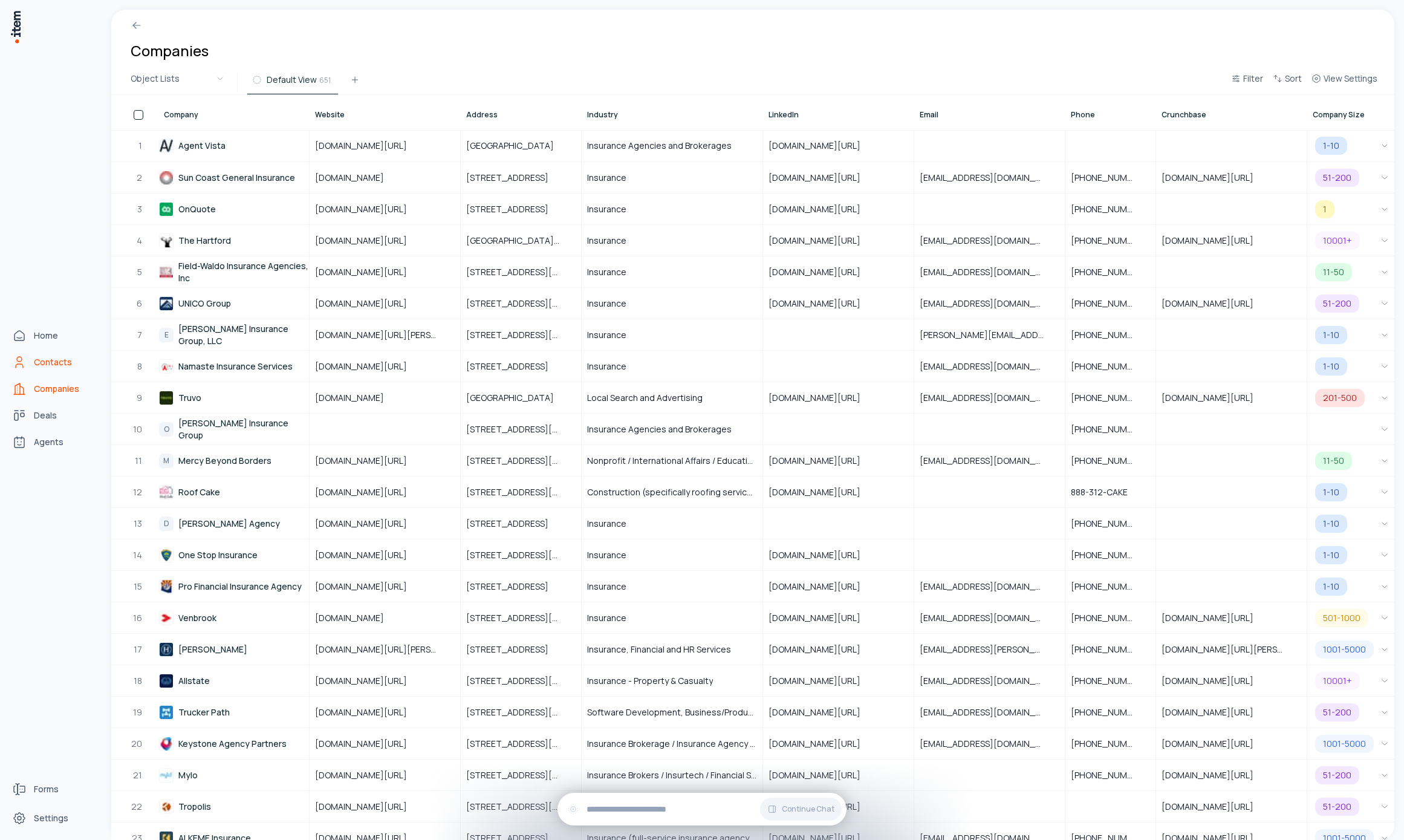
click at [11, 364] on link "Contacts" at bounding box center [53, 362] width 92 height 24
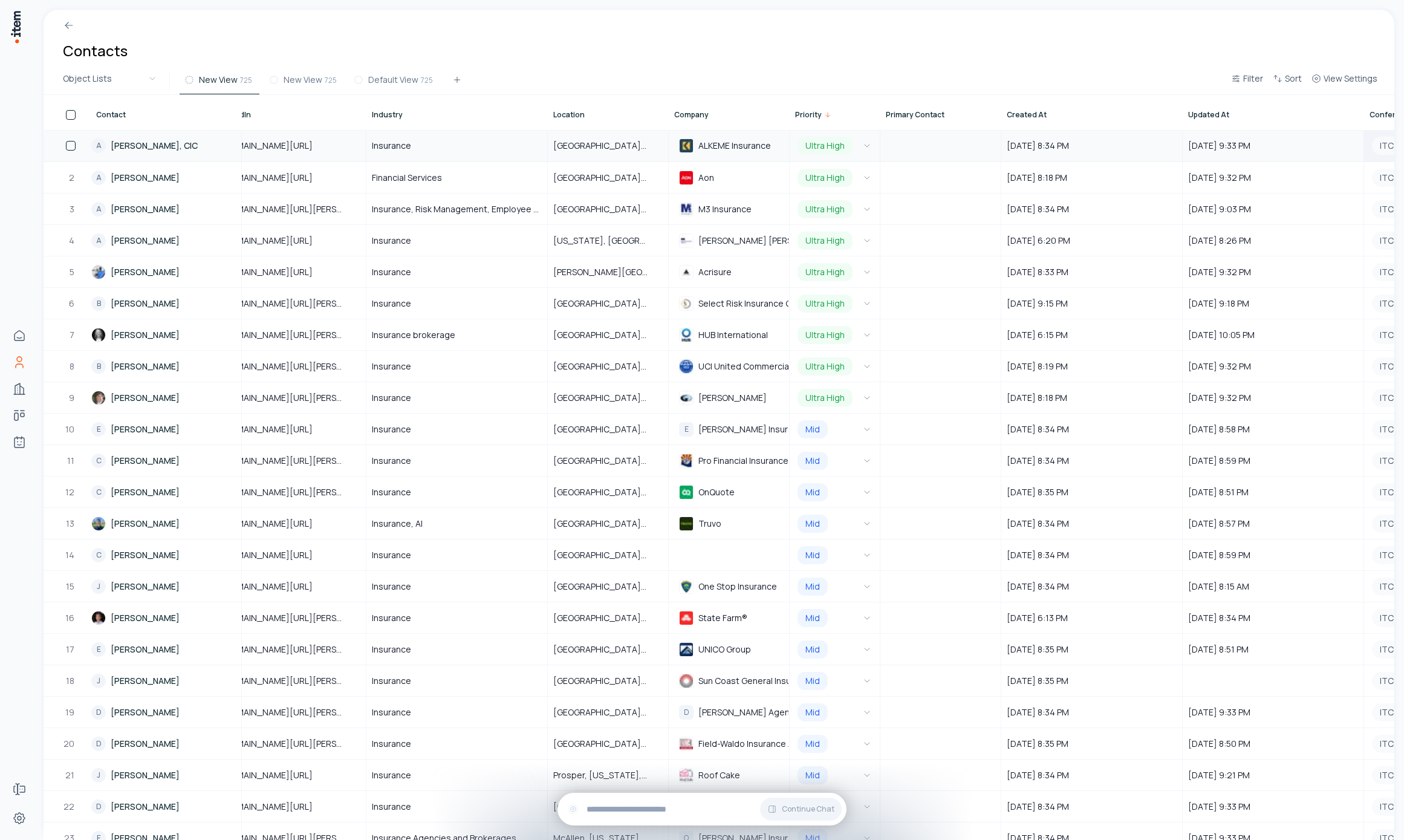
scroll to position [0, 612]
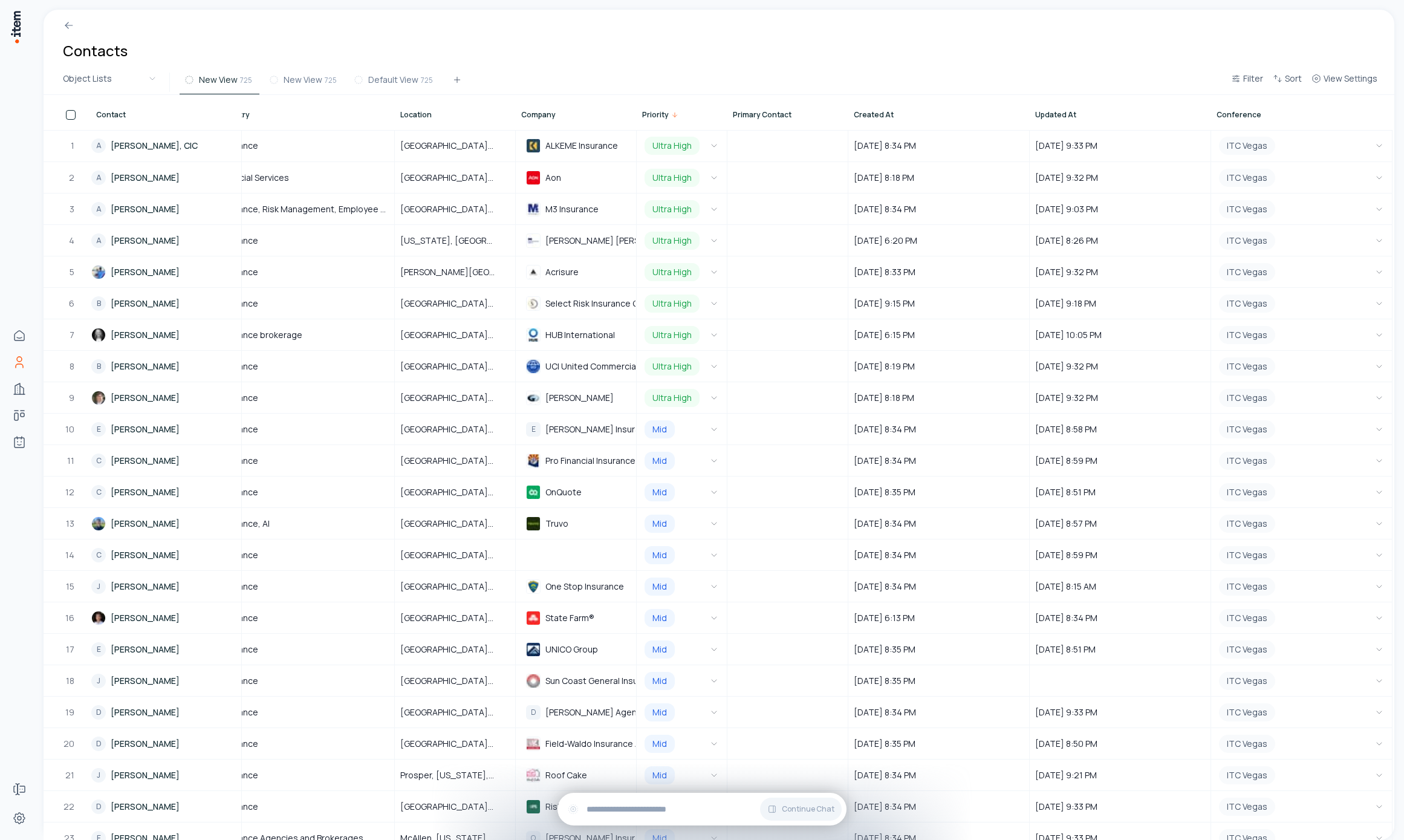
click at [1039, 112] on span "Updated At" at bounding box center [1055, 114] width 41 height 10
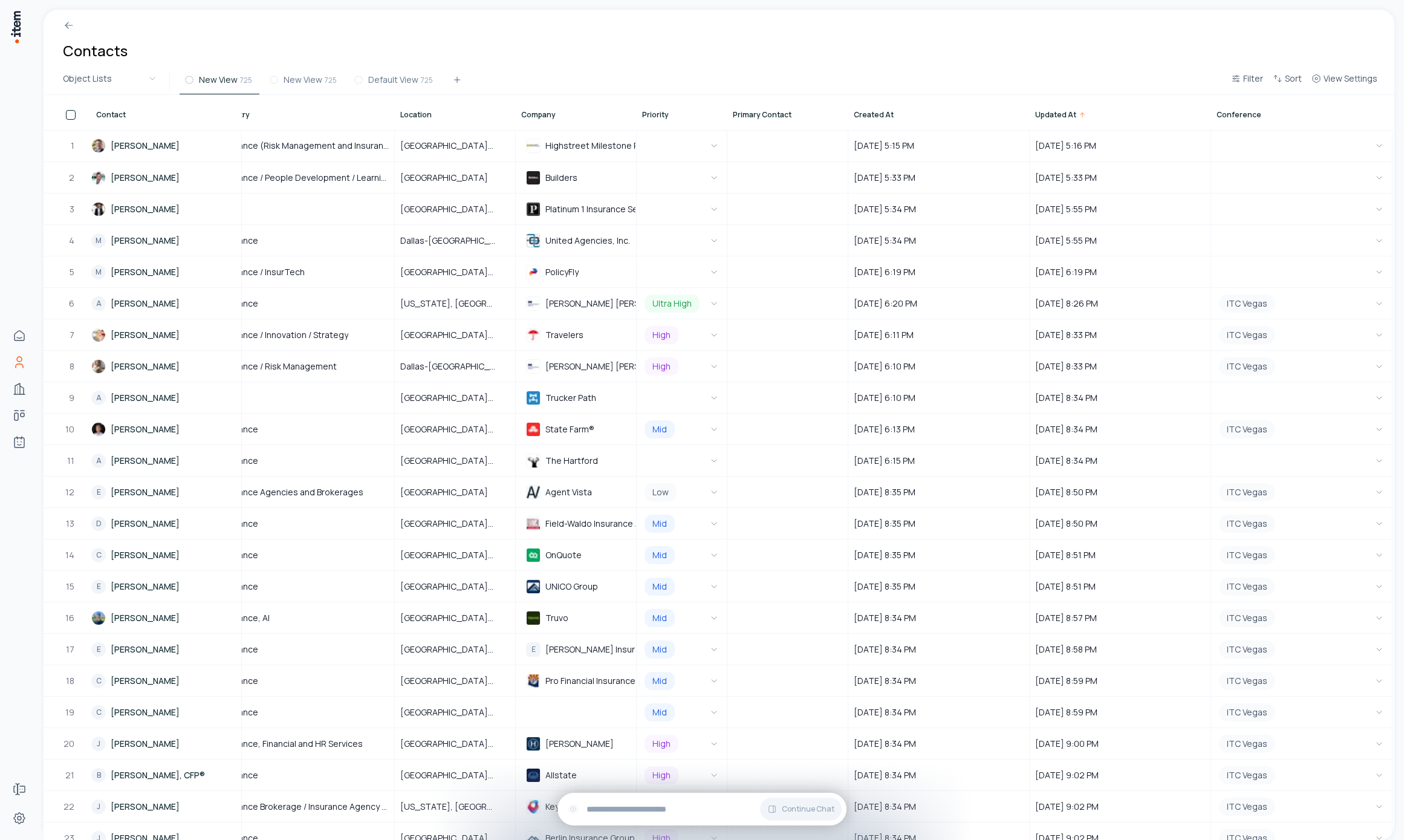
click at [1040, 114] on span "Updated At" at bounding box center [1055, 114] width 41 height 10
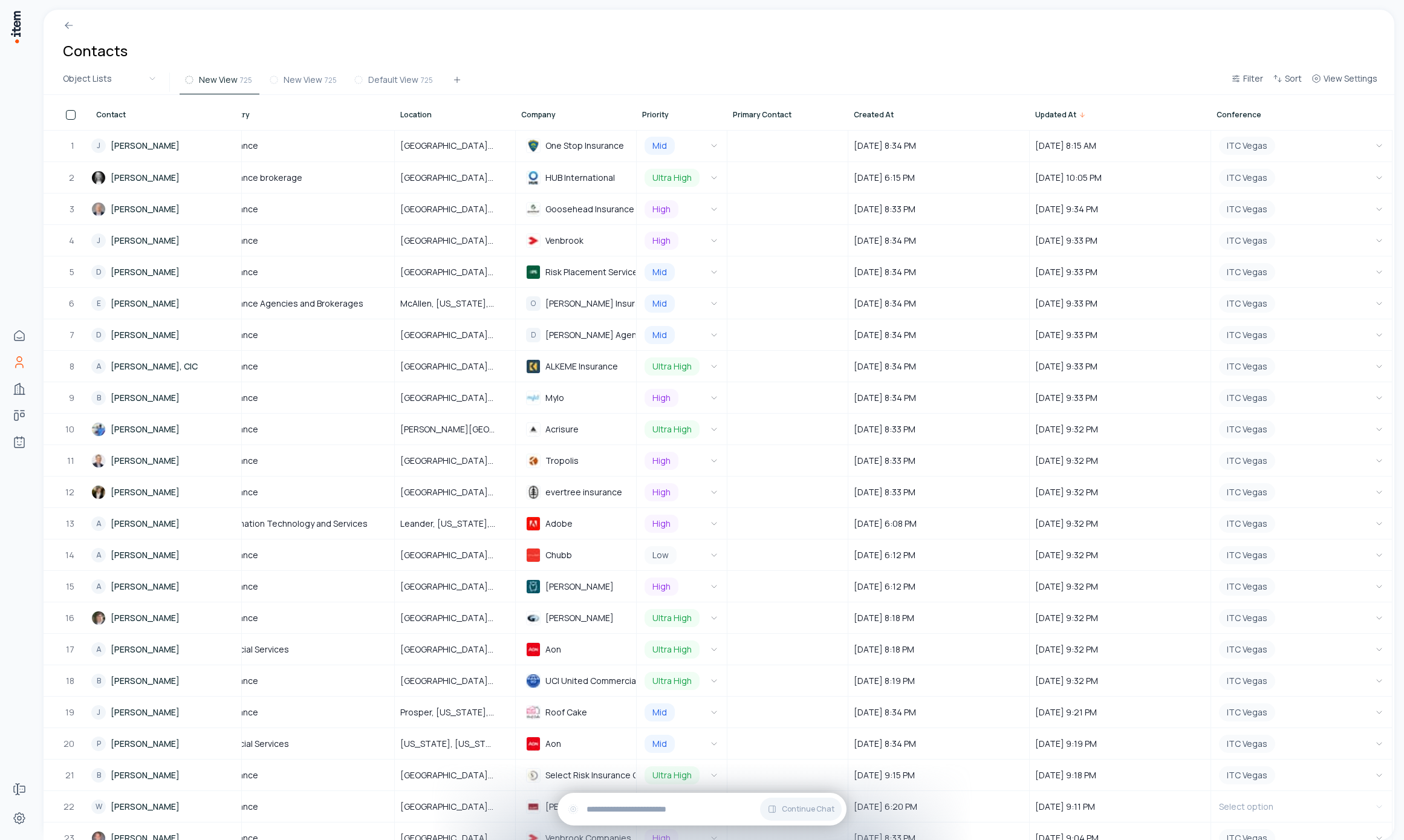
click at [876, 111] on span "Created At" at bounding box center [874, 114] width 40 height 10
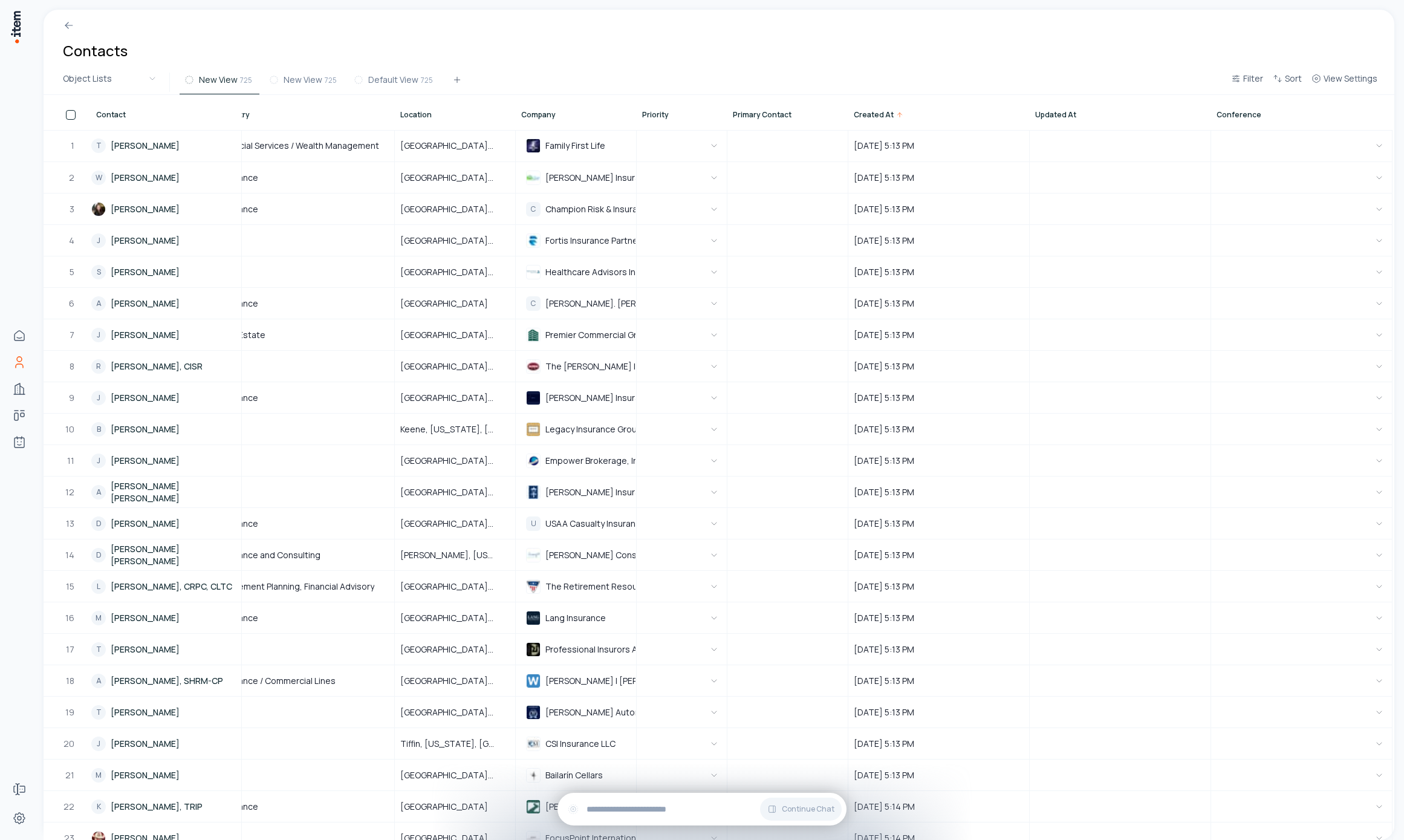
click at [867, 112] on span "Created At" at bounding box center [874, 114] width 40 height 10
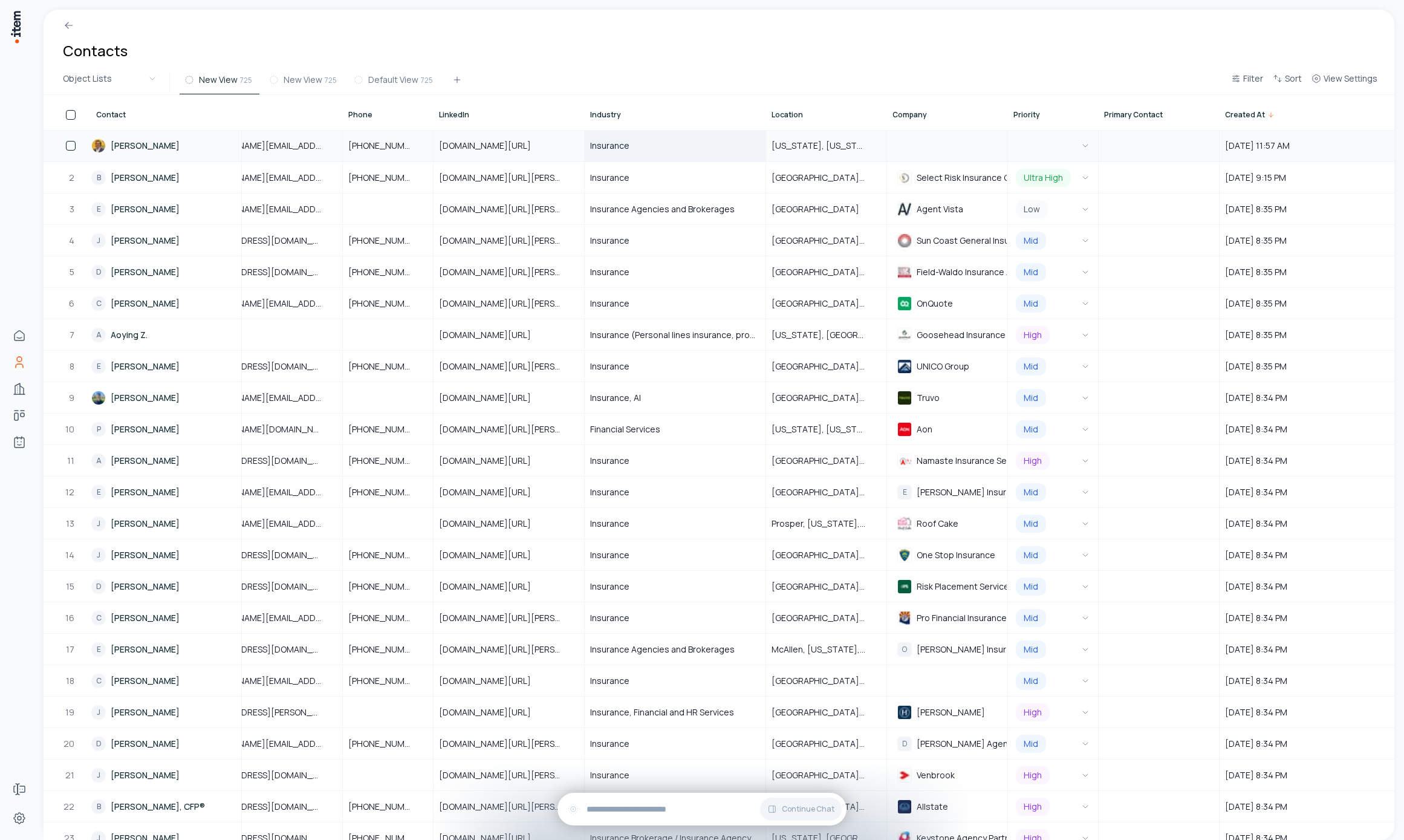
scroll to position [0, 0]
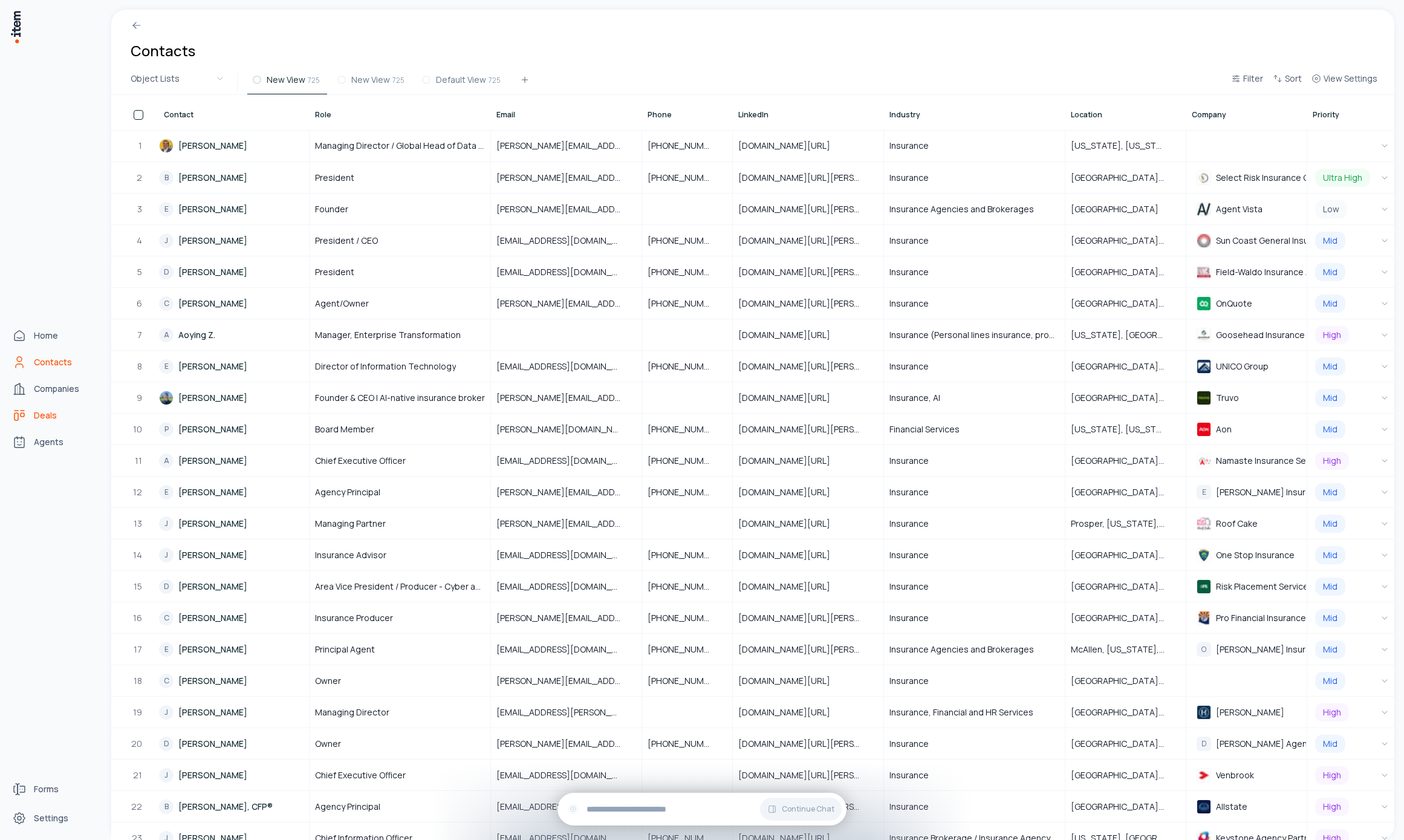
click at [37, 425] on link "Deals" at bounding box center [53, 415] width 92 height 24
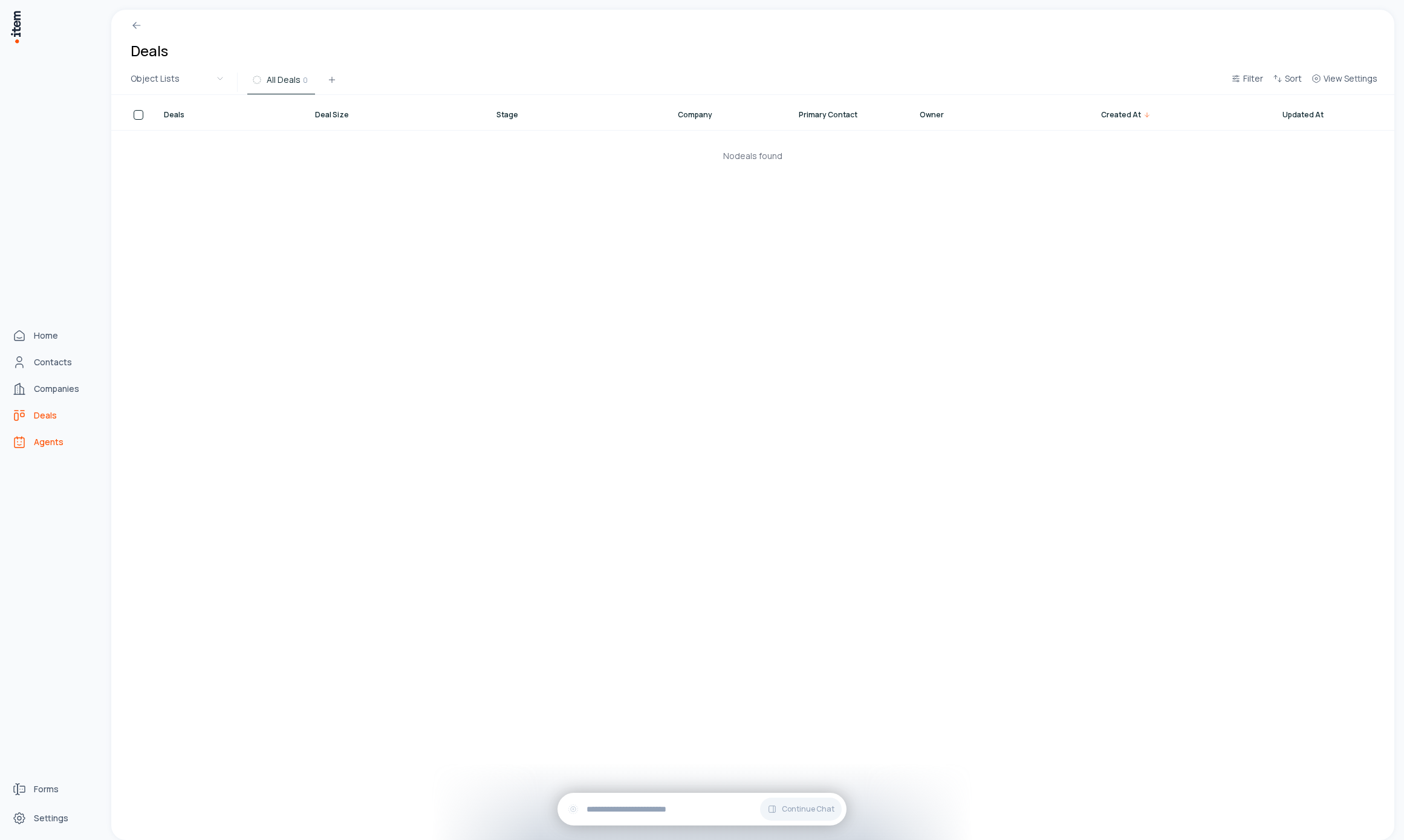
click at [44, 444] on span "Agents" at bounding box center [48, 442] width 30 height 12
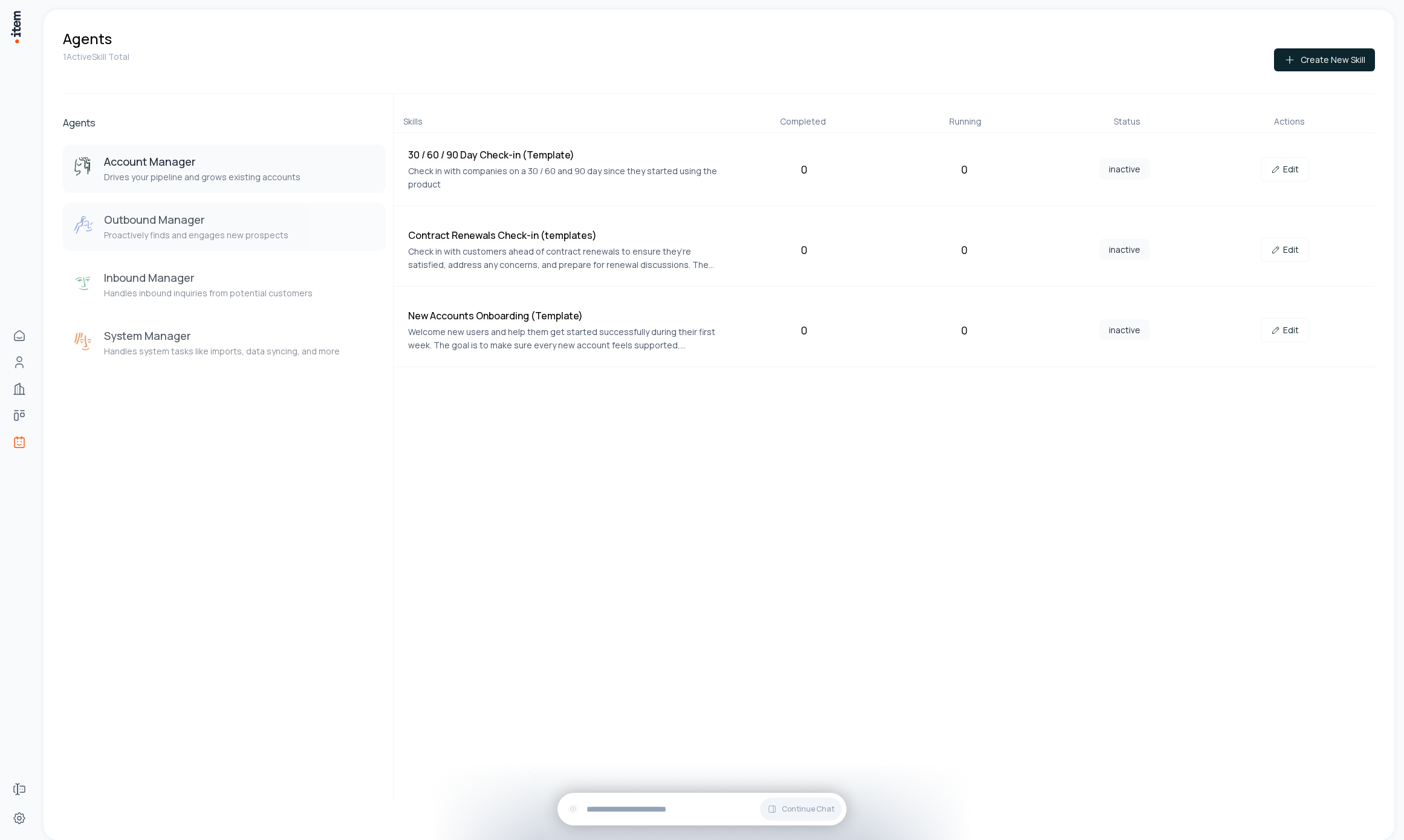
click at [295, 232] on div "Outbound Manager Proactively finds and engages new prospects" at bounding box center [224, 227] width 304 height 29
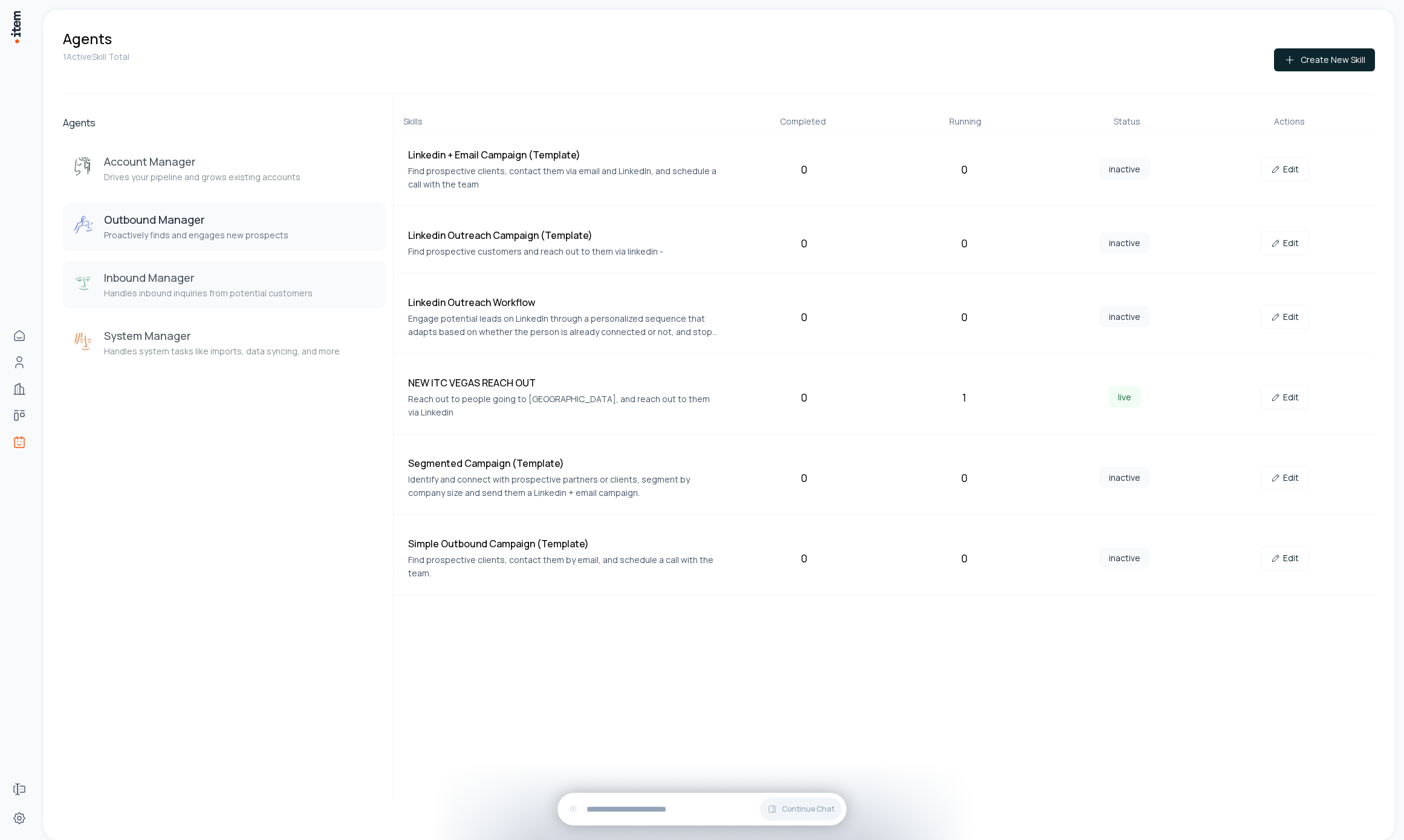
click at [260, 283] on h3 "Inbound Manager" at bounding box center [208, 277] width 209 height 15
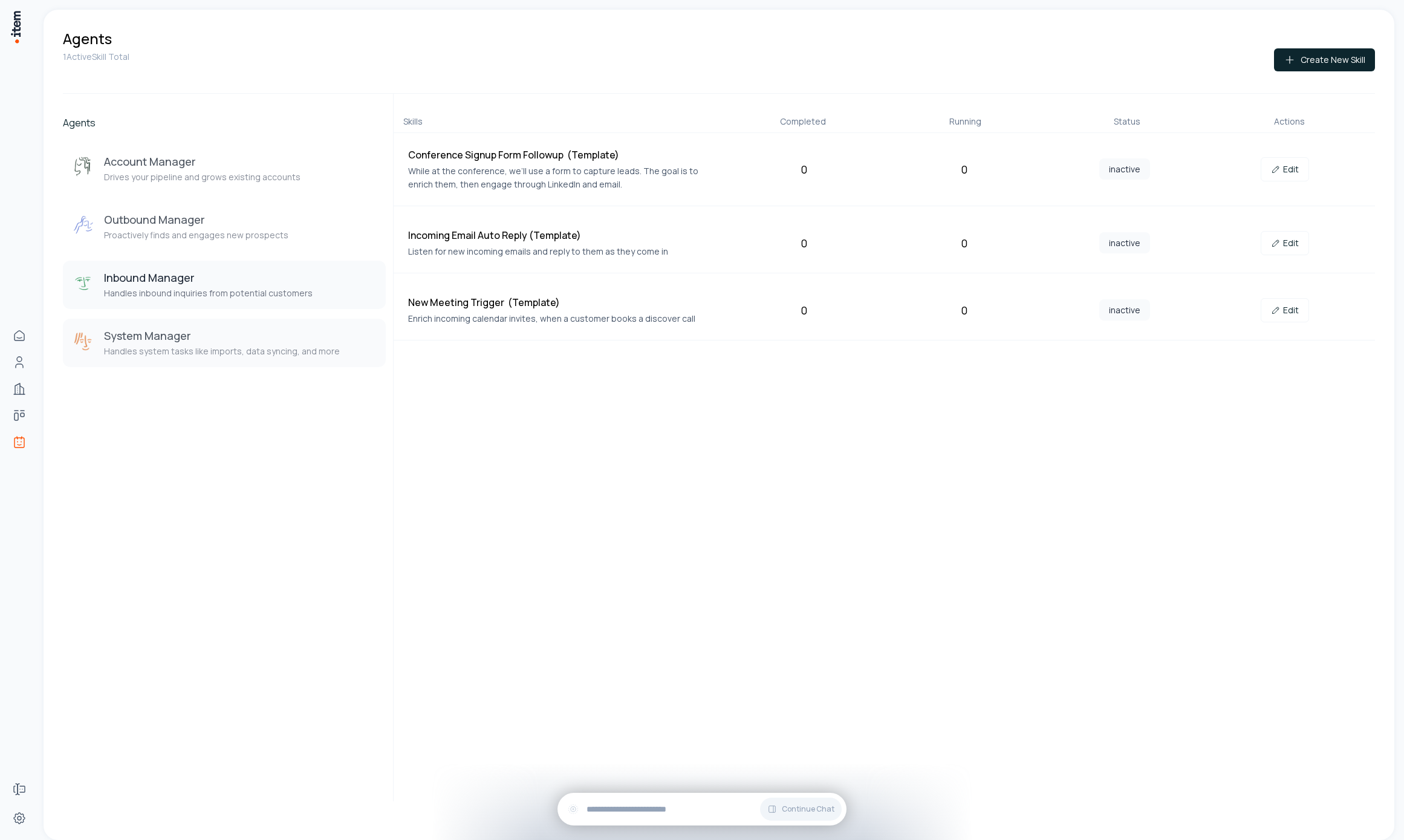
click at [236, 332] on h3 "System Manager" at bounding box center [222, 335] width 236 height 15
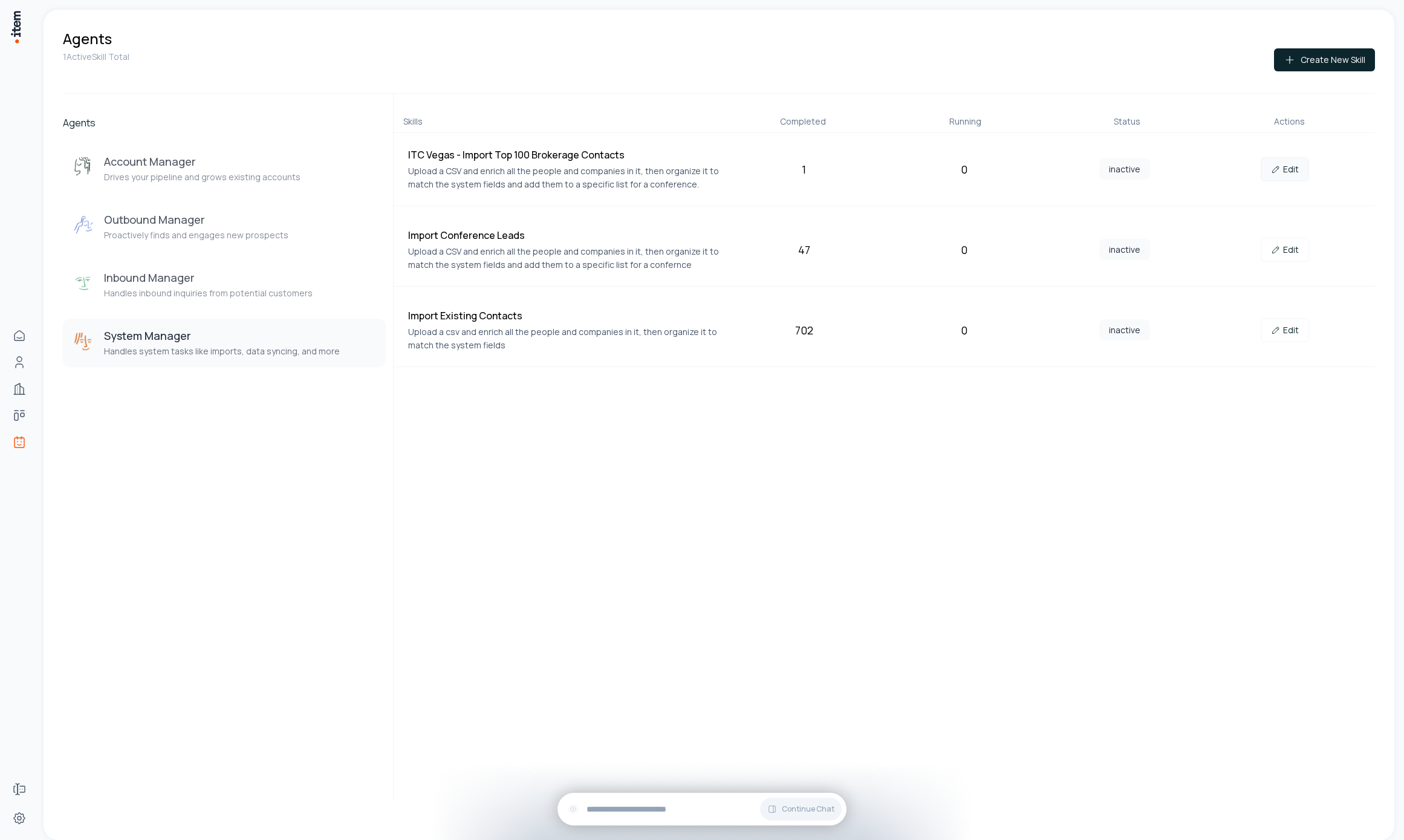
click at [1285, 164] on link "Edit" at bounding box center [1285, 170] width 48 height 24
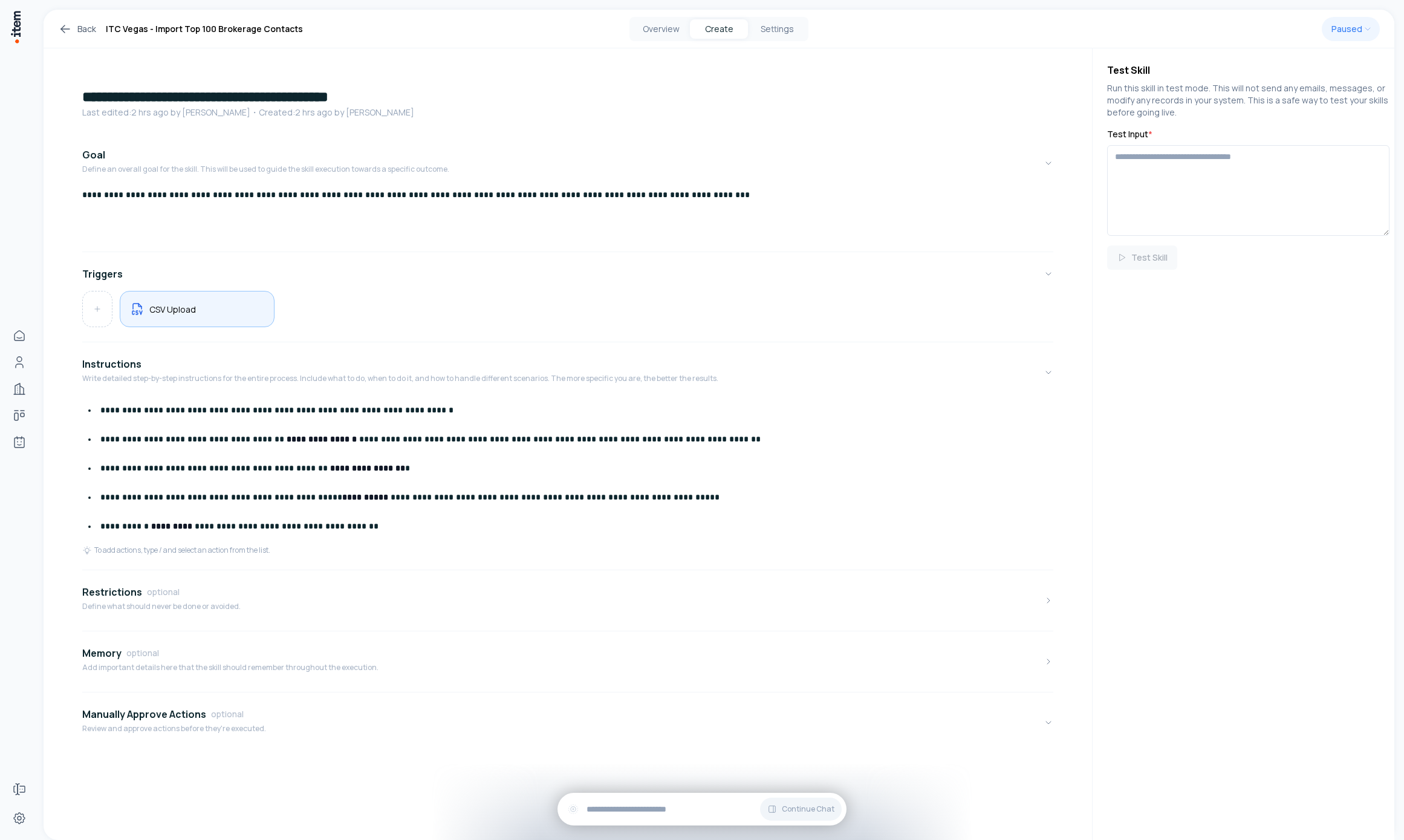
click at [218, 317] on div "CSV Upload" at bounding box center [197, 309] width 155 height 36
click at [1123, 167] on input "file" at bounding box center [1243, 168] width 272 height 22
type input "**********"
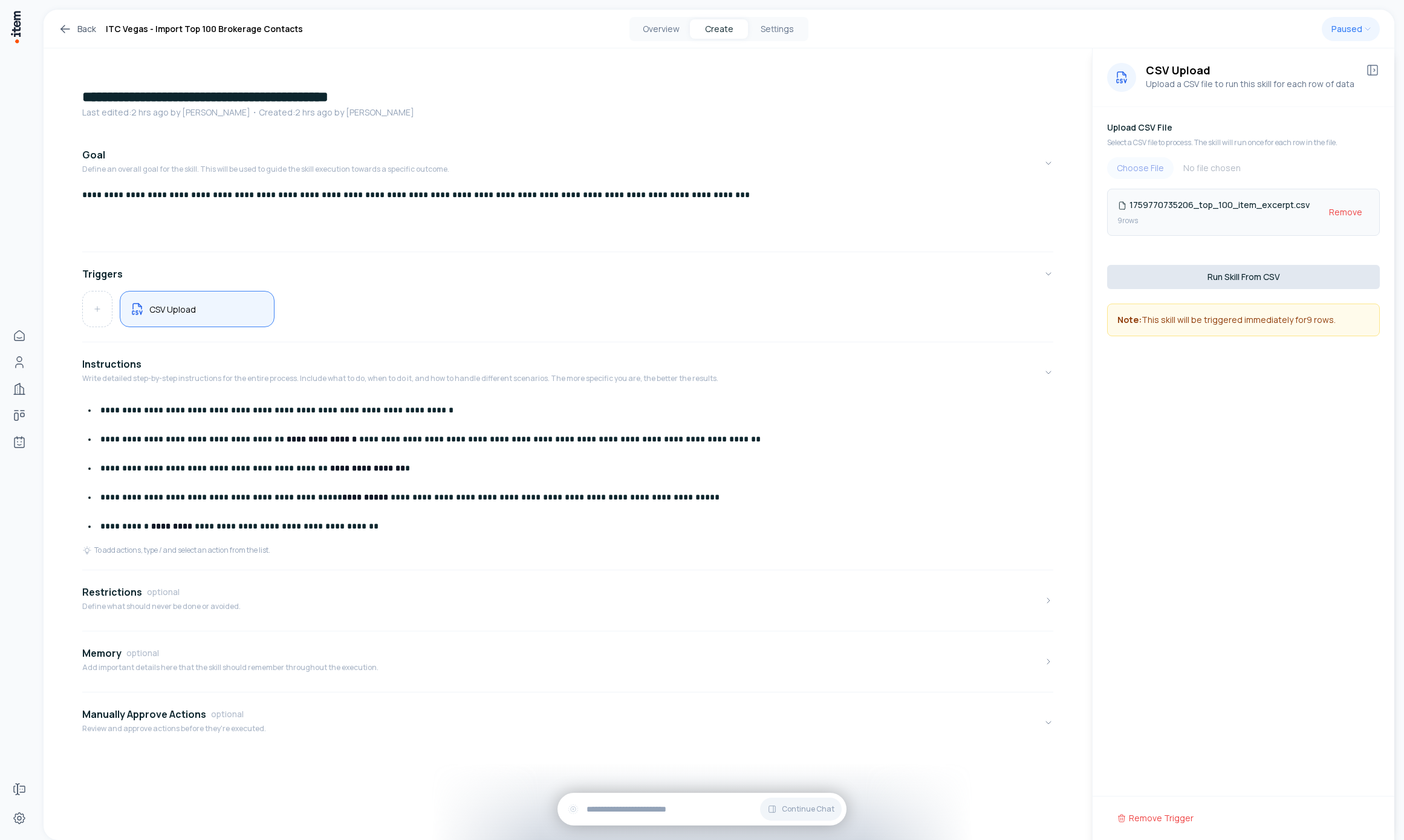
click at [1268, 274] on button "Run Skill From CSV" at bounding box center [1243, 277] width 272 height 24
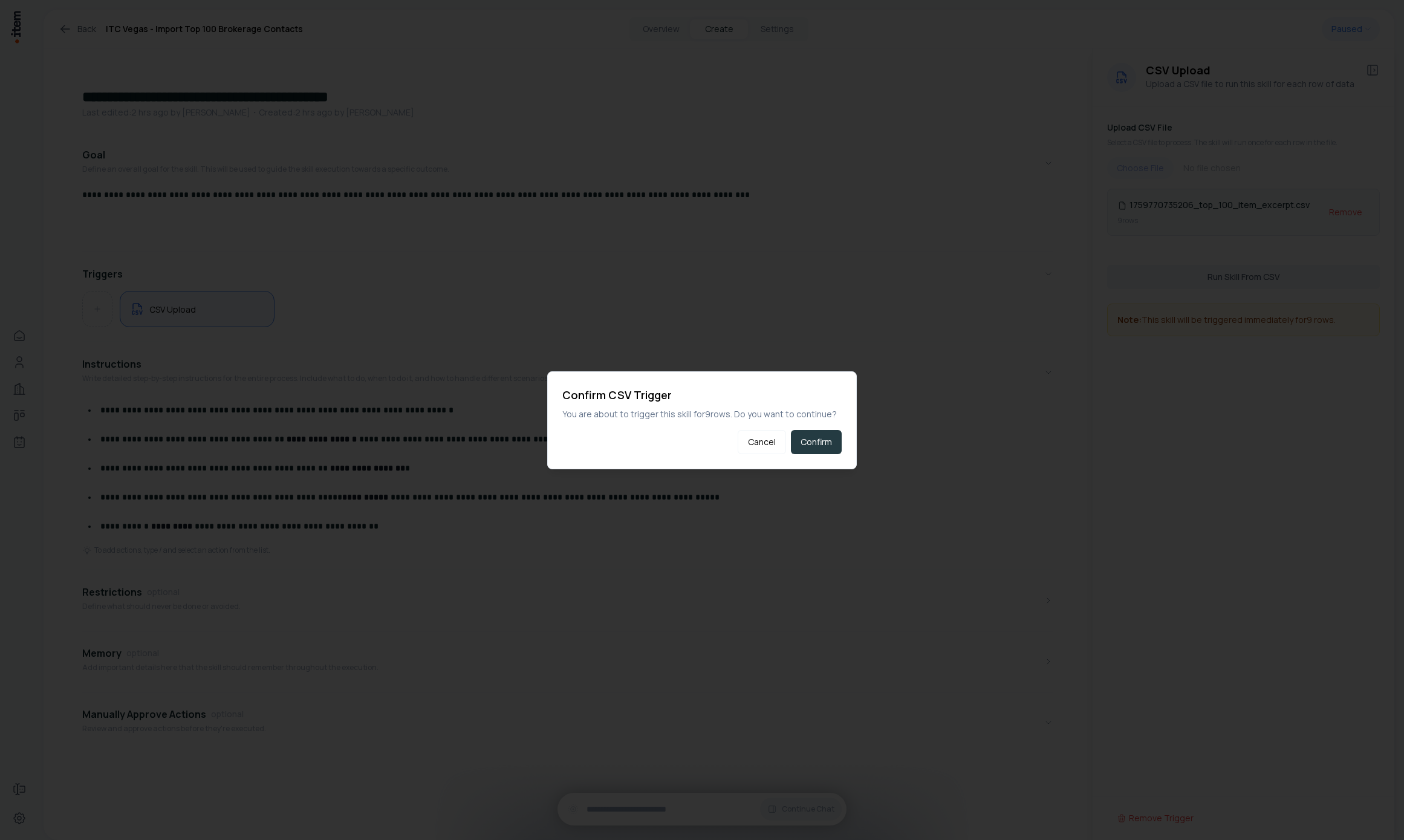
click at [825, 435] on button "Confirm" at bounding box center [817, 442] width 51 height 24
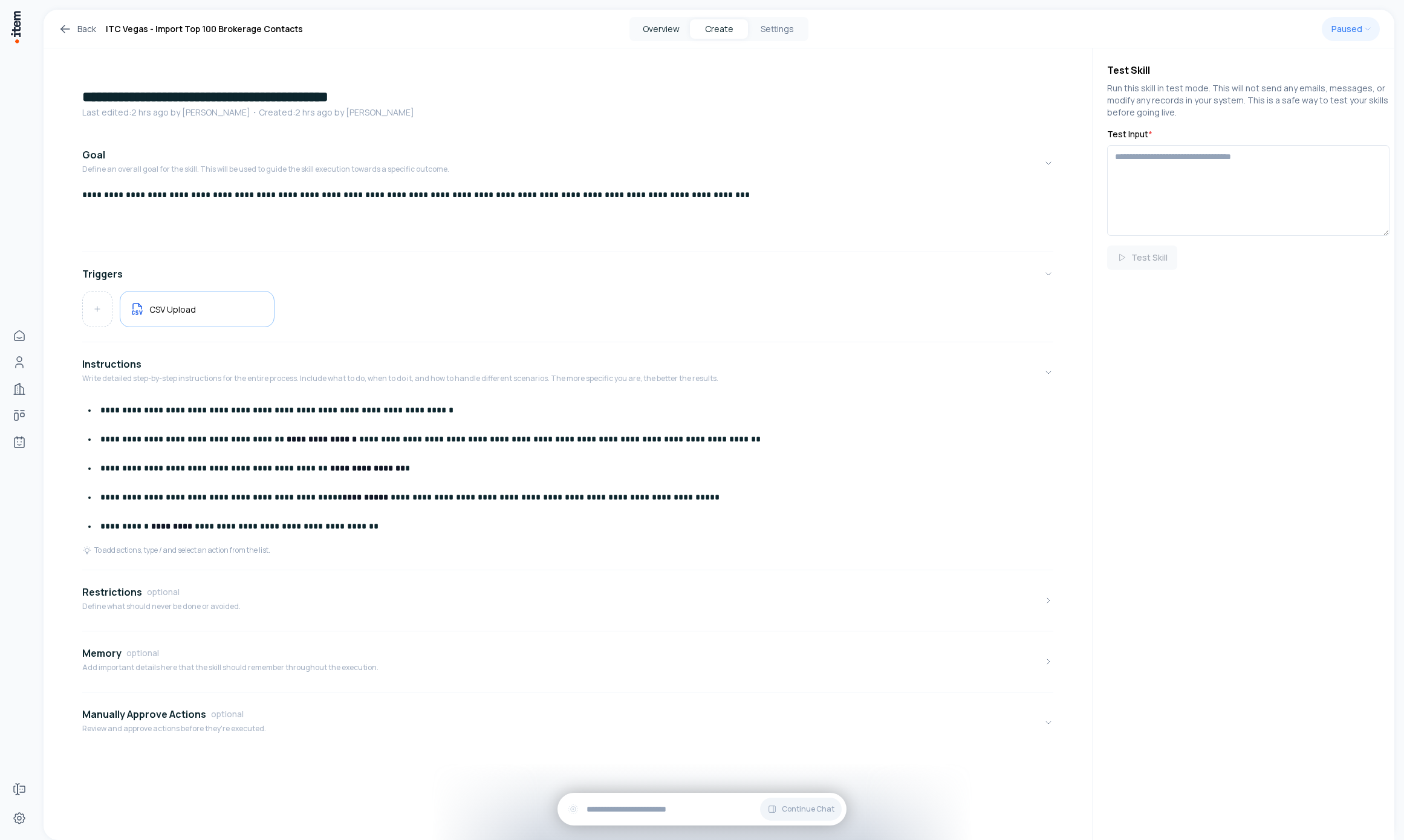
click at [681, 29] on button "Overview" at bounding box center [660, 29] width 58 height 19
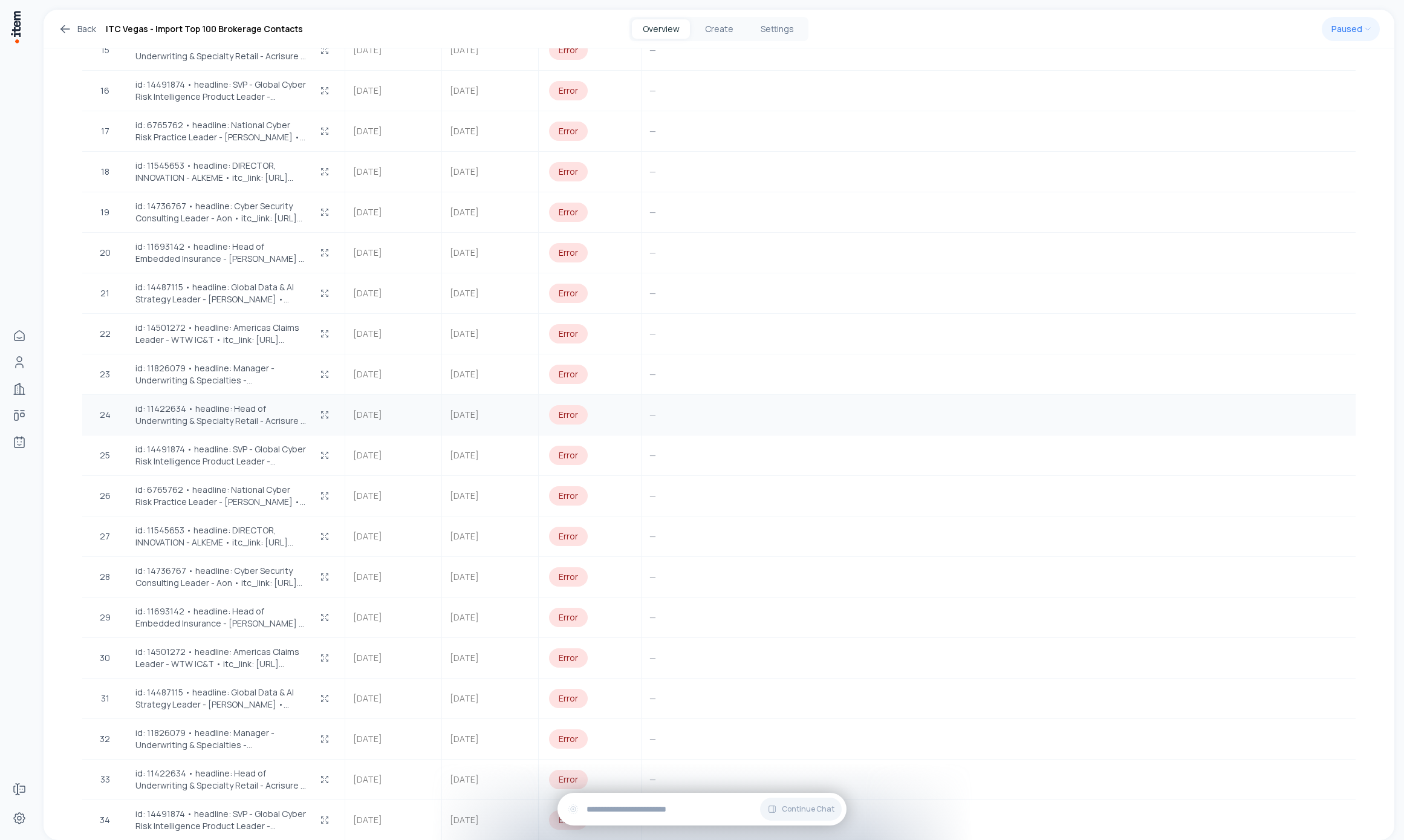
scroll to position [533, 0]
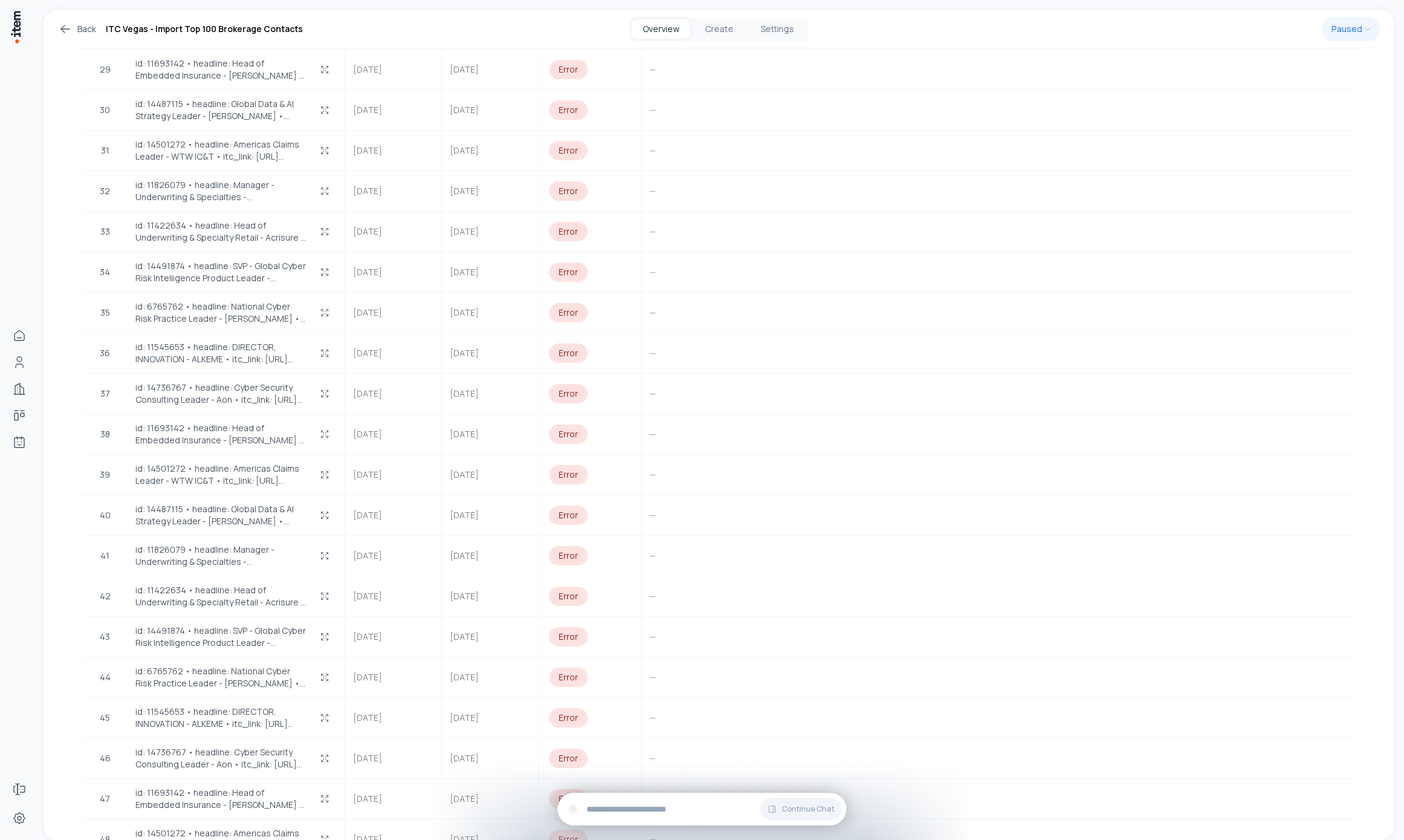
scroll to position [1865, 0]
click at [611, 820] on div "Continue Chat" at bounding box center [702, 808] width 289 height 32
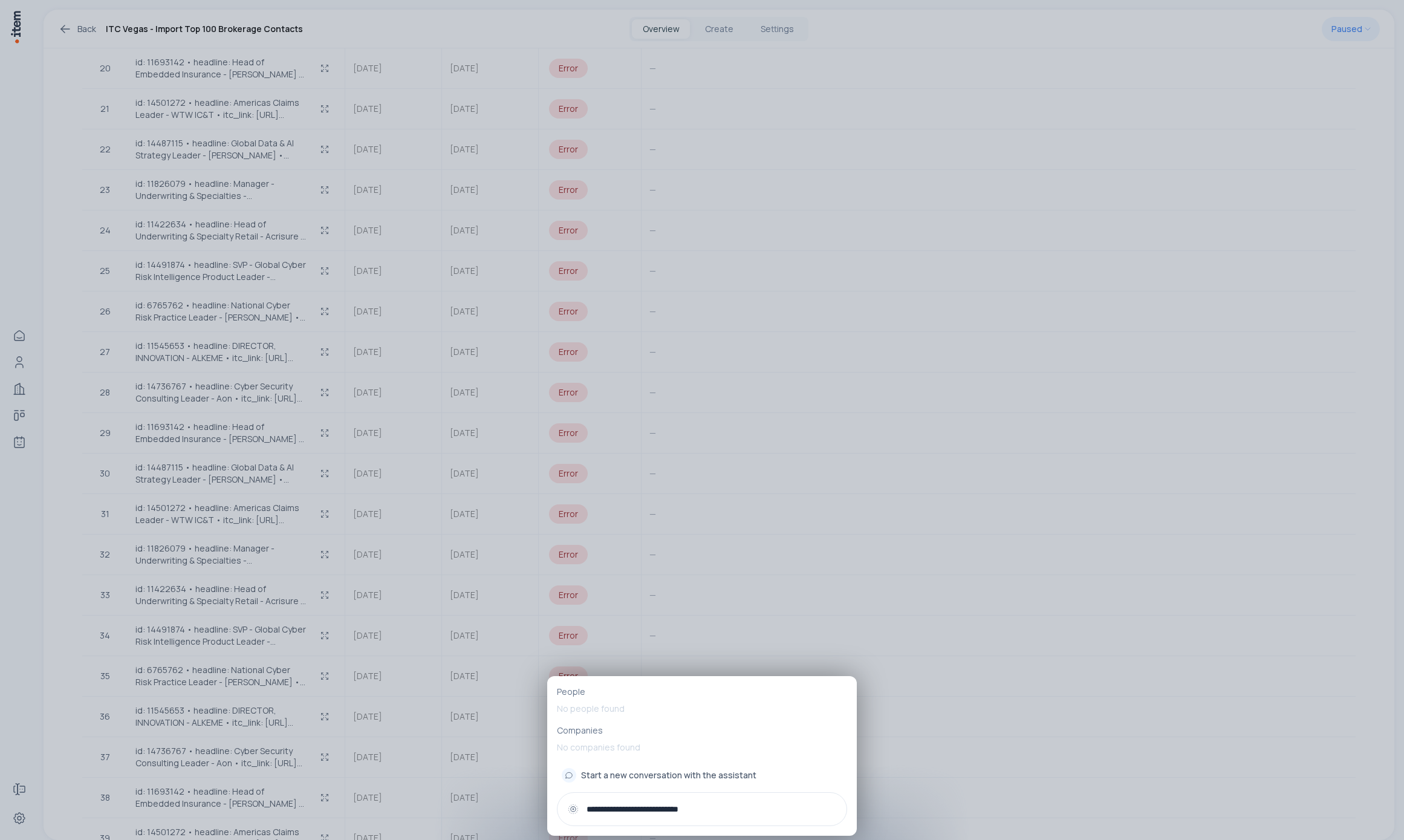
type input "**********"
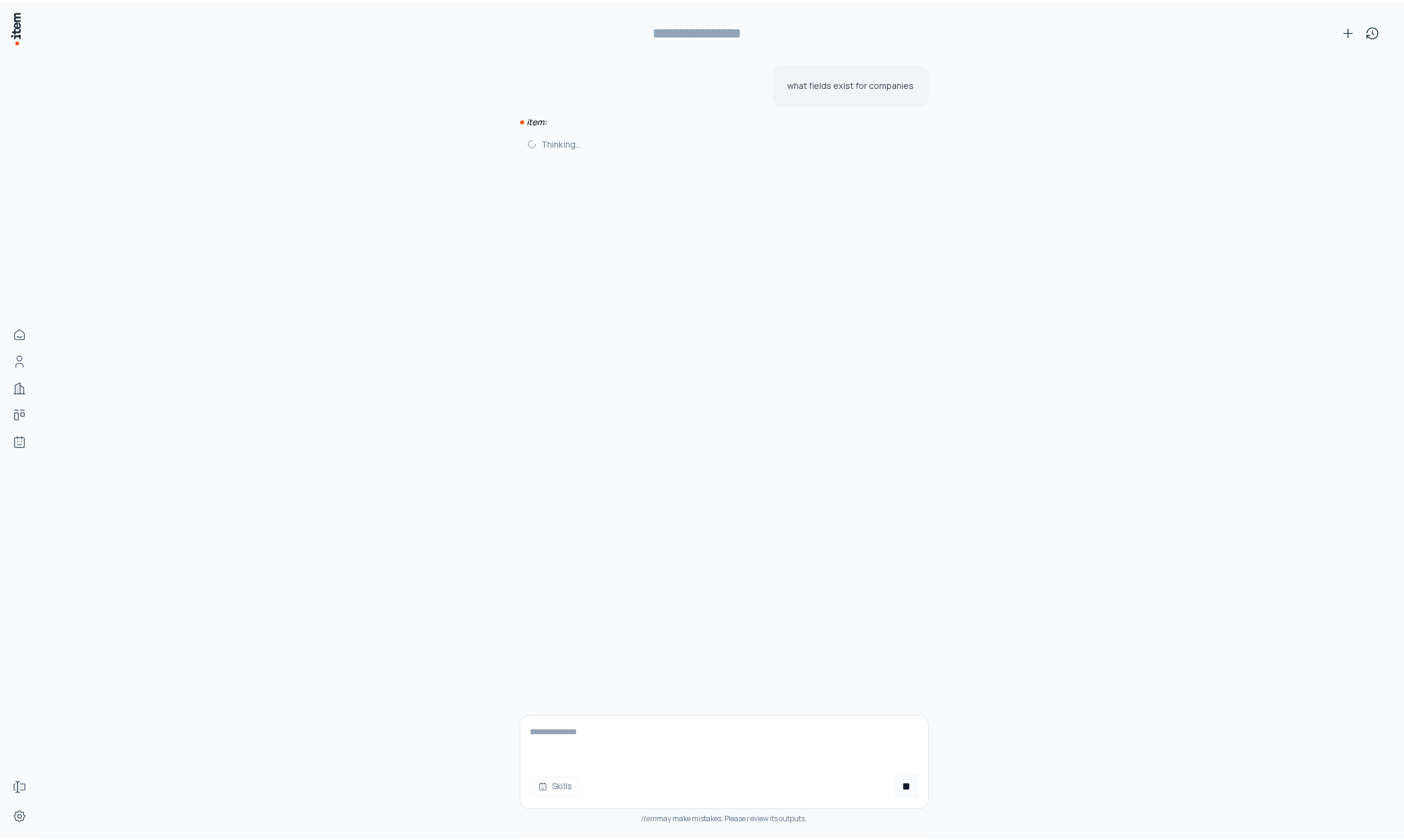
scroll to position [0, 0]
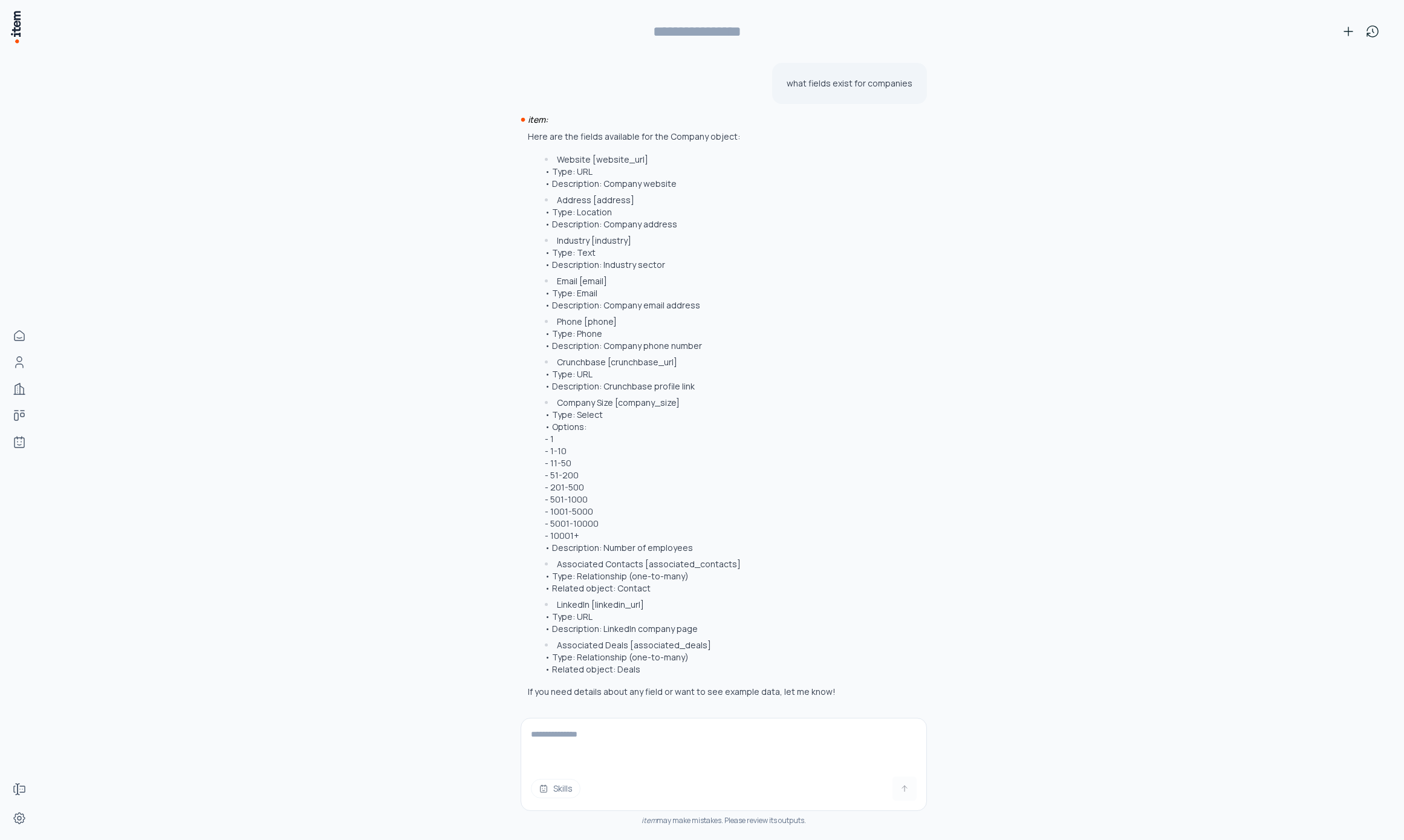
type input "**********"
drag, startPoint x: 657, startPoint y: 670, endPoint x: 483, endPoint y: 483, distance: 255.4
click at [483, 485] on div "what fields exist for companies item: Here are the fields available for the Com…" at bounding box center [724, 446] width 1322 height 787
click at [725, 562] on p "Associated Contacts [associated_contacts] • Type: Relationship (one-to-many) • …" at bounding box center [643, 576] width 196 height 36
